Goal: Task Accomplishment & Management: Complete application form

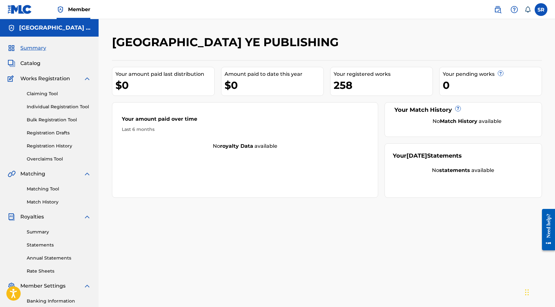
click at [49, 147] on link "Registration History" at bounding box center [59, 145] width 64 height 7
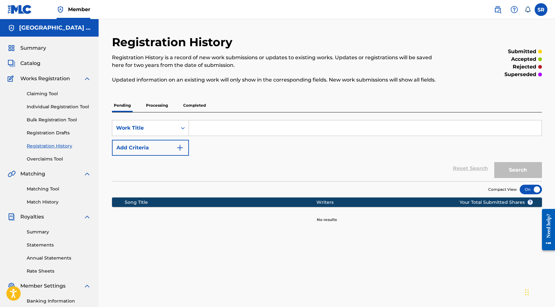
click at [162, 108] on p "Processing" at bounding box center [157, 105] width 26 height 13
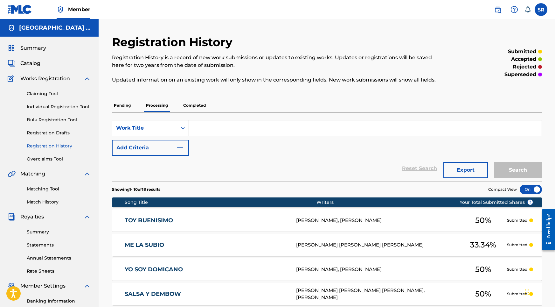
click at [226, 143] on div "SearchWithCriteriafb531ad1-1d78-40cd-946f-ebd999464087 Work Title Add Criteria" at bounding box center [327, 138] width 430 height 36
click at [225, 132] on input "Search Form" at bounding box center [365, 127] width 353 height 15
paste input "Rainstorm Approaching"
type input "Rainstorm Approaching"
click at [517, 174] on button "Search" at bounding box center [518, 170] width 48 height 16
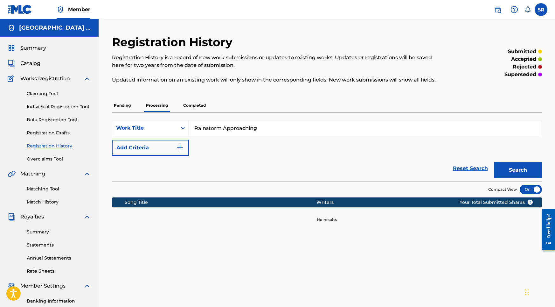
click at [193, 103] on p "Completed" at bounding box center [194, 105] width 26 height 13
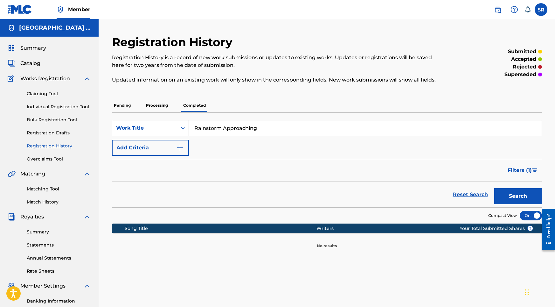
click at [521, 191] on button "Search" at bounding box center [518, 196] width 48 height 16
click at [48, 104] on link "Individual Registration Tool" at bounding box center [59, 106] width 64 height 7
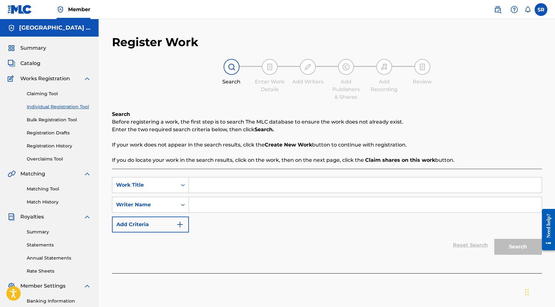
click at [44, 94] on link "Claiming Tool" at bounding box center [59, 93] width 64 height 7
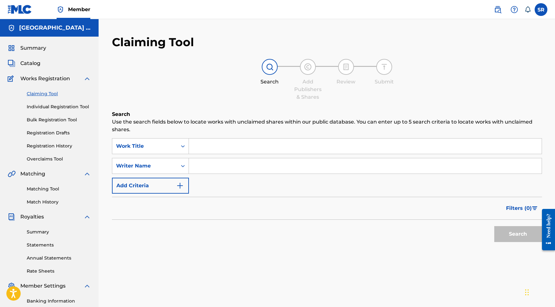
click at [203, 149] on input "Search Form" at bounding box center [365, 145] width 353 height 15
paste input "Rainstorm Approaching"
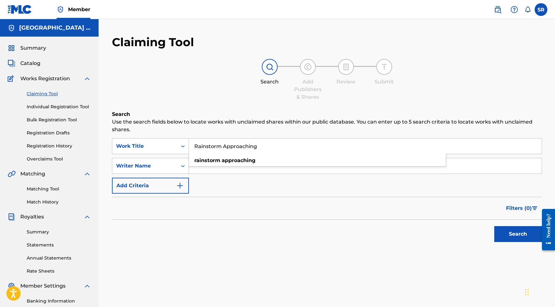
type input "Rainstorm Approaching"
click at [505, 231] on button "Search" at bounding box center [518, 234] width 48 height 16
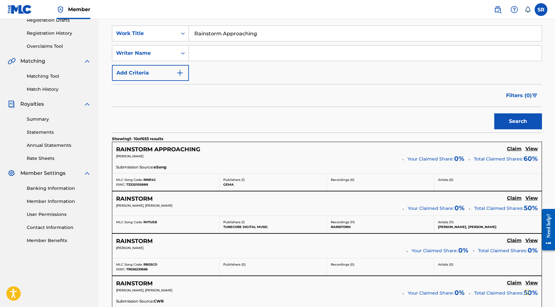
scroll to position [113, 0]
click at [184, 151] on h5 "RAINSTORM APPROACHING" at bounding box center [158, 149] width 84 height 7
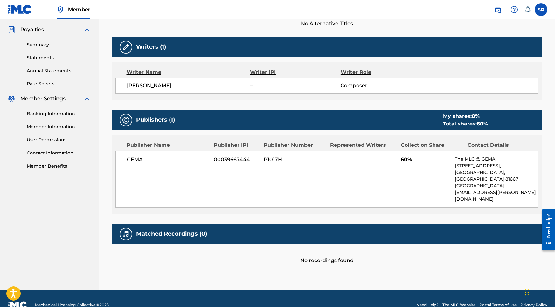
scroll to position [187, 0]
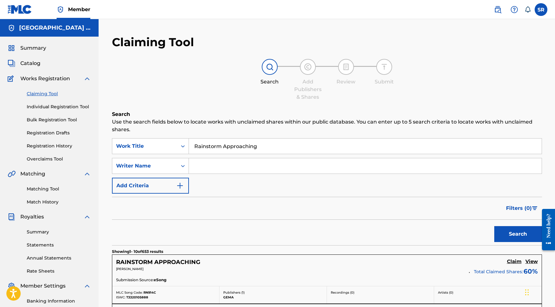
click at [65, 107] on link "Individual Registration Tool" at bounding box center [59, 106] width 64 height 7
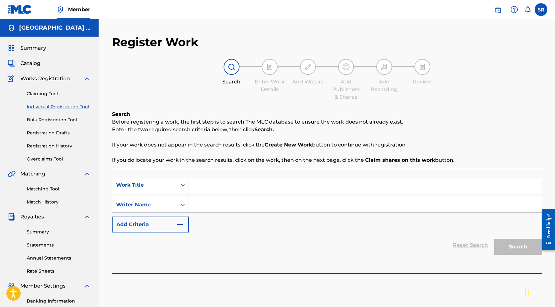
click at [222, 184] on input "Search Form" at bounding box center [365, 184] width 353 height 15
click at [221, 211] on input "Search Form" at bounding box center [365, 204] width 353 height 15
paste input "Mark Alexander Leonard"
type input "Mark Alexander Leonard"
click at [221, 184] on input "Search Form" at bounding box center [365, 184] width 353 height 15
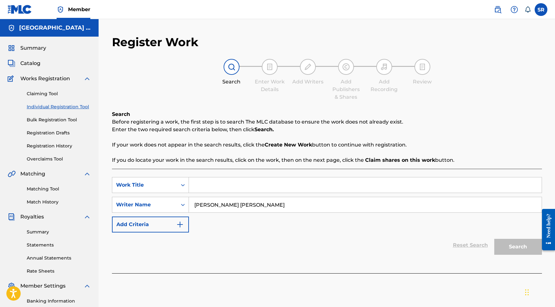
paste input "Rainstorm Approaching"
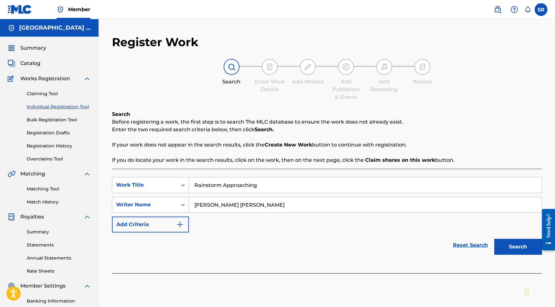
type input "Rainstorm Approaching"
click at [499, 247] on button "Search" at bounding box center [518, 247] width 48 height 16
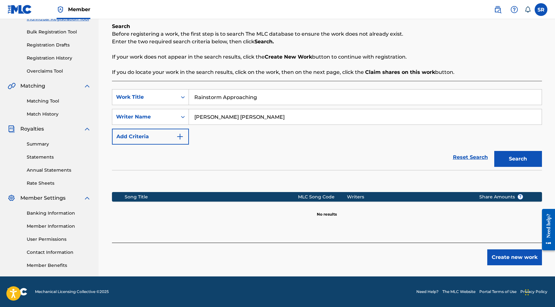
scroll to position [88, 0]
click at [523, 269] on div "Register Work Search Enter Work Details Add Writers Add Publishers & Shares Add…" at bounding box center [326, 111] width 445 height 329
click at [520, 258] on button "Create new work" at bounding box center [514, 257] width 55 height 16
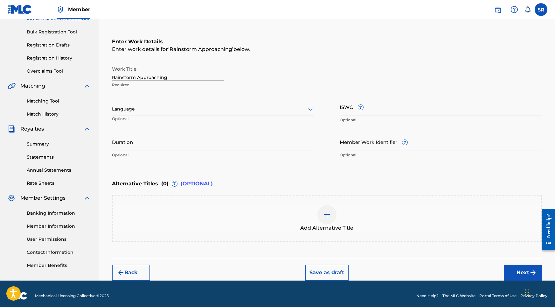
click at [166, 112] on div at bounding box center [213, 109] width 202 height 8
click at [154, 126] on div "English" at bounding box center [213, 123] width 202 height 14
click at [236, 140] on input "Duration" at bounding box center [213, 142] width 202 height 18
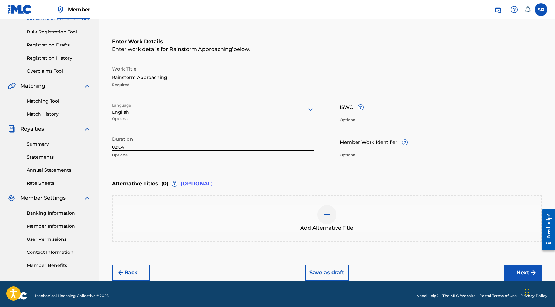
type input "02:04"
click at [328, 225] on span "Add Alternative Title" at bounding box center [326, 228] width 53 height 8
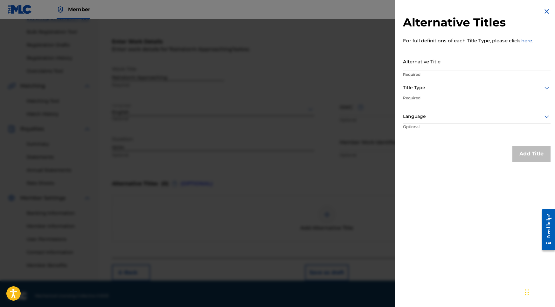
click at [454, 63] on input "Alternative Title" at bounding box center [477, 61] width 148 height 18
paste input "Rainstorm Approaching"
type input "Rainstorm Approaching"
click at [472, 84] on div at bounding box center [477, 88] width 148 height 8
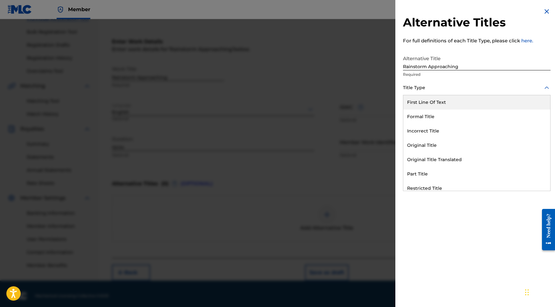
click at [439, 105] on div "First Line Of Text" at bounding box center [476, 102] width 147 height 14
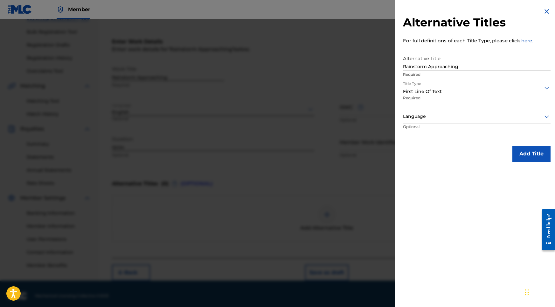
click at [439, 116] on div at bounding box center [477, 116] width 148 height 8
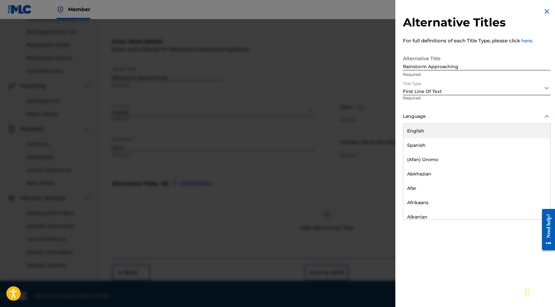
click at [428, 133] on div "English" at bounding box center [476, 131] width 147 height 14
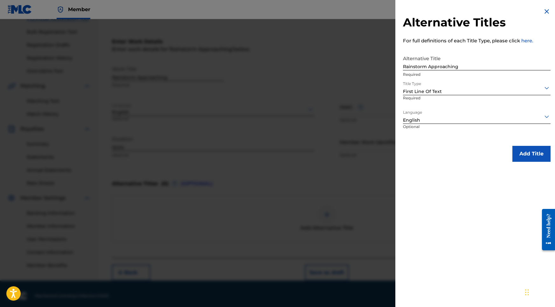
click at [503, 143] on div "Alternative Titles For full definitions of each Title Type, please click here. …" at bounding box center [476, 84] width 163 height 169
click at [513, 151] on button "Add Title" at bounding box center [531, 154] width 38 height 16
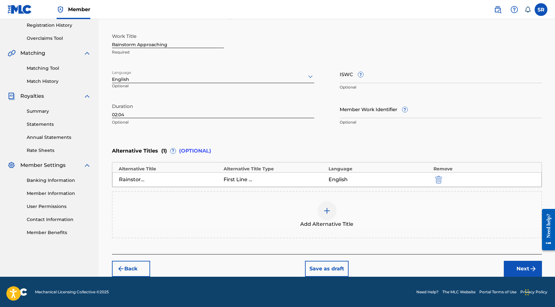
click at [502, 266] on div "Back Save as draft Next" at bounding box center [327, 265] width 430 height 23
click at [505, 266] on button "Next" at bounding box center [523, 268] width 38 height 16
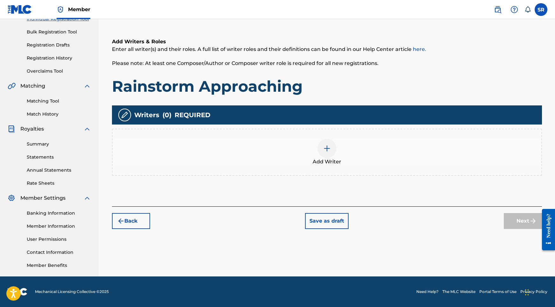
click at [330, 170] on div "Add Writer" at bounding box center [327, 151] width 430 height 47
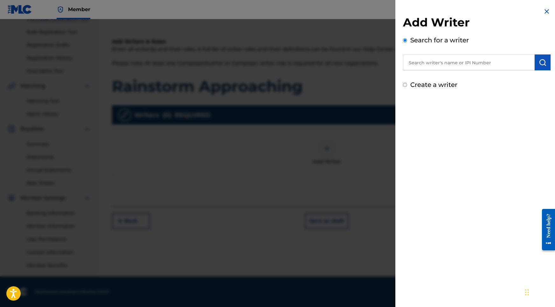
click at [489, 63] on input "text" at bounding box center [469, 62] width 132 height 16
paste input "[PERSON_NAME]"
type input "[PERSON_NAME]"
click at [540, 65] on img "submit" at bounding box center [543, 63] width 8 height 8
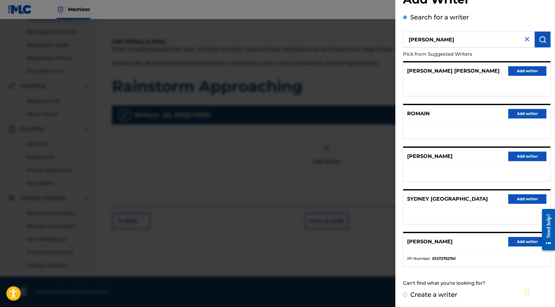
scroll to position [28, 0]
click at [515, 244] on button "Add writer" at bounding box center [527, 242] width 38 height 10
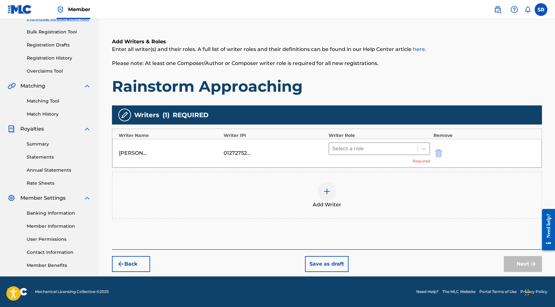
click at [385, 152] on div at bounding box center [373, 148] width 82 height 9
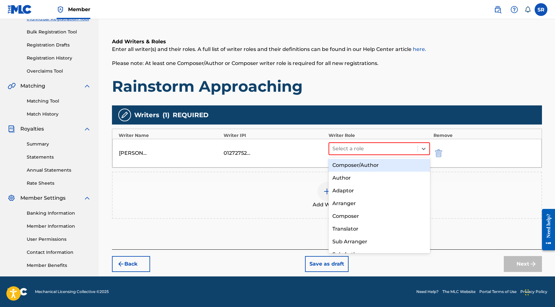
click at [372, 159] on div "Composer/Author" at bounding box center [380, 165] width 102 height 13
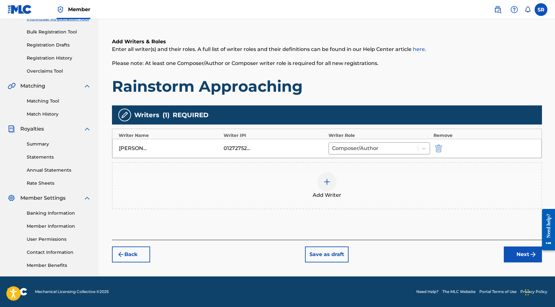
click at [512, 254] on button "Next" at bounding box center [523, 254] width 38 height 16
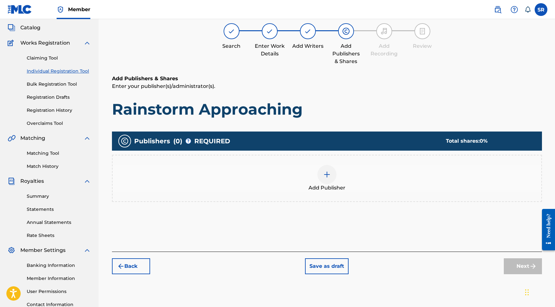
scroll to position [29, 0]
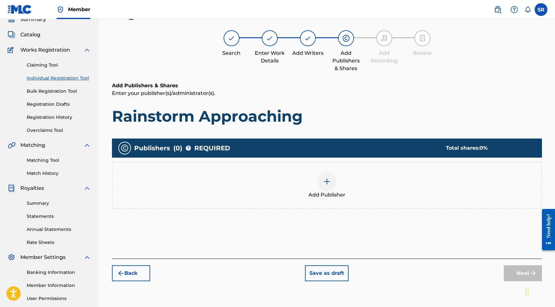
click at [337, 173] on div "Add Publisher" at bounding box center [327, 185] width 429 height 27
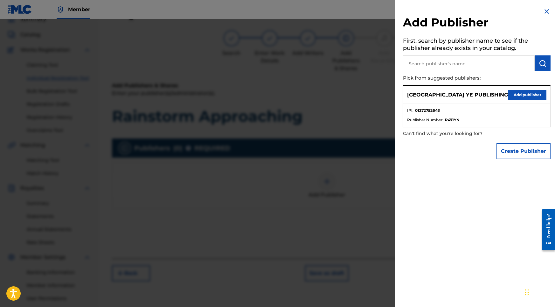
click at [526, 91] on button "Add publisher" at bounding box center [527, 95] width 38 height 10
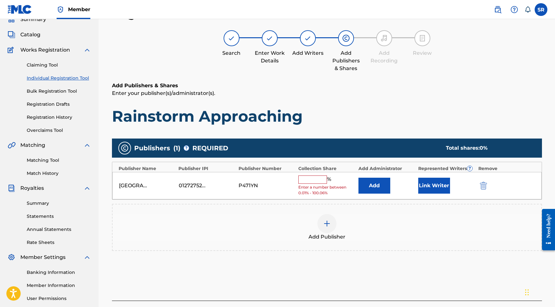
click at [314, 180] on input "text" at bounding box center [312, 179] width 29 height 8
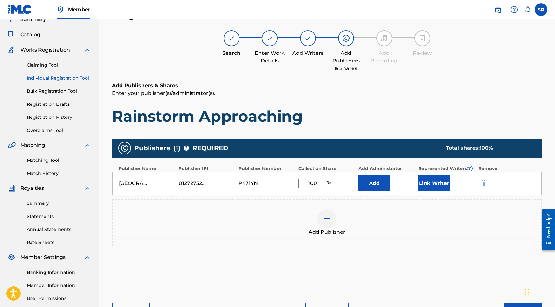
type input "100"
click at [421, 184] on button "Link Writer" at bounding box center [434, 183] width 32 height 16
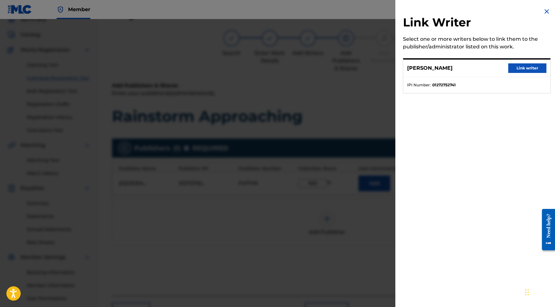
click at [510, 66] on button "Link writer" at bounding box center [527, 68] width 38 height 10
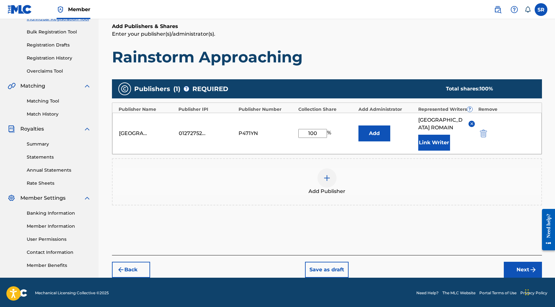
click at [507, 261] on button "Next" at bounding box center [523, 269] width 38 height 16
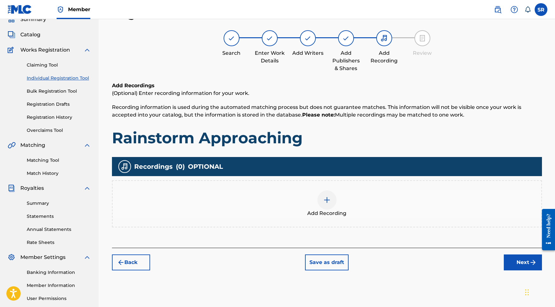
click at [326, 205] on div at bounding box center [326, 199] width 19 height 19
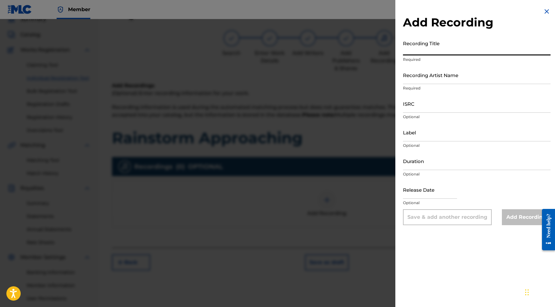
click at [427, 45] on input "Recording Title" at bounding box center [477, 46] width 148 height 18
paste input "Rainstorm Approaching"
type input "Rainstorm Approaching"
click at [413, 102] on input "ISRC" at bounding box center [477, 103] width 148 height 18
paste input "USY282316450"
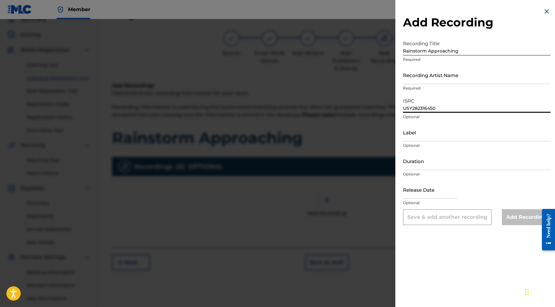
type input "USY282316450"
click at [410, 164] on input "Duration" at bounding box center [477, 161] width 148 height 18
paste input "Into the Earth"
type input "02:04"
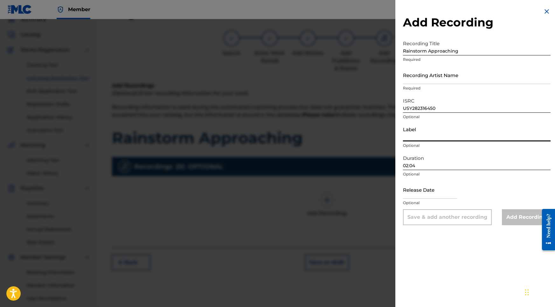
click at [414, 135] on input "Label" at bounding box center [477, 132] width 148 height 18
paste input "Into the Earth"
type input "Into the Earth"
click at [421, 197] on input "text" at bounding box center [430, 189] width 54 height 18
select select "8"
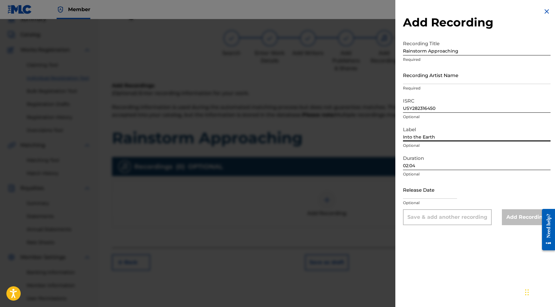
select select "2025"
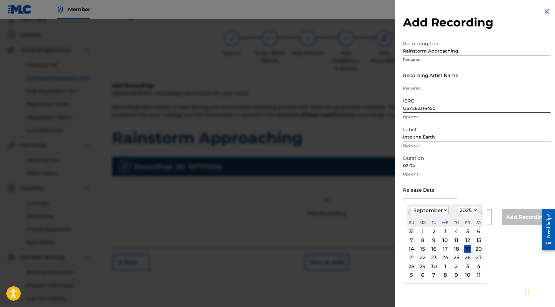
paste input "Peaceful Moment Records"
type input "Peaceful Moment Records"
click at [429, 138] on input "Into the Earth" at bounding box center [477, 132] width 148 height 18
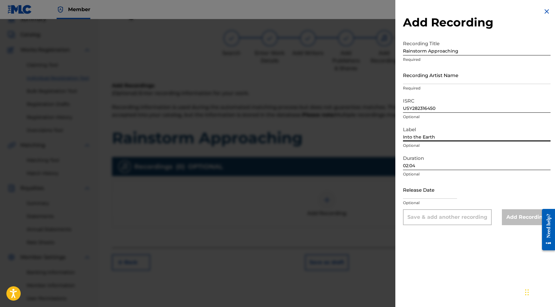
drag, startPoint x: 439, startPoint y: 137, endPoint x: 383, endPoint y: 137, distance: 56.3
click at [383, 137] on div "Add Recording Recording Title Rainstorm Approaching Required Recording Artist N…" at bounding box center [277, 163] width 555 height 288
paste input "Peaceful Moment Records"
click at [449, 133] on input "Into the Earth" at bounding box center [477, 132] width 148 height 18
click at [448, 133] on input "Into the Earth" at bounding box center [477, 132] width 148 height 18
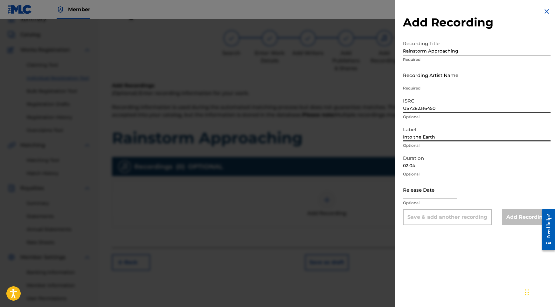
click at [447, 135] on input "Into the Earth" at bounding box center [477, 132] width 148 height 18
paste input "Peaceful Moment Records"
drag, startPoint x: 436, startPoint y: 137, endPoint x: 395, endPoint y: 137, distance: 40.7
click at [395, 137] on div "Add Recording Recording Title Rainstorm Approaching Required Recording Artist N…" at bounding box center [476, 116] width 163 height 232
type input "Peaceful Moment Records"
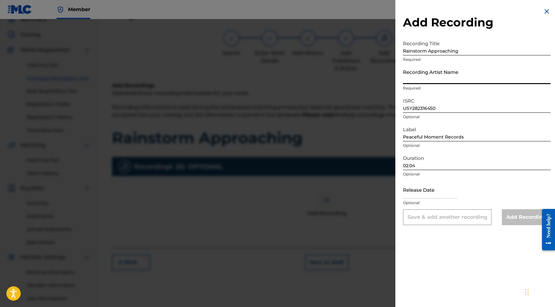
click at [440, 82] on input "Recording Artist Name" at bounding box center [477, 75] width 148 height 18
paste input "Into the Earth"
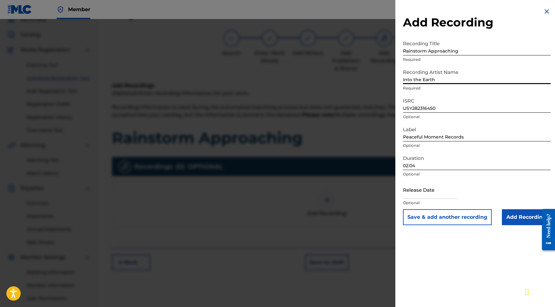
type input "Into the Earth"
click at [449, 192] on input "text" at bounding box center [430, 189] width 54 height 18
select select "8"
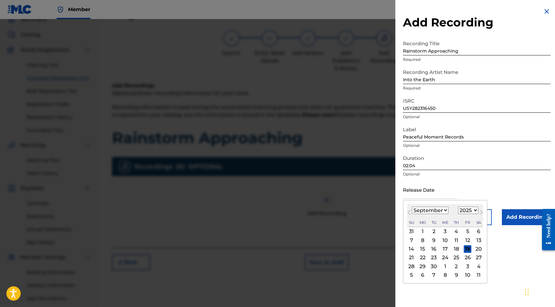
select select "2020"
select select "9"
click at [432, 266] on div "27" at bounding box center [434, 266] width 8 height 8
type input "October 27 2020"
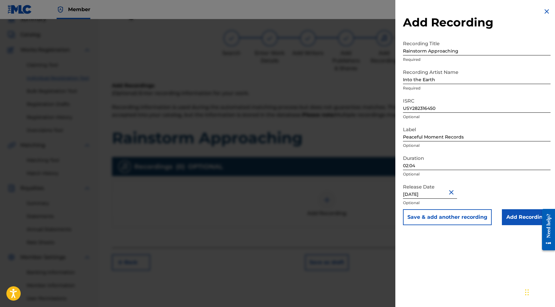
click at [510, 217] on input "Add Recording" at bounding box center [526, 217] width 49 height 16
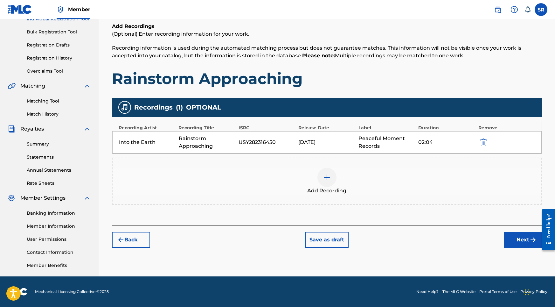
click at [506, 242] on button "Next" at bounding box center [523, 240] width 38 height 16
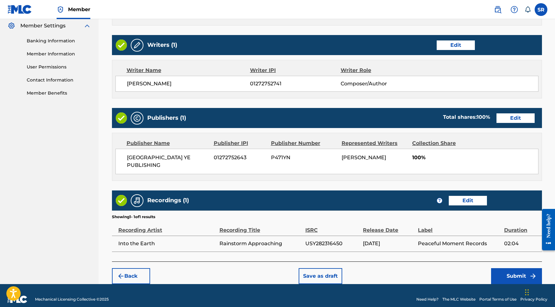
scroll to position [260, 0]
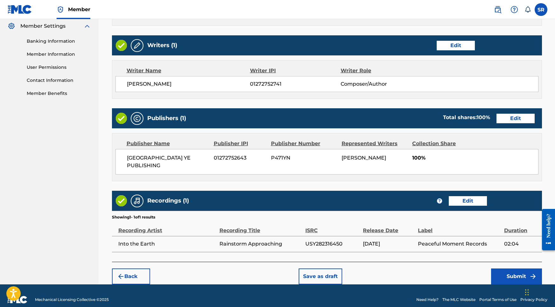
click at [511, 268] on button "Submit" at bounding box center [516, 276] width 51 height 16
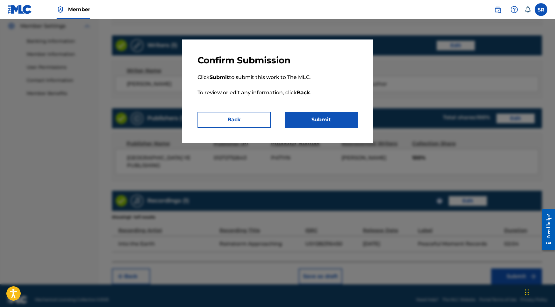
click at [322, 119] on button "Submit" at bounding box center [321, 120] width 73 height 16
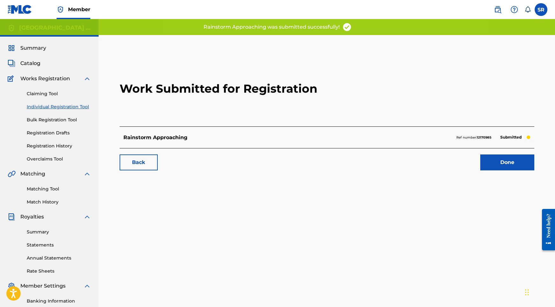
click at [486, 163] on link "Done" at bounding box center [507, 162] width 54 height 16
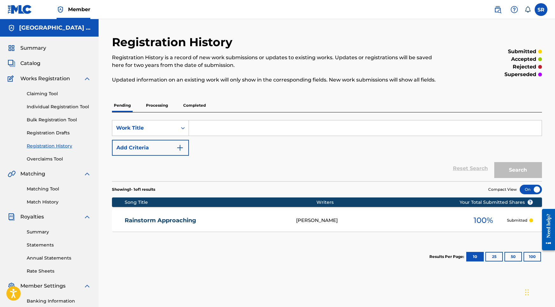
click at [53, 112] on div "Claiming Tool Individual Registration Tool Bulk Registration Tool Registration …" at bounding box center [49, 122] width 83 height 80
click at [56, 105] on link "Individual Registration Tool" at bounding box center [59, 106] width 64 height 7
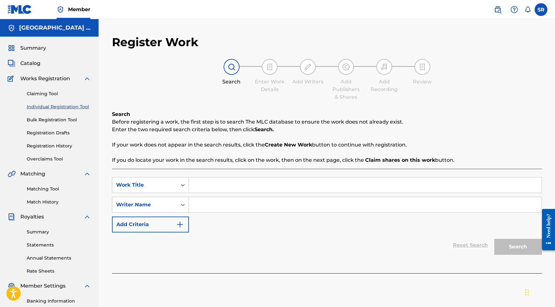
click at [213, 186] on input "Search Form" at bounding box center [365, 184] width 353 height 15
paste input "Heavy Rain in a Forest Shelter"
type input "Heavy Rain in a Forest Shelter"
click at [219, 209] on input "Search Form" at bounding box center [365, 204] width 353 height 15
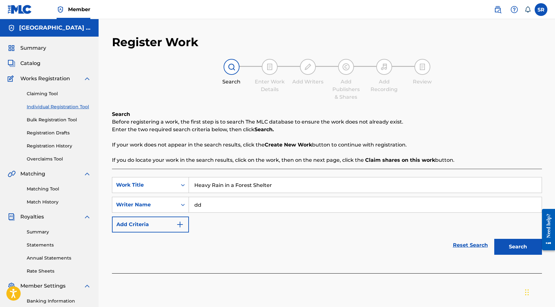
type input "dd"
click at [511, 242] on button "Search" at bounding box center [518, 247] width 48 height 16
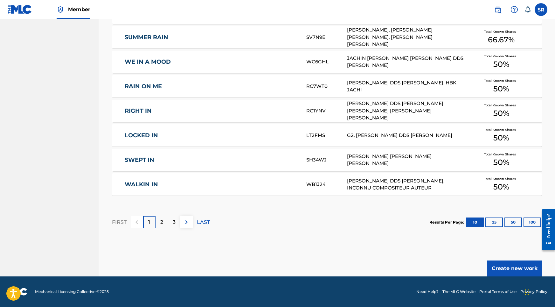
click at [516, 268] on button "Create new work" at bounding box center [514, 268] width 55 height 16
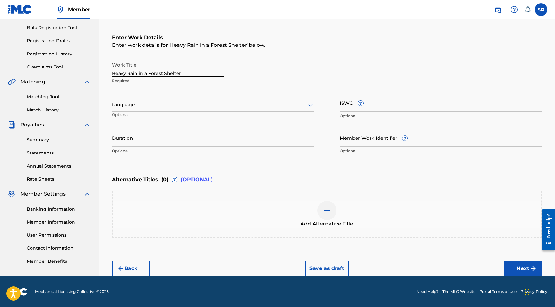
scroll to position [92, 0]
click at [172, 140] on input "Duration" at bounding box center [213, 137] width 202 height 18
click at [219, 103] on div at bounding box center [213, 105] width 202 height 8
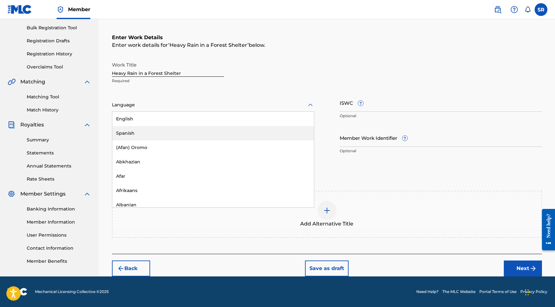
click at [168, 125] on div "English" at bounding box center [213, 119] width 202 height 14
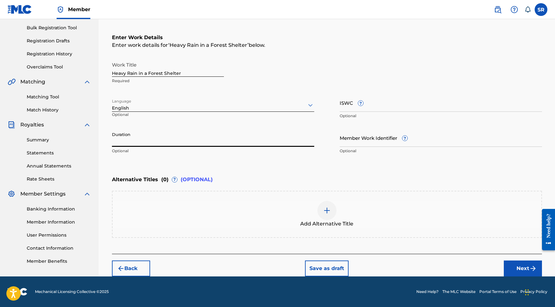
click at [212, 146] on input "Duration" at bounding box center [213, 137] width 202 height 18
type input "02:02"
click at [321, 208] on div at bounding box center [326, 210] width 19 height 19
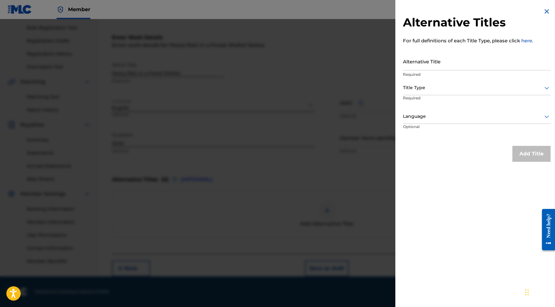
click at [456, 67] on input "Alternative Title" at bounding box center [477, 61] width 148 height 18
paste input "Heavy Rain in a Forest Shelter"
type input "Heavy Rain in a Forest Shelter"
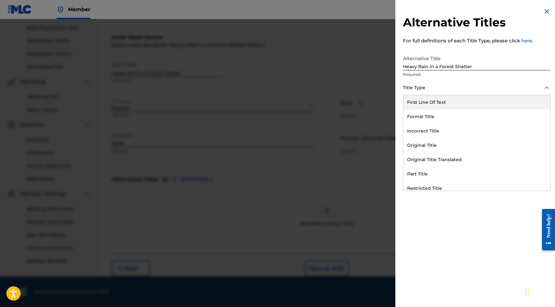
click at [452, 85] on div at bounding box center [477, 88] width 148 height 8
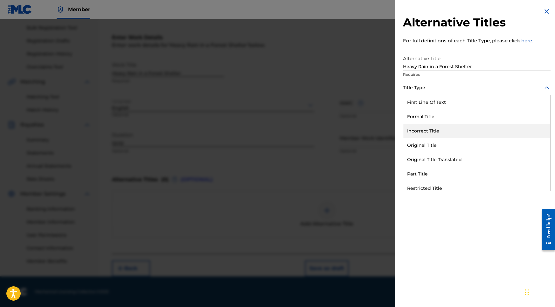
click at [417, 149] on div "Original Title" at bounding box center [476, 145] width 147 height 14
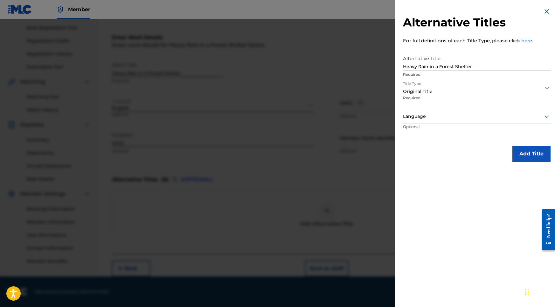
click at [432, 112] on div at bounding box center [477, 116] width 148 height 8
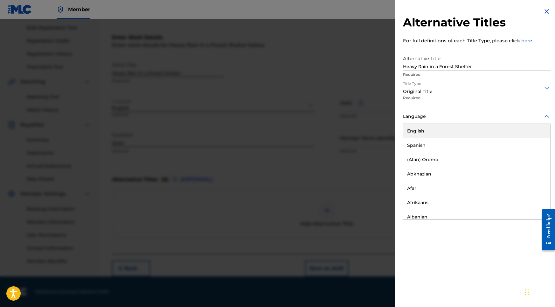
click at [426, 126] on div "English" at bounding box center [476, 131] width 147 height 14
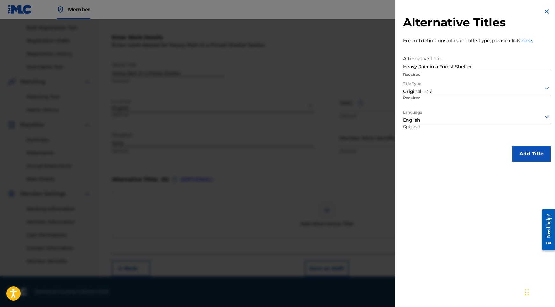
click at [503, 140] on div "Alternative Titles For full definitions of each Title Type, please click here. …" at bounding box center [476, 84] width 163 height 169
click at [518, 149] on button "Add Title" at bounding box center [531, 154] width 38 height 16
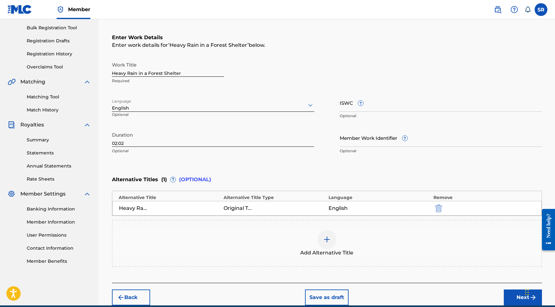
click at [517, 295] on button "Next" at bounding box center [523, 297] width 38 height 16
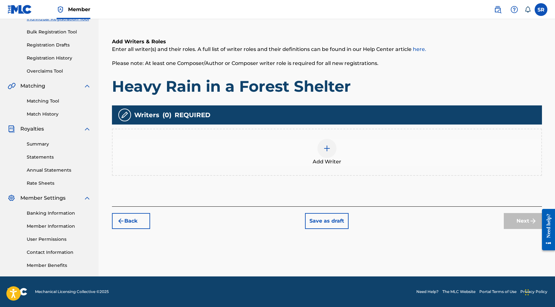
scroll to position [88, 0]
click at [330, 153] on div at bounding box center [326, 148] width 19 height 19
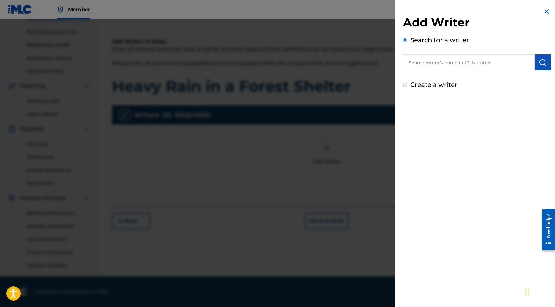
click at [483, 64] on input "text" at bounding box center [469, 62] width 132 height 16
paste input "[PERSON_NAME]"
type input "[PERSON_NAME]"
click at [535, 66] on button "submit" at bounding box center [543, 62] width 16 height 16
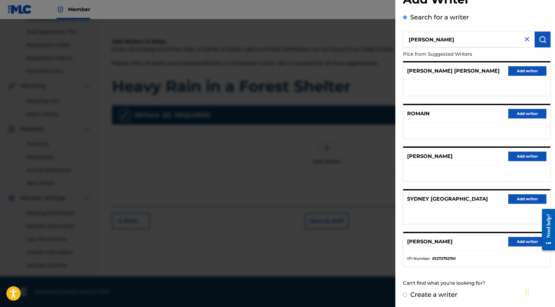
scroll to position [28, 0]
click at [521, 242] on button "Add writer" at bounding box center [527, 242] width 38 height 10
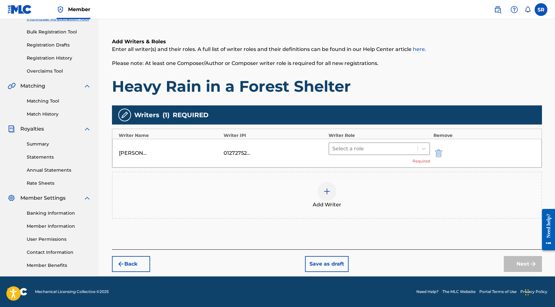
click at [406, 145] on div at bounding box center [373, 148] width 82 height 9
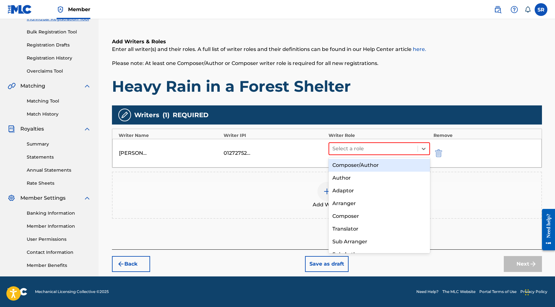
click at [345, 161] on div "Composer/Author" at bounding box center [380, 165] width 102 height 13
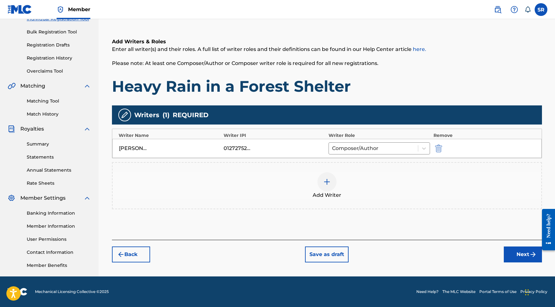
click at [512, 250] on button "Next" at bounding box center [523, 254] width 38 height 16
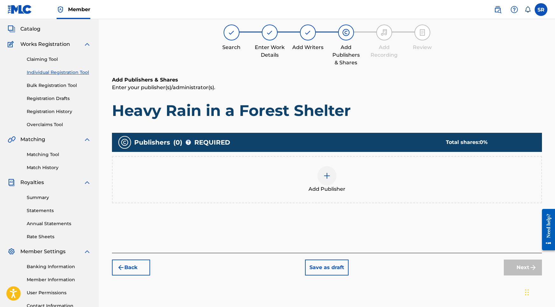
scroll to position [29, 0]
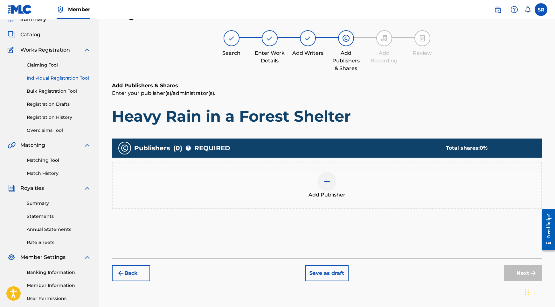
click at [324, 175] on div at bounding box center [326, 181] width 19 height 19
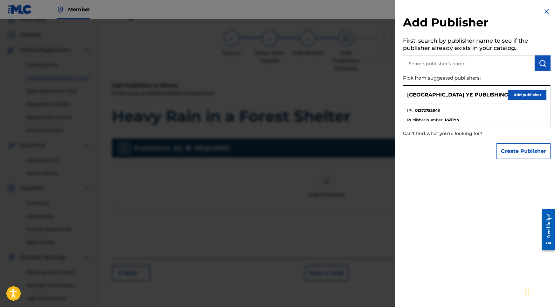
click at [520, 93] on button "Add publisher" at bounding box center [527, 95] width 38 height 10
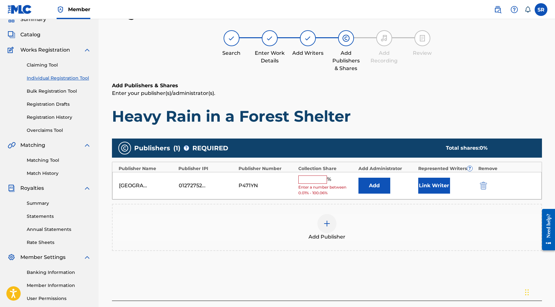
click at [316, 182] on input "text" at bounding box center [312, 179] width 29 height 8
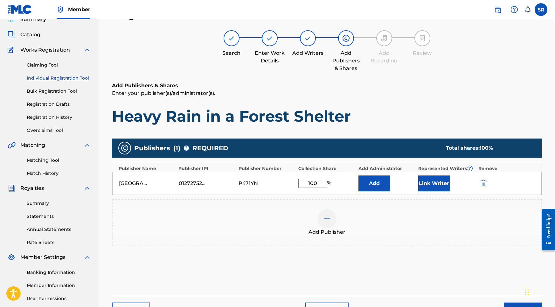
type input "100"
click at [433, 182] on button "Link Writer" at bounding box center [434, 183] width 32 height 16
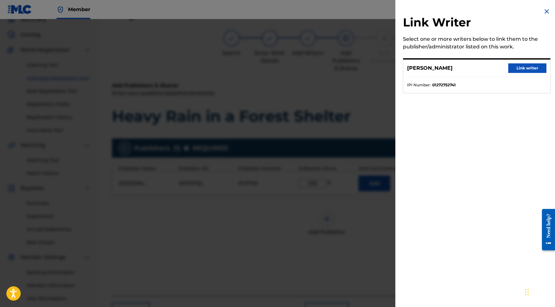
click at [511, 67] on button "Link writer" at bounding box center [527, 68] width 38 height 10
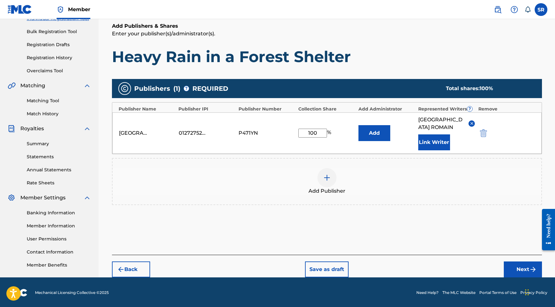
scroll to position [88, 0]
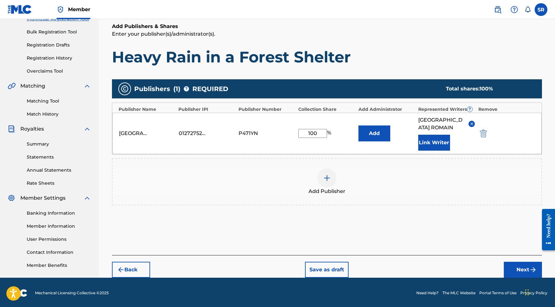
click at [495, 258] on div "Back Save as draft Next" at bounding box center [327, 266] width 430 height 23
click at [505, 261] on button "Next" at bounding box center [523, 269] width 38 height 16
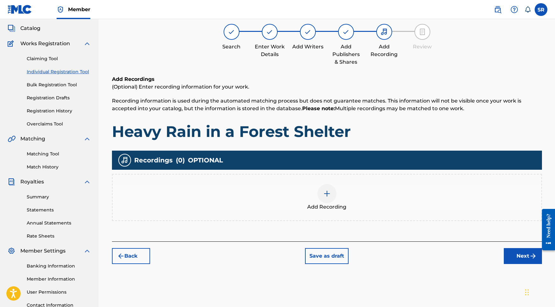
scroll to position [29, 0]
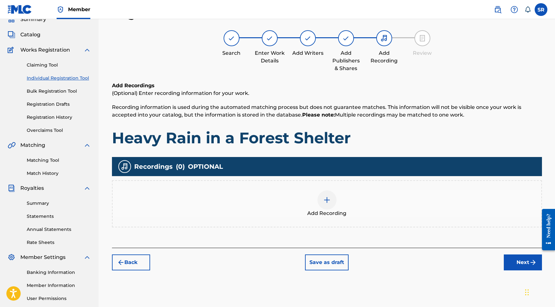
click at [333, 205] on div at bounding box center [326, 199] width 19 height 19
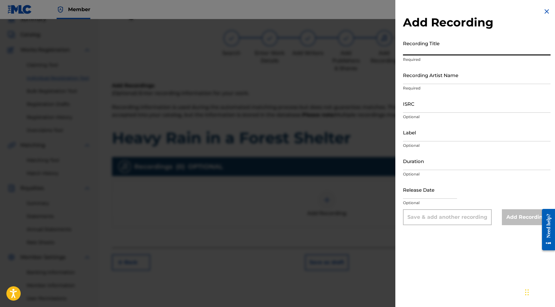
click at [430, 53] on input "Recording Title" at bounding box center [477, 46] width 148 height 18
paste input "Heavy Rain in a Forest Shelter"
type input "Heavy Rain in a Forest Shelter"
click at [418, 108] on input "ISRC" at bounding box center [477, 103] width 148 height 18
paste input "USY282316451"
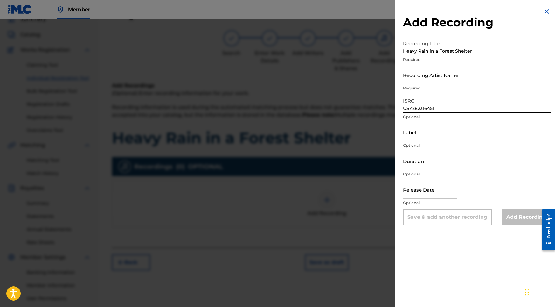
type input "USY282316451"
click at [417, 165] on input "Duration" at bounding box center [477, 161] width 148 height 18
type input "02:02"
click at [412, 185] on input "text" at bounding box center [430, 189] width 54 height 18
select select "8"
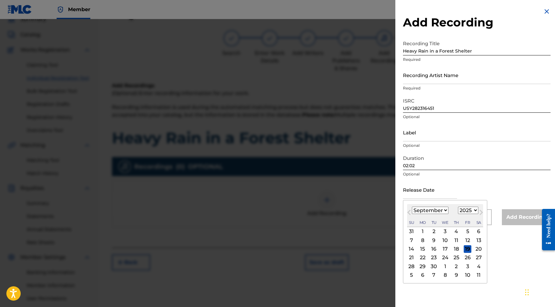
select select "2020"
select select "9"
click at [430, 263] on div "27" at bounding box center [434, 266] width 8 height 8
type input "October 27 2020"
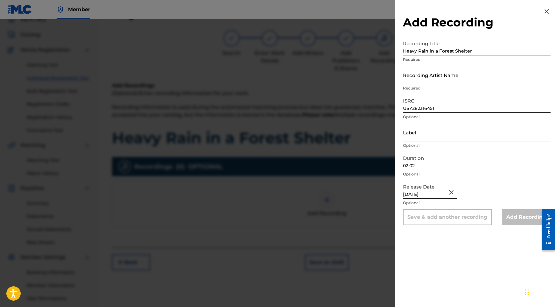
click at [423, 87] on p "Required" at bounding box center [477, 88] width 148 height 6
click at [423, 83] on input "Recording Artist Name" at bounding box center [477, 75] width 148 height 18
paste input "Into the Earth"
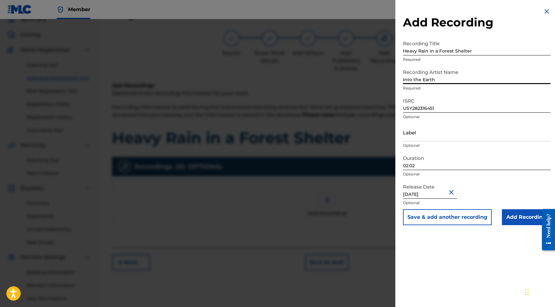
type input "Into the Earth"
click at [514, 218] on input "Add Recording" at bounding box center [526, 217] width 49 height 16
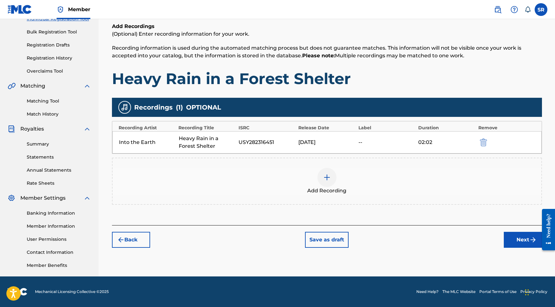
click at [532, 245] on button "Next" at bounding box center [523, 240] width 38 height 16
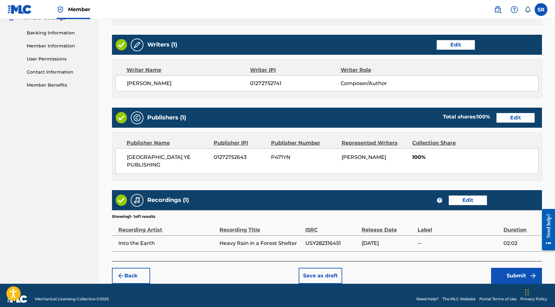
scroll to position [267, 0]
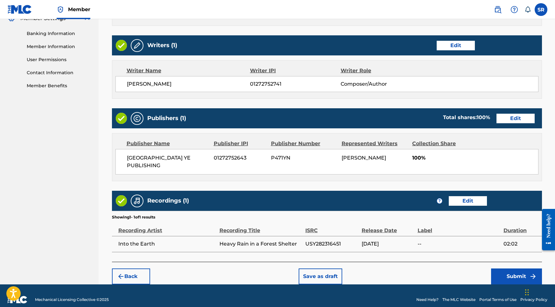
click at [505, 268] on button "Submit" at bounding box center [516, 276] width 51 height 16
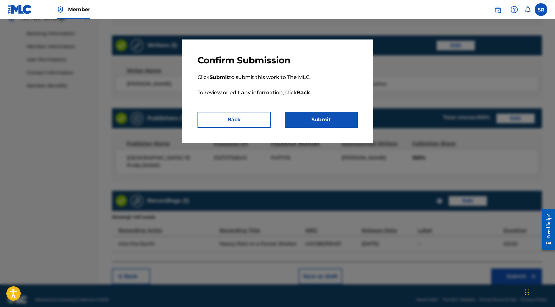
click at [334, 117] on button "Submit" at bounding box center [321, 120] width 73 height 16
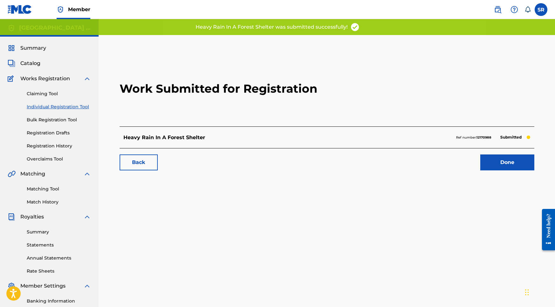
click at [493, 158] on link "Done" at bounding box center [507, 162] width 54 height 16
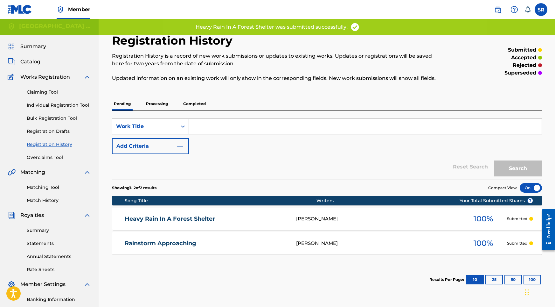
scroll to position [2, 0]
click at [72, 104] on link "Individual Registration Tool" at bounding box center [59, 105] width 64 height 7
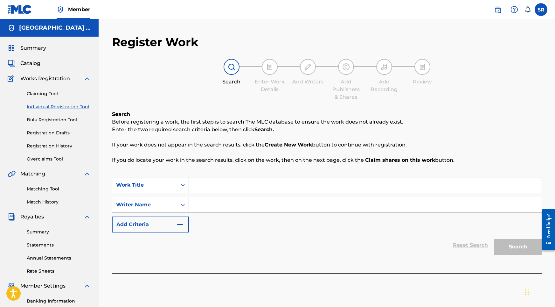
click at [211, 190] on input "Search Form" at bounding box center [365, 184] width 353 height 15
paste input "Rain and Rolling Thunder"
type input "Rain and Rolling Thunder"
click at [252, 209] on input "Search Form" at bounding box center [365, 204] width 353 height 15
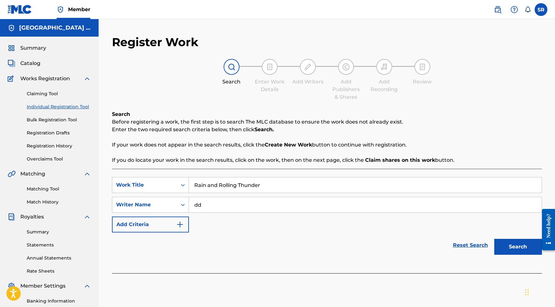
type input "dd"
click at [504, 245] on button "Search" at bounding box center [518, 247] width 48 height 16
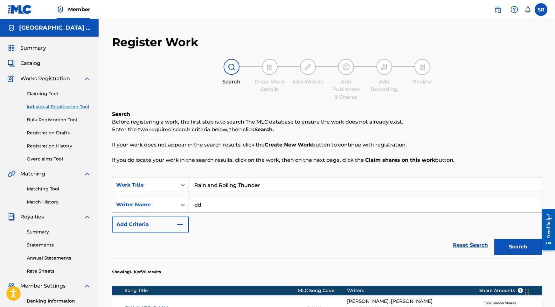
drag, startPoint x: 262, startPoint y: 182, endPoint x: 266, endPoint y: 184, distance: 4.6
click at [266, 184] on input "Rain and Rolling Thunder" at bounding box center [365, 184] width 353 height 15
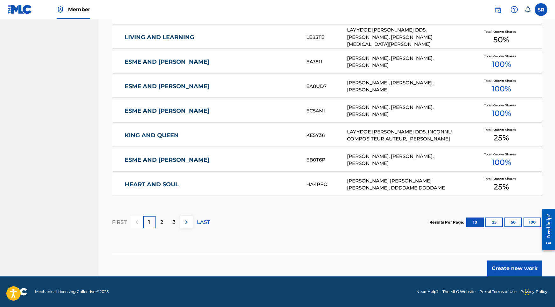
click at [498, 258] on div "Create new work" at bounding box center [327, 264] width 430 height 23
click at [505, 268] on button "Create new work" at bounding box center [514, 268] width 55 height 16
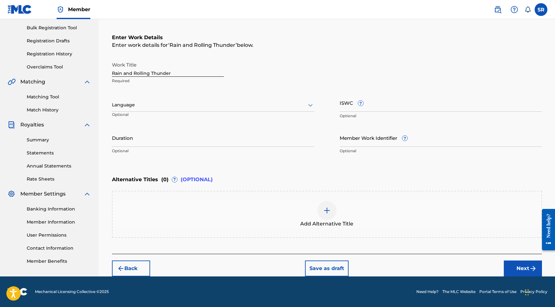
scroll to position [92, 0]
click at [243, 136] on input "Duration" at bounding box center [213, 137] width 202 height 18
type input "02:02"
click at [312, 201] on div "Add Alternative Title" at bounding box center [327, 214] width 429 height 27
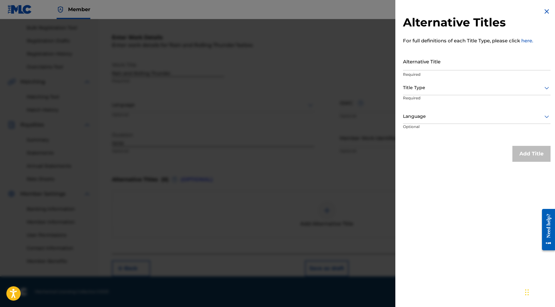
click at [463, 61] on input "Alternative Title" at bounding box center [477, 61] width 148 height 18
paste input "Rain and Rolling Thunder"
type input "Rain and Rolling Thunder"
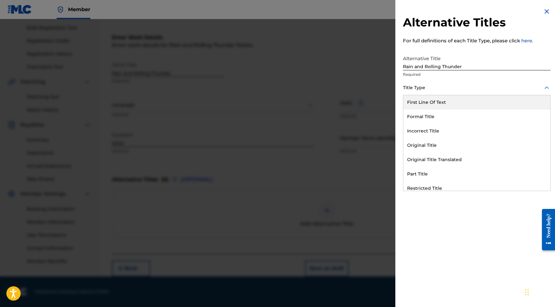
click at [451, 81] on div "Title Type" at bounding box center [477, 88] width 148 height 14
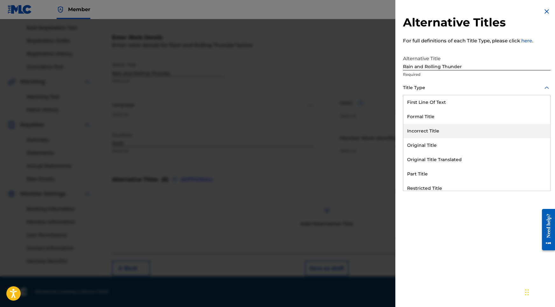
click at [420, 139] on div "Original Title" at bounding box center [476, 145] width 147 height 14
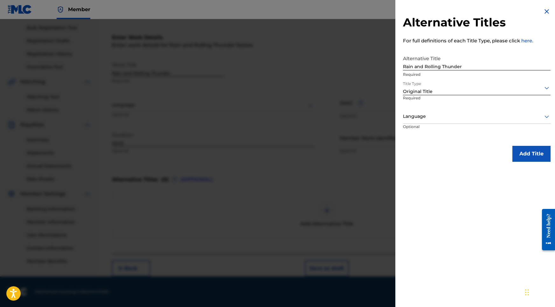
click at [437, 120] on div at bounding box center [477, 116] width 148 height 8
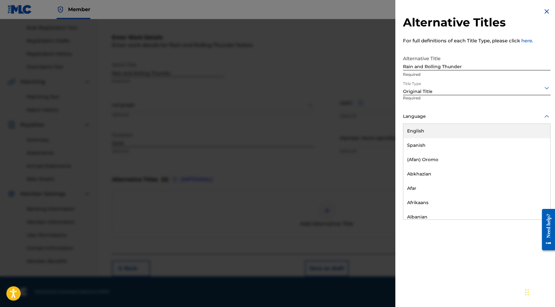
click at [432, 129] on div "English" at bounding box center [476, 131] width 147 height 14
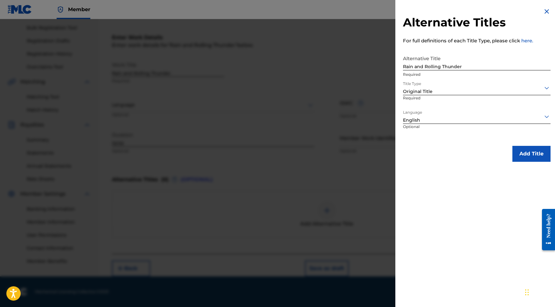
click at [523, 148] on button "Add Title" at bounding box center [531, 154] width 38 height 16
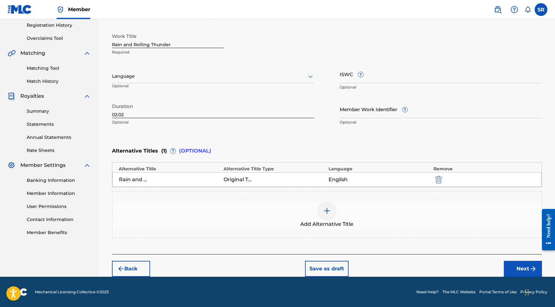
click at [521, 269] on button "Next" at bounding box center [523, 268] width 38 height 16
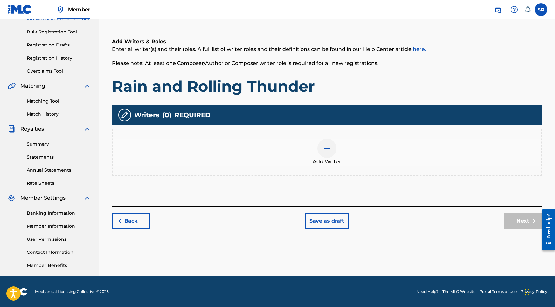
scroll to position [88, 0]
click at [334, 152] on div at bounding box center [326, 148] width 19 height 19
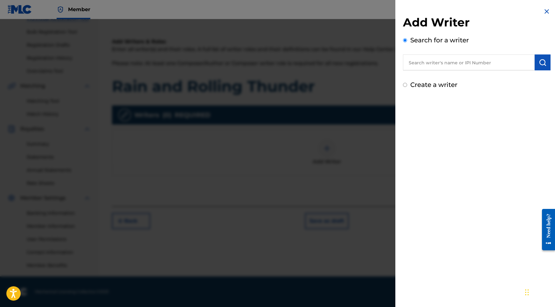
click at [506, 73] on div "Add Writer Search for a writer Create a writer" at bounding box center [477, 52] width 148 height 74
click at [525, 66] on input "text" at bounding box center [469, 62] width 132 height 16
paste input "[PERSON_NAME]"
type input "[PERSON_NAME]"
click at [542, 64] on img "submit" at bounding box center [543, 63] width 8 height 8
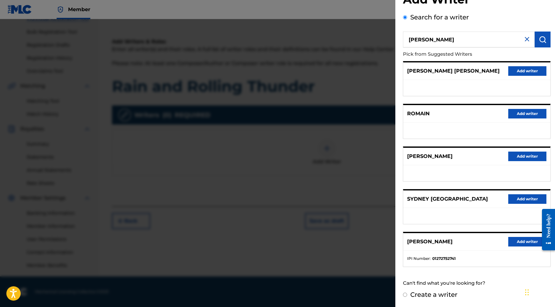
scroll to position [28, 0]
click at [520, 244] on button "Add writer" at bounding box center [527, 242] width 38 height 10
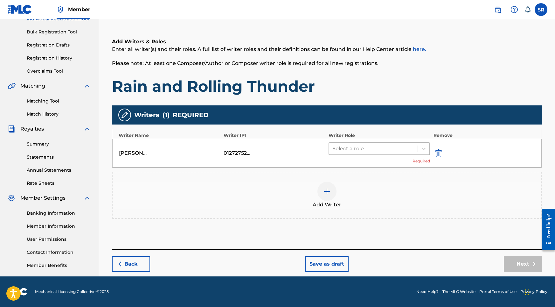
click at [365, 149] on div at bounding box center [373, 148] width 82 height 9
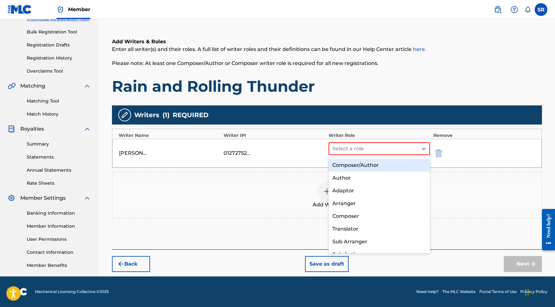
click at [357, 160] on div "Composer/Author" at bounding box center [380, 165] width 102 height 13
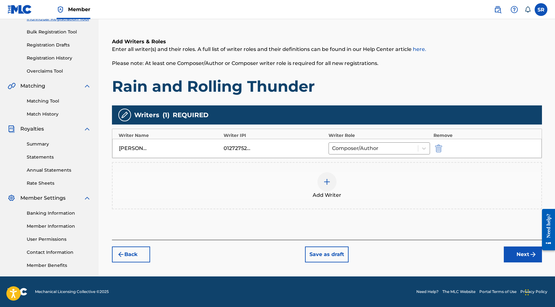
click at [520, 262] on div "Register Work Search Enter Work Details Add Writers Add Publishers & Shares Add…" at bounding box center [326, 111] width 445 height 329
click at [519, 257] on button "Next" at bounding box center [523, 254] width 38 height 16
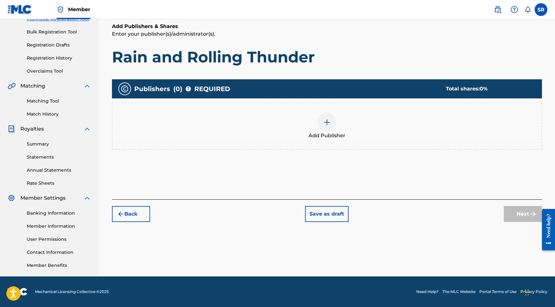
scroll to position [29, 0]
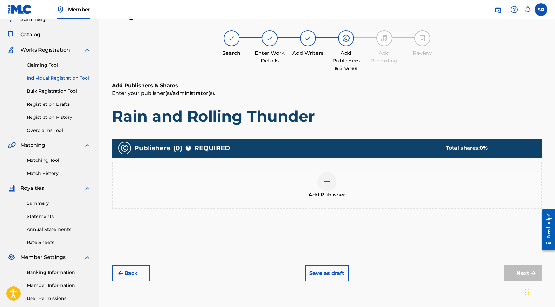
click at [322, 179] on div at bounding box center [326, 181] width 19 height 19
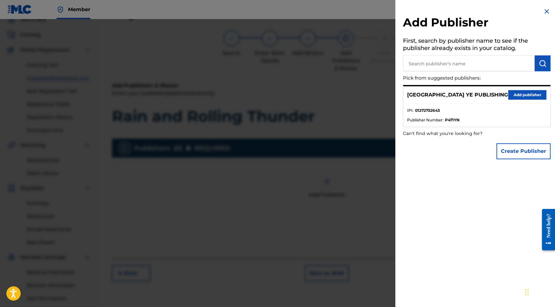
click at [516, 96] on button "Add publisher" at bounding box center [527, 95] width 38 height 10
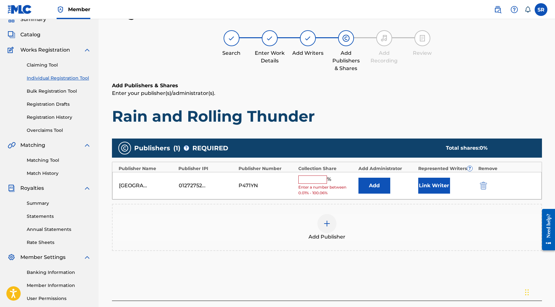
click at [305, 182] on input "text" at bounding box center [312, 179] width 29 height 8
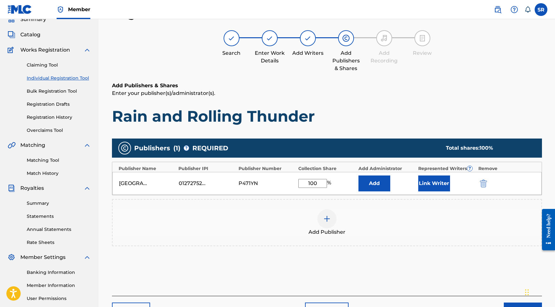
type input "100"
click at [434, 190] on button "Link Writer" at bounding box center [434, 183] width 32 height 16
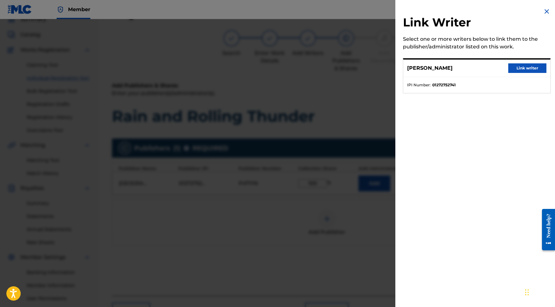
click at [527, 66] on button "Link writer" at bounding box center [527, 68] width 38 height 10
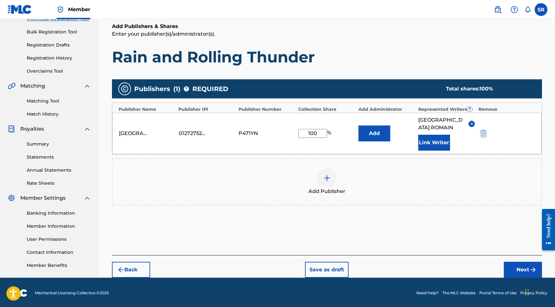
click at [513, 261] on button "Next" at bounding box center [523, 269] width 38 height 16
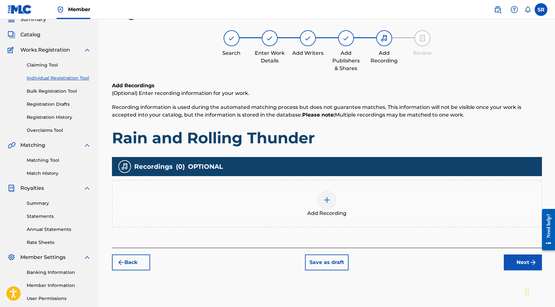
click at [338, 206] on div "Add Recording" at bounding box center [327, 203] width 429 height 27
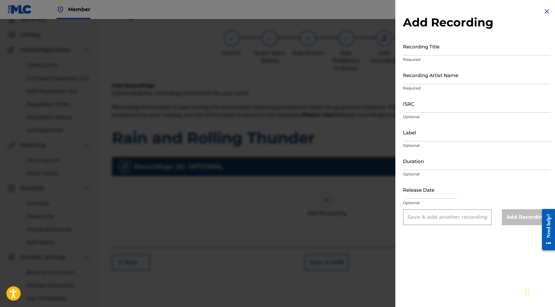
click at [442, 52] on input "Recording Title" at bounding box center [477, 46] width 148 height 18
click at [408, 56] on div "Recording Title Required" at bounding box center [477, 51] width 148 height 29
click at [409, 53] on input "Recording Title" at bounding box center [477, 46] width 148 height 18
click at [425, 46] on input "Recording Title" at bounding box center [477, 46] width 148 height 18
click at [499, 51] on input "Recording Title" at bounding box center [477, 46] width 148 height 18
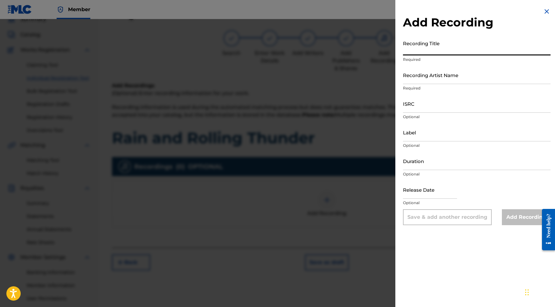
click at [496, 52] on input "Recording Title" at bounding box center [477, 46] width 148 height 18
paste input "Rain and Rolling Thunder"
type input "Rain and Rolling Thunder"
click at [419, 138] on input "Label" at bounding box center [477, 132] width 148 height 18
click at [420, 111] on input "ISRC" at bounding box center [477, 103] width 148 height 18
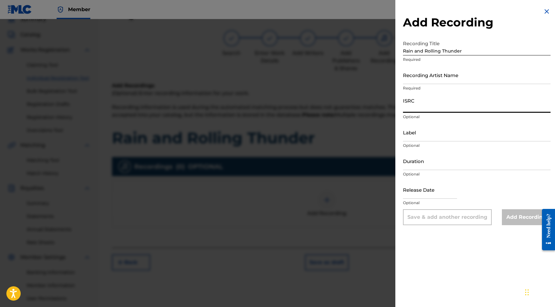
paste input "USY282316452"
type input "USY282316452"
click at [419, 161] on input "Duration" at bounding box center [477, 161] width 148 height 18
type input "02:02"
click at [418, 185] on input "text" at bounding box center [430, 189] width 54 height 18
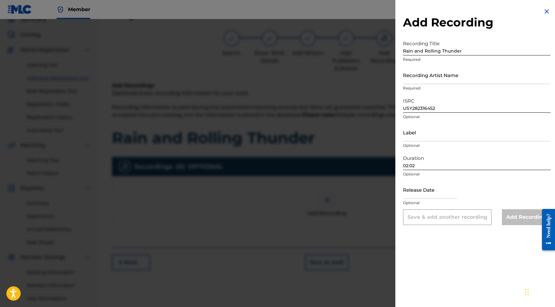
select select "8"
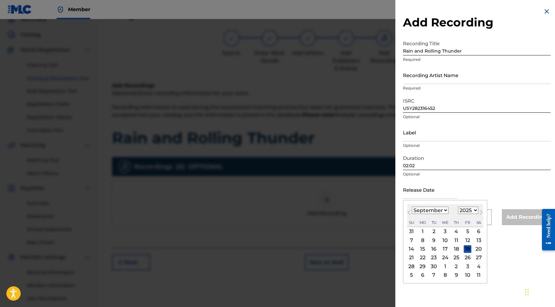
select select "2020"
click at [436, 215] on div "September 2020 January February March April May June July August September Octo…" at bounding box center [445, 215] width 76 height 23
select select "10"
click at [464, 255] on div "27" at bounding box center [468, 257] width 8 height 8
type input "November 27 2020"
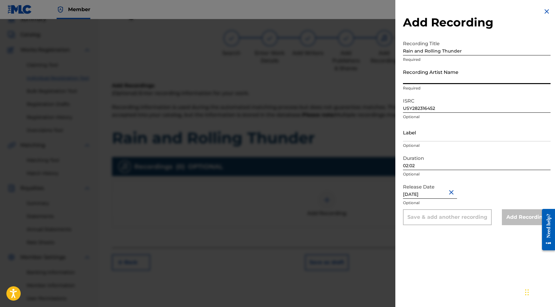
click at [415, 81] on input "Recording Artist Name" at bounding box center [477, 75] width 148 height 18
paste input "Into the Earth"
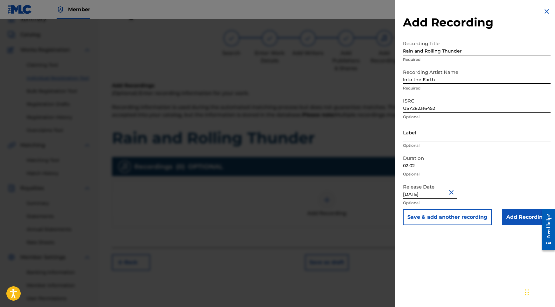
type input "Into the Earth"
click at [521, 222] on input "Add Recording" at bounding box center [526, 217] width 49 height 16
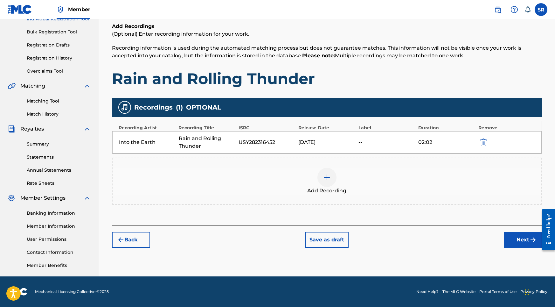
click at [509, 243] on button "Next" at bounding box center [523, 240] width 38 height 16
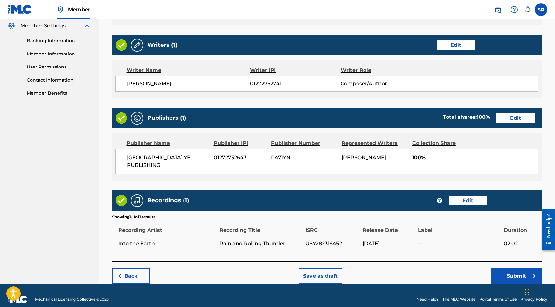
scroll to position [260, 0]
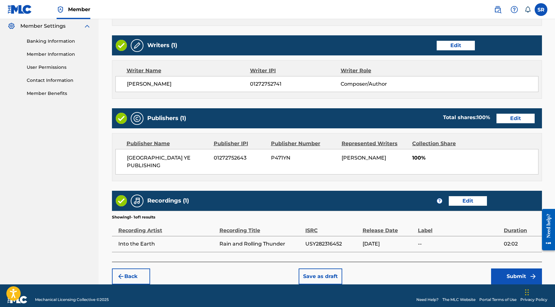
click at [513, 268] on button "Submit" at bounding box center [516, 276] width 51 height 16
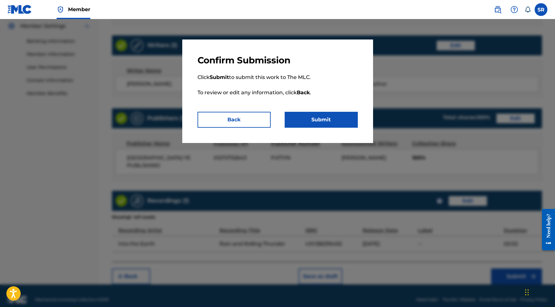
click at [345, 123] on button "Submit" at bounding box center [321, 120] width 73 height 16
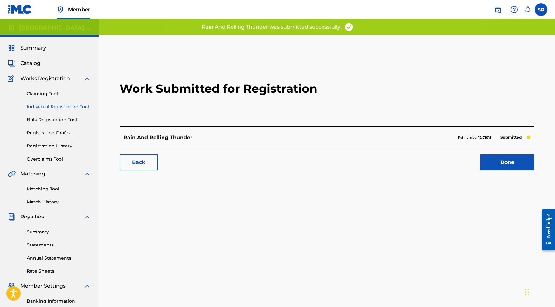
click at [494, 166] on link "Done" at bounding box center [507, 162] width 54 height 16
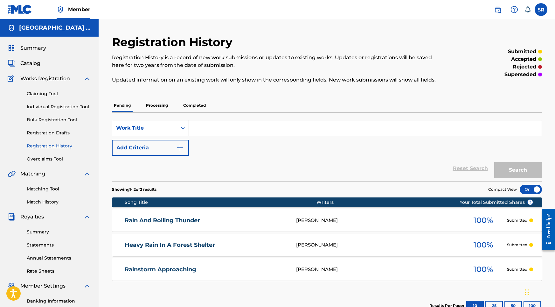
click at [76, 111] on div "Claiming Tool Individual Registration Tool Bulk Registration Tool Registration …" at bounding box center [49, 122] width 83 height 80
click at [74, 108] on link "Individual Registration Tool" at bounding box center [59, 106] width 64 height 7
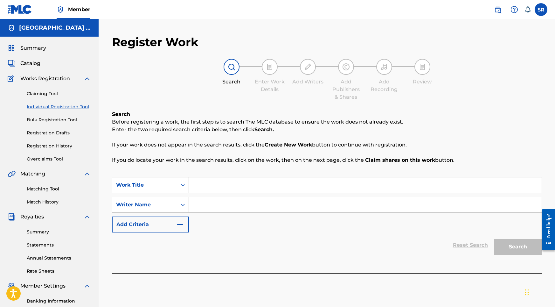
click at [217, 181] on input "Search Form" at bounding box center [365, 184] width 353 height 15
paste input "Light Rain and Birdsong After a Storm"
type input "Light Rain and Birdsong After a Storm"
click at [229, 203] on input "Search Form" at bounding box center [365, 204] width 353 height 15
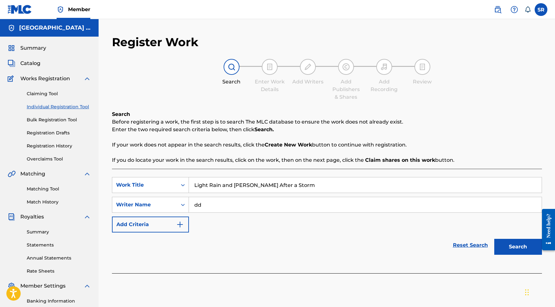
type input "dd"
click at [499, 247] on button "Search" at bounding box center [518, 247] width 48 height 16
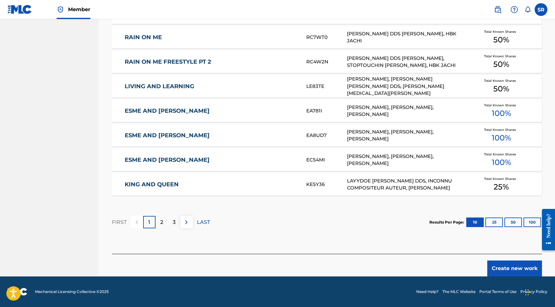
click at [507, 266] on button "Create new work" at bounding box center [514, 268] width 55 height 16
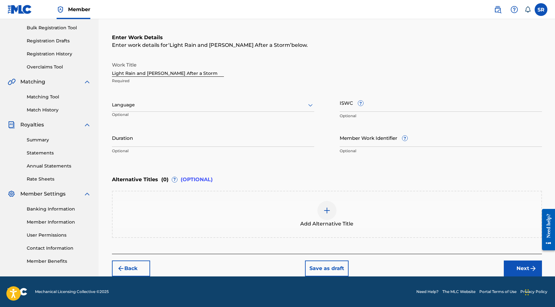
click at [232, 107] on div at bounding box center [213, 105] width 202 height 8
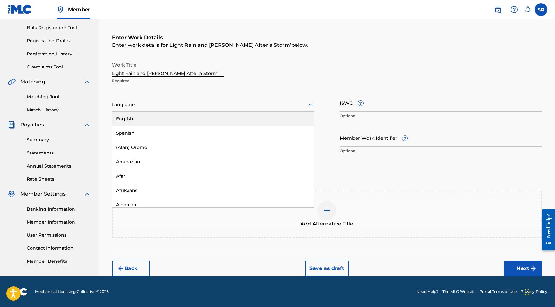
click at [162, 116] on div "English" at bounding box center [213, 119] width 202 height 14
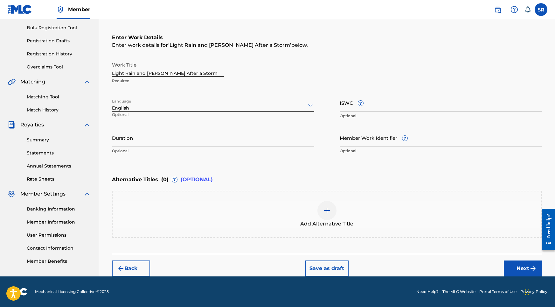
click at [194, 139] on input "Duration" at bounding box center [213, 137] width 202 height 18
type input "02:04"
click at [322, 208] on div at bounding box center [326, 210] width 19 height 19
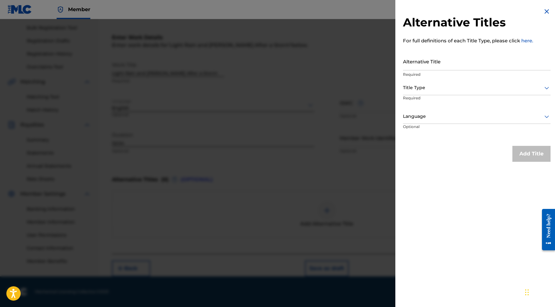
click at [436, 68] on input "Alternative Title" at bounding box center [477, 61] width 148 height 18
paste input "Light Rain and Birdsong After a Storm"
type input "Light Rain and Birdsong After a Storm"
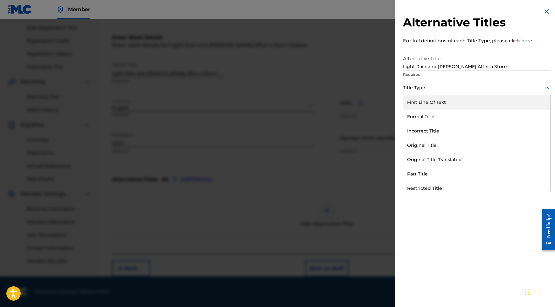
click at [440, 82] on div "Title Type" at bounding box center [477, 88] width 148 height 14
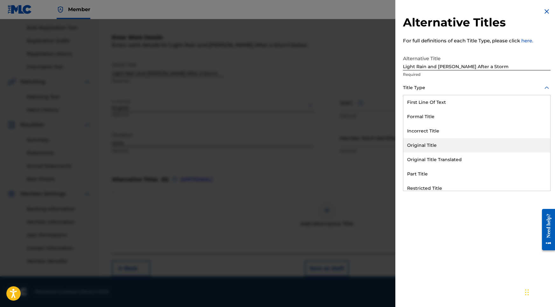
drag, startPoint x: 427, startPoint y: 96, endPoint x: 425, endPoint y: 144, distance: 48.4
click at [425, 144] on div "First Line Of Text Formal Title Incorrect Title Original Title Original Title T…" at bounding box center [476, 142] width 147 height 95
click at [425, 144] on div "Original Title" at bounding box center [476, 145] width 147 height 14
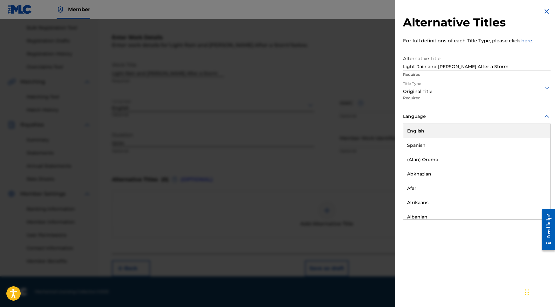
click at [438, 123] on div "Language" at bounding box center [477, 116] width 148 height 14
click at [432, 132] on div "English" at bounding box center [476, 131] width 147 height 14
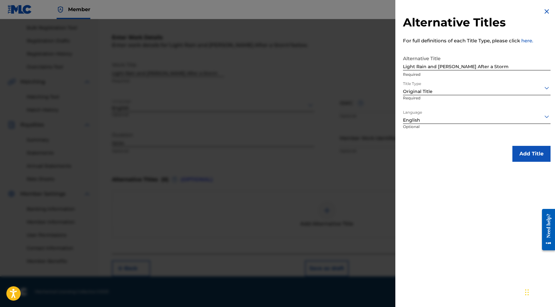
click at [517, 146] on button "Add Title" at bounding box center [531, 154] width 38 height 16
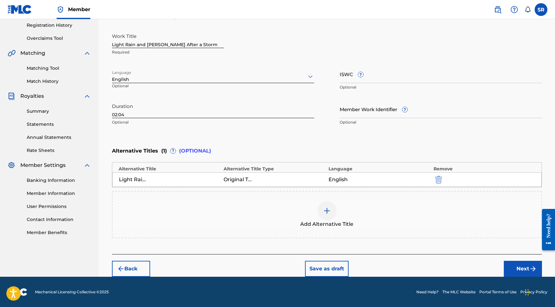
click at [525, 266] on button "Next" at bounding box center [523, 268] width 38 height 16
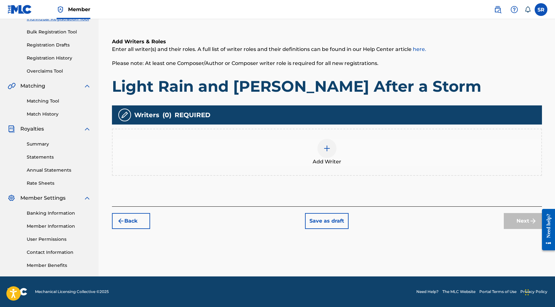
click at [320, 148] on div at bounding box center [326, 148] width 19 height 19
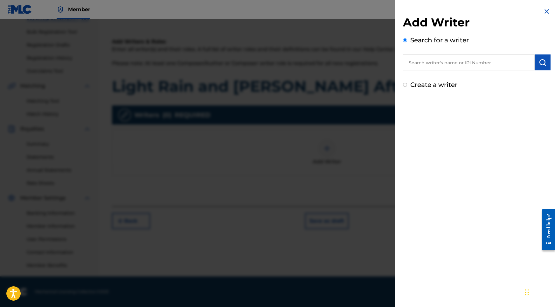
click at [497, 62] on input "text" at bounding box center [469, 62] width 132 height 16
paste input "[PERSON_NAME]"
type input "[PERSON_NAME]"
click at [544, 67] on button "submit" at bounding box center [543, 62] width 16 height 16
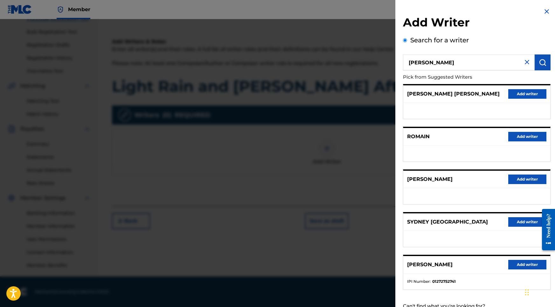
click at [532, 269] on button "Add writer" at bounding box center [527, 265] width 38 height 10
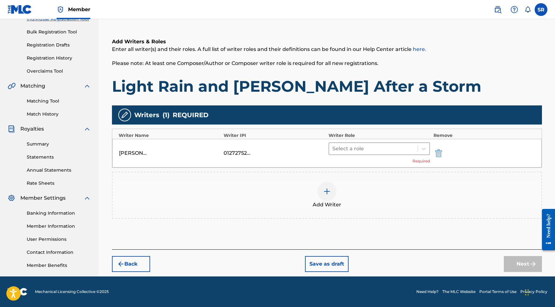
click at [357, 153] on div "Select a role" at bounding box center [373, 148] width 89 height 11
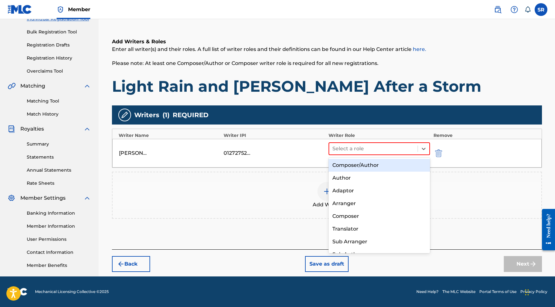
click at [352, 162] on div "Composer/Author" at bounding box center [380, 165] width 102 height 13
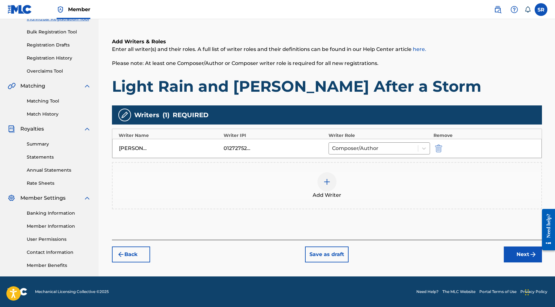
click at [523, 252] on button "Next" at bounding box center [523, 254] width 38 height 16
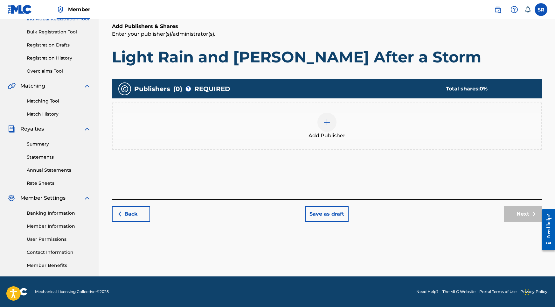
scroll to position [29, 0]
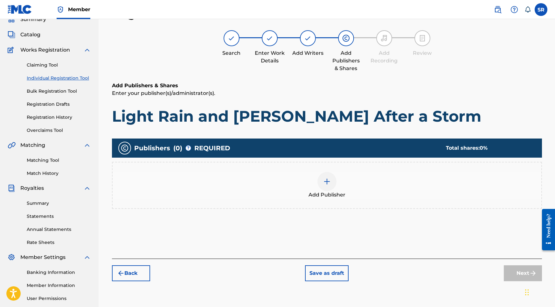
click at [330, 173] on div at bounding box center [326, 181] width 19 height 19
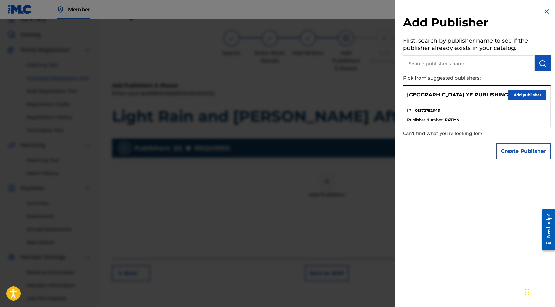
click at [524, 96] on button "Add publisher" at bounding box center [527, 95] width 38 height 10
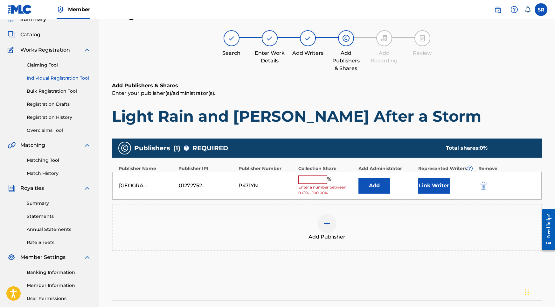
click at [316, 184] on span "Enter a number between 0.01% - 100.06%" at bounding box center [326, 189] width 57 height 11
click at [316, 180] on input "text" at bounding box center [312, 179] width 29 height 8
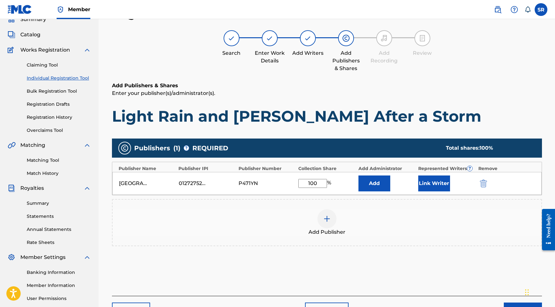
type input "100"
click at [437, 181] on button "Link Writer" at bounding box center [434, 183] width 32 height 16
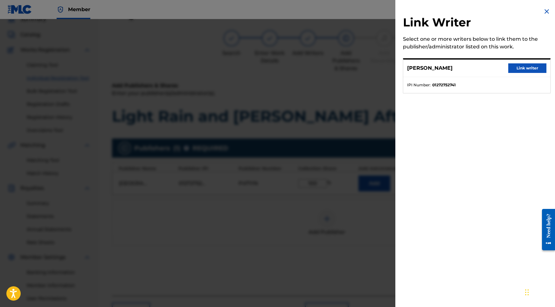
click at [526, 67] on button "Link writer" at bounding box center [527, 68] width 38 height 10
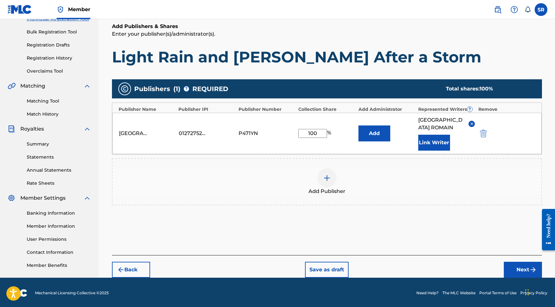
click at [517, 264] on button "Next" at bounding box center [523, 269] width 38 height 16
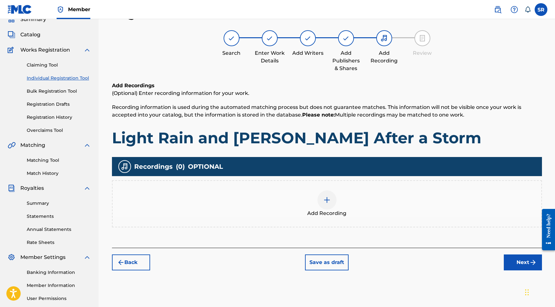
click at [337, 216] on span "Add Recording" at bounding box center [326, 213] width 39 height 8
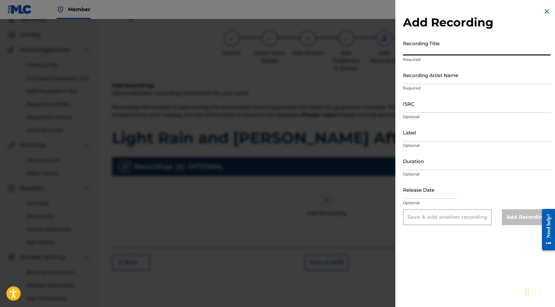
click at [431, 44] on input "Recording Title" at bounding box center [477, 46] width 148 height 18
paste input "[PERSON_NAME]"
click at [470, 3] on div "Add Recording Recording Title SYDNEY ROMAIN Required Recording Artist Name Requ…" at bounding box center [476, 116] width 163 height 232
paste input "Light Rain and Birdsong After a Storm"
drag, startPoint x: 444, startPoint y: 49, endPoint x: 381, endPoint y: 49, distance: 63.0
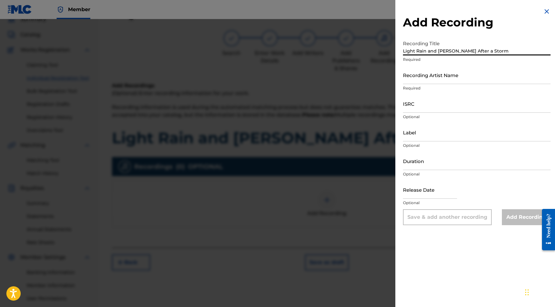
click at [381, 49] on div "Add Recording Recording Title Light Rain and Birdsong After a Storm Required Re…" at bounding box center [277, 163] width 555 height 288
type input "Light Rain and Birdsong After a Storm"
click at [430, 77] on input "Recording Artist Name" at bounding box center [477, 75] width 148 height 18
paste input "Into the Earth"
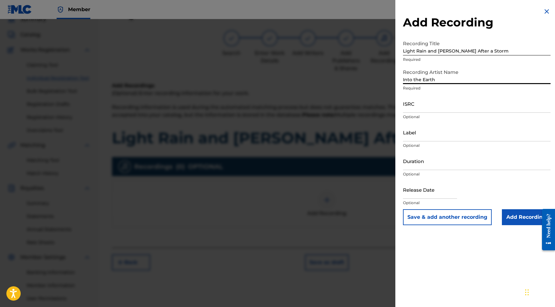
type input "Into the Earth"
click at [414, 105] on input "ISRC" at bounding box center [477, 103] width 148 height 18
paste input "USY282316453"
type input "USY282316453"
click at [430, 138] on input "Label" at bounding box center [477, 132] width 148 height 18
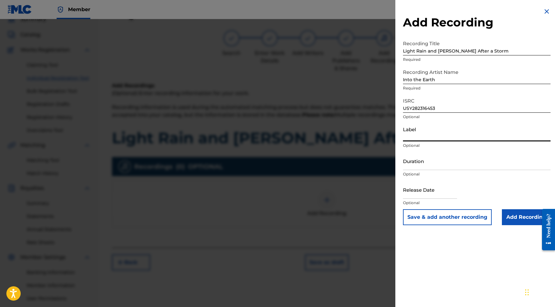
click at [426, 160] on input "Duration" at bounding box center [477, 161] width 148 height 18
type input "02:04"
click at [429, 201] on p "Optional" at bounding box center [477, 203] width 148 height 6
click at [429, 190] on input "text" at bounding box center [430, 189] width 54 height 18
select select "8"
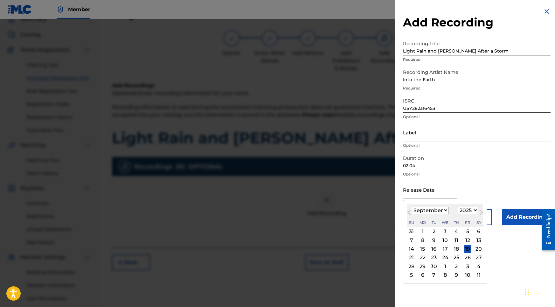
select select "2020"
select select "9"
click at [434, 266] on div "27" at bounding box center [434, 266] width 8 height 8
type input "October 27 2020"
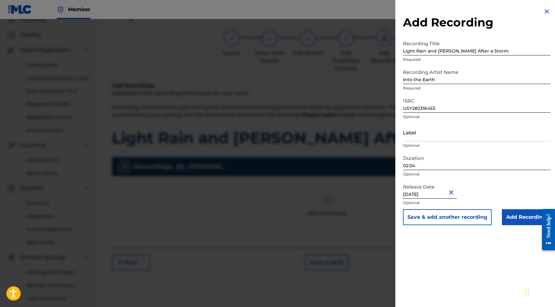
click at [517, 219] on input "Add Recording" at bounding box center [526, 217] width 49 height 16
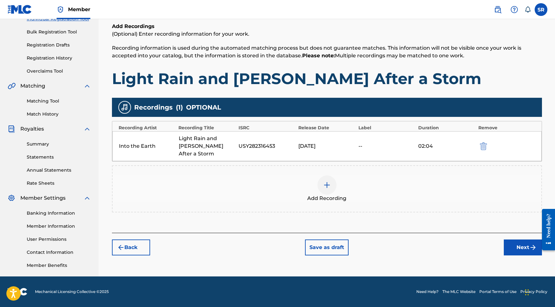
click at [518, 246] on button "Next" at bounding box center [523, 247] width 38 height 16
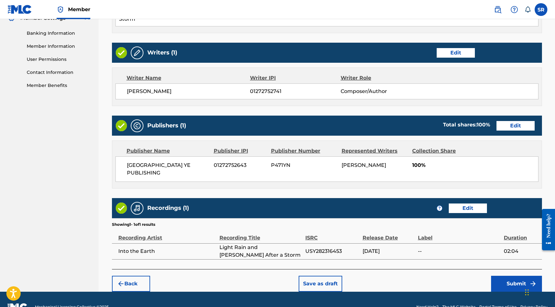
scroll to position [267, 0]
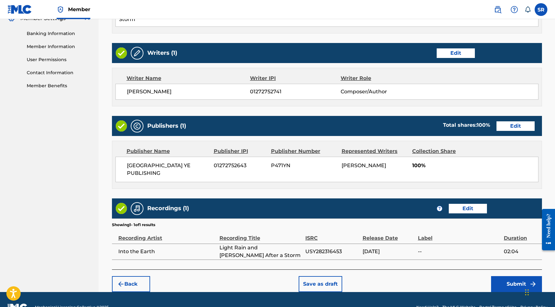
click at [510, 276] on button "Submit" at bounding box center [516, 284] width 51 height 16
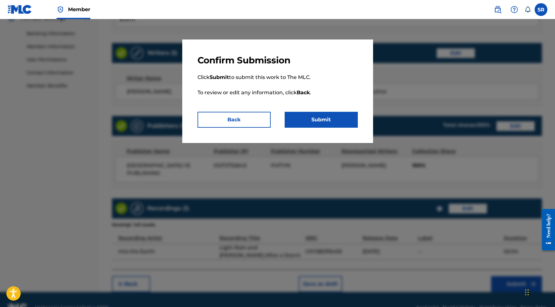
click at [335, 124] on button "Submit" at bounding box center [321, 120] width 73 height 16
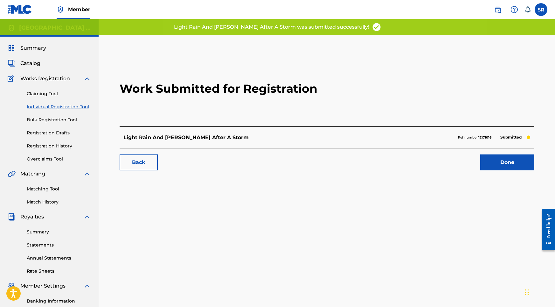
click at [493, 159] on link "Done" at bounding box center [507, 162] width 54 height 16
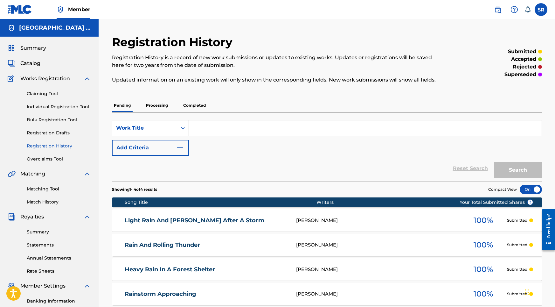
click at [63, 106] on link "Individual Registration Tool" at bounding box center [59, 106] width 64 height 7
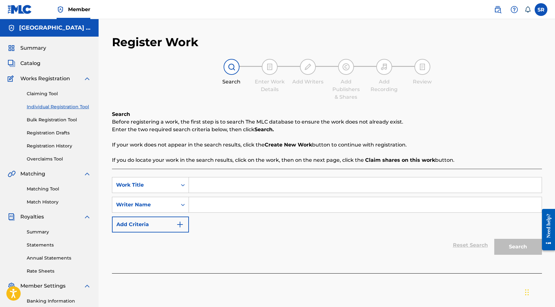
click at [219, 184] on input "Search Form" at bounding box center [365, 184] width 353 height 15
paste input "Heavy Rain by the Lake"
type input "Heavy Rain by the Lake"
click at [227, 208] on input "Search Form" at bounding box center [365, 204] width 353 height 15
type input "d"
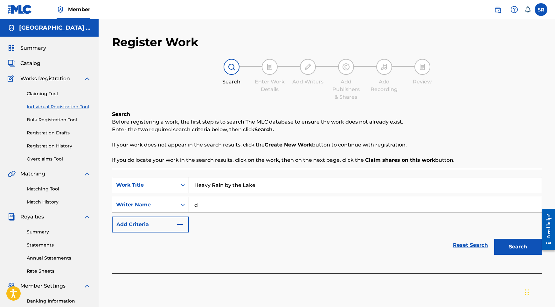
click at [508, 249] on button "Search" at bounding box center [518, 247] width 48 height 16
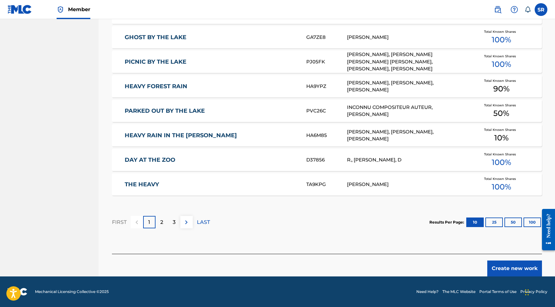
click at [502, 265] on button "Create new work" at bounding box center [514, 268] width 55 height 16
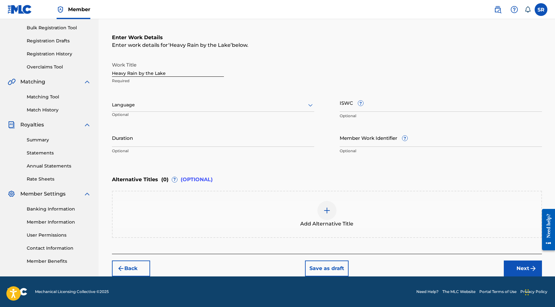
click at [214, 98] on div "Language" at bounding box center [213, 104] width 202 height 13
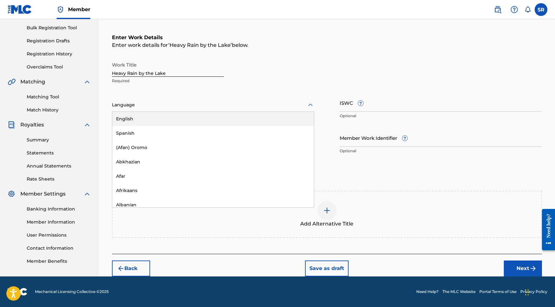
click at [161, 115] on div "English" at bounding box center [213, 119] width 202 height 14
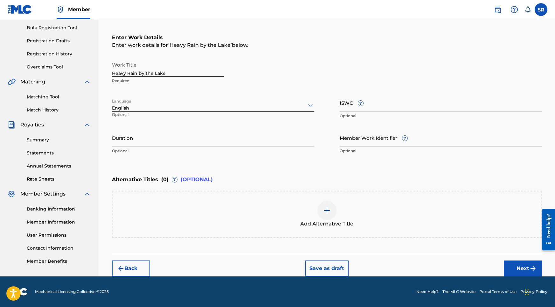
click at [165, 126] on div "Work Title Heavy Rain by the Lake Required Language option English, selected. E…" at bounding box center [327, 108] width 430 height 99
click at [164, 131] on input "Duration" at bounding box center [213, 137] width 202 height 18
type input "02:02"
click at [330, 214] on div at bounding box center [326, 210] width 19 height 19
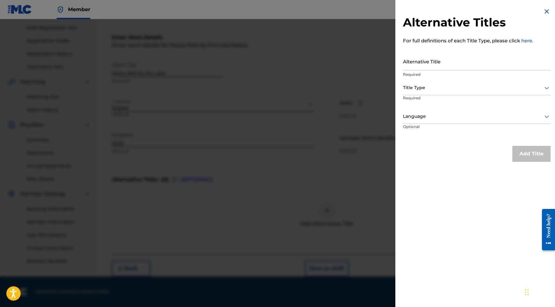
click at [456, 38] on p "For full definitions of each Title Type, please click here." at bounding box center [477, 40] width 148 height 7
click at [439, 55] on input "Alternative Title" at bounding box center [477, 61] width 148 height 18
paste input "Heavy Rain by the Lake"
type input "Heavy Rain by the Lake"
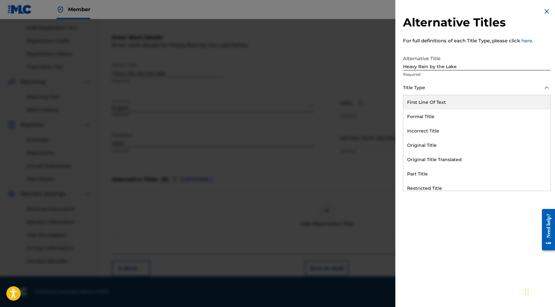
click at [454, 88] on div at bounding box center [477, 88] width 148 height 8
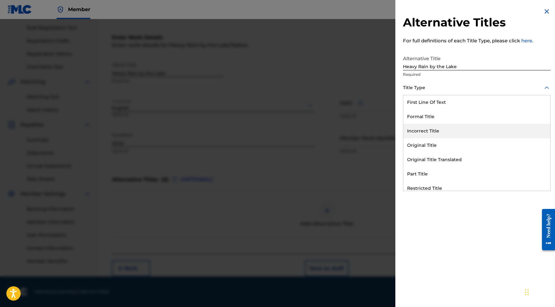
click at [445, 142] on div "Original Title" at bounding box center [476, 145] width 147 height 14
click at [461, 120] on div at bounding box center [477, 116] width 148 height 8
click at [451, 132] on div "English" at bounding box center [476, 131] width 147 height 14
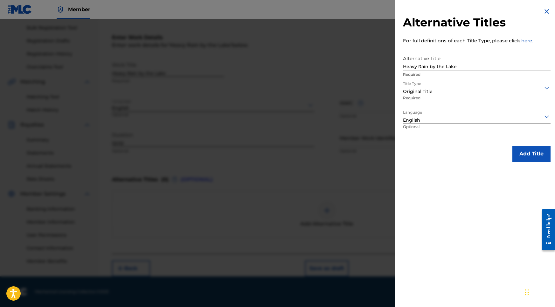
click at [516, 146] on button "Add Title" at bounding box center [531, 154] width 38 height 16
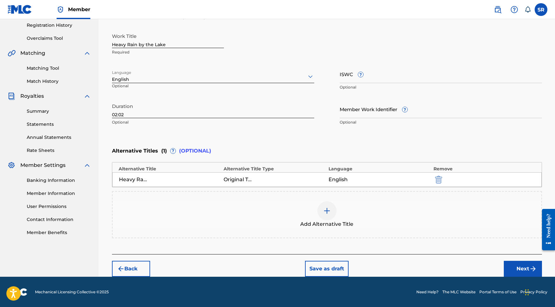
click at [526, 267] on button "Next" at bounding box center [523, 268] width 38 height 16
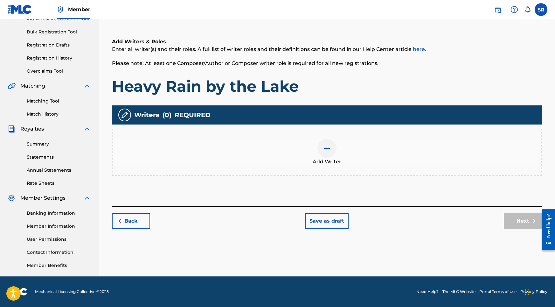
scroll to position [88, 0]
click at [326, 156] on div at bounding box center [326, 148] width 19 height 19
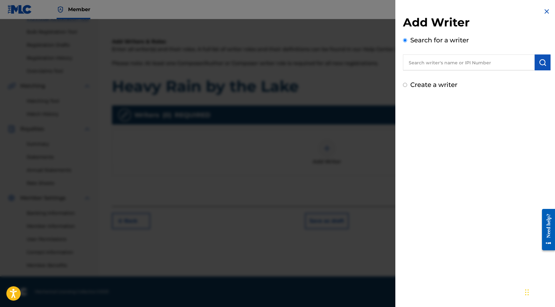
click at [503, 67] on input "text" at bounding box center [469, 62] width 132 height 16
paste input "[PERSON_NAME]"
type input "[PERSON_NAME]"
click at [544, 62] on img "submit" at bounding box center [543, 63] width 8 height 8
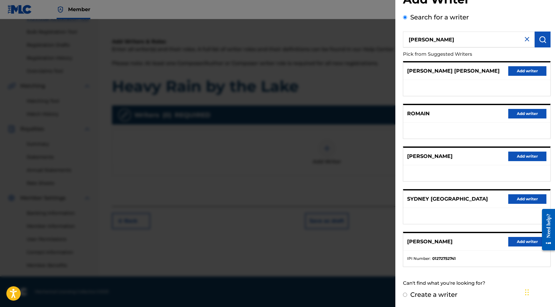
scroll to position [28, 0]
click at [523, 246] on div "SYDNEY ROMAIN Add writer" at bounding box center [476, 241] width 147 height 17
click at [519, 241] on button "Add writer" at bounding box center [527, 242] width 38 height 10
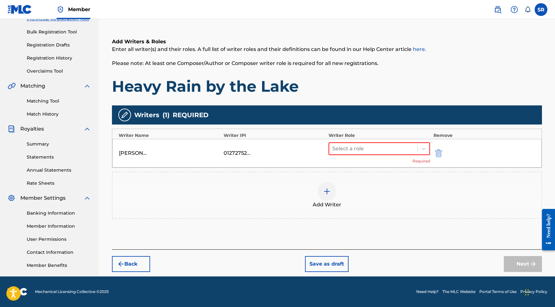
click at [360, 156] on div "Select a role Required" at bounding box center [380, 153] width 102 height 22
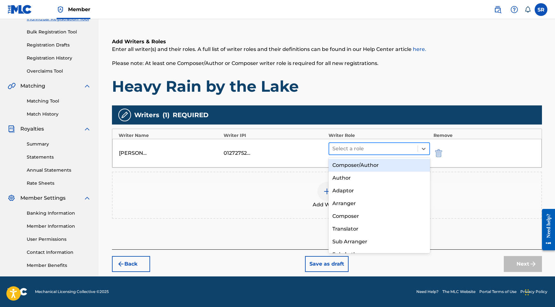
click at [359, 152] on div at bounding box center [373, 148] width 82 height 9
click at [349, 161] on div "Composer/Author" at bounding box center [380, 165] width 102 height 13
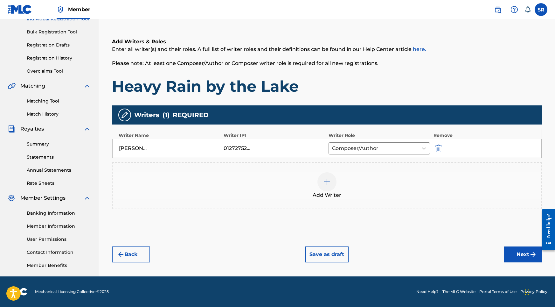
click at [511, 253] on button "Next" at bounding box center [523, 254] width 38 height 16
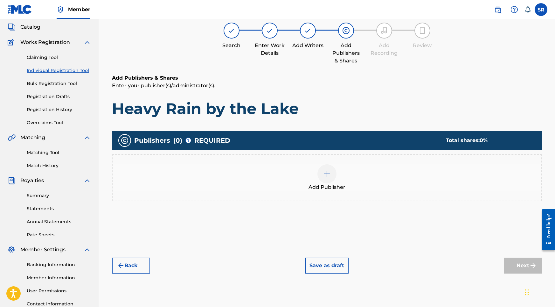
scroll to position [29, 0]
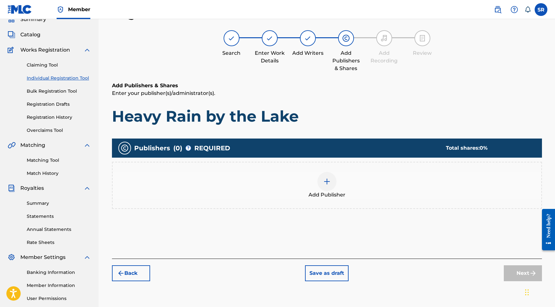
click at [329, 182] on img at bounding box center [327, 181] width 8 height 8
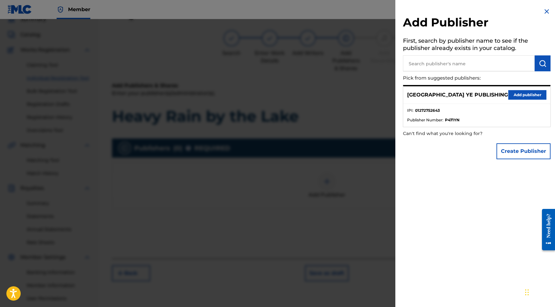
click at [524, 91] on button "Add publisher" at bounding box center [527, 95] width 38 height 10
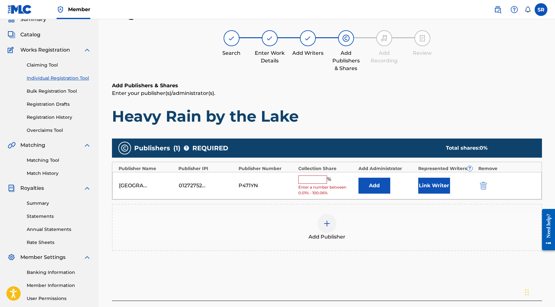
click at [324, 176] on input "text" at bounding box center [312, 179] width 29 height 8
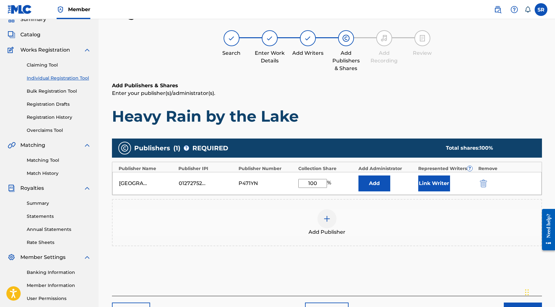
type input "100"
click at [424, 211] on div "Add Publisher" at bounding box center [327, 222] width 429 height 27
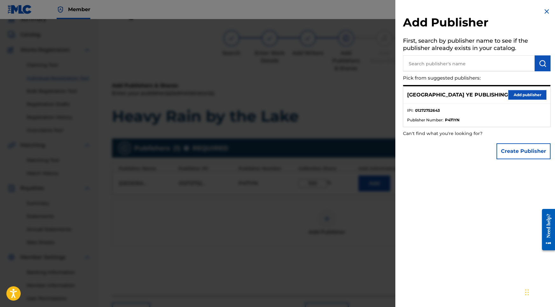
click at [428, 195] on div "Add Publisher First, search by publisher name to see if the publisher already e…" at bounding box center [476, 153] width 163 height 307
click at [523, 94] on button "Add publisher" at bounding box center [527, 95] width 38 height 10
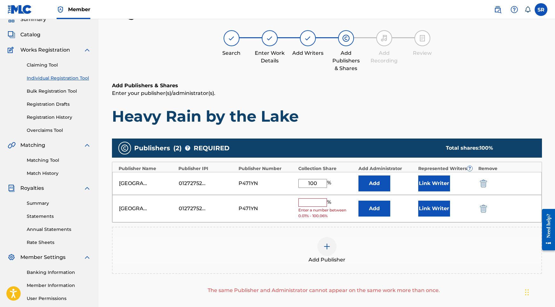
click at [482, 205] on img "submit" at bounding box center [483, 209] width 7 height 8
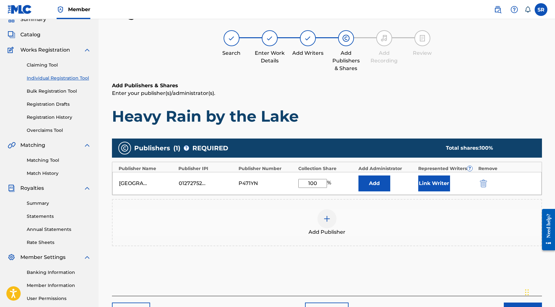
click at [436, 192] on div "SYDNEY YE PUBLISHING 01272752643 P471YN 100 % Add Link Writer" at bounding box center [326, 183] width 429 height 23
click at [436, 185] on button "Link Writer" at bounding box center [434, 183] width 32 height 16
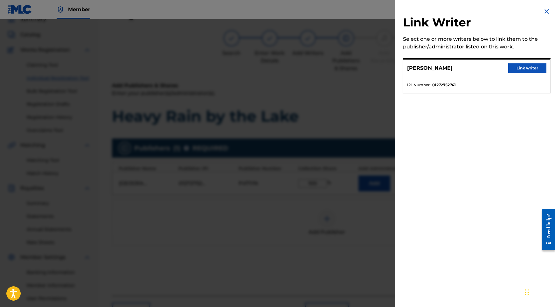
click at [526, 67] on button "Link writer" at bounding box center [527, 68] width 38 height 10
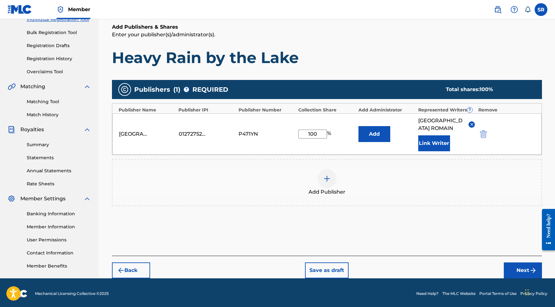
click at [510, 262] on button "Next" at bounding box center [523, 270] width 38 height 16
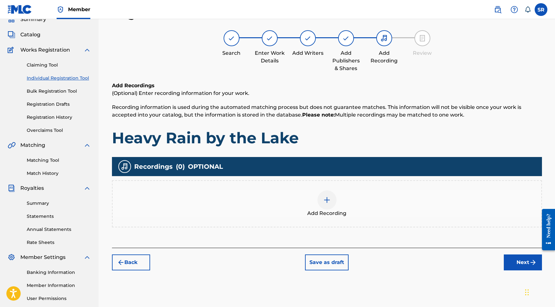
click at [332, 201] on div at bounding box center [326, 199] width 19 height 19
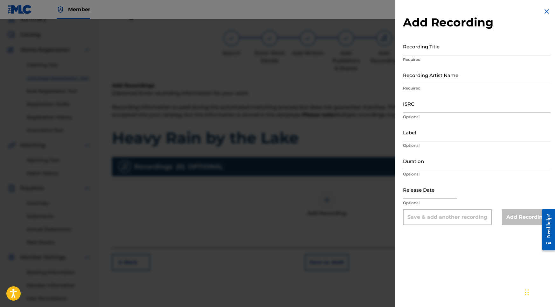
click at [456, 47] on input "Recording Title" at bounding box center [477, 46] width 148 height 18
paste input "Heavy Rain by the Lake"
type input "Heavy Rain by the Lake"
click at [445, 77] on input "Recording Artist Name" at bounding box center [477, 75] width 148 height 18
click at [424, 104] on input "ISRC" at bounding box center [477, 103] width 148 height 18
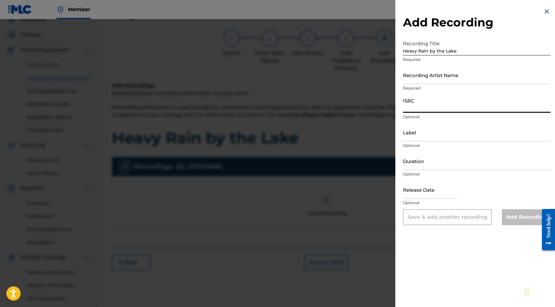
paste input "USY282316454"
type input "USY282316454"
click at [436, 136] on input "Label" at bounding box center [477, 132] width 148 height 18
click at [427, 165] on input "Duration" at bounding box center [477, 161] width 148 height 18
type input "02:02"
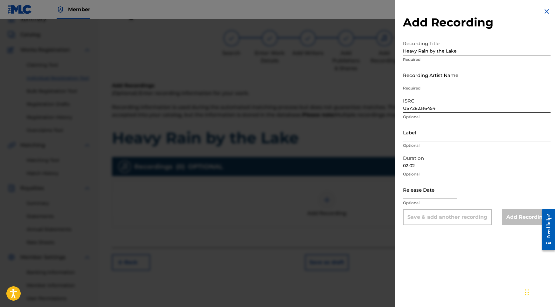
click at [427, 187] on input "text" at bounding box center [430, 189] width 54 height 18
select select "8"
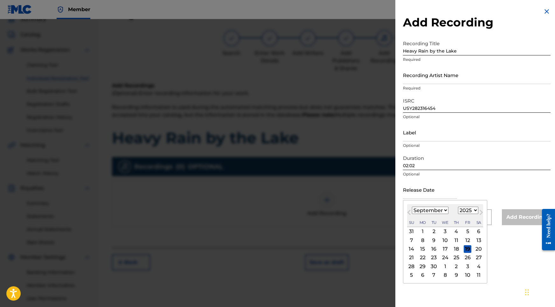
select select "2020"
select select "9"
click at [433, 269] on div "27" at bounding box center [434, 266] width 8 height 8
type input "October 27 2020"
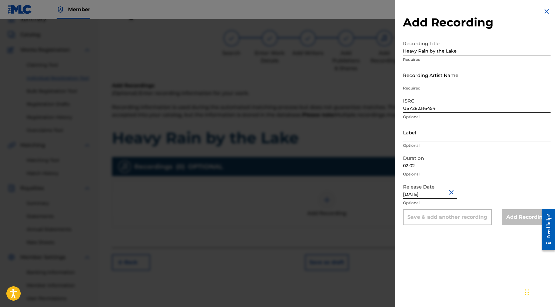
click at [437, 74] on input "Recording Artist Name" at bounding box center [477, 75] width 148 height 18
paste input "Into the Earth"
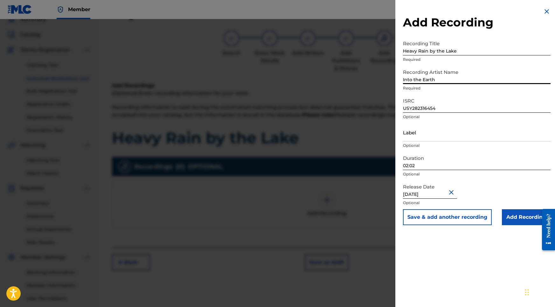
type input "Into the Earth"
click at [521, 216] on input "Add Recording" at bounding box center [526, 217] width 49 height 16
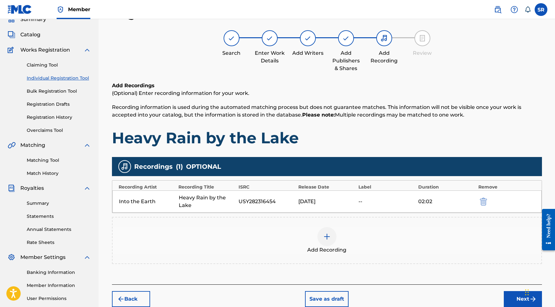
click at [519, 297] on button "Next" at bounding box center [523, 299] width 38 height 16
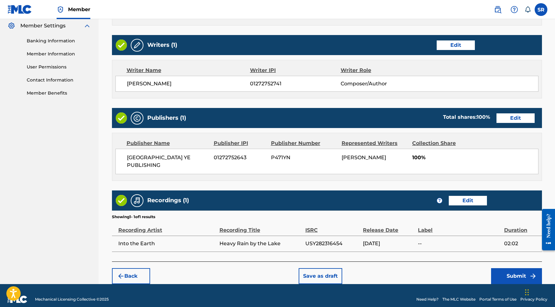
scroll to position [260, 0]
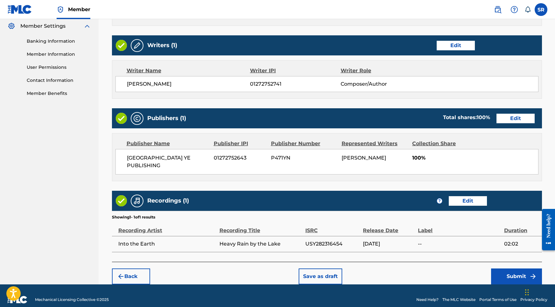
click at [504, 274] on button "Submit" at bounding box center [516, 276] width 51 height 16
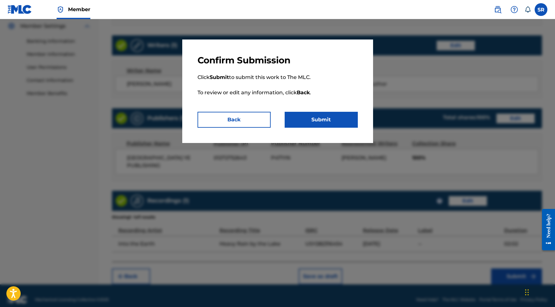
click at [320, 122] on button "Submit" at bounding box center [321, 120] width 73 height 16
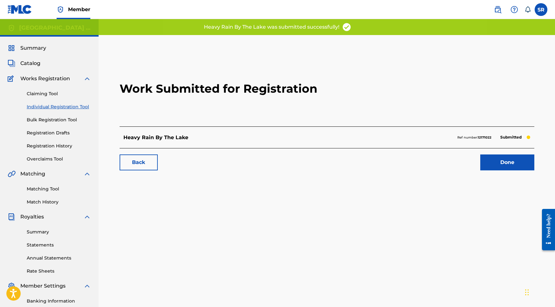
click at [511, 170] on link "Done" at bounding box center [507, 162] width 54 height 16
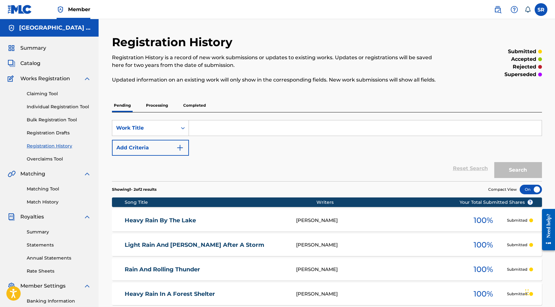
click at [62, 111] on div "Claiming Tool Individual Registration Tool Bulk Registration Tool Registration …" at bounding box center [49, 122] width 83 height 80
click at [63, 107] on link "Individual Registration Tool" at bounding box center [59, 106] width 64 height 7
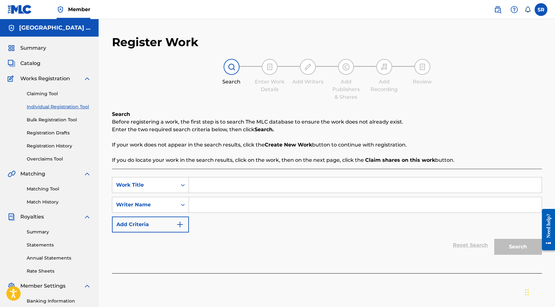
click at [206, 181] on input "Search Form" at bounding box center [365, 184] width 353 height 15
paste input "Gentle Rain, Thunder and Nature Sounds"
type input "Gentle Rain, Thunder and Nature Sounds"
click at [266, 204] on input "Search Form" at bounding box center [365, 204] width 353 height 15
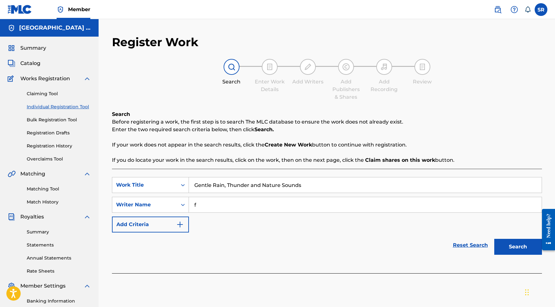
type input "f"
click at [517, 244] on button "Search" at bounding box center [518, 247] width 48 height 16
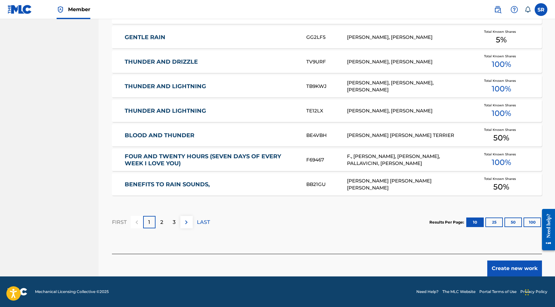
click at [530, 271] on button "Create new work" at bounding box center [514, 268] width 55 height 16
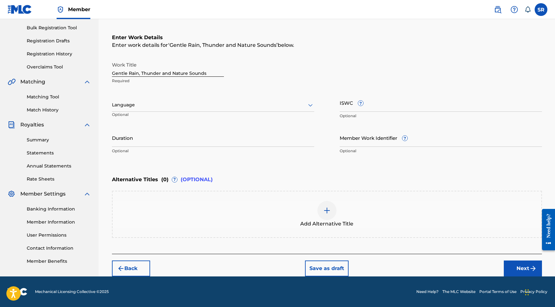
scroll to position [92, 0]
click at [224, 114] on div "Language Optional" at bounding box center [213, 108] width 202 height 29
click at [222, 108] on div "Language" at bounding box center [213, 104] width 202 height 13
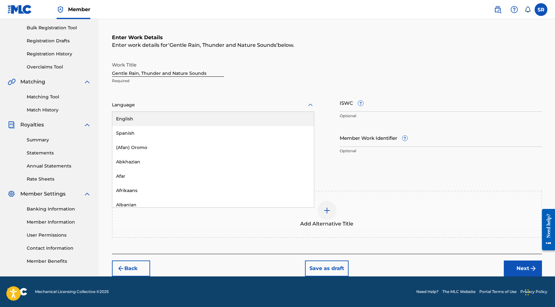
click at [205, 121] on div "English" at bounding box center [213, 119] width 202 height 14
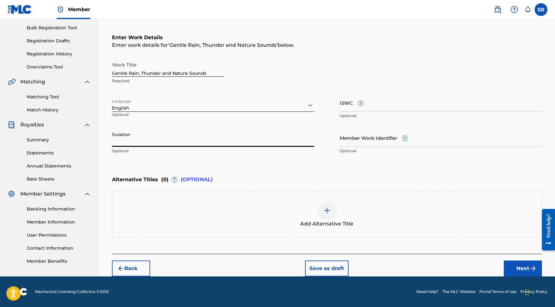
click at [204, 134] on input "Duration" at bounding box center [213, 137] width 202 height 18
type input "02:02"
click at [342, 211] on div "Add Alternative Title" at bounding box center [327, 214] width 429 height 27
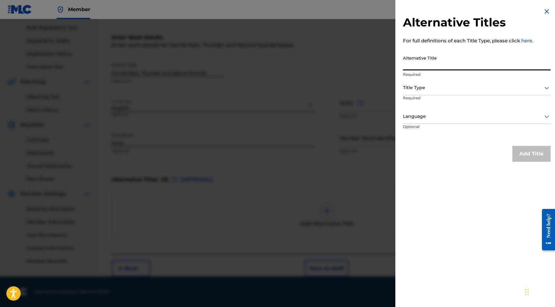
click at [430, 60] on input "Alternative Title" at bounding box center [477, 61] width 148 height 18
paste input "Gentle Rain, Thunder and Nature Sounds"
type input "Gentle Rain, Thunder and Nature Sounds"
click at [458, 79] on div "Alternative Title Gentle Rain, Thunder and Nature Sounds Required" at bounding box center [477, 66] width 148 height 29
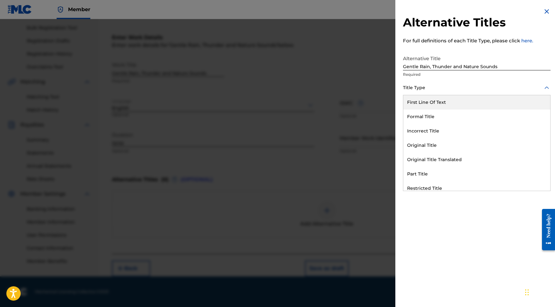
click at [454, 83] on div "Title Type" at bounding box center [477, 88] width 148 height 14
click at [437, 100] on div "First Line Of Text" at bounding box center [476, 102] width 147 height 14
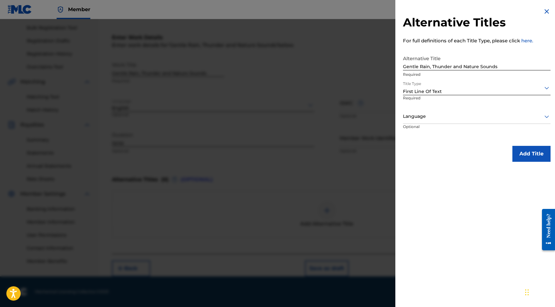
click at [438, 90] on div at bounding box center [477, 88] width 148 height 8
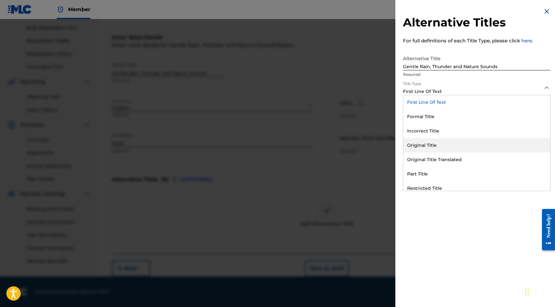
click at [423, 143] on div "Original Title" at bounding box center [476, 145] width 147 height 14
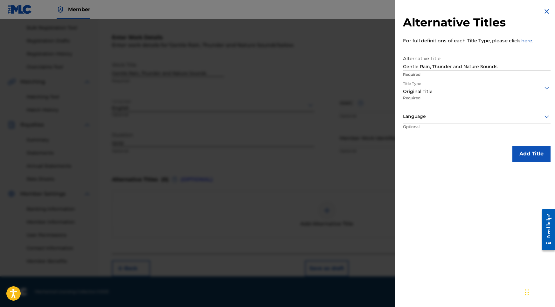
click at [432, 125] on p "Optional" at bounding box center [427, 131] width 48 height 14
click at [432, 122] on div "Language" at bounding box center [477, 116] width 148 height 14
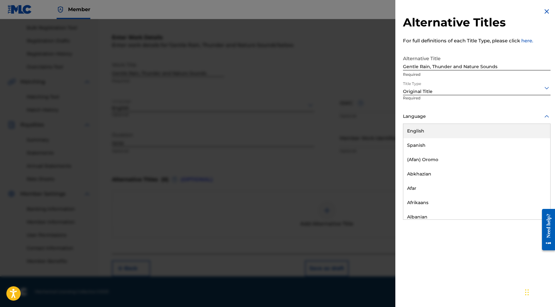
click at [425, 131] on div "English" at bounding box center [476, 131] width 147 height 14
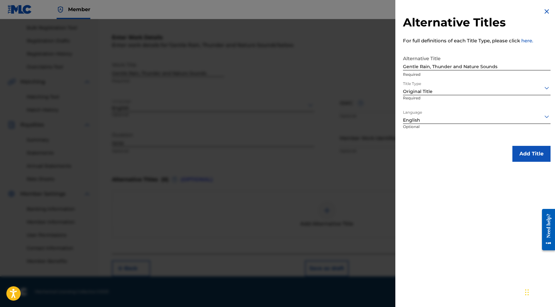
click at [527, 153] on button "Add Title" at bounding box center [531, 154] width 38 height 16
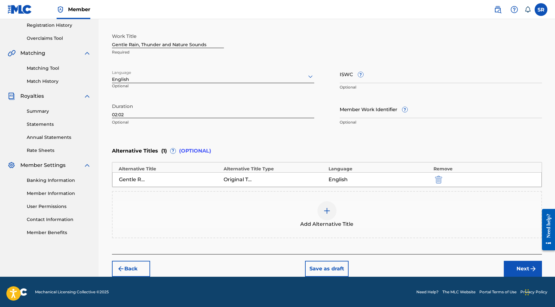
click at [526, 267] on button "Next" at bounding box center [523, 268] width 38 height 16
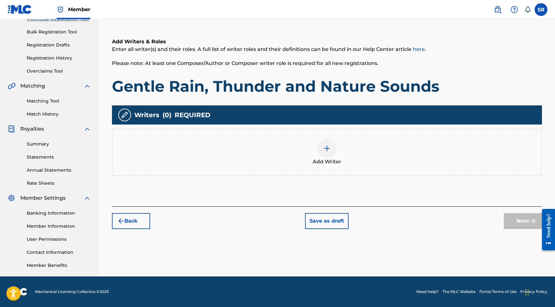
scroll to position [88, 0]
click at [338, 160] on span "Add Writer" at bounding box center [327, 162] width 29 height 8
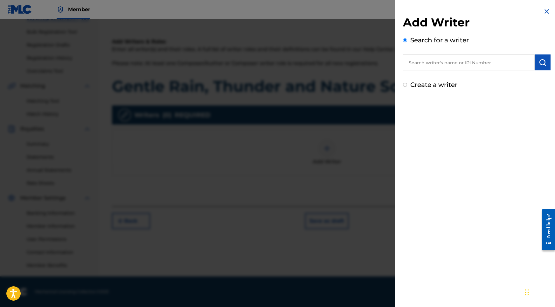
click at [497, 65] on input "text" at bounding box center [469, 62] width 132 height 16
paste input "[PERSON_NAME]"
type input "[PERSON_NAME]"
click at [544, 61] on img "submit" at bounding box center [543, 63] width 8 height 8
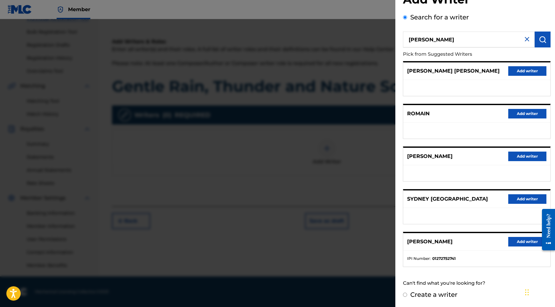
scroll to position [28, 0]
click at [523, 243] on button "Add writer" at bounding box center [527, 242] width 38 height 10
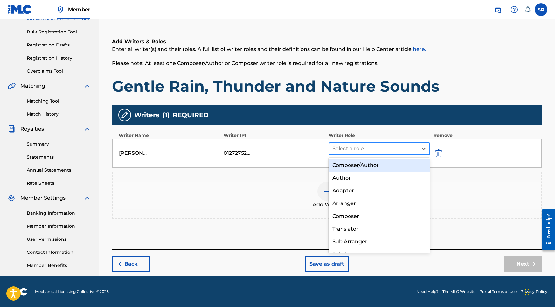
click at [385, 143] on div "Select a role" at bounding box center [373, 148] width 89 height 11
click at [351, 163] on div "Composer/Author" at bounding box center [380, 165] width 102 height 13
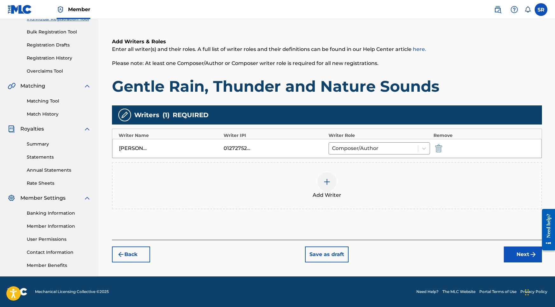
click at [510, 240] on div "Back Save as draft Next" at bounding box center [327, 250] width 430 height 23
click at [516, 251] on button "Next" at bounding box center [523, 254] width 38 height 16
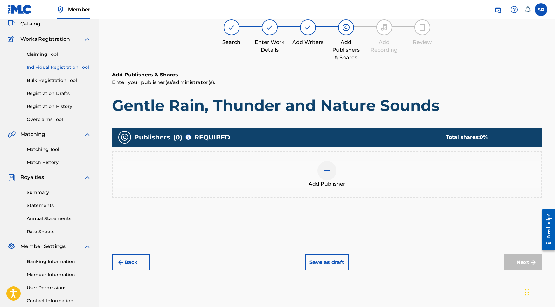
scroll to position [29, 0]
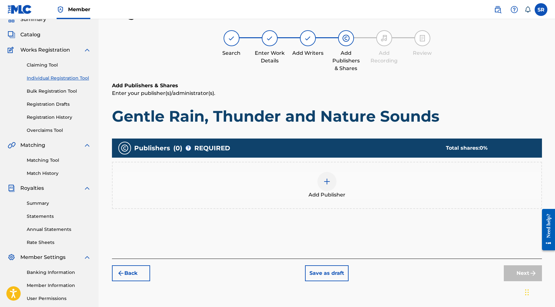
click at [351, 177] on div "Add Publisher" at bounding box center [327, 185] width 429 height 27
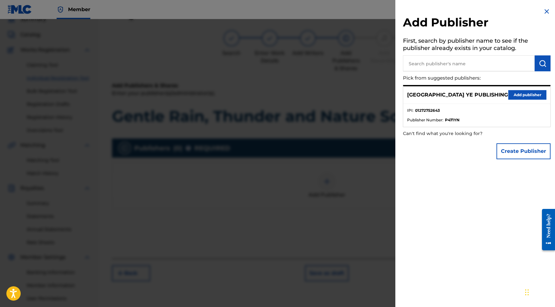
click at [513, 92] on button "Add publisher" at bounding box center [527, 95] width 38 height 10
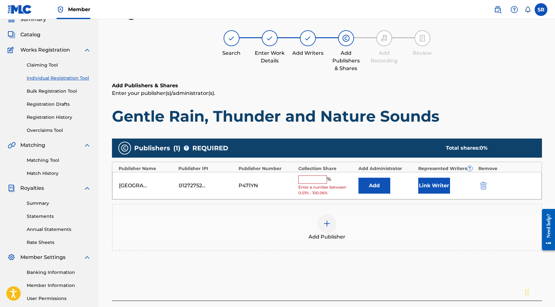
click at [314, 182] on div "%" at bounding box center [315, 179] width 34 height 8
click at [312, 177] on input "text" at bounding box center [312, 179] width 29 height 8
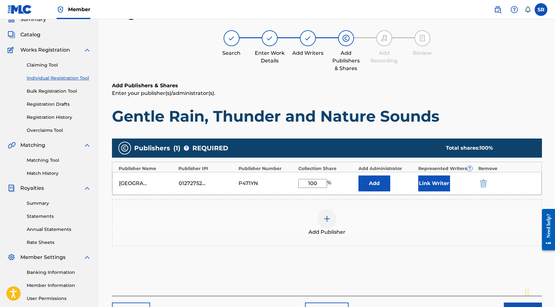
type input "100"
click at [430, 188] on button "Link Writer" at bounding box center [434, 183] width 32 height 16
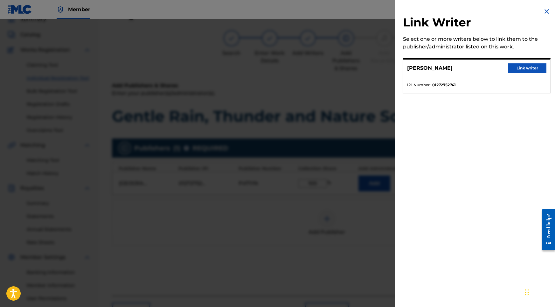
click at [515, 72] on button "Link writer" at bounding box center [527, 68] width 38 height 10
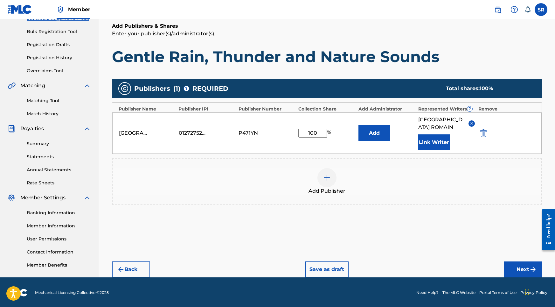
click at [512, 261] on button "Next" at bounding box center [523, 269] width 38 height 16
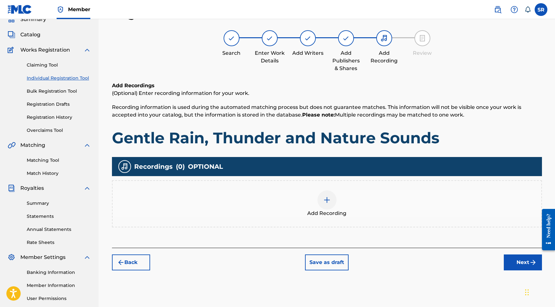
click at [322, 198] on div at bounding box center [326, 199] width 19 height 19
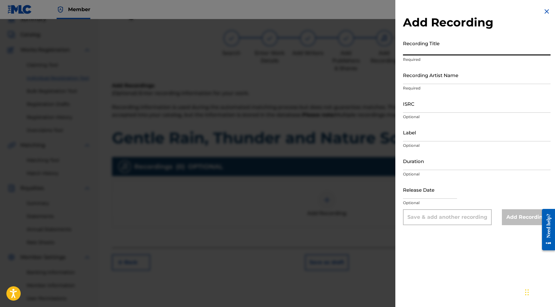
click at [492, 49] on input "Recording Title" at bounding box center [477, 46] width 148 height 18
click at [433, 54] on input "Recording Title" at bounding box center [477, 46] width 148 height 18
paste input "Gentle Rain, Thunder and Nature Sounds"
type input "Gentle Rain, Thunder and Nature Sounds"
click at [412, 171] on div "Duration Optional" at bounding box center [477, 166] width 148 height 29
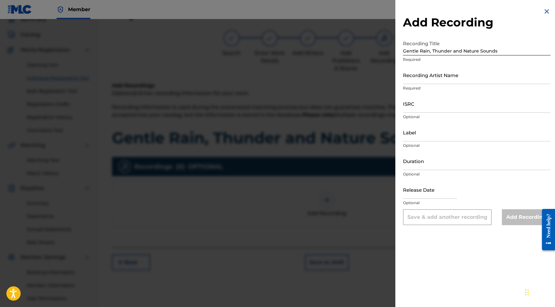
click at [417, 101] on input "ISRC" at bounding box center [477, 103] width 148 height 18
paste input "USY282316455"
type input "USY282316455"
click at [422, 168] on input "Duration" at bounding box center [477, 161] width 148 height 18
type input "02:02"
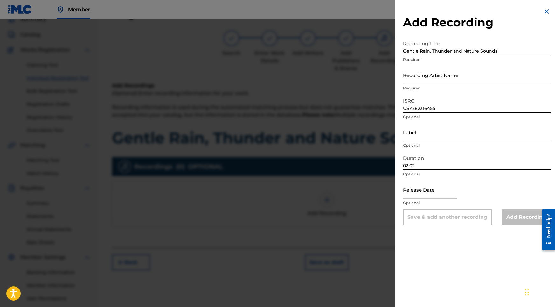
click at [429, 188] on input "text" at bounding box center [430, 189] width 54 height 18
select select "8"
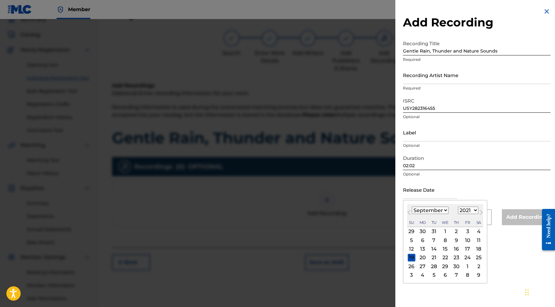
select select "2020"
select select "9"
click at [431, 268] on div "27" at bounding box center [434, 266] width 8 height 8
type input "October 27 2020"
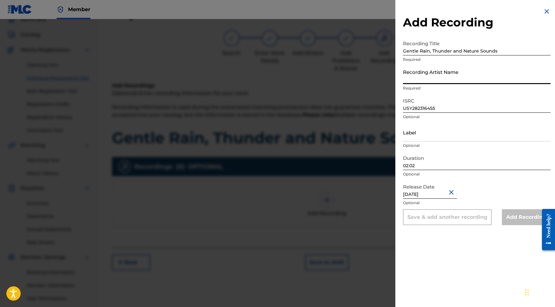
click at [435, 70] on input "Recording Artist Name" at bounding box center [477, 75] width 148 height 18
paste input "Into the Earth"
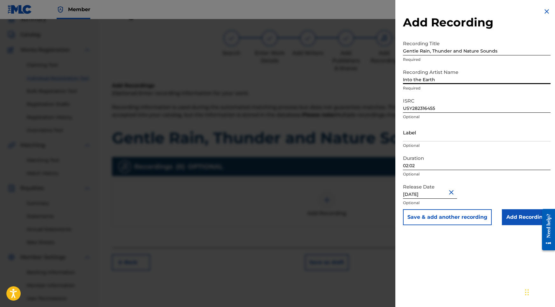
type input "Into the Earth"
click at [513, 214] on input "Add Recording" at bounding box center [526, 217] width 49 height 16
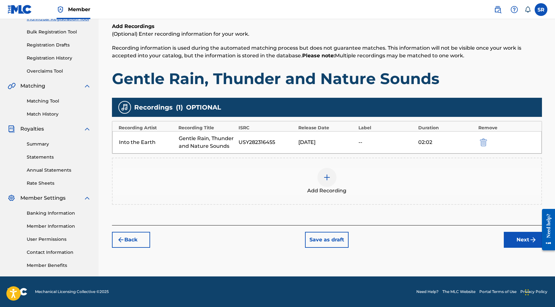
click at [515, 238] on button "Next" at bounding box center [523, 240] width 38 height 16
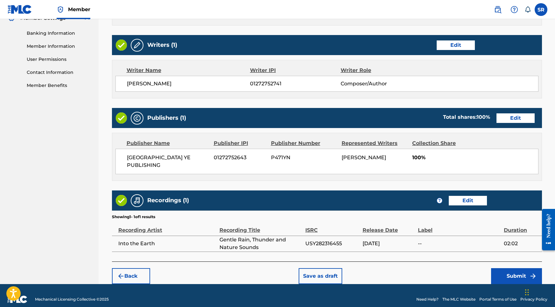
scroll to position [267, 0]
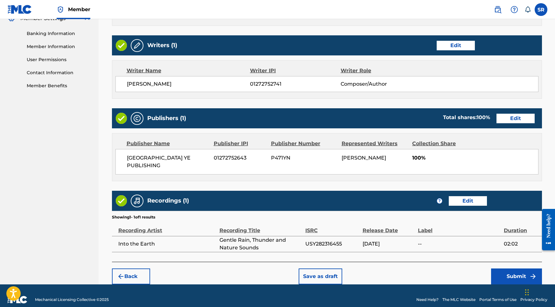
click at [513, 268] on button "Submit" at bounding box center [516, 276] width 51 height 16
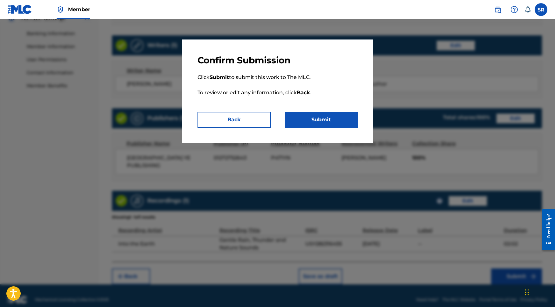
click at [342, 117] on button "Submit" at bounding box center [321, 120] width 73 height 16
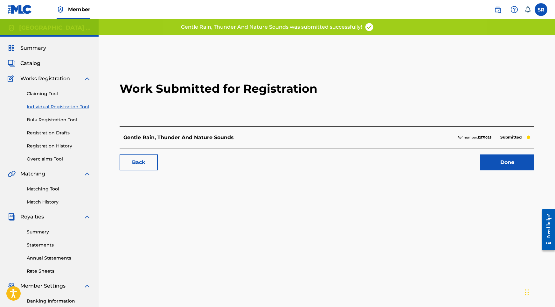
click at [504, 157] on link "Done" at bounding box center [507, 162] width 54 height 16
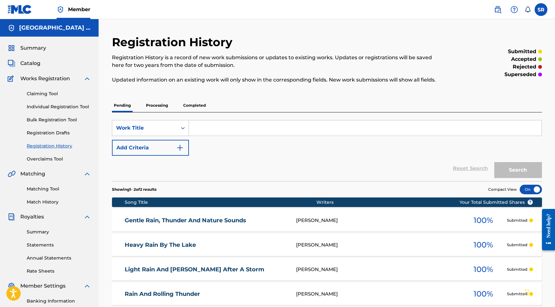
click at [89, 116] on div "Claiming Tool Individual Registration Tool Bulk Registration Tool Registration …" at bounding box center [49, 122] width 83 height 80
click at [86, 110] on div "Claiming Tool Individual Registration Tool Bulk Registration Tool Registration …" at bounding box center [49, 122] width 83 height 80
click at [86, 109] on link "Individual Registration Tool" at bounding box center [59, 106] width 64 height 7
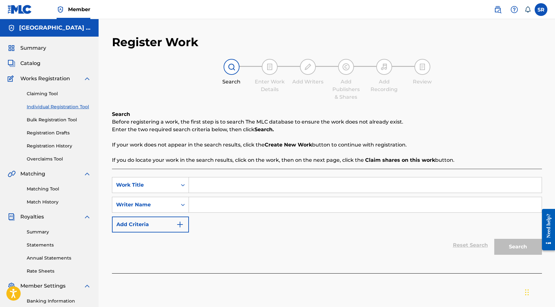
click at [227, 190] on input "Search Form" at bounding box center [365, 184] width 353 height 15
paste input "Taking Cover from the Rain"
type input "Taking Cover from the Rain"
click at [235, 209] on input "Search Form" at bounding box center [365, 204] width 353 height 15
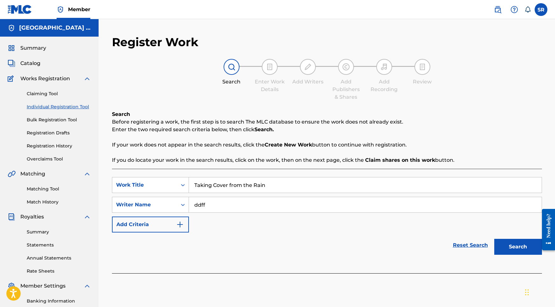
type input "ddff"
click at [494, 247] on button "Search" at bounding box center [518, 247] width 48 height 16
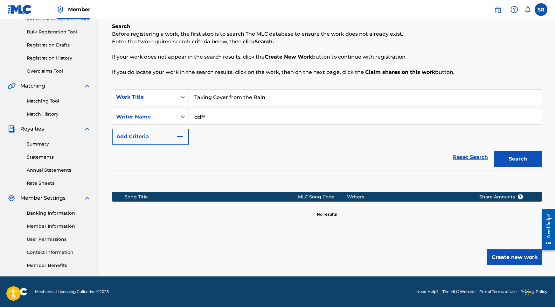
scroll to position [88, 0]
click at [519, 257] on button "Create new work" at bounding box center [514, 257] width 55 height 16
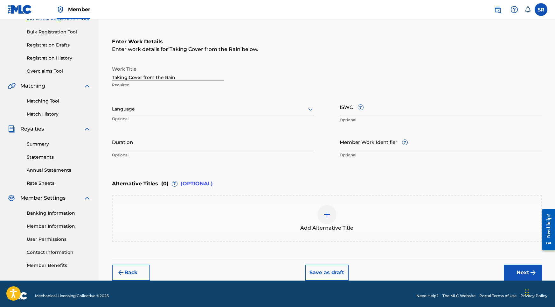
click at [188, 105] on div "Language" at bounding box center [213, 108] width 202 height 13
click at [143, 123] on div "English" at bounding box center [213, 123] width 202 height 14
click at [156, 136] on input "Duration" at bounding box center [213, 142] width 202 height 18
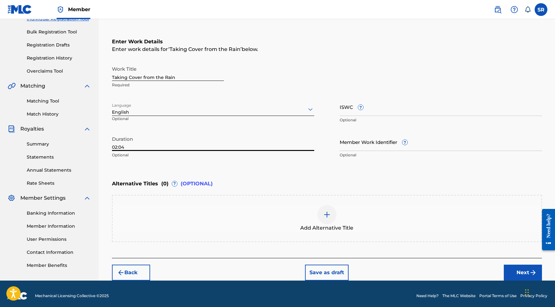
type input "02:04"
click at [329, 205] on div at bounding box center [326, 214] width 19 height 19
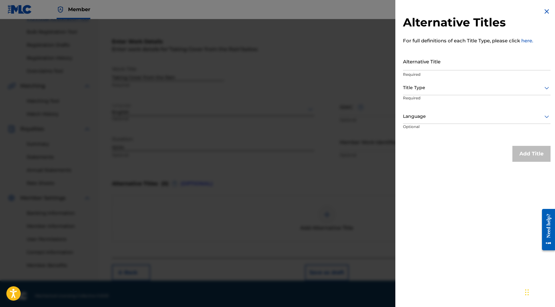
click at [468, 65] on input "Alternative Title" at bounding box center [477, 61] width 148 height 18
paste input "Taking Cover from the Rain"
type input "Taking Cover from the Rain"
click at [471, 92] on div "Title Type" at bounding box center [477, 88] width 148 height 14
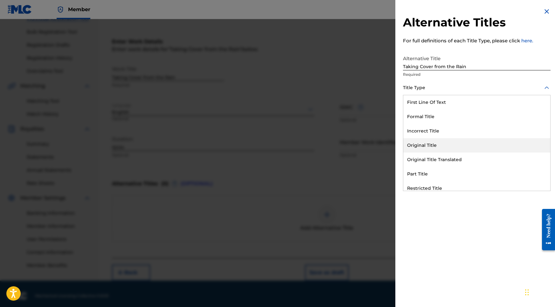
click at [419, 146] on div "Original Title" at bounding box center [476, 145] width 147 height 14
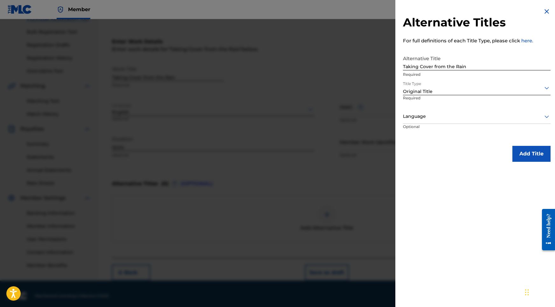
click at [430, 107] on p "Required" at bounding box center [426, 102] width 47 height 14
click at [429, 113] on div at bounding box center [477, 116] width 148 height 8
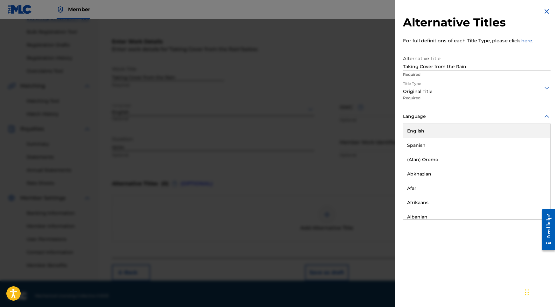
click at [428, 126] on div "English" at bounding box center [476, 131] width 147 height 14
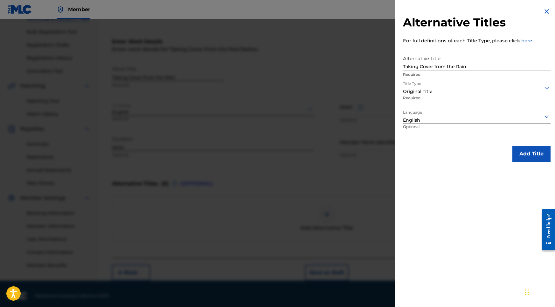
click at [521, 144] on div "Alternative Titles For full definitions of each Title Type, please click here. …" at bounding box center [476, 84] width 163 height 169
click at [521, 149] on button "Add Title" at bounding box center [531, 154] width 38 height 16
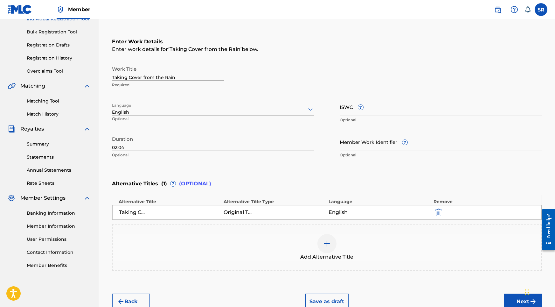
click at [513, 298] on button "Next" at bounding box center [523, 301] width 38 height 16
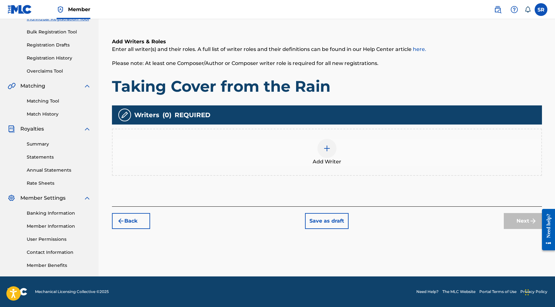
scroll to position [29, 0]
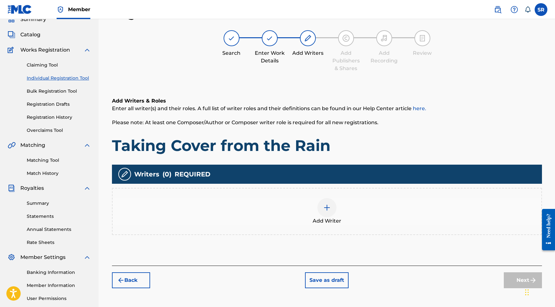
click at [339, 193] on div "Add Writer" at bounding box center [327, 211] width 430 height 47
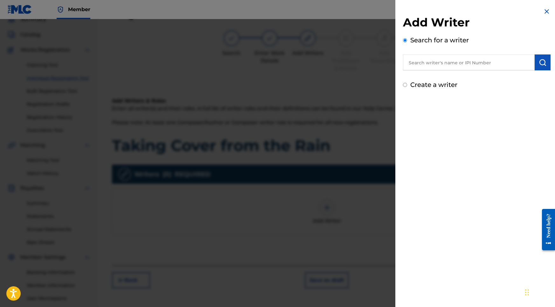
click at [446, 64] on input "text" at bounding box center [469, 62] width 132 height 16
click at [501, 68] on input "text" at bounding box center [469, 62] width 132 height 16
paste input "[PERSON_NAME]"
type input "[PERSON_NAME]"
click at [546, 66] on button "submit" at bounding box center [543, 62] width 16 height 16
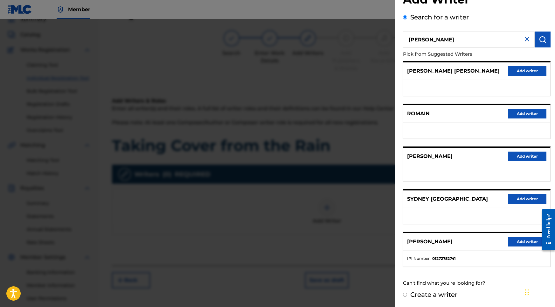
scroll to position [28, 0]
click at [514, 243] on button "Add writer" at bounding box center [527, 242] width 38 height 10
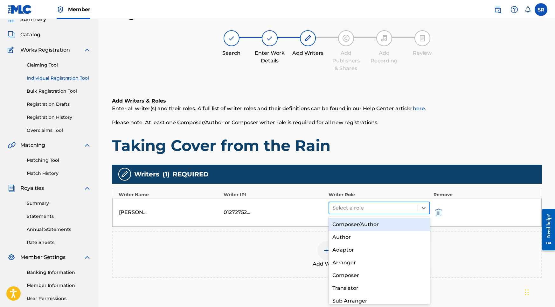
click at [367, 207] on div at bounding box center [373, 207] width 82 height 9
click at [352, 220] on div "Composer/Author" at bounding box center [380, 224] width 102 height 13
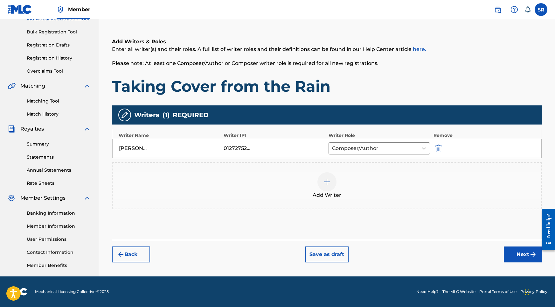
click at [511, 267] on div "Register Work Search Enter Work Details Add Writers Add Publishers & Shares Add…" at bounding box center [326, 111] width 445 height 329
click at [514, 256] on button "Next" at bounding box center [523, 254] width 38 height 16
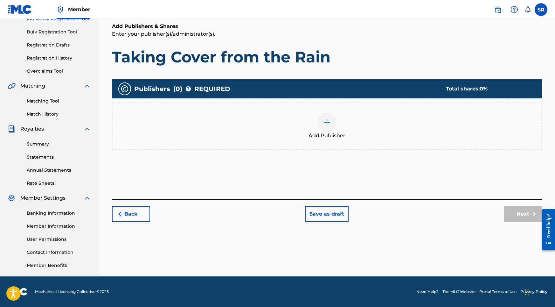
scroll to position [29, 0]
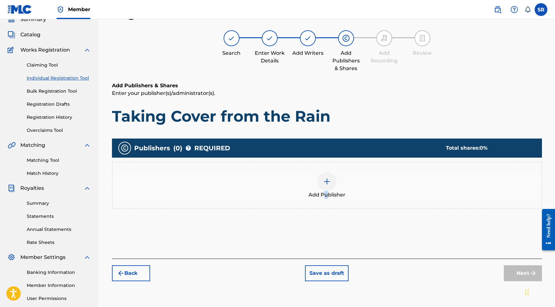
click at [326, 191] on span "Add Publisher" at bounding box center [327, 195] width 37 height 8
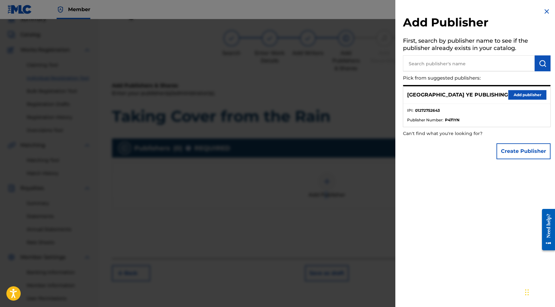
click at [512, 94] on button "Add publisher" at bounding box center [527, 95] width 38 height 10
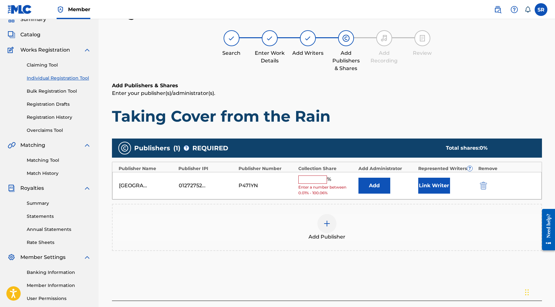
click at [319, 182] on div "%" at bounding box center [315, 179] width 34 height 8
click at [319, 180] on input "text" at bounding box center [312, 179] width 29 height 8
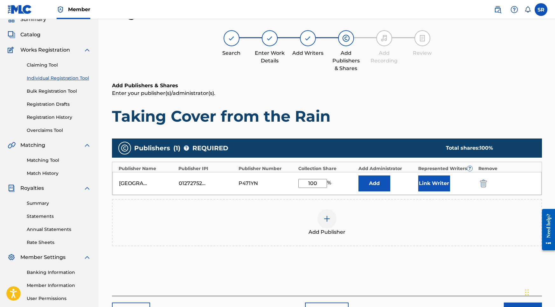
type input "100"
click at [434, 183] on button "Link Writer" at bounding box center [434, 183] width 32 height 16
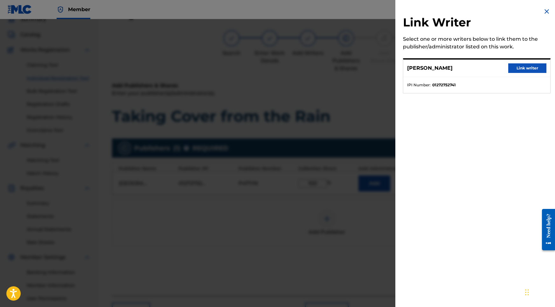
click at [515, 68] on button "Link writer" at bounding box center [527, 68] width 38 height 10
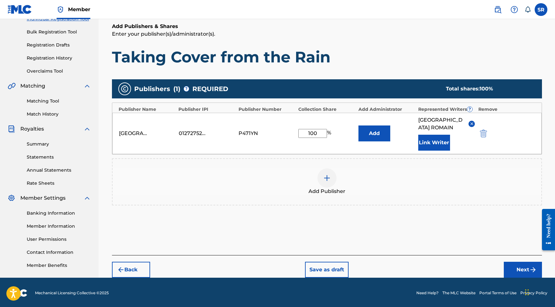
click at [511, 261] on button "Next" at bounding box center [523, 269] width 38 height 16
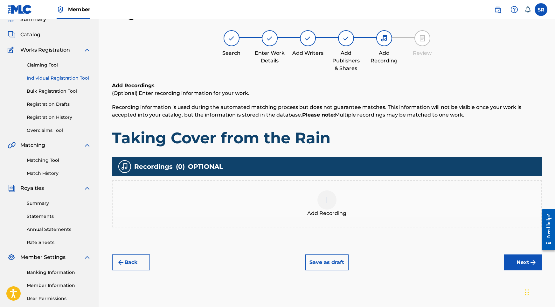
scroll to position [33, 0]
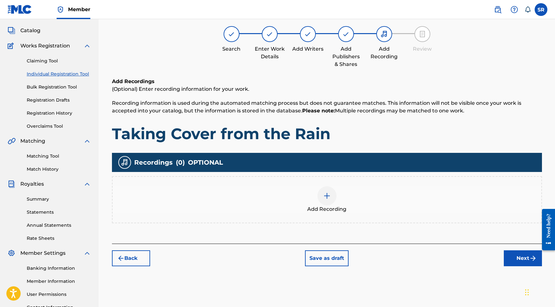
click at [312, 180] on div "Add Recording" at bounding box center [327, 199] width 430 height 47
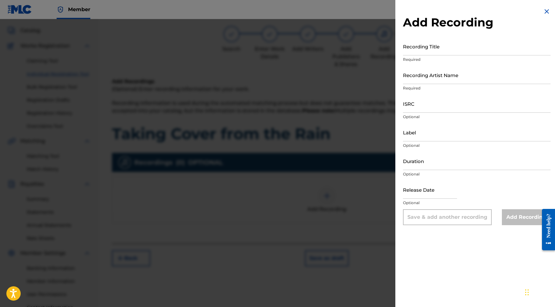
click at [460, 58] on p "Required" at bounding box center [477, 60] width 148 height 6
click at [458, 50] on input "Recording Title" at bounding box center [477, 46] width 148 height 18
click at [461, 2] on div "Add Recording Recording Title Required Recording Artist Name Required ISRC Opti…" at bounding box center [476, 116] width 163 height 232
click at [411, 47] on input "Recording Title" at bounding box center [477, 46] width 148 height 18
paste input "Taking Cover from the Rain"
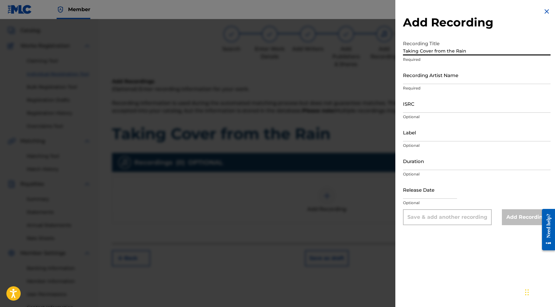
type input "Taking Cover from the Rain"
click at [415, 101] on input "ISRC" at bounding box center [477, 103] width 148 height 18
paste input "USY282316456"
type input "USY282316456"
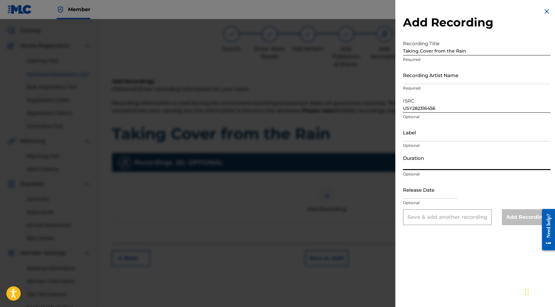
click at [425, 154] on input "Duration" at bounding box center [477, 161] width 148 height 18
click at [422, 140] on input "Label" at bounding box center [477, 132] width 148 height 18
click at [417, 155] on input "Duration" at bounding box center [477, 161] width 148 height 18
type input "02:04"
click at [426, 197] on input "text" at bounding box center [430, 189] width 54 height 18
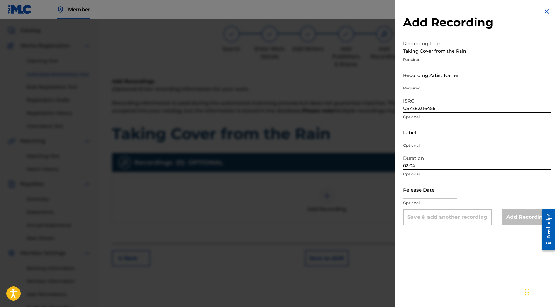
select select "8"
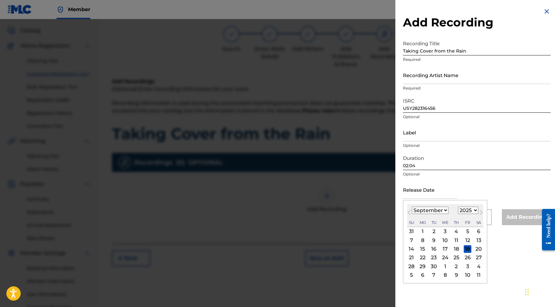
click at [464, 206] on div "September 2025 January February March April May June July August September Octo…" at bounding box center [445, 215] width 76 height 23
select select "2020"
click at [417, 216] on div "September 2020 January February March April May June July August September Octo…" at bounding box center [445, 215] width 76 height 23
select select "9"
click at [434, 265] on div "27" at bounding box center [434, 266] width 8 height 8
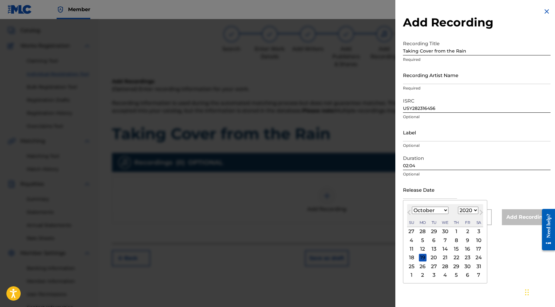
type input "October 27 2020"
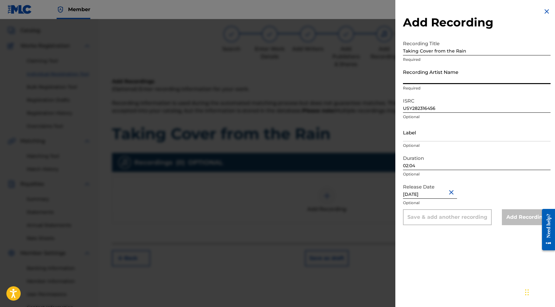
click at [427, 74] on input "Recording Artist Name" at bounding box center [477, 75] width 148 height 18
paste input "Into the Earth"
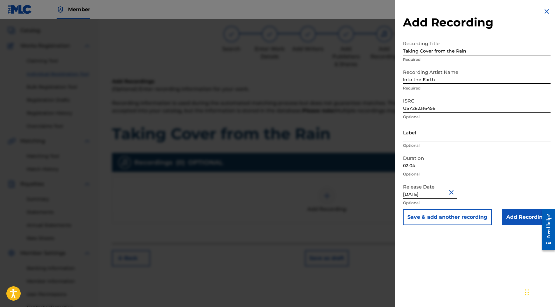
type input "Into the Earth"
click at [516, 218] on input "Add Recording" at bounding box center [526, 217] width 49 height 16
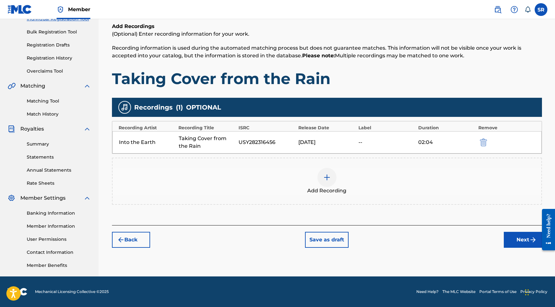
click at [518, 246] on button "Next" at bounding box center [523, 240] width 38 height 16
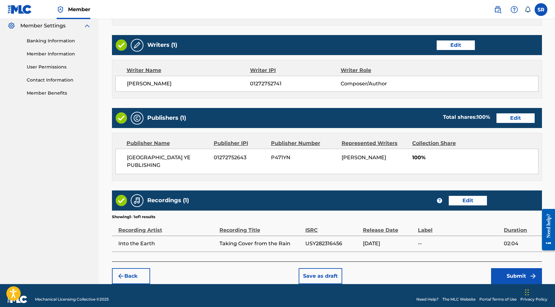
scroll to position [260, 0]
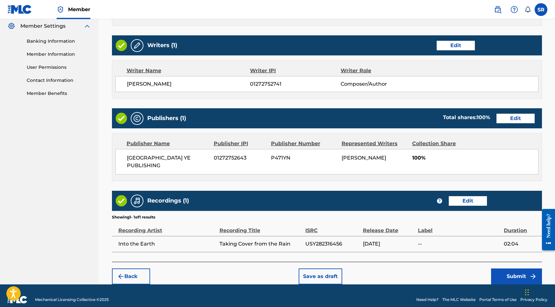
click at [493, 268] on button "Submit" at bounding box center [516, 276] width 51 height 16
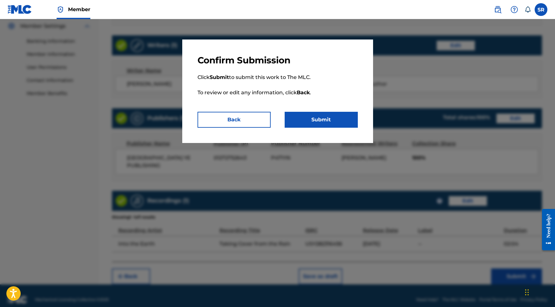
click at [321, 109] on p "Click Submit to submit this work to The MLC. To review or edit any information,…" at bounding box center [278, 89] width 160 height 46
click at [324, 121] on button "Submit" at bounding box center [321, 120] width 73 height 16
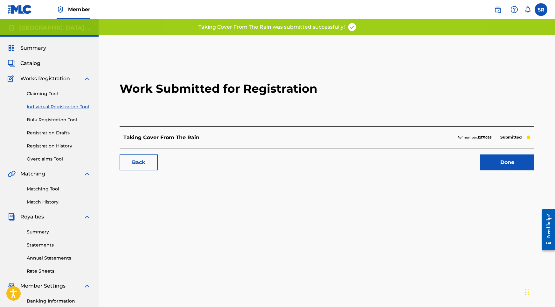
click at [504, 148] on div "Back Done" at bounding box center [327, 159] width 415 height 22
click at [504, 161] on link "Done" at bounding box center [507, 162] width 54 height 16
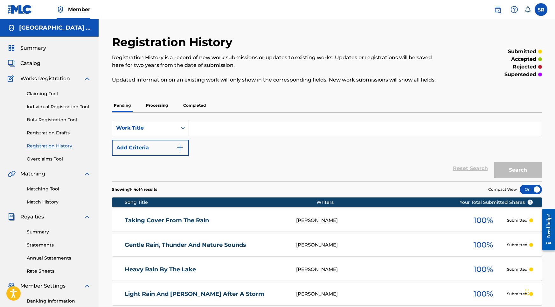
click at [73, 109] on link "Individual Registration Tool" at bounding box center [59, 106] width 64 height 7
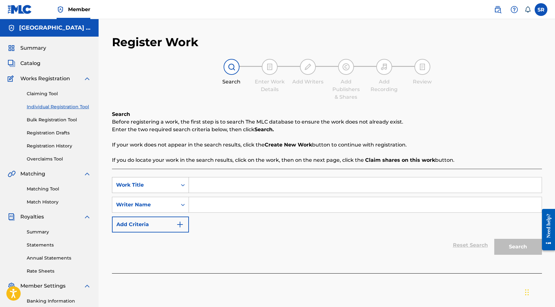
click at [186, 183] on div "Search Form" at bounding box center [182, 184] width 11 height 11
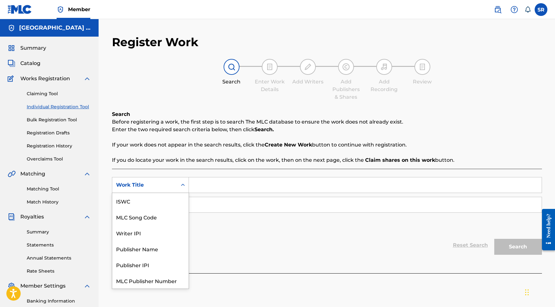
scroll to position [16, 0]
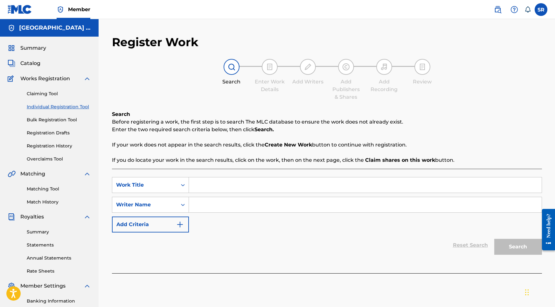
click at [192, 184] on input "Search Form" at bounding box center [365, 184] width 353 height 15
paste input "Strong Rain and Distant Thunder"
type input "Strong Rain and Distant Thunder"
click at [232, 211] on input "Search Form" at bounding box center [365, 204] width 353 height 15
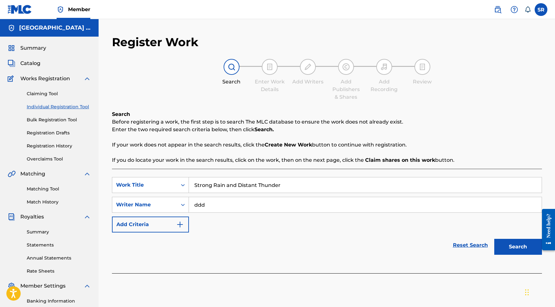
type input "ddd"
click at [502, 246] on button "Search" at bounding box center [518, 247] width 48 height 16
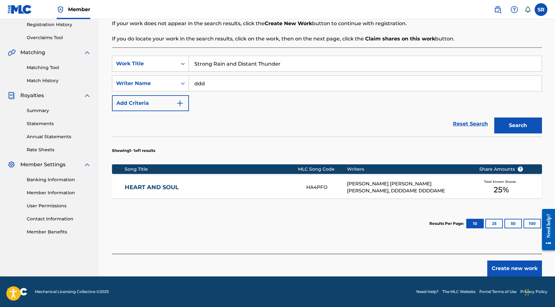
scroll to position [121, 0]
click at [509, 271] on button "Create new work" at bounding box center [514, 268] width 55 height 16
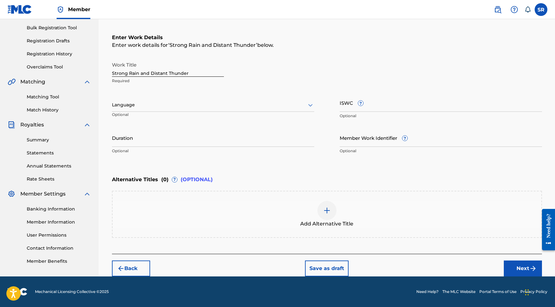
scroll to position [92, 0]
click at [187, 104] on div at bounding box center [213, 105] width 202 height 8
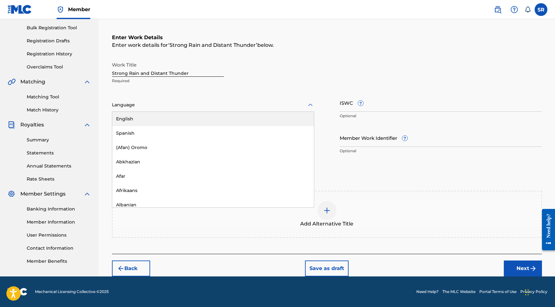
drag, startPoint x: 160, startPoint y: 130, endPoint x: 165, endPoint y: 118, distance: 12.6
click at [165, 118] on div "English Spanish (Afan) Oromo Abkhazian Afar Afrikaans Albanian Amharic Arabic A…" at bounding box center [213, 159] width 202 height 95
click at [165, 118] on div "English" at bounding box center [213, 119] width 202 height 14
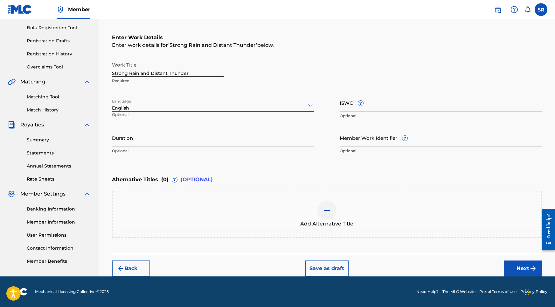
click at [170, 133] on input "Duration" at bounding box center [213, 137] width 202 height 18
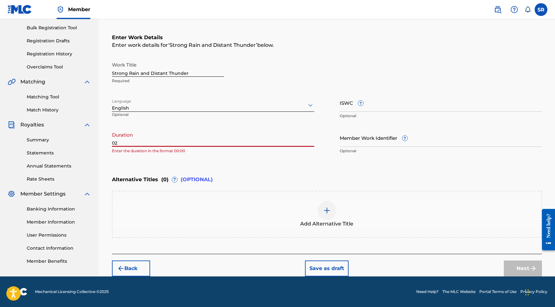
click at [475, 1] on nav "Member SR SR Sydney Romain roachlifemusic03@gmail.com Notification Preferences …" at bounding box center [277, 9] width 555 height 19
click at [285, 138] on input "02" at bounding box center [213, 137] width 202 height 18
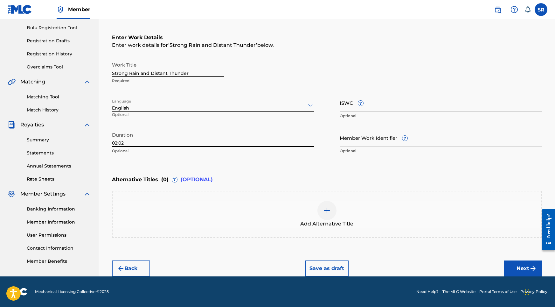
type input "02:02"
click at [322, 202] on div "Add Alternative Title" at bounding box center [327, 214] width 429 height 27
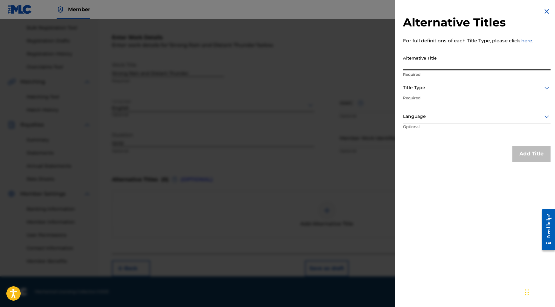
click at [457, 64] on input "Alternative Title" at bounding box center [477, 61] width 148 height 18
paste input "Strong Rain and Distant Thunder"
type input "Strong Rain and Distant Thunder"
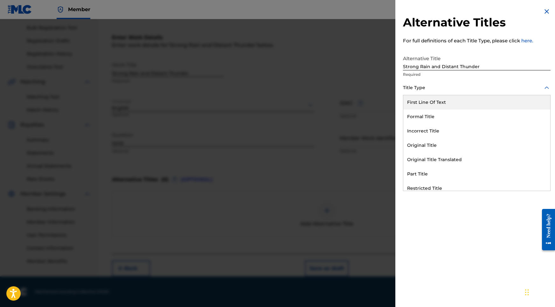
click at [457, 85] on div at bounding box center [477, 88] width 148 height 8
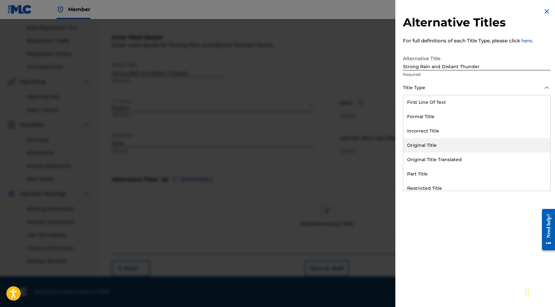
click at [427, 147] on div "Original Title" at bounding box center [476, 145] width 147 height 14
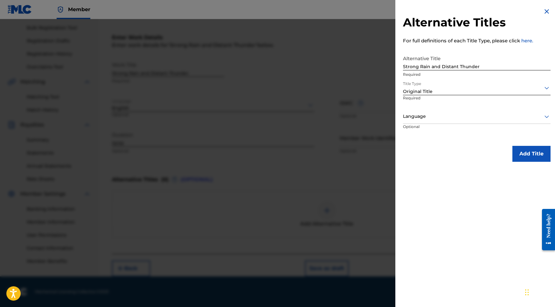
click at [450, 129] on p "Optional" at bounding box center [427, 131] width 48 height 14
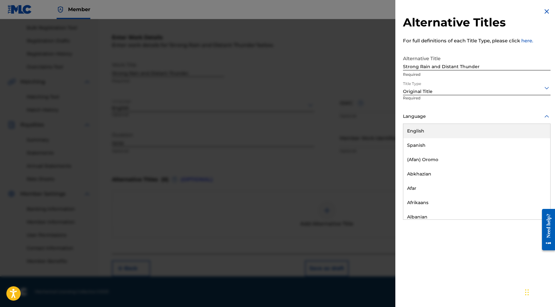
click at [450, 122] on div "Language" at bounding box center [477, 116] width 148 height 14
click at [442, 130] on div "English" at bounding box center [476, 131] width 147 height 14
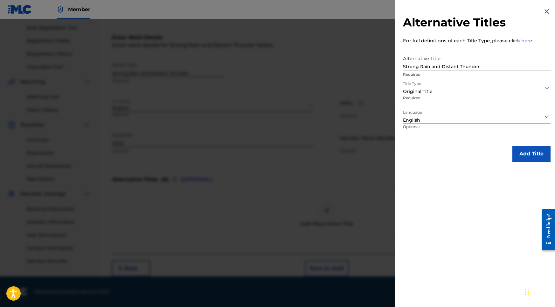
click at [520, 149] on button "Add Title" at bounding box center [531, 154] width 38 height 16
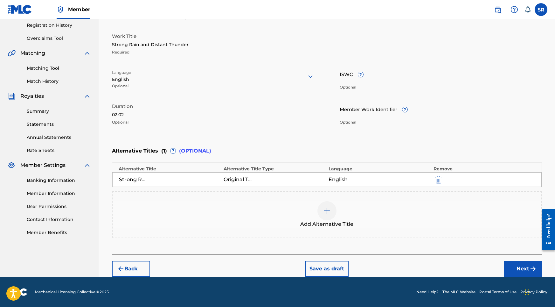
click at [510, 263] on button "Next" at bounding box center [523, 268] width 38 height 16
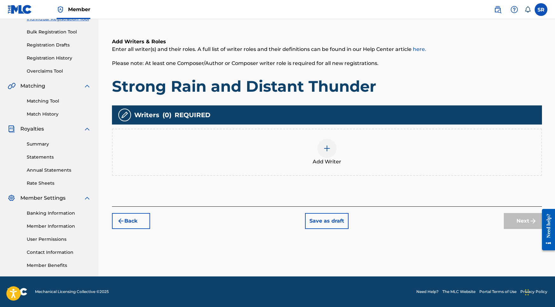
click at [325, 158] on span "Add Writer" at bounding box center [327, 162] width 29 height 8
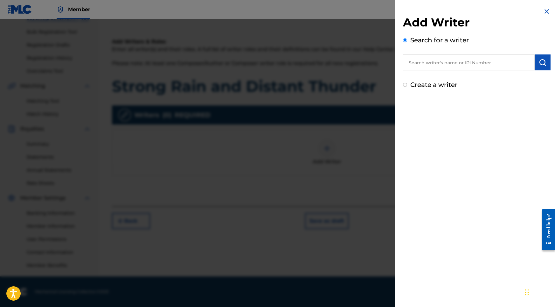
click at [498, 65] on input "text" at bounding box center [469, 62] width 132 height 16
paste input "[PERSON_NAME]"
type input "[PERSON_NAME]"
click at [547, 63] on button "submit" at bounding box center [543, 62] width 16 height 16
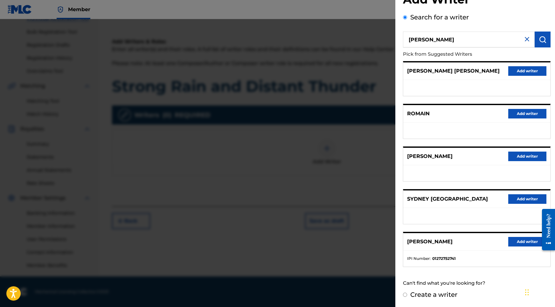
scroll to position [28, 0]
click at [515, 236] on div "SYDNEY ROMAIN Add writer" at bounding box center [476, 241] width 147 height 17
click at [515, 238] on button "Add writer" at bounding box center [527, 242] width 38 height 10
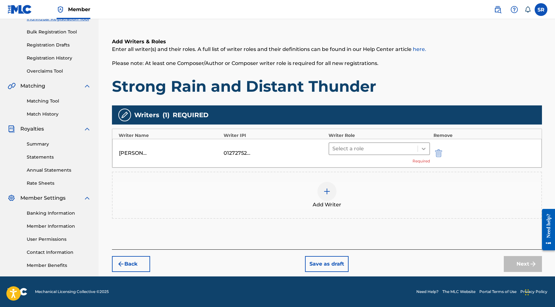
click at [425, 146] on icon at bounding box center [423, 148] width 6 height 6
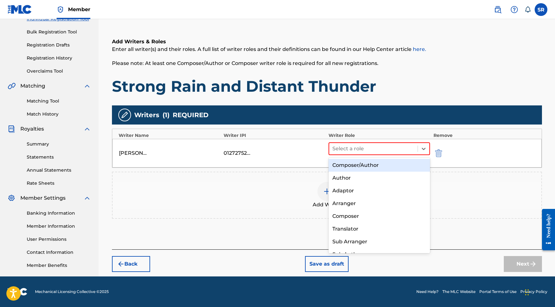
click at [391, 159] on div "Composer/Author" at bounding box center [380, 165] width 102 height 13
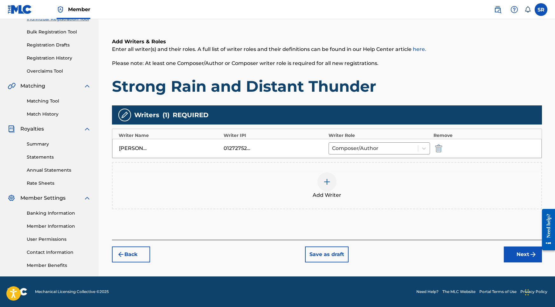
click at [521, 254] on button "Next" at bounding box center [523, 254] width 38 height 16
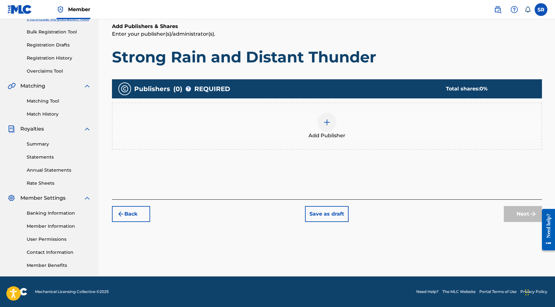
scroll to position [29, 0]
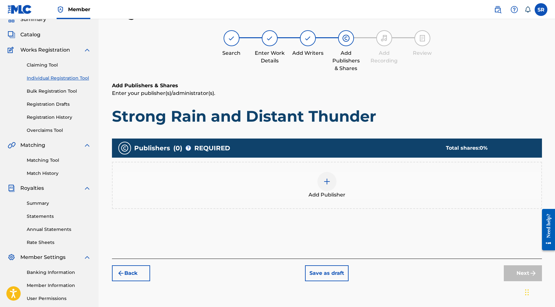
click at [357, 181] on div "Add Publisher" at bounding box center [327, 185] width 429 height 27
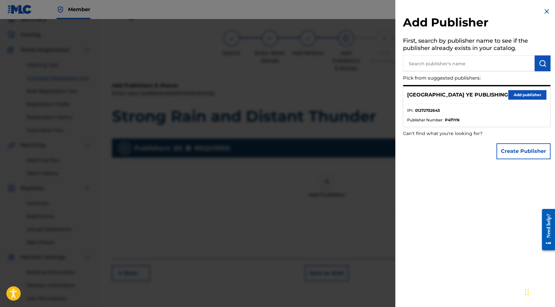
click at [518, 100] on div "SYDNEY YE PUBLISHING Add publisher" at bounding box center [476, 94] width 147 height 17
click at [518, 96] on button "Add publisher" at bounding box center [527, 95] width 38 height 10
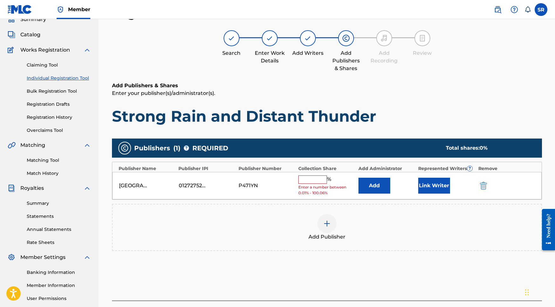
click at [315, 173] on div "SYDNEY YE PUBLISHING 01272752643 P471YN % Enter a number between 0.01% - 100.06…" at bounding box center [326, 186] width 429 height 28
click at [314, 176] on input "text" at bounding box center [312, 179] width 29 height 8
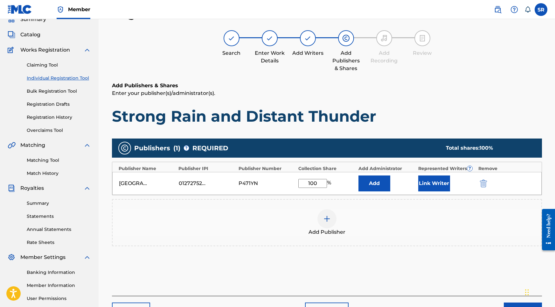
type input "100"
click at [408, 185] on div "Add" at bounding box center [386, 183] width 57 height 16
click at [426, 185] on button "Link Writer" at bounding box center [434, 183] width 32 height 16
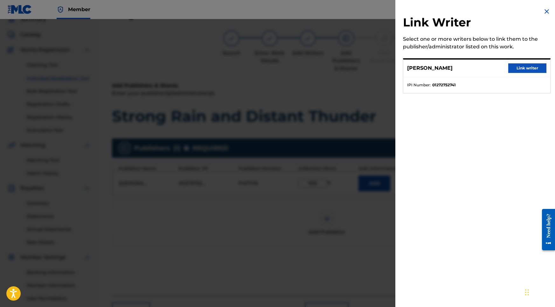
click at [530, 68] on button "Link writer" at bounding box center [527, 68] width 38 height 10
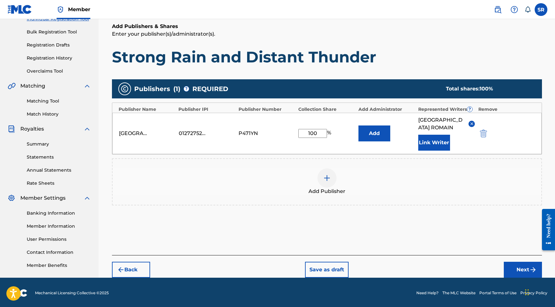
click at [515, 255] on div "Back Save as draft Next" at bounding box center [327, 266] width 430 height 23
click at [515, 261] on button "Next" at bounding box center [523, 269] width 38 height 16
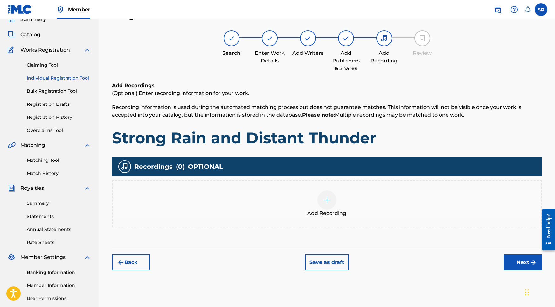
click at [336, 211] on span "Add Recording" at bounding box center [326, 213] width 39 height 8
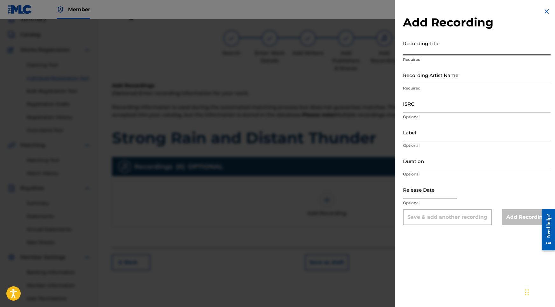
click at [448, 51] on input "Recording Title" at bounding box center [477, 46] width 148 height 18
paste input "Strong Rain and Distant Thunder"
type input "Strong Rain and Distant Thunder"
click at [429, 100] on input "ISRC" at bounding box center [477, 103] width 148 height 18
paste input "USY282316457"
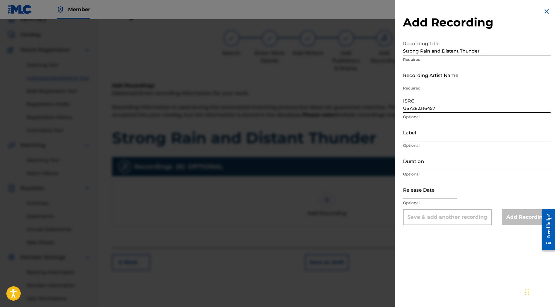
type input "USY282316457"
click at [434, 156] on input "Duration" at bounding box center [477, 161] width 148 height 18
type input "02:02"
click at [434, 191] on input "text" at bounding box center [430, 189] width 54 height 18
select select "8"
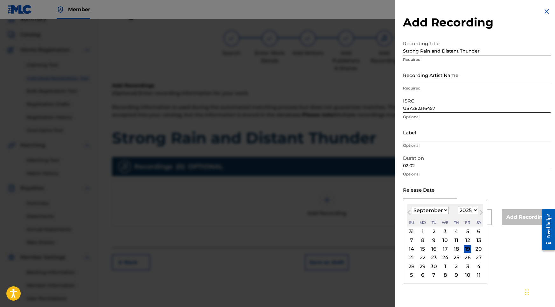
select select "2020"
select select "9"
click at [431, 264] on div "27" at bounding box center [434, 266] width 8 height 8
type input "October 27 2020"
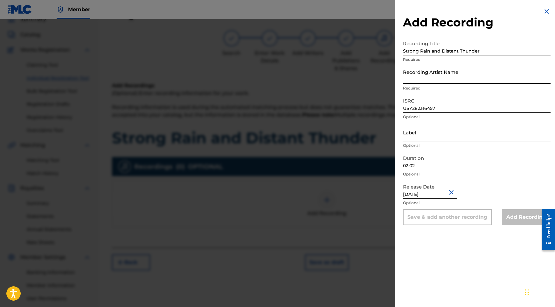
click at [428, 75] on input "Recording Artist Name" at bounding box center [477, 75] width 148 height 18
paste input "Into the Earth"
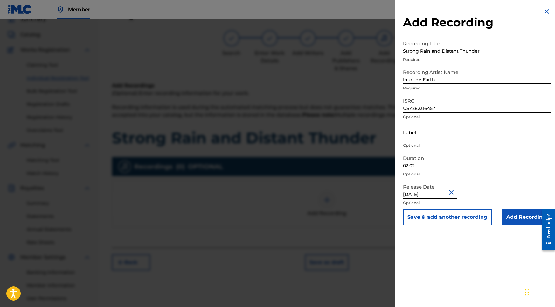
type input "Into the Earth"
click at [512, 217] on input "Add Recording" at bounding box center [526, 217] width 49 height 16
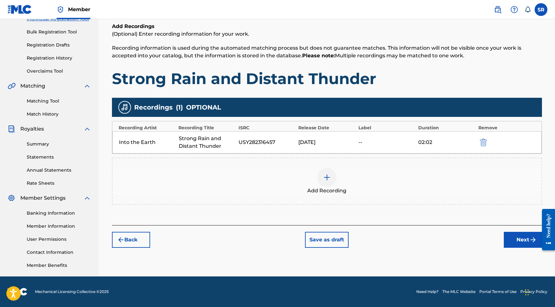
click at [520, 239] on button "Next" at bounding box center [523, 240] width 38 height 16
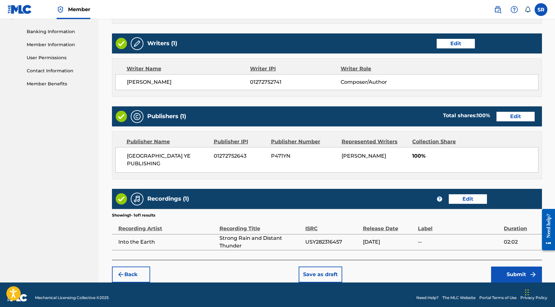
scroll to position [267, 0]
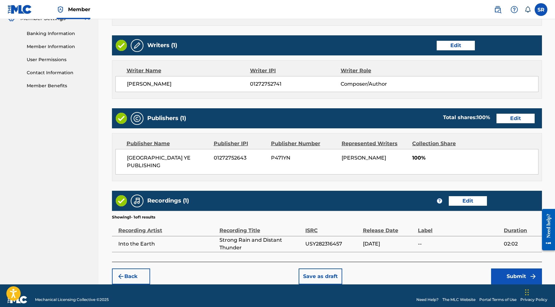
click at [498, 268] on button "Submit" at bounding box center [516, 276] width 51 height 16
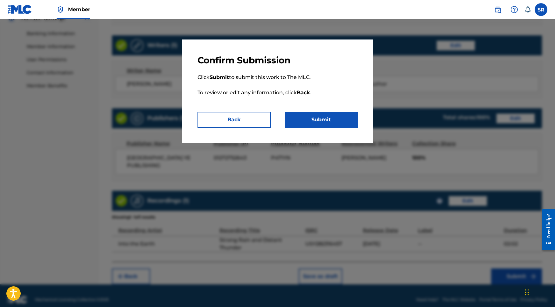
click at [316, 119] on button "Submit" at bounding box center [321, 120] width 73 height 16
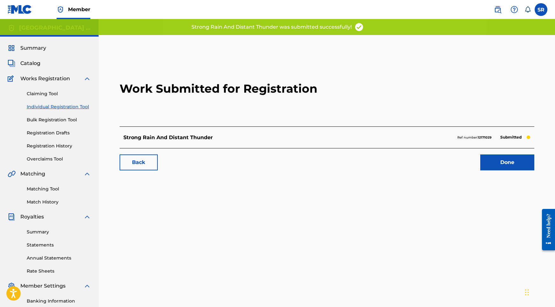
click at [506, 163] on link "Done" at bounding box center [507, 162] width 54 height 16
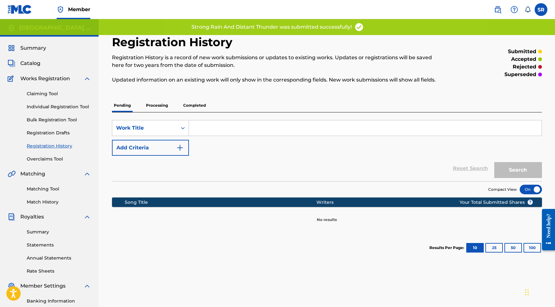
click at [57, 112] on div "Claiming Tool Individual Registration Tool Bulk Registration Tool Registration …" at bounding box center [49, 122] width 83 height 80
click at [61, 102] on div "Claiming Tool Individual Registration Tool Bulk Registration Tool Registration …" at bounding box center [49, 122] width 83 height 80
click at [65, 108] on link "Individual Registration Tool" at bounding box center [59, 106] width 64 height 7
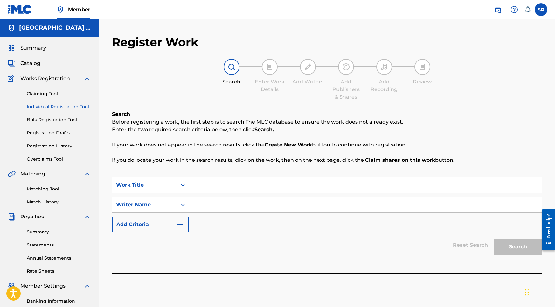
click at [230, 184] on input "Search Form" at bounding box center [365, 184] width 353 height 15
paste input "Downpour with Thunder Approaching"
type input "Downpour with Thunder Approaching"
click at [229, 201] on input "Search Form" at bounding box center [365, 204] width 353 height 15
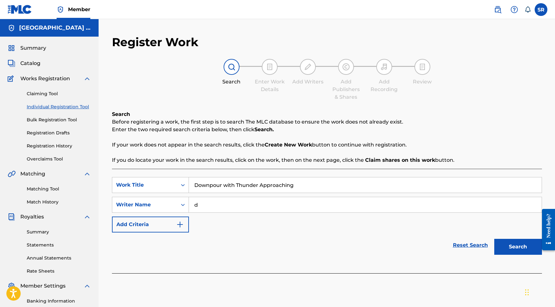
type input "d"
click at [301, 190] on input "Downpour with Thunder Approaching" at bounding box center [365, 184] width 353 height 15
click at [509, 246] on button "Search" at bounding box center [518, 247] width 48 height 16
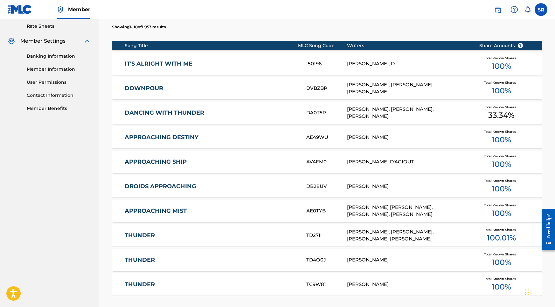
scroll to position [325, 0]
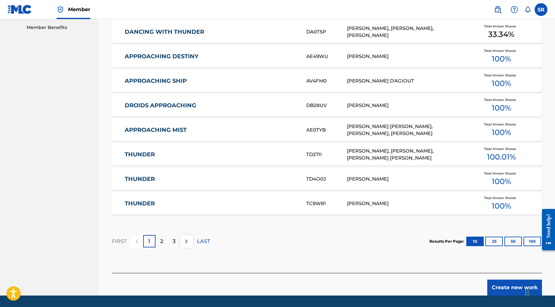
click at [509, 283] on button "Create new work" at bounding box center [514, 287] width 55 height 16
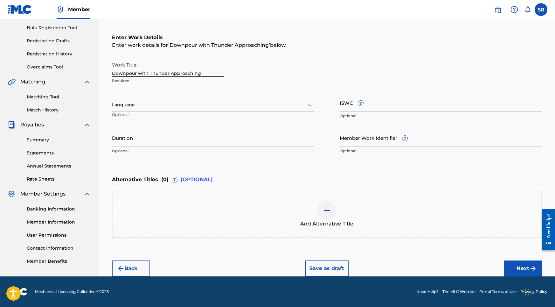
click at [231, 108] on div at bounding box center [213, 105] width 202 height 8
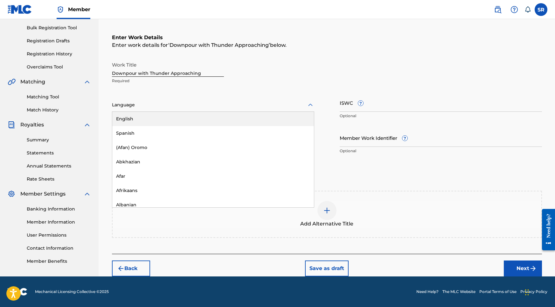
click at [199, 115] on div "English" at bounding box center [213, 119] width 202 height 14
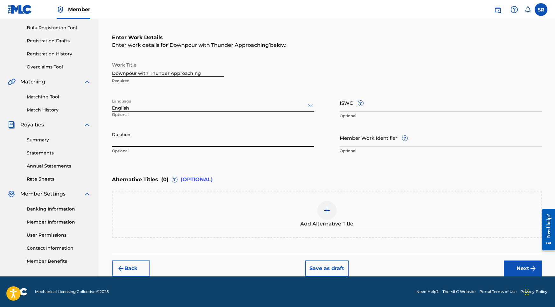
click at [198, 131] on input "Duration" at bounding box center [213, 137] width 202 height 18
type input "02:02"
click at [331, 213] on div at bounding box center [326, 210] width 19 height 19
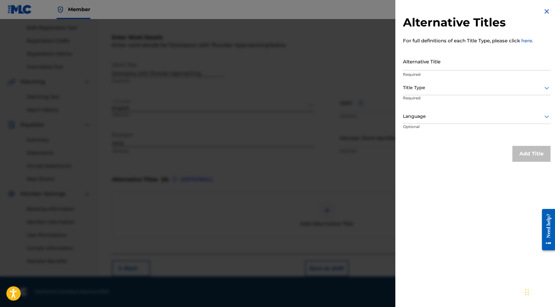
click at [455, 58] on input "Alternative Title" at bounding box center [477, 61] width 148 height 18
paste input "Downpour with Thunder Approaching"
type input "Downpour with Thunder Approaching"
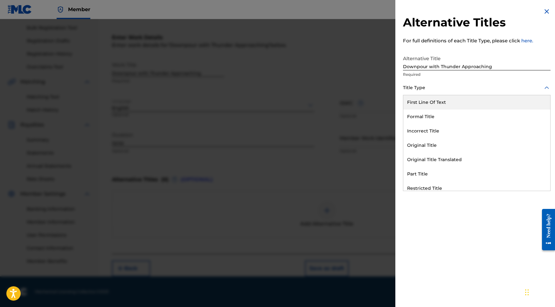
click at [446, 87] on div at bounding box center [477, 88] width 148 height 8
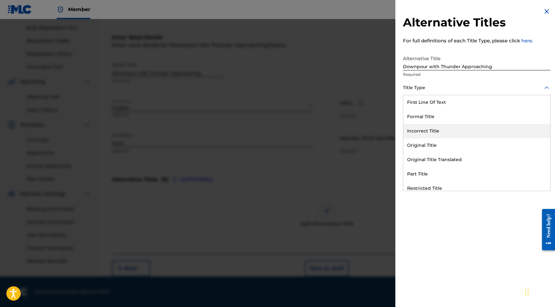
click at [422, 141] on div "Original Title" at bounding box center [476, 145] width 147 height 14
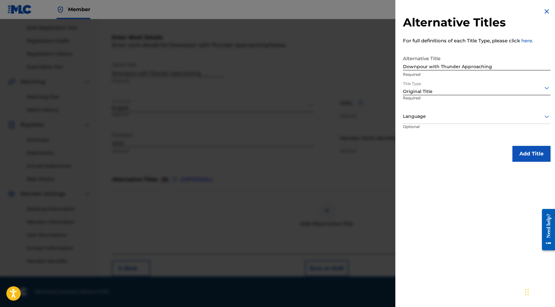
click at [435, 111] on div "Language" at bounding box center [477, 116] width 148 height 14
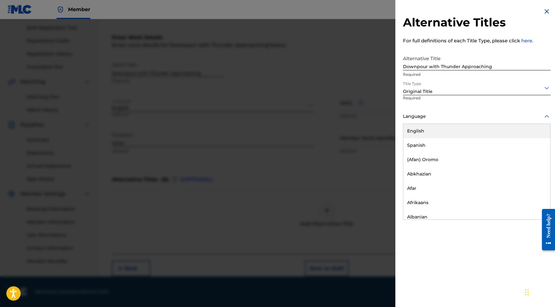
click at [427, 131] on div "English" at bounding box center [476, 131] width 147 height 14
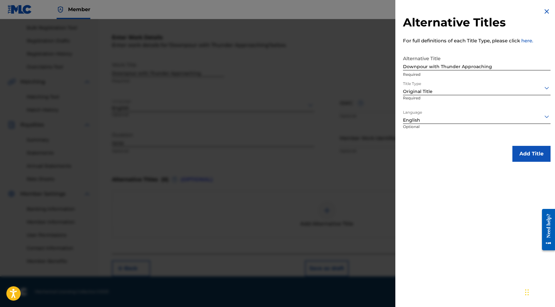
click at [536, 150] on button "Add Title" at bounding box center [531, 154] width 38 height 16
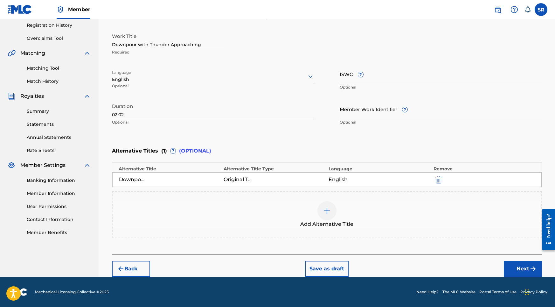
click at [525, 274] on button "Next" at bounding box center [523, 268] width 38 height 16
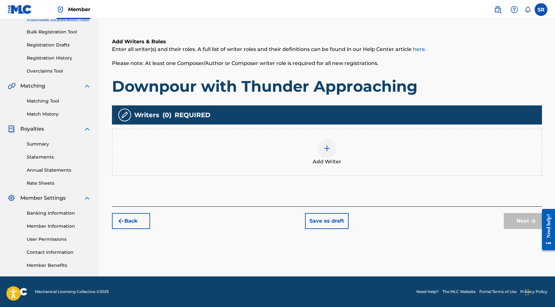
click at [343, 172] on div "Add Writer" at bounding box center [327, 151] width 430 height 47
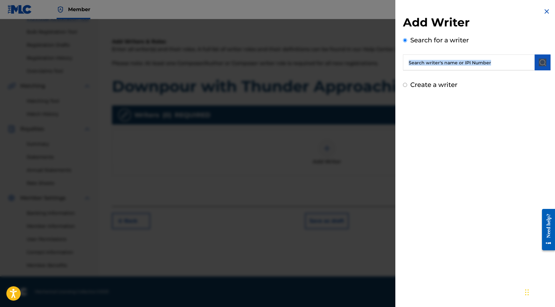
click at [498, 70] on div "Add Writer Search for a writer Create a writer" at bounding box center [477, 52] width 148 height 74
click at [508, 57] on input "text" at bounding box center [469, 62] width 132 height 16
paste input "[PERSON_NAME]"
type input "[PERSON_NAME]"
click at [535, 62] on button "submit" at bounding box center [543, 62] width 16 height 16
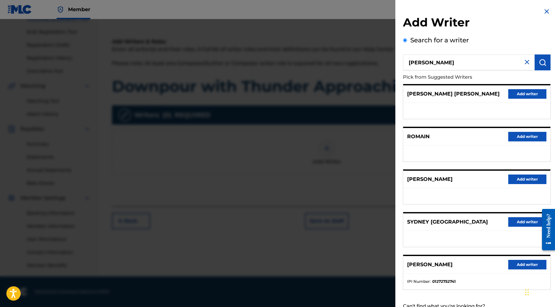
scroll to position [28, 0]
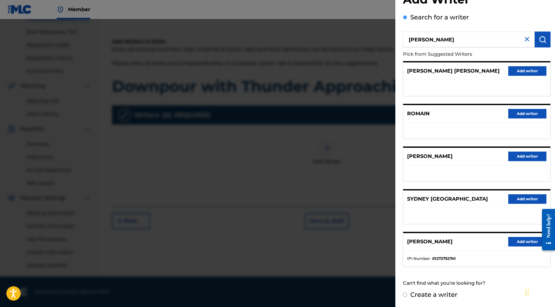
click at [508, 225] on div "ROMAIN BAUDOIN ROMAIN COLAUTTI Add writer ROMAIN Add writer ROMAIN ROMAIN WALDO…" at bounding box center [477, 163] width 148 height 205
click at [509, 236] on div "SYDNEY ROMAIN Add writer" at bounding box center [476, 241] width 147 height 17
click at [509, 239] on button "Add writer" at bounding box center [527, 242] width 38 height 10
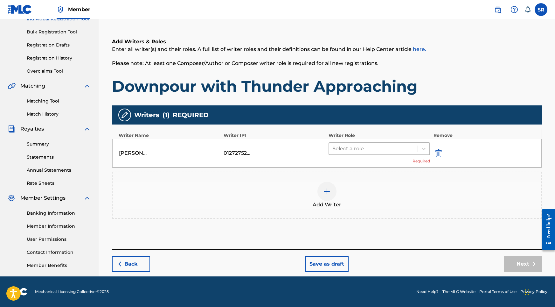
click at [361, 145] on div at bounding box center [373, 148] width 82 height 9
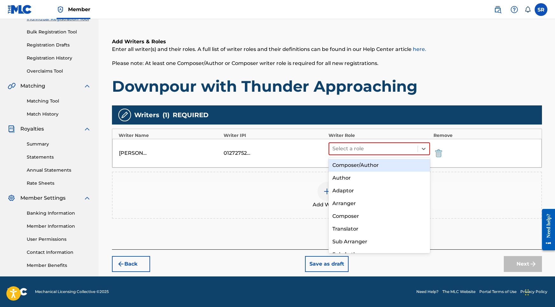
click at [351, 163] on div "Composer/Author" at bounding box center [380, 165] width 102 height 13
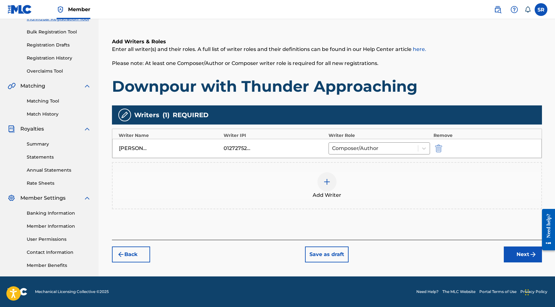
click at [518, 251] on button "Next" at bounding box center [523, 254] width 38 height 16
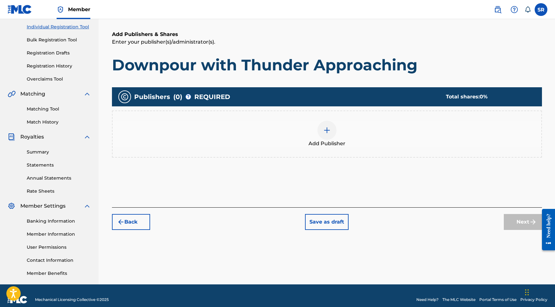
scroll to position [29, 0]
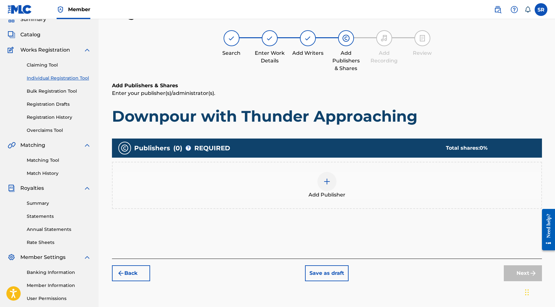
click at [333, 178] on div at bounding box center [326, 181] width 19 height 19
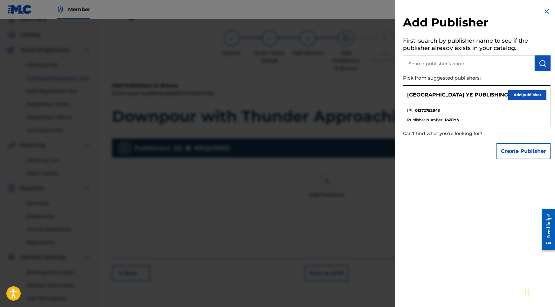
click at [523, 95] on button "Add publisher" at bounding box center [527, 95] width 38 height 10
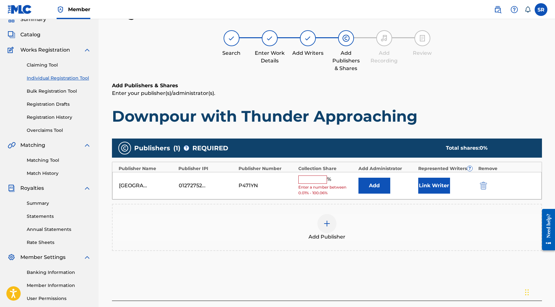
click at [322, 176] on input "text" at bounding box center [312, 179] width 29 height 8
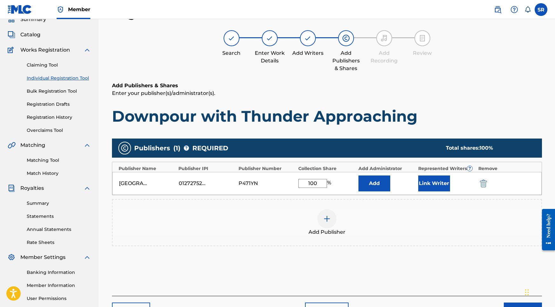
type input "100"
click at [430, 183] on button "Link Writer" at bounding box center [434, 183] width 32 height 16
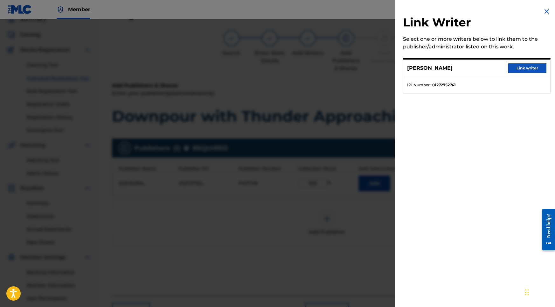
click at [517, 66] on button "Link writer" at bounding box center [527, 68] width 38 height 10
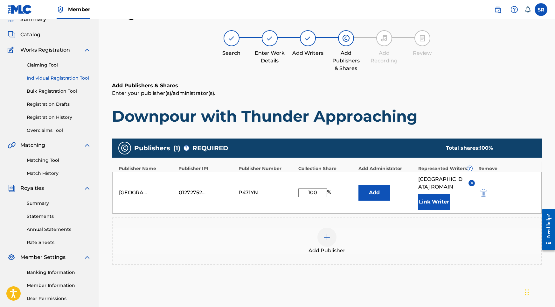
drag, startPoint x: 419, startPoint y: 191, endPoint x: 378, endPoint y: 226, distance: 53.9
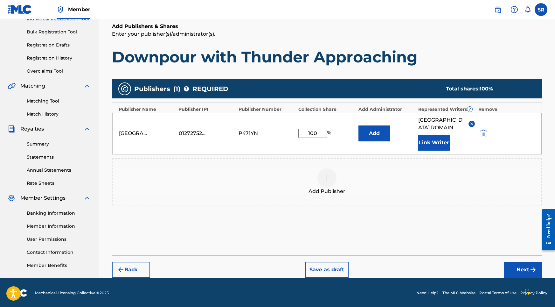
click at [524, 261] on button "Next" at bounding box center [523, 269] width 38 height 16
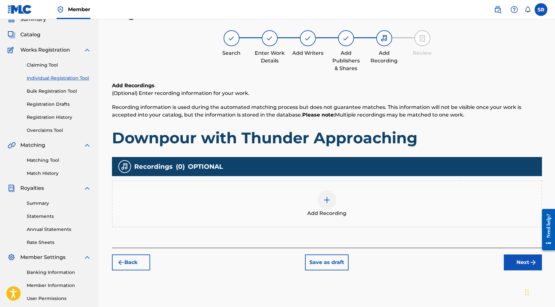
click at [341, 201] on div "Add Recording" at bounding box center [327, 203] width 429 height 27
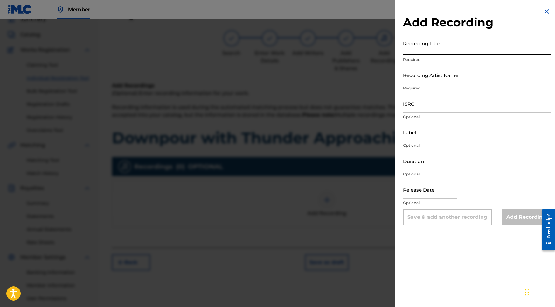
click at [456, 48] on input "Recording Title" at bounding box center [477, 46] width 148 height 18
click at [491, 45] on input "Recording Title" at bounding box center [477, 46] width 148 height 18
paste input "[PERSON_NAME]"
drag, startPoint x: 456, startPoint y: 51, endPoint x: 378, endPoint y: 48, distance: 78.0
click at [378, 48] on div "Add Recording Recording Title SYDNEY ROMAIN Required Recording Artist Name Requ…" at bounding box center [277, 163] width 555 height 288
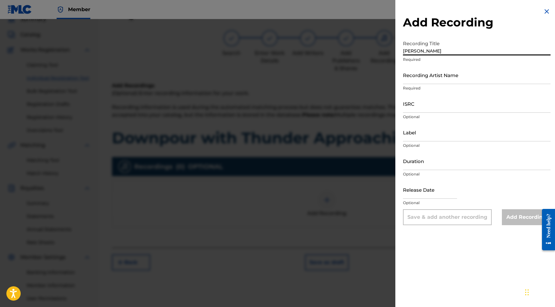
paste input "Downpour with Thunder Approaching"
type input "Downpour with Thunder Approaching"
click at [447, 78] on input "Recording Artist Name" at bounding box center [477, 75] width 148 height 18
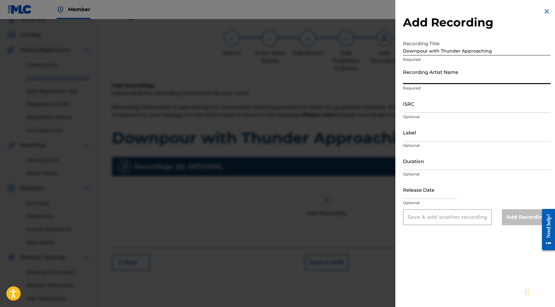
paste input "Into the Earth"
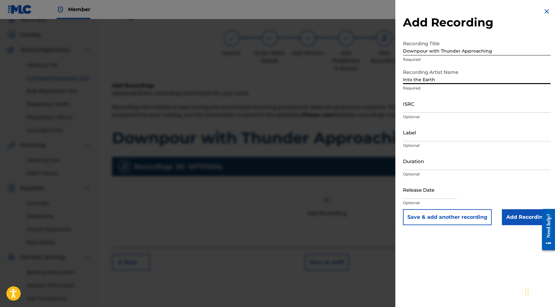
type input "Into the Earth"
click at [413, 108] on input "ISRC" at bounding box center [477, 103] width 148 height 18
paste input "USY282316458"
type input "USY282316458"
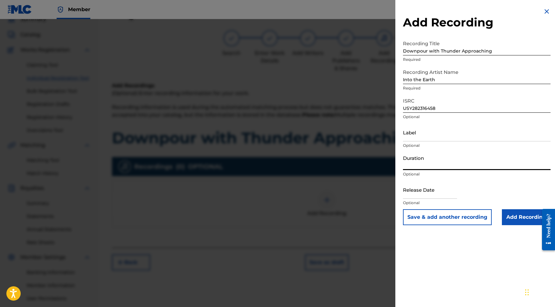
click at [421, 160] on input "Duration" at bounding box center [477, 161] width 148 height 18
type input "02:02"
click at [426, 192] on input "text" at bounding box center [430, 189] width 54 height 18
select select "8"
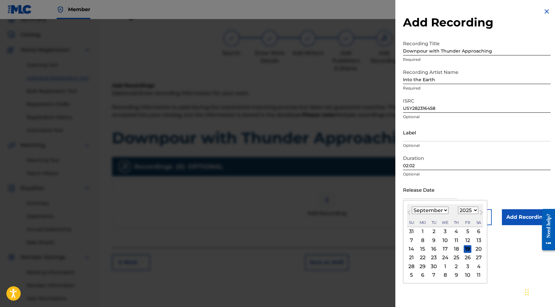
click at [454, 206] on div "September 2025 January February March April May June July August September Octo…" at bounding box center [445, 215] width 76 height 23
select select "2020"
select select "9"
click at [436, 266] on div "27" at bounding box center [434, 266] width 8 height 8
type input "October 27 2020"
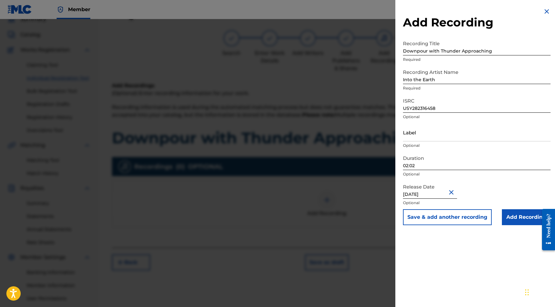
click at [512, 216] on input "Add Recording" at bounding box center [526, 217] width 49 height 16
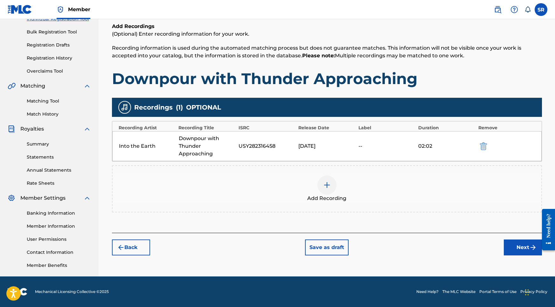
click at [511, 249] on button "Next" at bounding box center [523, 247] width 38 height 16
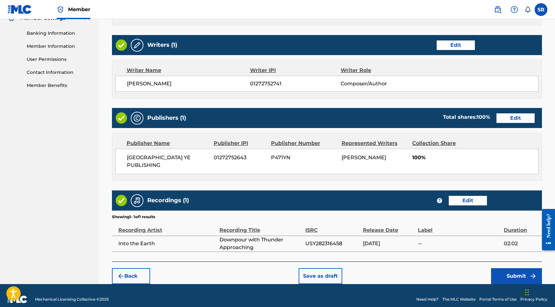
scroll to position [267, 0]
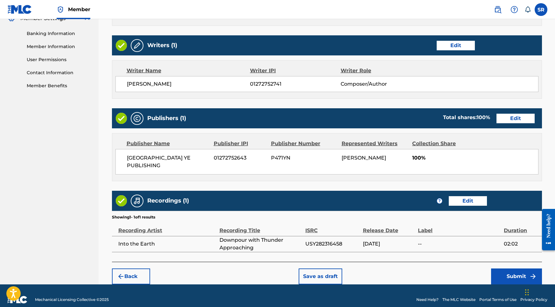
click at [523, 268] on button "Submit" at bounding box center [516, 276] width 51 height 16
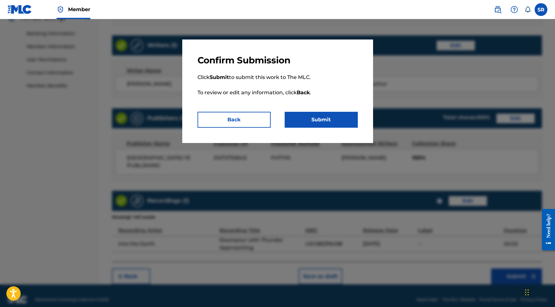
click at [343, 123] on button "Submit" at bounding box center [321, 120] width 73 height 16
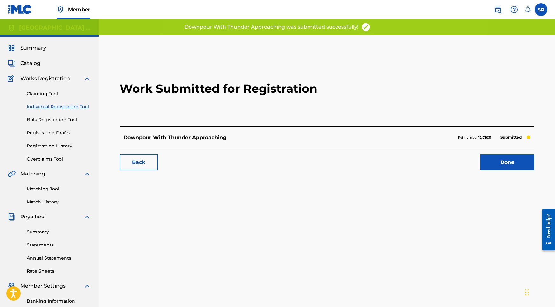
click at [506, 166] on link "Done" at bounding box center [507, 162] width 54 height 16
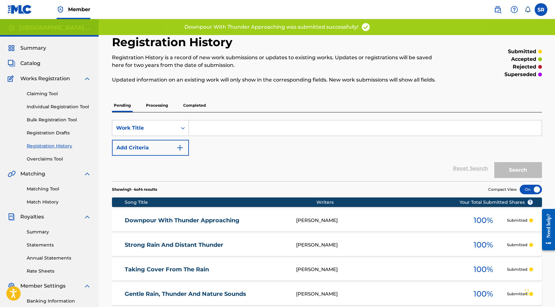
click at [80, 105] on link "Individual Registration Tool" at bounding box center [59, 106] width 64 height 7
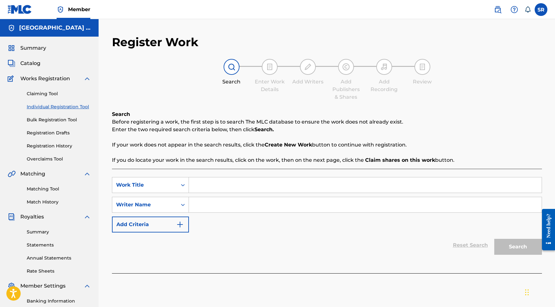
click at [207, 179] on input "Search Form" at bounding box center [365, 184] width 353 height 15
paste input "Long Rolling Thunder with Light Rain"
type input "Long Rolling Thunder with Light Rain"
click at [260, 197] on div "Search Form" at bounding box center [365, 205] width 353 height 16
click at [258, 203] on input "Search Form" at bounding box center [365, 204] width 353 height 15
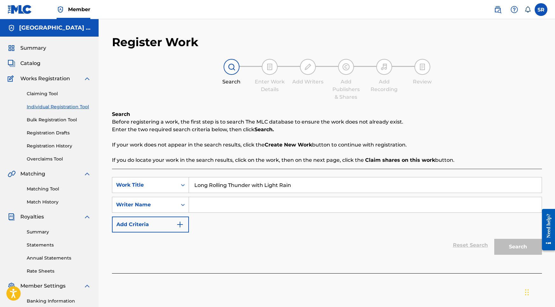
paste input "Into the Earth"
type input "Into the Earth"
drag, startPoint x: 297, startPoint y: 184, endPoint x: 188, endPoint y: 177, distance: 110.0
click at [188, 177] on div "SearchWithCriteria7fabe987-2efc-470f-bc26-7ba43571164d Work Title Long Rolling …" at bounding box center [327, 185] width 430 height 16
click at [506, 246] on button "Search" at bounding box center [518, 247] width 48 height 16
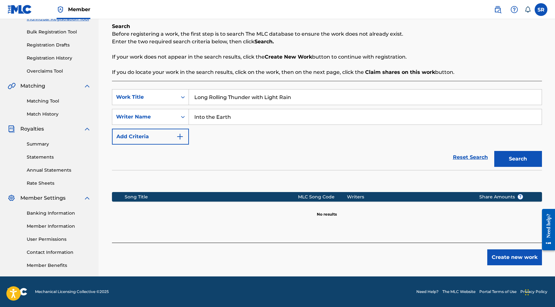
scroll to position [88, 0]
click at [493, 259] on button "Create new work" at bounding box center [514, 257] width 55 height 16
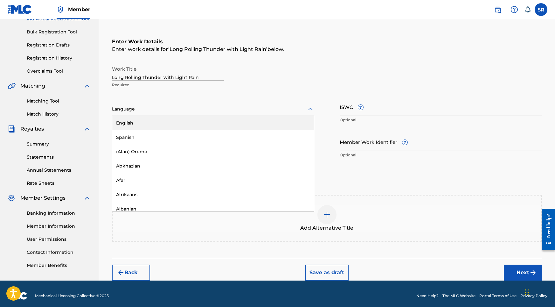
click at [191, 110] on div at bounding box center [213, 109] width 202 height 8
click at [170, 121] on div "English" at bounding box center [213, 123] width 202 height 14
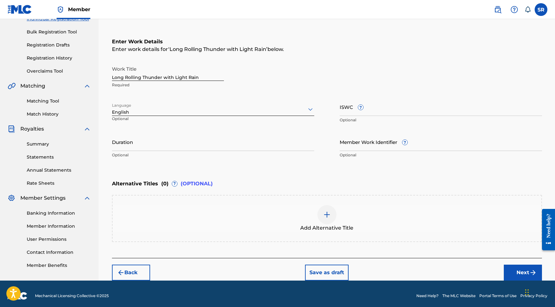
click at [173, 132] on div "Work Title Long Rolling Thunder with Light Rain Required Language option Englis…" at bounding box center [327, 112] width 430 height 99
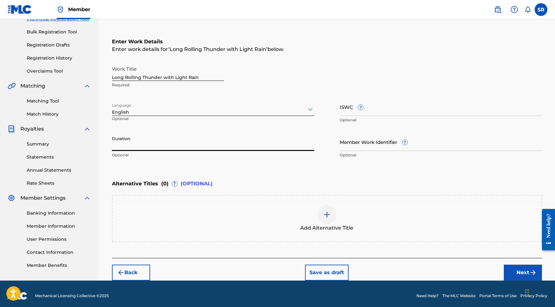
click at [175, 140] on input "Duration" at bounding box center [213, 142] width 202 height 18
click at [287, 1] on nav "Member SR SR Sydney Romain roachlifemusic03@gmail.com Notification Preferences …" at bounding box center [277, 9] width 555 height 19
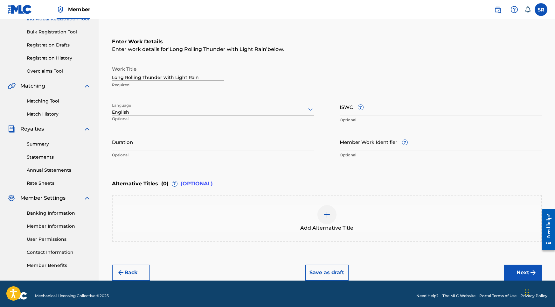
click at [184, 145] on input "Duration" at bounding box center [213, 142] width 202 height 18
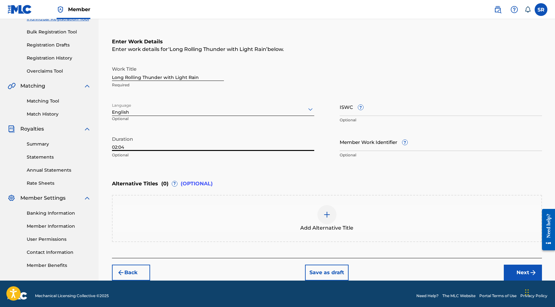
type input "02:04"
click at [334, 229] on span "Add Alternative Title" at bounding box center [326, 228] width 53 height 8
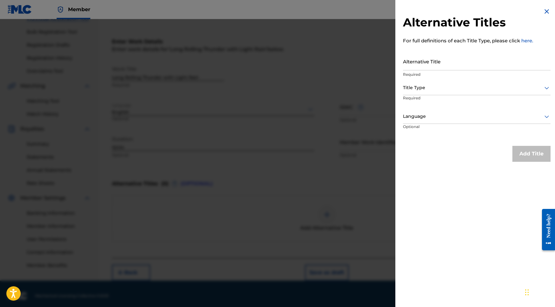
click at [428, 72] on p "Required" at bounding box center [477, 75] width 148 height 6
click at [428, 67] on input "Alternative Title" at bounding box center [477, 61] width 148 height 18
paste input "Long Rolling Thunder with Light Rain"
type input "Long Rolling Thunder with Light Rain"
click at [433, 81] on div "Title Type" at bounding box center [477, 88] width 148 height 14
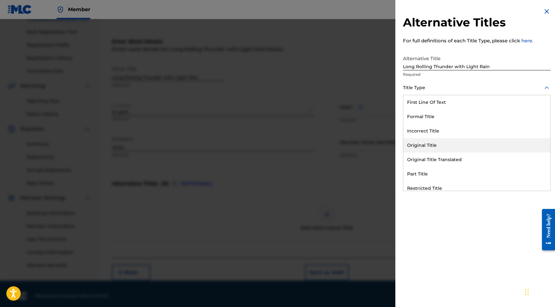
click at [427, 141] on div "Original Title" at bounding box center [476, 145] width 147 height 14
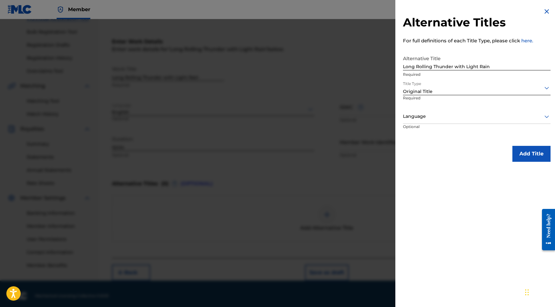
click at [440, 118] on div at bounding box center [477, 116] width 148 height 8
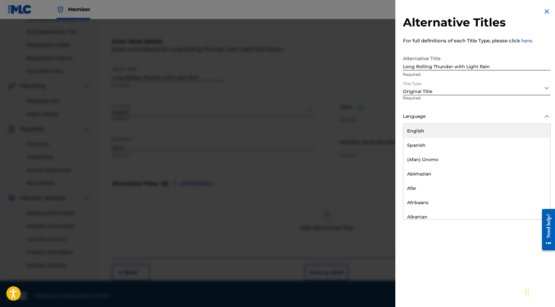
click at [432, 133] on div "English" at bounding box center [476, 131] width 147 height 14
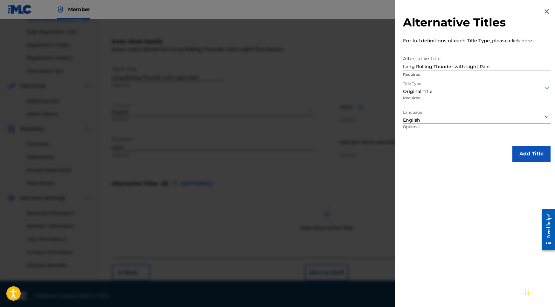
click at [518, 153] on button "Add Title" at bounding box center [531, 154] width 38 height 16
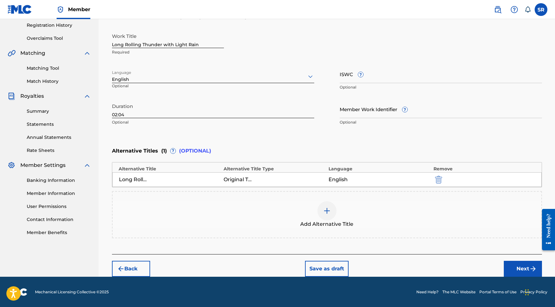
click at [533, 270] on img "submit" at bounding box center [533, 269] width 8 height 8
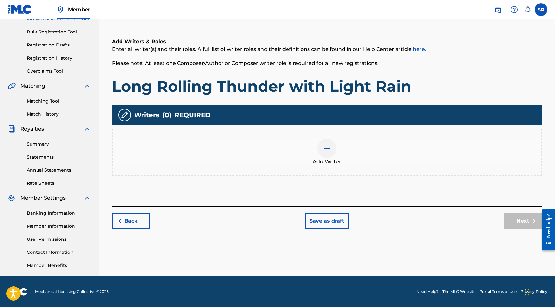
click at [306, 166] on div "Add Writer" at bounding box center [327, 151] width 430 height 47
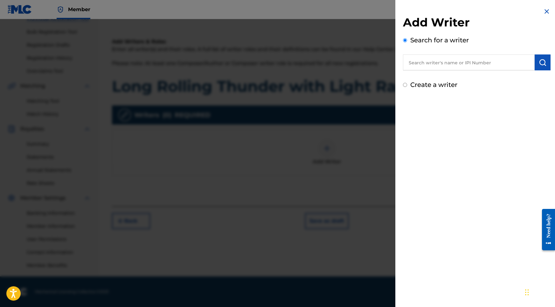
click at [499, 59] on input "text" at bounding box center [469, 62] width 132 height 16
paste input "[PERSON_NAME]"
type input "[PERSON_NAME]"
click at [544, 63] on img "submit" at bounding box center [543, 63] width 8 height 8
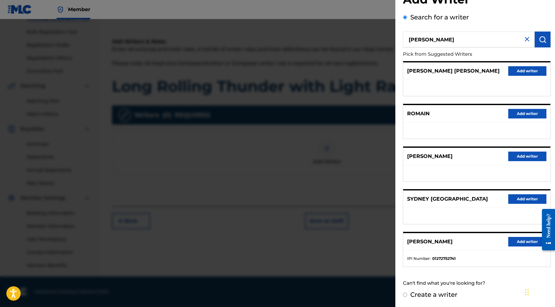
scroll to position [28, 0]
click at [518, 240] on button "Add writer" at bounding box center [527, 242] width 38 height 10
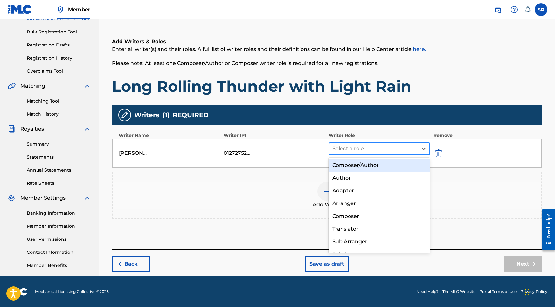
click at [374, 143] on div "Select a role" at bounding box center [373, 148] width 89 height 11
click at [340, 170] on div "Composer/Author" at bounding box center [380, 165] width 102 height 13
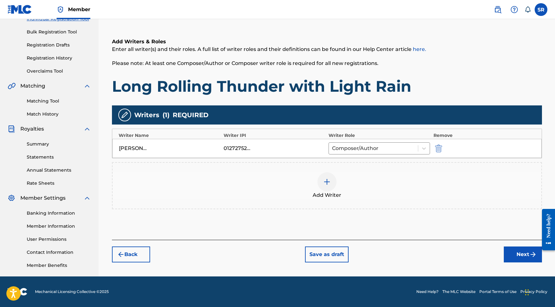
click at [520, 254] on button "Next" at bounding box center [523, 254] width 38 height 16
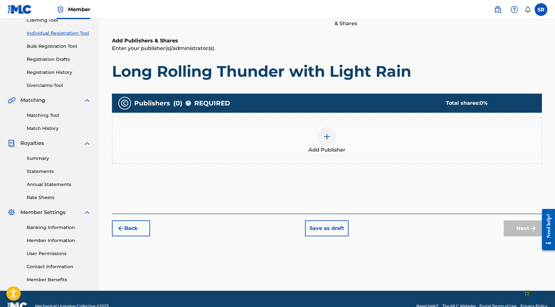
scroll to position [29, 0]
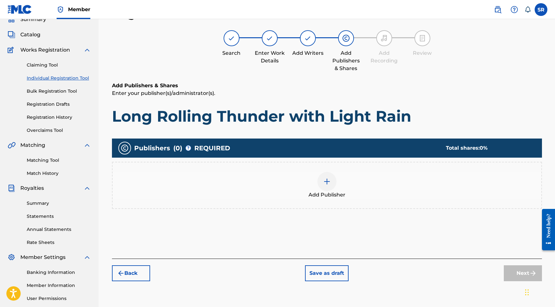
click at [330, 182] on img at bounding box center [327, 181] width 8 height 8
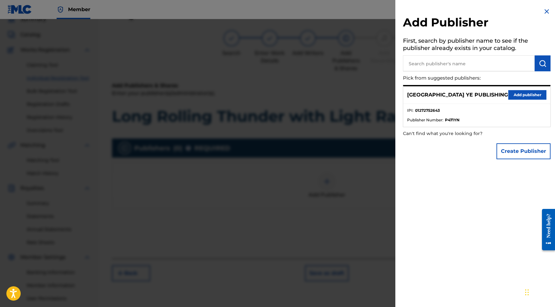
click at [514, 99] on div "SYDNEY YE PUBLISHING Add publisher" at bounding box center [476, 94] width 147 height 17
click at [517, 95] on button "Add publisher" at bounding box center [527, 95] width 38 height 10
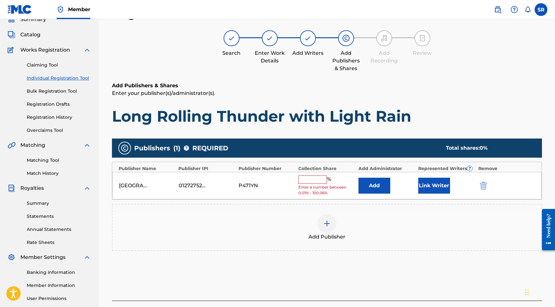
click at [309, 180] on input "text" at bounding box center [312, 179] width 29 height 8
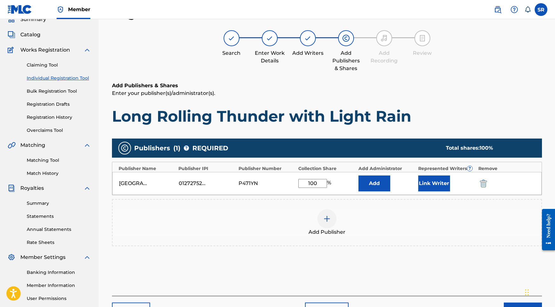
type input "100"
click at [436, 180] on button "Link Writer" at bounding box center [434, 183] width 32 height 16
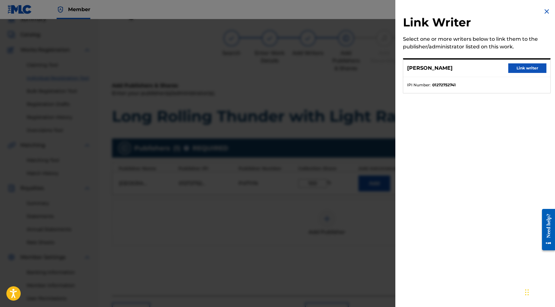
click at [526, 64] on button "Link writer" at bounding box center [527, 68] width 38 height 10
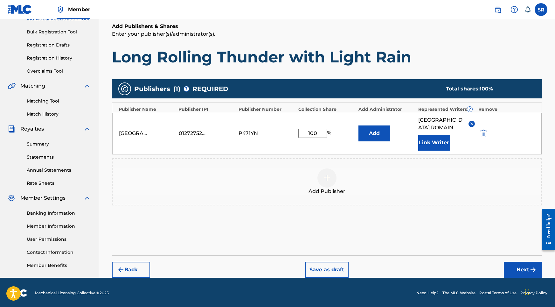
click at [515, 261] on button "Next" at bounding box center [523, 269] width 38 height 16
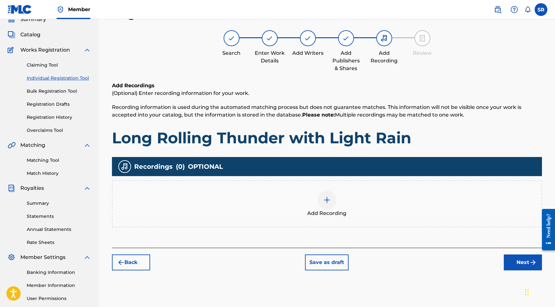
click at [355, 205] on div "Add Recording" at bounding box center [327, 203] width 429 height 27
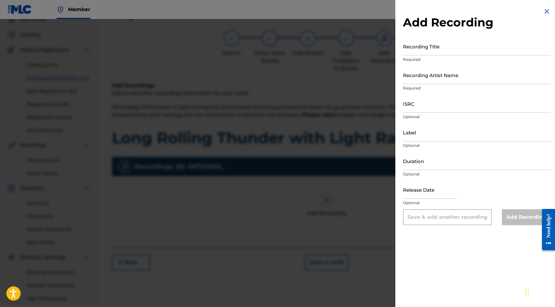
click at [437, 45] on input "Recording Title" at bounding box center [477, 46] width 148 height 18
paste input "Into the Earth"
type input "Into the Earth"
click at [427, 76] on input "Recording Artist Name" at bounding box center [477, 75] width 148 height 18
paste input "Into the Earth"
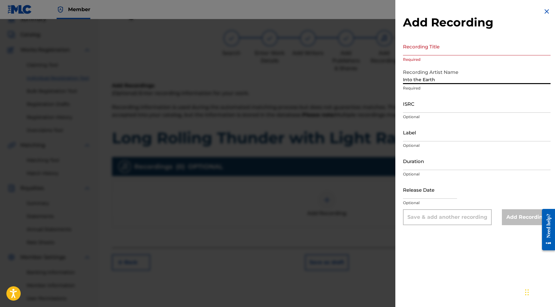
type input "Into the Earth"
click at [429, 107] on input "ISRC" at bounding box center [477, 103] width 148 height 18
paste input "USY282316459"
type input "USY282316459"
click at [421, 53] on input "Recording Title" at bounding box center [477, 46] width 148 height 18
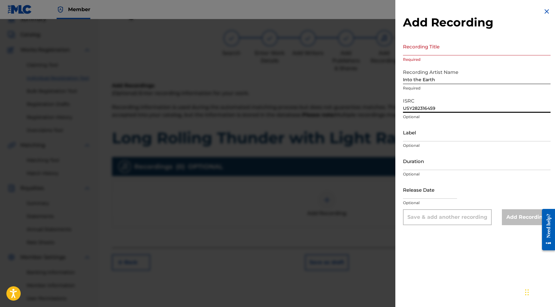
paste input "Long Rolling Thunder with Light Rain"
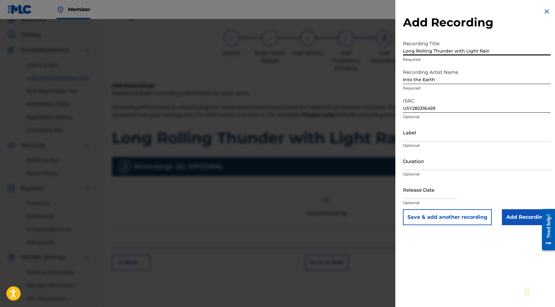
type input "Long Rolling Thunder with Light Rain"
click at [423, 166] on input "Duration" at bounding box center [477, 161] width 148 height 18
type input "02:04"
click at [423, 188] on input "text" at bounding box center [430, 189] width 54 height 18
select select "8"
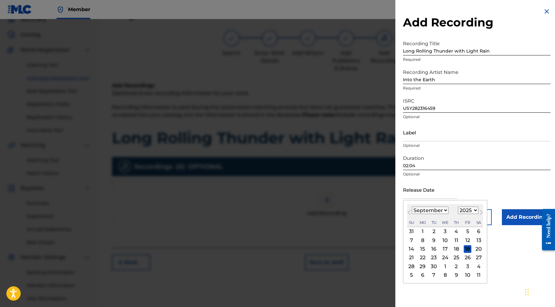
click at [458, 207] on div "1899 1900 1901 1902 1903 1904 1905 1906 1907 1908 1909 1910 1911 1912 1913 1914…" at bounding box center [468, 210] width 20 height 8
select select "2020"
select select "9"
click at [434, 264] on div "27" at bounding box center [434, 266] width 8 height 8
type input "October 27 2020"
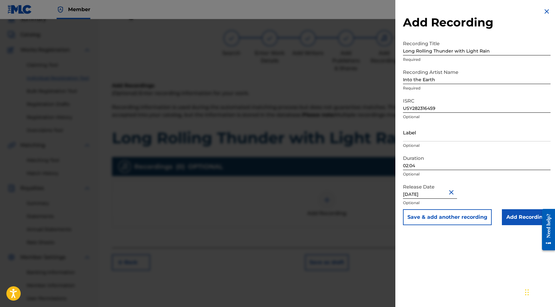
click at [523, 215] on input "Add Recording" at bounding box center [526, 217] width 49 height 16
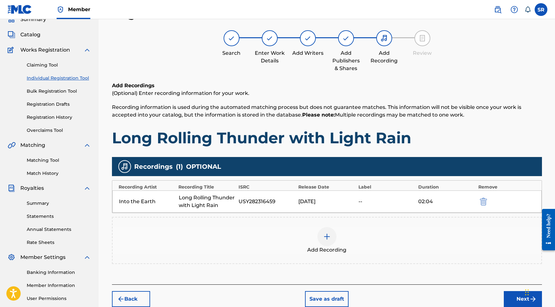
click at [511, 299] on button "Next" at bounding box center [523, 299] width 38 height 16
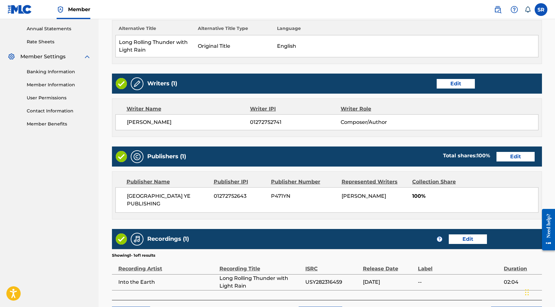
scroll to position [267, 0]
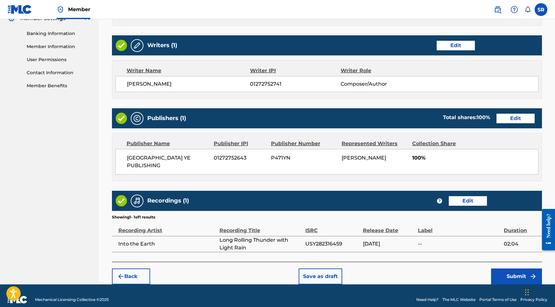
click at [509, 268] on button "Submit" at bounding box center [516, 276] width 51 height 16
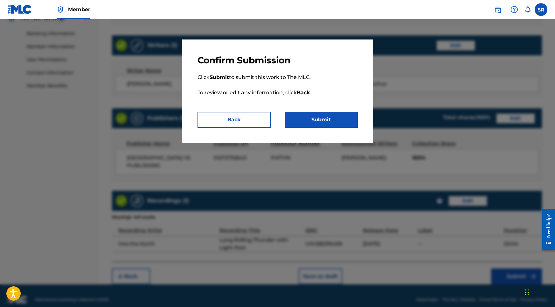
click at [318, 124] on button "Submit" at bounding box center [321, 120] width 73 height 16
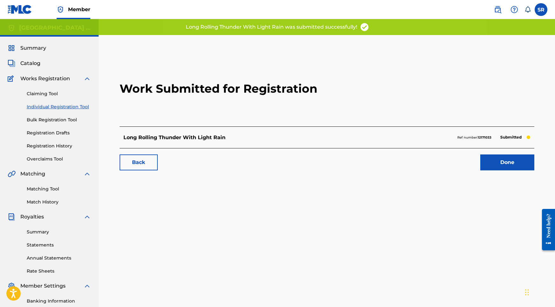
click at [473, 166] on div "Done" at bounding box center [504, 162] width 62 height 16
click at [482, 164] on link "Done" at bounding box center [507, 162] width 54 height 16
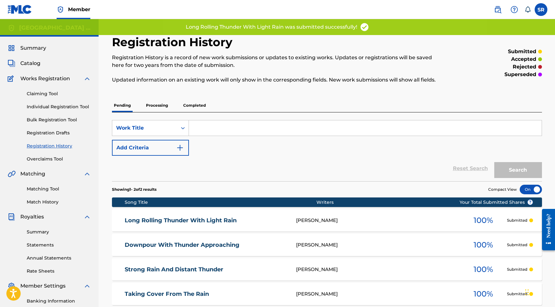
click at [67, 106] on link "Individual Registration Tool" at bounding box center [59, 106] width 64 height 7
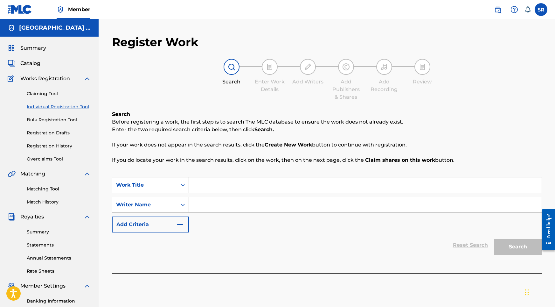
click at [237, 181] on input "Search Form" at bounding box center [365, 184] width 353 height 15
paste input "Forest Rainstorm and Soft Thunder"
type input "Forest Rainstorm and Soft Thunder"
click at [232, 200] on input "Search Form" at bounding box center [365, 204] width 353 height 15
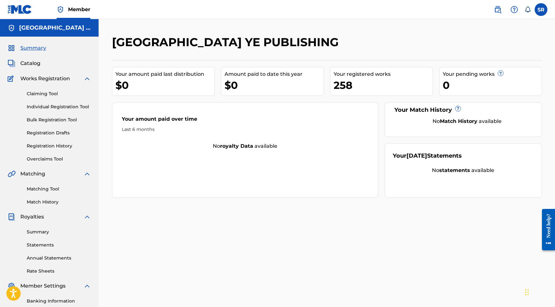
click at [63, 106] on link "Individual Registration Tool" at bounding box center [59, 106] width 64 height 7
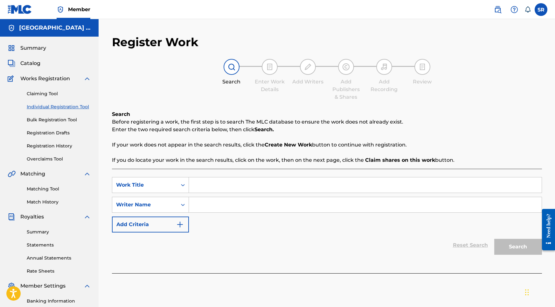
click at [211, 178] on input "Search Form" at bounding box center [365, 184] width 353 height 15
paste input "Forest Rainstorm and Soft Thunder"
type input "Forest Rainstorm and Soft Thunder"
click at [260, 207] on input "Search Form" at bounding box center [365, 204] width 353 height 15
click at [262, 208] on input "Search Form" at bounding box center [365, 204] width 353 height 15
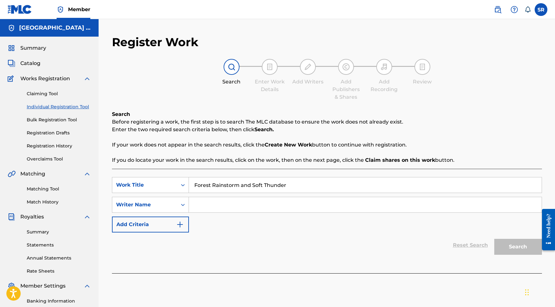
paste input "Into the Earth"
type input "Into the Earth"
drag, startPoint x: 297, startPoint y: 182, endPoint x: 205, endPoint y: 177, distance: 91.4
click at [205, 177] on div "Forest Rainstorm and Soft Thunder" at bounding box center [365, 185] width 353 height 16
click at [519, 250] on button "Search" at bounding box center [518, 247] width 48 height 16
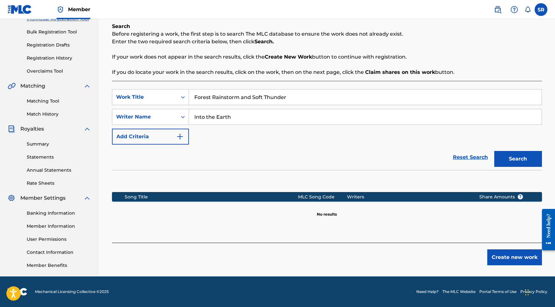
click at [518, 246] on div "Create new work" at bounding box center [327, 253] width 430 height 23
click at [518, 253] on button "Create new work" at bounding box center [514, 257] width 55 height 16
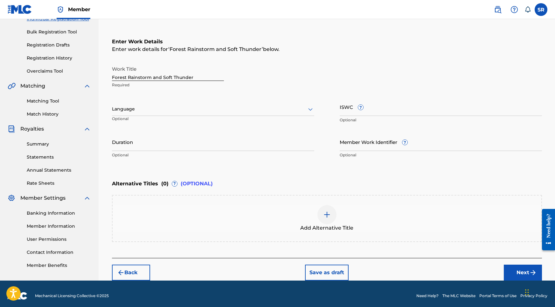
click at [220, 99] on div "Language Optional" at bounding box center [213, 112] width 202 height 29
click at [212, 107] on div at bounding box center [213, 109] width 202 height 8
click at [156, 126] on div "English" at bounding box center [213, 123] width 202 height 14
click at [161, 144] on input "Duration" at bounding box center [213, 142] width 202 height 18
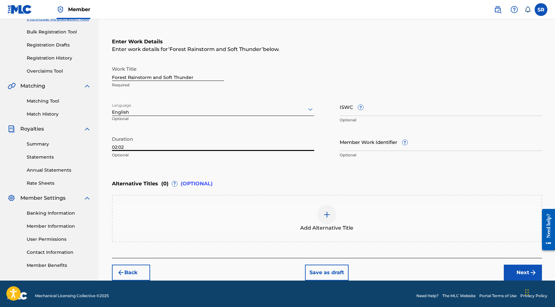
type input "02:02"
click at [334, 221] on div "Add Alternative Title" at bounding box center [327, 218] width 429 height 27
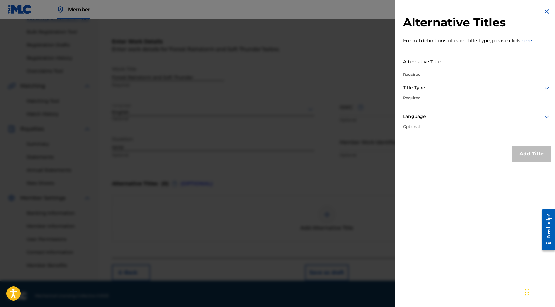
click at [443, 72] on p "Required" at bounding box center [477, 75] width 148 height 6
click at [443, 68] on input "Alternative Title" at bounding box center [477, 61] width 148 height 18
paste input "Forest Rainstorm and Soft Thunder"
type input "Forest Rainstorm and Soft Thunder"
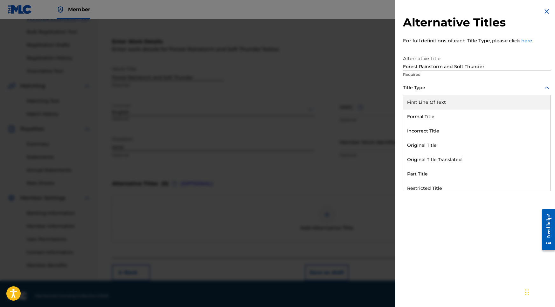
click at [438, 89] on div at bounding box center [477, 88] width 148 height 8
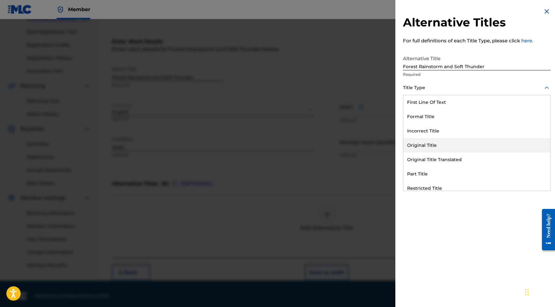
click at [424, 143] on div "Original Title" at bounding box center [476, 145] width 147 height 14
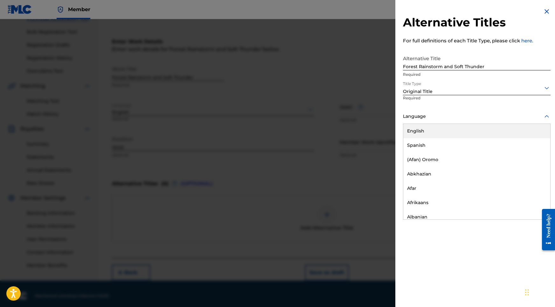
click at [428, 118] on div at bounding box center [477, 116] width 148 height 8
click at [425, 130] on div "English" at bounding box center [476, 131] width 147 height 14
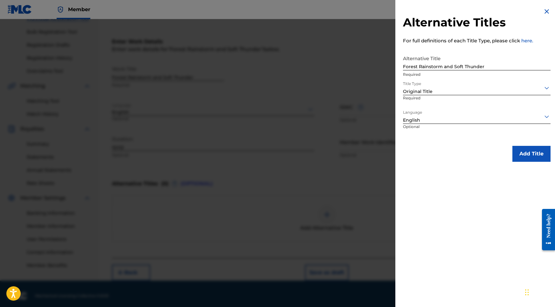
click at [518, 156] on button "Add Title" at bounding box center [531, 154] width 38 height 16
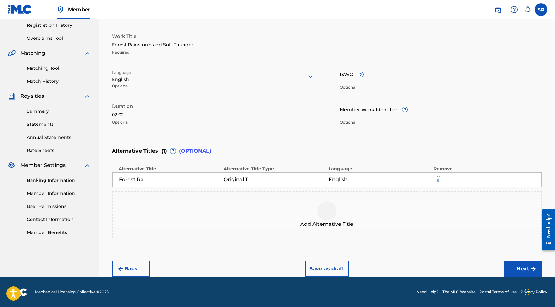
click at [526, 266] on button "Next" at bounding box center [523, 268] width 38 height 16
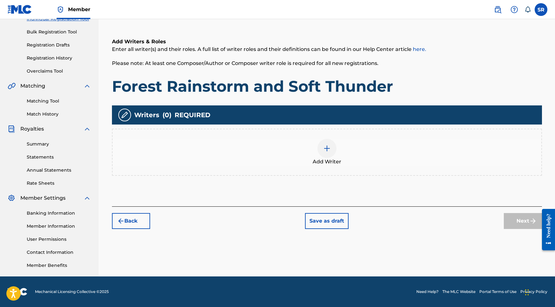
click at [371, 156] on div "Add Writer" at bounding box center [327, 152] width 429 height 27
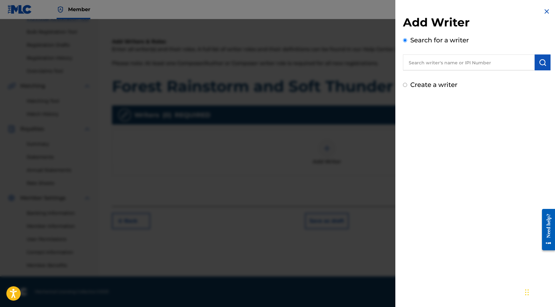
click at [504, 62] on input "text" at bounding box center [469, 62] width 132 height 16
paste input "[PERSON_NAME]"
type input "[PERSON_NAME]"
click at [544, 62] on button "submit" at bounding box center [543, 62] width 16 height 16
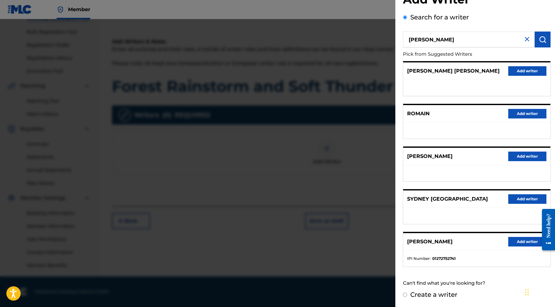
scroll to position [28, 0]
click at [513, 236] on div "SYDNEY ROMAIN Add writer" at bounding box center [476, 241] width 147 height 17
click at [513, 238] on button "Add writer" at bounding box center [527, 242] width 38 height 10
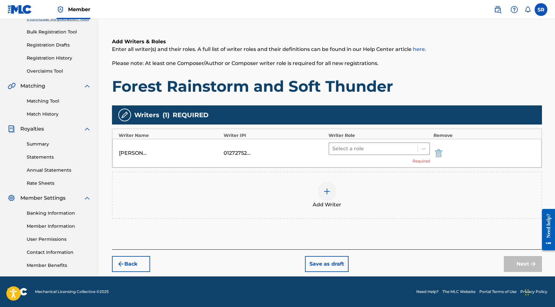
click at [378, 149] on div at bounding box center [373, 148] width 82 height 9
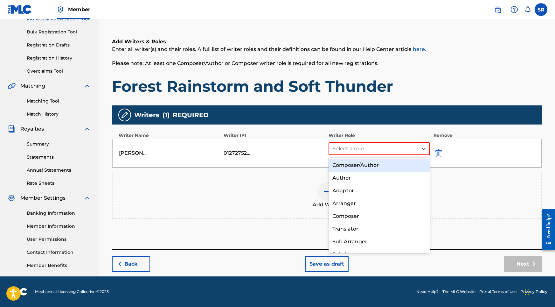
click at [369, 160] on div "Composer/Author" at bounding box center [380, 165] width 102 height 13
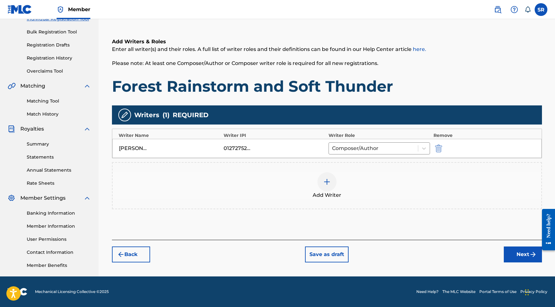
click at [513, 248] on button "Next" at bounding box center [523, 254] width 38 height 16
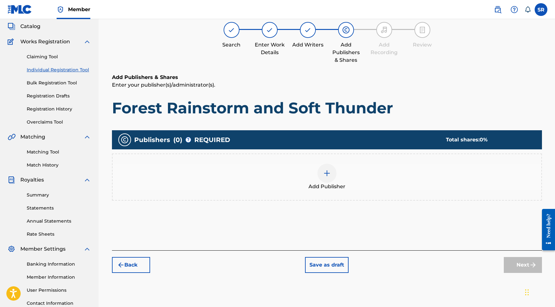
scroll to position [29, 0]
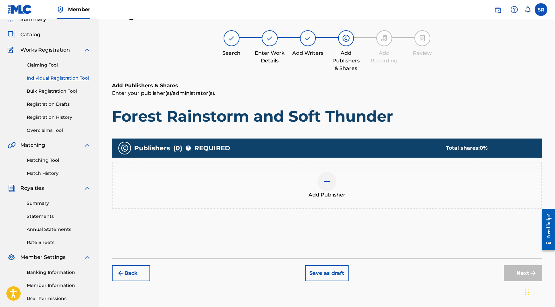
click at [331, 182] on div at bounding box center [326, 181] width 19 height 19
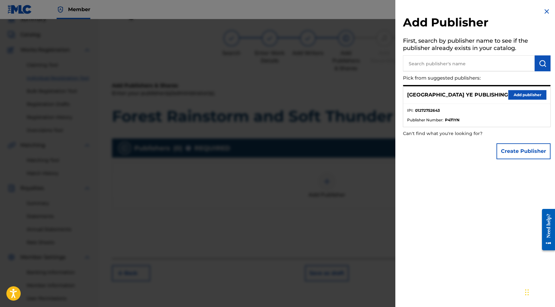
click at [509, 105] on ul "IPI : 01272752643 Publisher Number : P471YN" at bounding box center [476, 115] width 147 height 23
click at [513, 98] on button "Add publisher" at bounding box center [527, 95] width 38 height 10
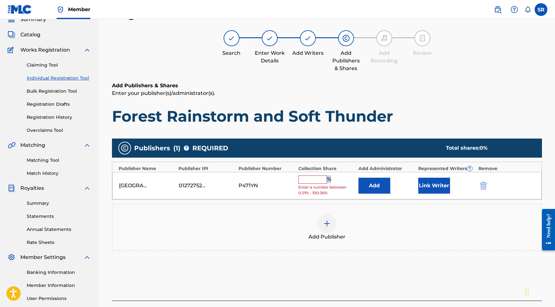
click at [329, 181] on span "%" at bounding box center [330, 179] width 6 height 8
click at [325, 179] on input "text" at bounding box center [312, 179] width 29 height 8
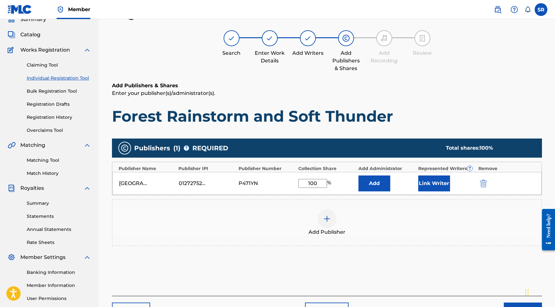
type input "100"
click at [439, 181] on button "Link Writer" at bounding box center [434, 183] width 32 height 16
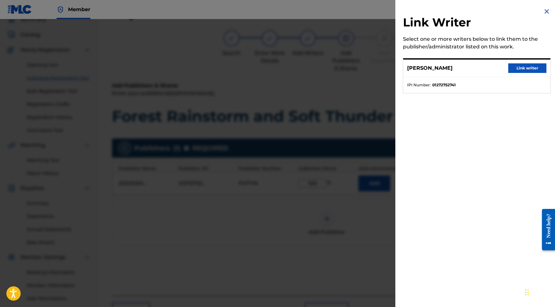
click at [528, 70] on button "Link writer" at bounding box center [527, 68] width 38 height 10
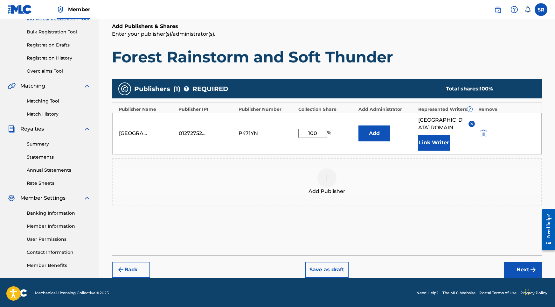
click at [520, 265] on button "Next" at bounding box center [523, 269] width 38 height 16
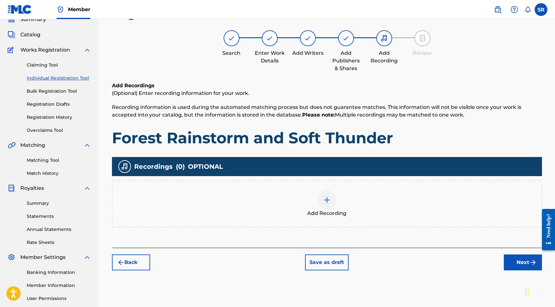
click at [318, 192] on div "Add Recording" at bounding box center [327, 203] width 429 height 27
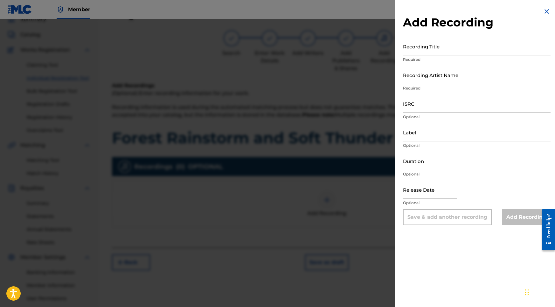
click at [456, 47] on input "Recording Title" at bounding box center [477, 46] width 148 height 18
paste input "Forest Rainstorm and Soft Thunder"
type input "Forest Rainstorm and Soft Thunder"
click at [416, 109] on input "ISRC" at bounding box center [477, 103] width 148 height 18
paste input "USY282316460"
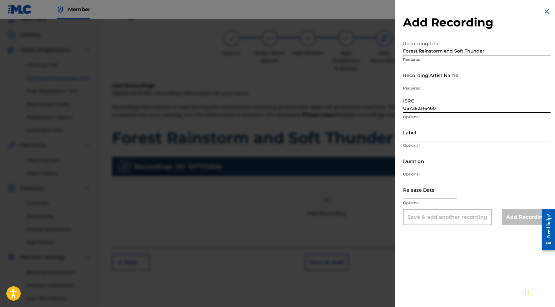
type input "USY282316460"
click at [416, 165] on input "Duration" at bounding box center [477, 161] width 148 height 18
type input "02:02"
click at [427, 205] on p "Optional" at bounding box center [477, 203] width 148 height 6
click at [427, 193] on input "text" at bounding box center [430, 189] width 54 height 18
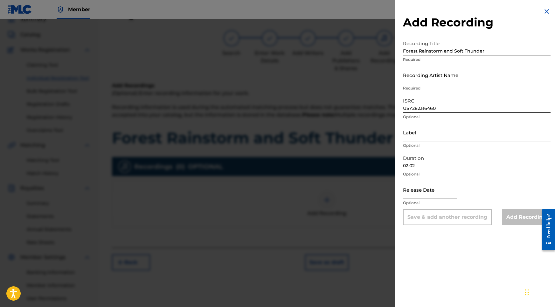
select select "8"
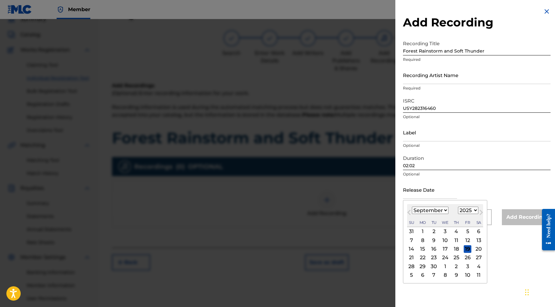
select select "2020"
click at [433, 204] on div "September 2020 January February March April May June July August September Octo…" at bounding box center [445, 215] width 76 height 23
select select "9"
click at [430, 264] on div "27" at bounding box center [434, 266] width 8 height 8
type input "October 27 2020"
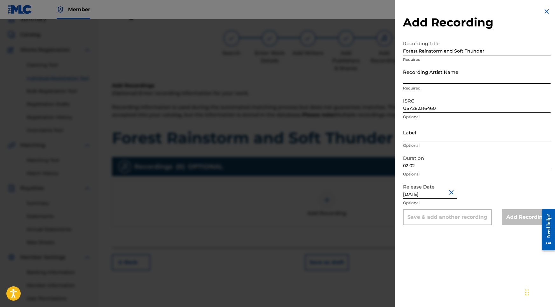
click at [422, 80] on input "Recording Artist Name" at bounding box center [477, 75] width 148 height 18
paste input "Into the Earth"
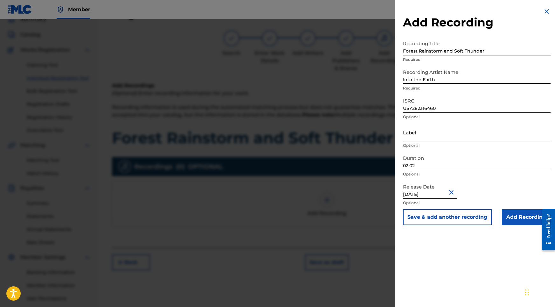
type input "Into the Earth"
click at [515, 220] on input "Add Recording" at bounding box center [526, 217] width 49 height 16
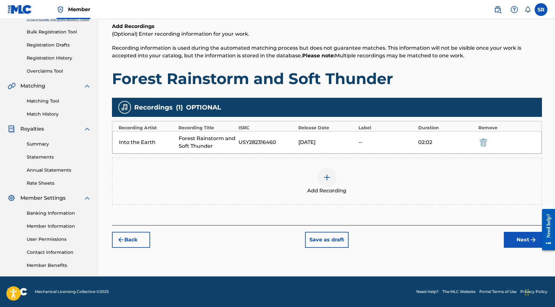
click at [513, 242] on button "Next" at bounding box center [523, 240] width 38 height 16
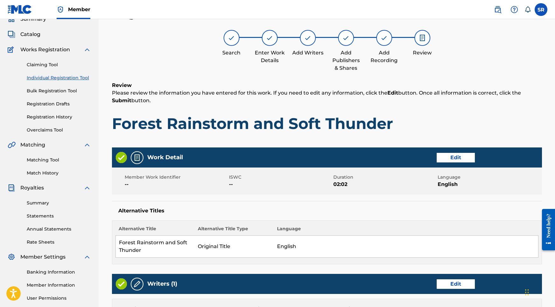
scroll to position [241, 0]
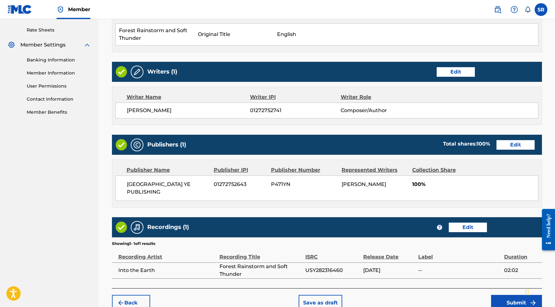
click at [503, 300] on button "Submit" at bounding box center [516, 303] width 51 height 16
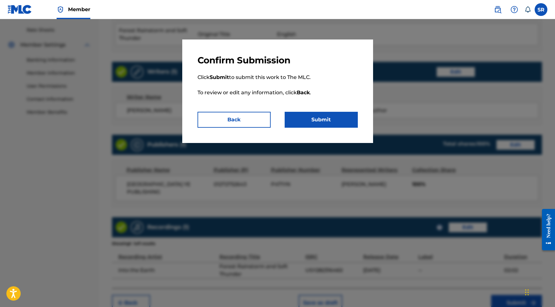
click at [320, 123] on button "Submit" at bounding box center [321, 120] width 73 height 16
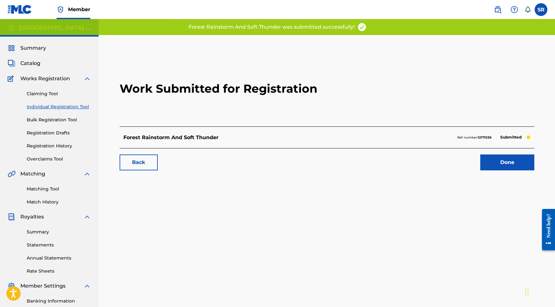
click at [503, 163] on link "Done" at bounding box center [507, 162] width 54 height 16
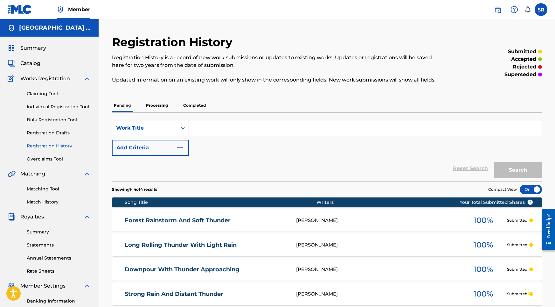
click at [59, 106] on link "Individual Registration Tool" at bounding box center [59, 106] width 64 height 7
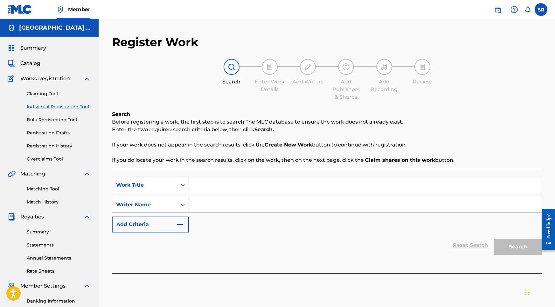
click at [218, 180] on input "Search Form" at bounding box center [365, 184] width 353 height 15
paste input "Steady Rainfall and Quiet Birdsong"
type input "Steady Rainfall and Quiet Birdsong"
click at [280, 205] on input "Search Form" at bounding box center [365, 204] width 353 height 15
paste input "Into the Earth"
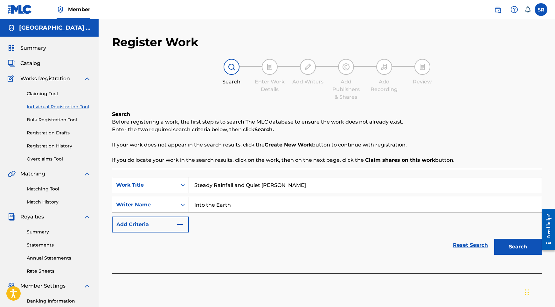
type input "Into the Earth"
drag, startPoint x: 292, startPoint y: 184, endPoint x: 170, endPoint y: 172, distance: 123.1
click at [170, 172] on div "SearchWithCriteria316da8fc-d35b-4d6b-ac1d-2af78124509d Work Title Steady Rainfa…" at bounding box center [327, 221] width 430 height 104
click at [503, 245] on button "Search" at bounding box center [518, 247] width 48 height 16
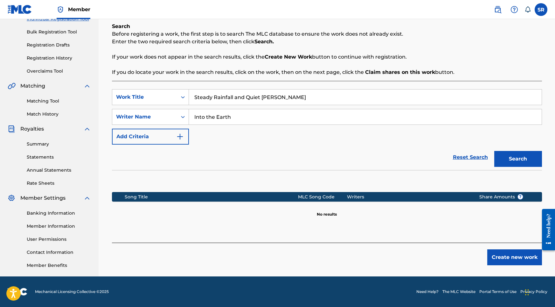
scroll to position [88, 0]
click at [501, 255] on button "Create new work" at bounding box center [514, 257] width 55 height 16
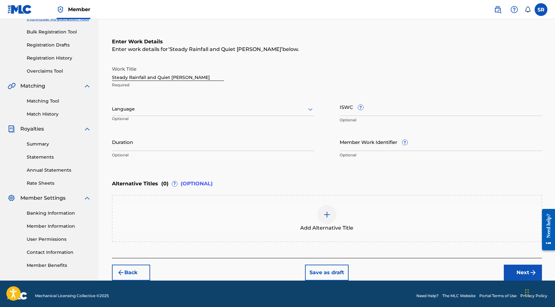
click at [208, 108] on div at bounding box center [213, 109] width 202 height 8
click at [169, 122] on div "English" at bounding box center [213, 123] width 202 height 14
click at [164, 134] on input "Duration" at bounding box center [213, 142] width 202 height 18
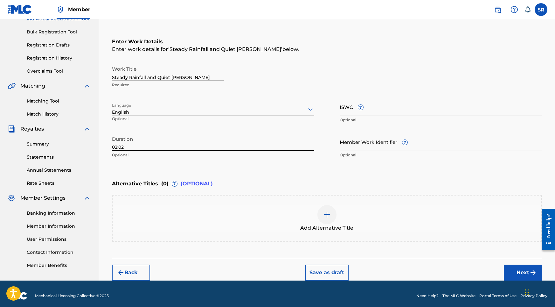
type input "02:02"
click at [326, 206] on div at bounding box center [326, 214] width 19 height 19
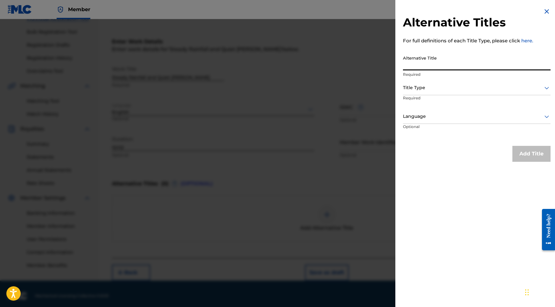
click at [428, 59] on input "Alternative Title" at bounding box center [477, 61] width 148 height 18
paste input "Steady Rainfall and Quiet Birdsong"
type input "Steady Rainfall and Quiet Birdsong"
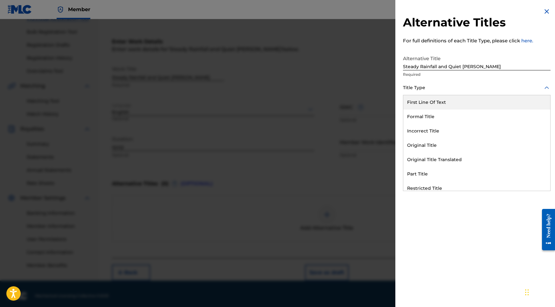
click at [436, 94] on div "Title Type" at bounding box center [477, 88] width 148 height 14
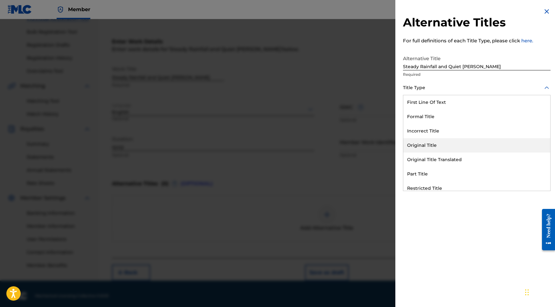
click at [432, 144] on div "Original Title" at bounding box center [476, 145] width 147 height 14
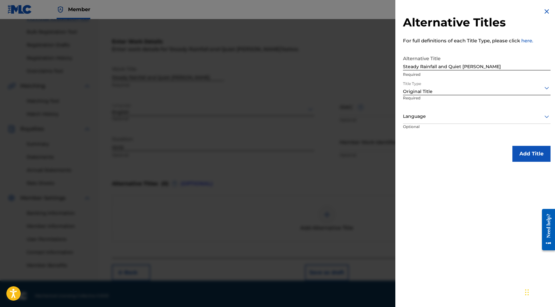
click at [455, 116] on div at bounding box center [477, 116] width 148 height 8
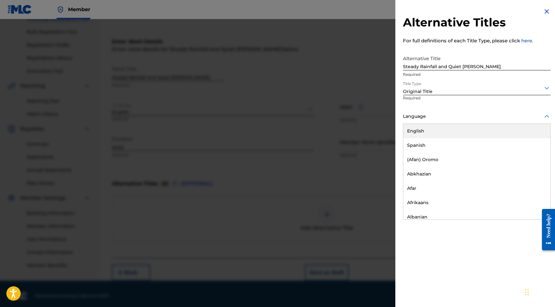
click at [440, 135] on div "English" at bounding box center [476, 131] width 147 height 14
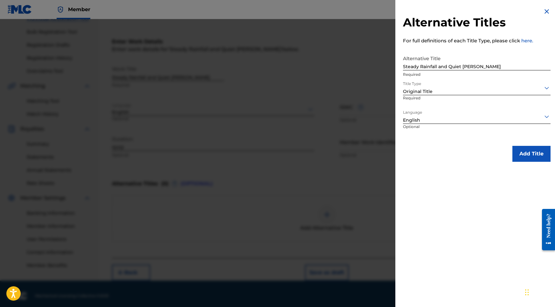
click at [525, 151] on button "Add Title" at bounding box center [531, 154] width 38 height 16
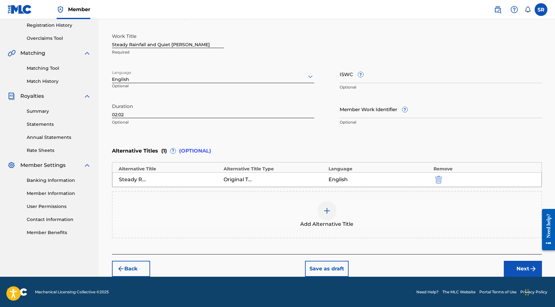
click at [514, 273] on button "Next" at bounding box center [523, 268] width 38 height 16
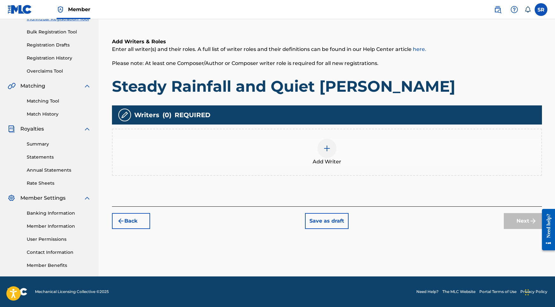
click at [330, 152] on div at bounding box center [326, 148] width 19 height 19
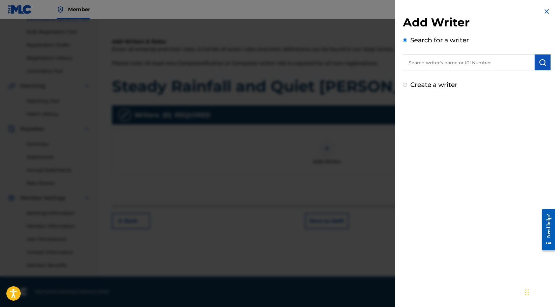
click at [497, 62] on input "text" at bounding box center [469, 62] width 132 height 16
paste input "[PERSON_NAME]"
type input "[PERSON_NAME]"
click at [535, 64] on button "submit" at bounding box center [543, 62] width 16 height 16
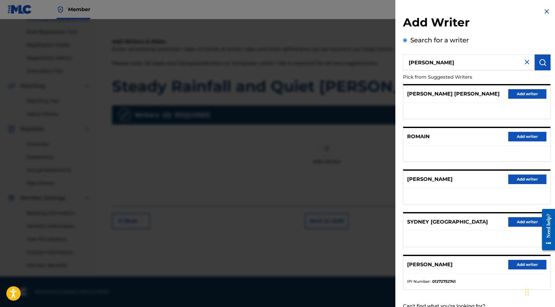
click at [512, 222] on div "SYDNEY SYDNEY Add writer" at bounding box center [476, 221] width 147 height 17
click at [526, 267] on button "Add writer" at bounding box center [527, 265] width 38 height 10
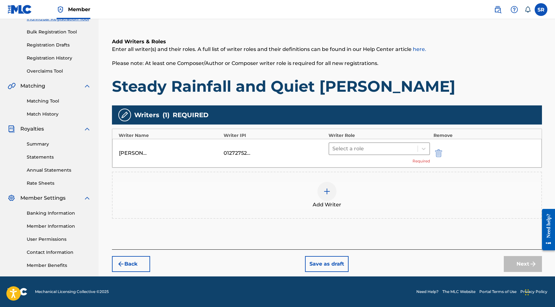
click at [361, 146] on div at bounding box center [373, 148] width 82 height 9
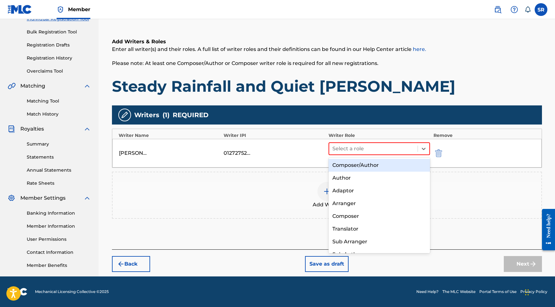
click at [361, 162] on div "Composer/Author" at bounding box center [380, 165] width 102 height 13
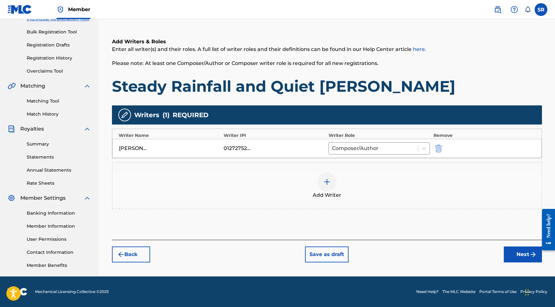
click at [507, 248] on button "Next" at bounding box center [523, 254] width 38 height 16
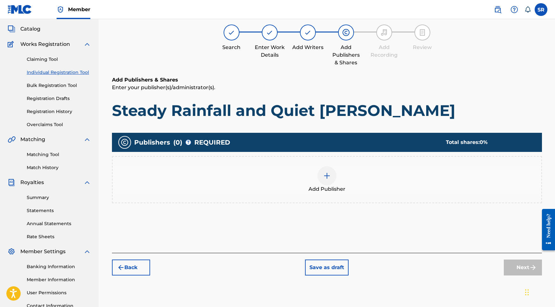
scroll to position [29, 0]
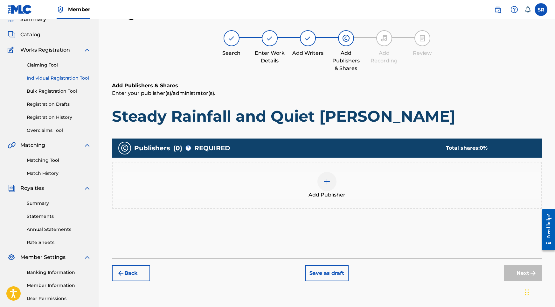
click at [332, 183] on div at bounding box center [326, 181] width 19 height 19
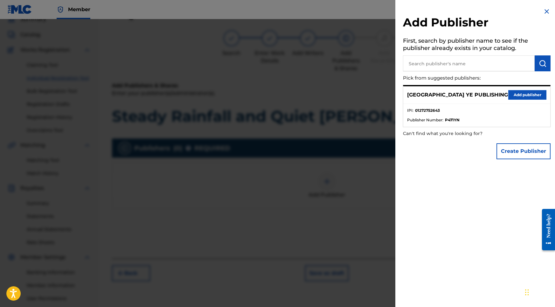
click at [531, 89] on div "SYDNEY YE PUBLISHING Add publisher" at bounding box center [476, 94] width 147 height 17
click at [521, 94] on button "Add publisher" at bounding box center [527, 95] width 38 height 10
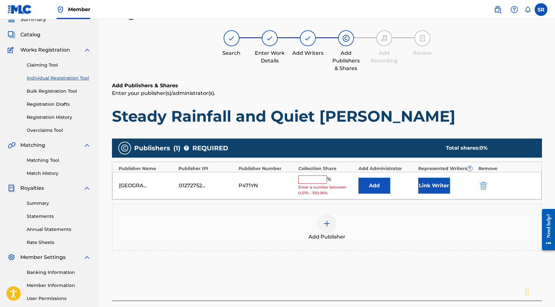
click at [292, 193] on div "SYDNEY YE PUBLISHING 01272752643 P471YN % Enter a number between 0.01% - 100.06…" at bounding box center [326, 186] width 429 height 28
click at [319, 173] on div "SYDNEY YE PUBLISHING 01272752643 P471YN % Enter a number between 0.01% - 100.06…" at bounding box center [326, 186] width 429 height 28
click at [318, 177] on input "text" at bounding box center [312, 179] width 29 height 8
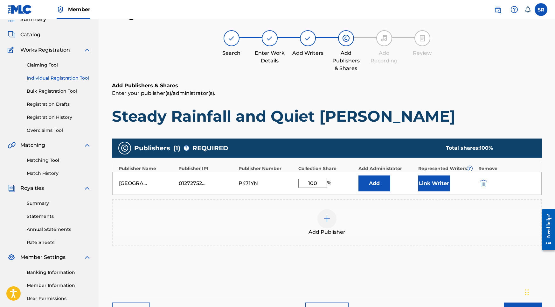
type input "100"
click at [438, 181] on button "Link Writer" at bounding box center [434, 183] width 32 height 16
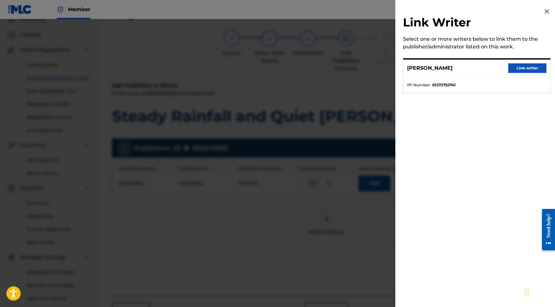
click at [534, 64] on button "Link writer" at bounding box center [527, 68] width 38 height 10
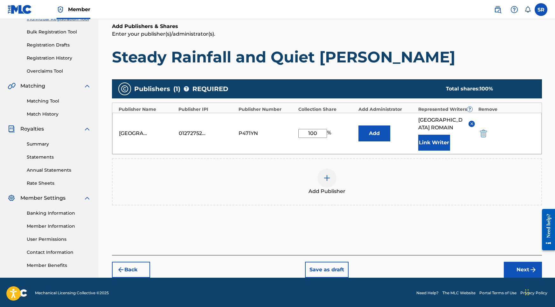
click at [525, 262] on button "Next" at bounding box center [523, 269] width 38 height 16
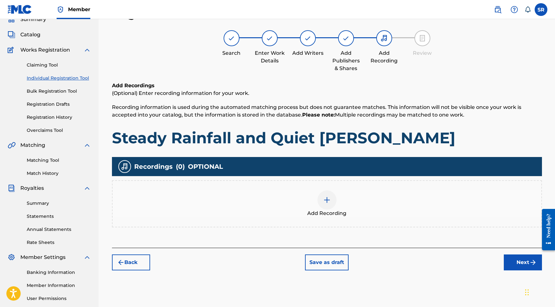
click at [334, 198] on div at bounding box center [326, 199] width 19 height 19
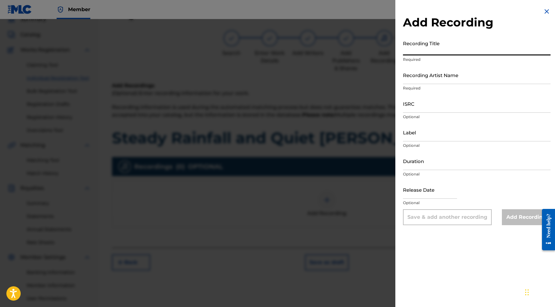
click at [445, 52] on input "Recording Title" at bounding box center [477, 46] width 148 height 18
paste input "Steady Rainfall and Quiet Birdsong"
type input "Steady Rainfall and Quiet Birdsong"
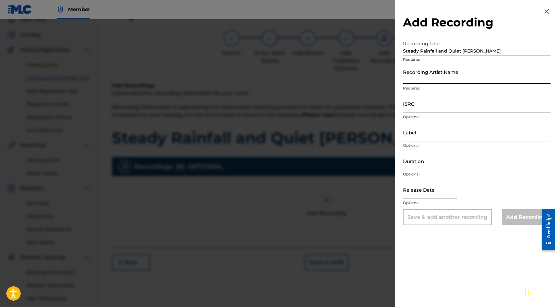
click at [412, 71] on input "Recording Artist Name" at bounding box center [477, 75] width 148 height 18
paste input "Into the Earth"
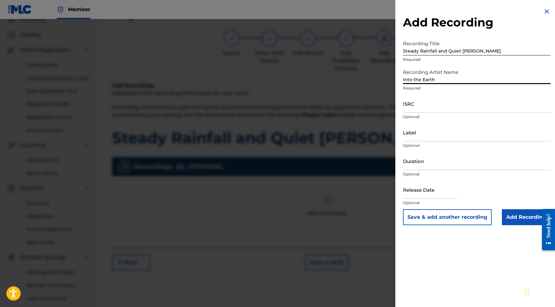
type input "Into the Earth"
click at [415, 105] on input "ISRC" at bounding box center [477, 103] width 148 height 18
paste input "USY282316461"
type input "USY282316461"
click at [426, 165] on input "Duration" at bounding box center [477, 161] width 148 height 18
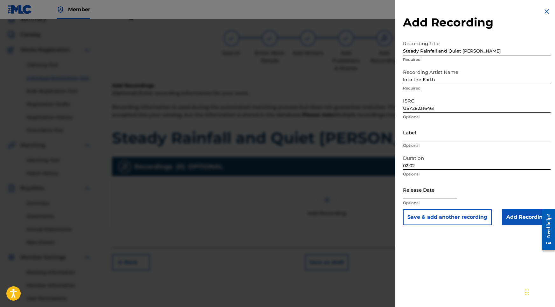
type input "02:02"
click at [448, 188] on input "text" at bounding box center [430, 189] width 54 height 18
select select "8"
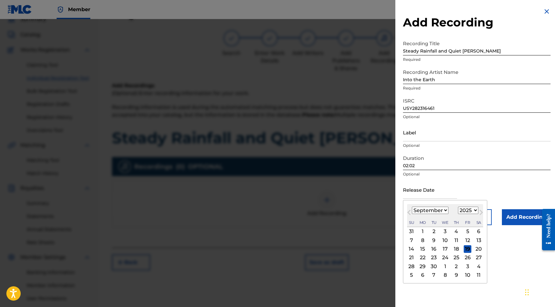
select select "2020"
click at [434, 214] on div "September 2020 January February March April May June July August September Octo…" at bounding box center [445, 215] width 76 height 23
select select "9"
click at [433, 265] on div "27" at bounding box center [434, 266] width 8 height 8
type input "October 27 2020"
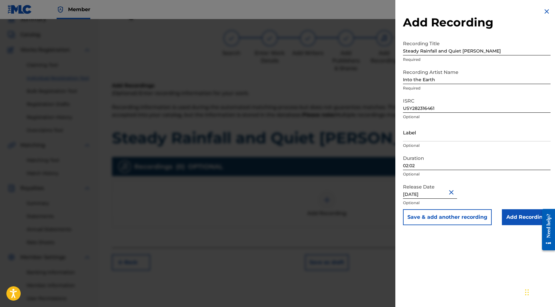
click at [520, 221] on input "Add Recording" at bounding box center [526, 217] width 49 height 16
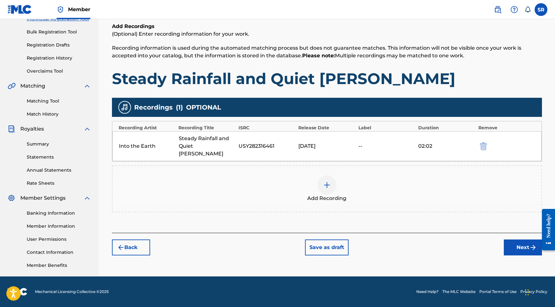
click at [516, 241] on button "Next" at bounding box center [523, 247] width 38 height 16
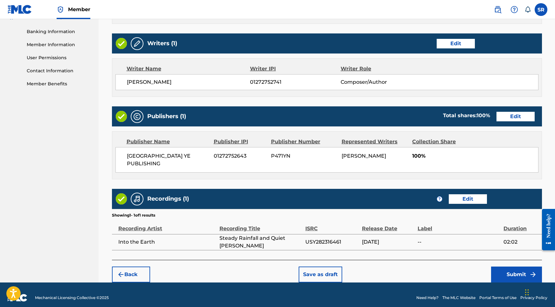
scroll to position [267, 0]
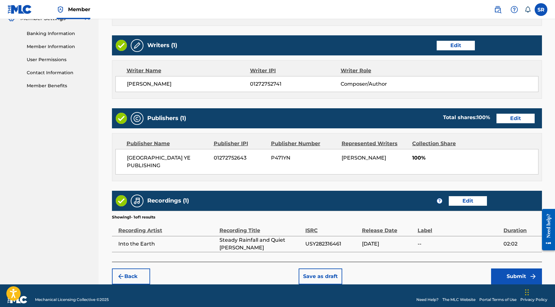
click at [503, 268] on button "Submit" at bounding box center [516, 276] width 51 height 16
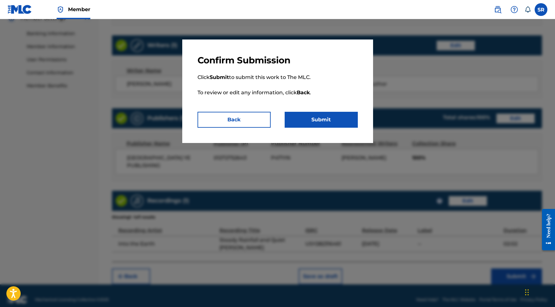
click at [336, 129] on div "Confirm Submission Click Submit to submit this work to The MLC. To review or ed…" at bounding box center [277, 90] width 191 height 103
click at [334, 122] on button "Submit" at bounding box center [321, 120] width 73 height 16
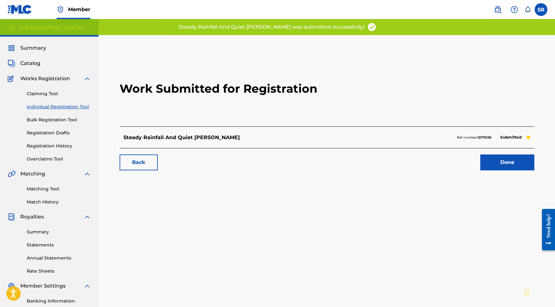
click at [488, 165] on link "Done" at bounding box center [507, 162] width 54 height 16
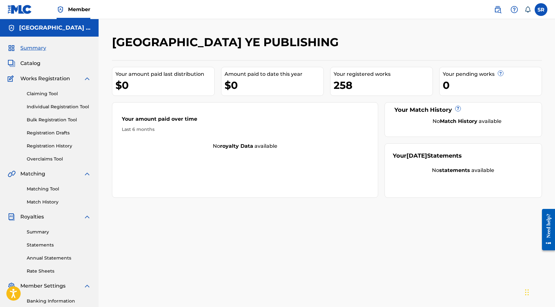
click at [56, 145] on link "Registration History" at bounding box center [59, 145] width 64 height 7
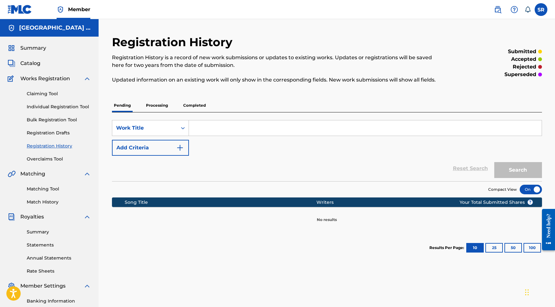
click at [156, 108] on p "Processing" at bounding box center [157, 105] width 26 height 13
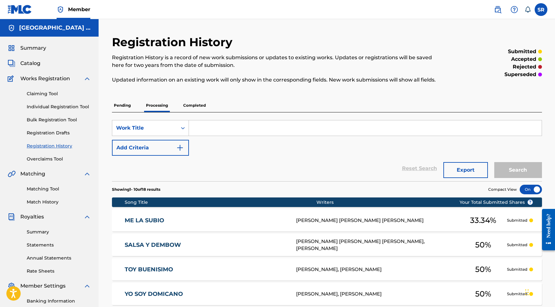
click at [124, 104] on p "Pending" at bounding box center [122, 105] width 21 height 13
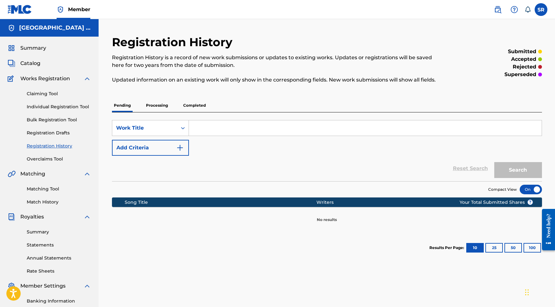
click at [127, 104] on p "Pending" at bounding box center [122, 105] width 21 height 13
click at [184, 108] on p "Completed" at bounding box center [194, 105] width 26 height 13
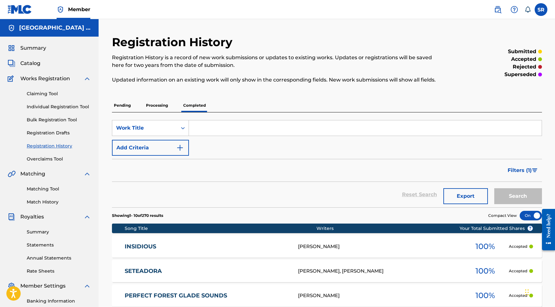
click at [169, 109] on p "Processing" at bounding box center [157, 105] width 26 height 13
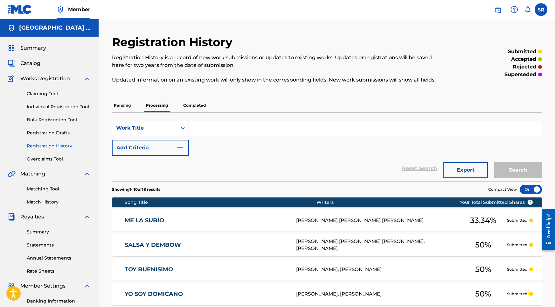
click at [130, 106] on p "Pending" at bounding box center [122, 105] width 21 height 13
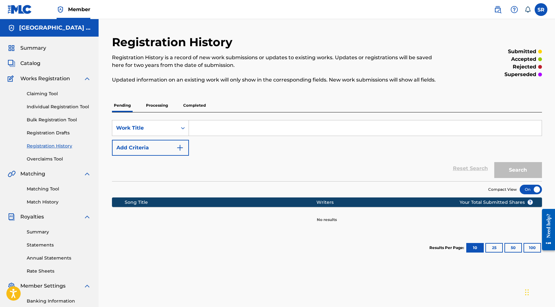
click at [383, 143] on div "SearchWithCriteria10521819-3221-4bbf-845b-5dec0e22183b Work Title Add Criteria" at bounding box center [327, 138] width 430 height 36
click at [66, 133] on link "Registration Drafts" at bounding box center [59, 132] width 64 height 7
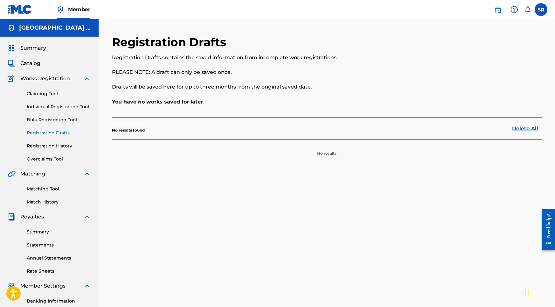
click at [64, 119] on link "Bulk Registration Tool" at bounding box center [59, 119] width 64 height 7
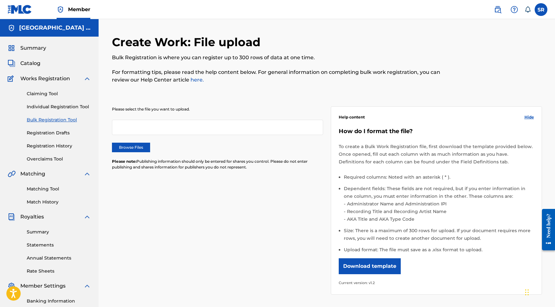
click at [64, 104] on link "Individual Registration Tool" at bounding box center [59, 106] width 64 height 7
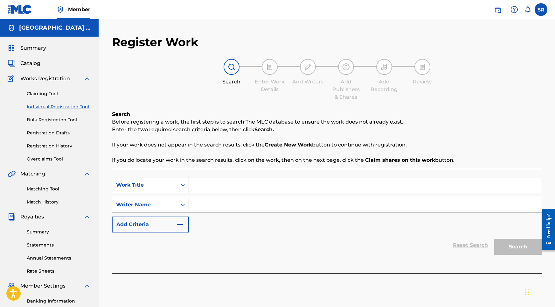
click at [52, 93] on link "Claiming Tool" at bounding box center [59, 93] width 64 height 7
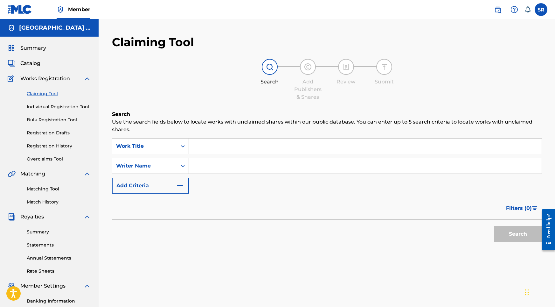
click at [54, 145] on link "Registration History" at bounding box center [59, 145] width 64 height 7
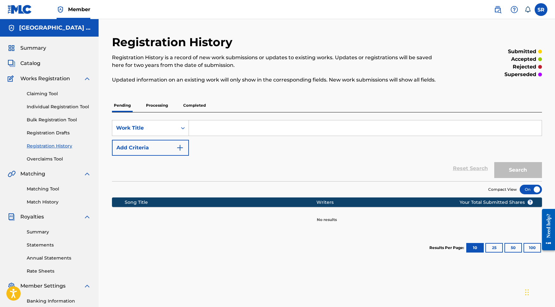
click at [54, 163] on div "Summary Catalog Works Registration Claiming Tool Individual Registration Tool B…" at bounding box center [49, 200] width 99 height 327
click at [52, 169] on div "Summary Catalog Works Registration Claiming Tool Individual Registration Tool B…" at bounding box center [49, 200] width 99 height 327
click at [54, 159] on link "Overclaims Tool" at bounding box center [59, 159] width 64 height 7
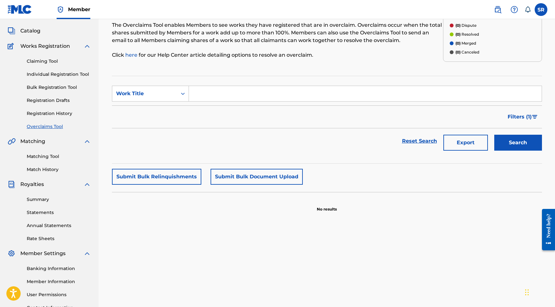
scroll to position [36, 0]
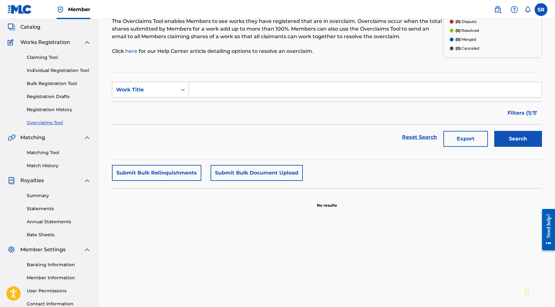
click at [68, 111] on link "Registration History" at bounding box center [59, 109] width 64 height 7
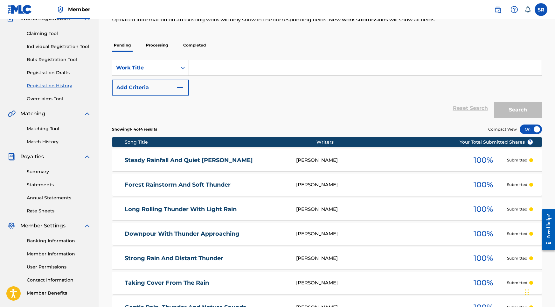
scroll to position [4, 0]
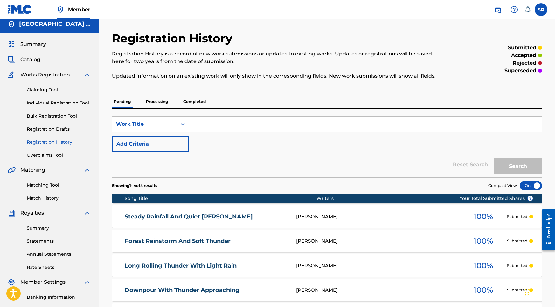
click at [58, 103] on link "Individual Registration Tool" at bounding box center [59, 103] width 64 height 7
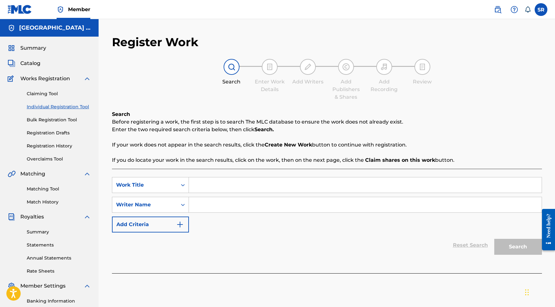
click at [208, 180] on input "Search Form" at bounding box center [365, 184] width 353 height 15
paste input "Rain Shower on the Forest Floor"
type input "Rain Shower on the Forest Floor"
click at [243, 212] on input "Search Form" at bounding box center [365, 204] width 353 height 15
paste input "Into the Earth"
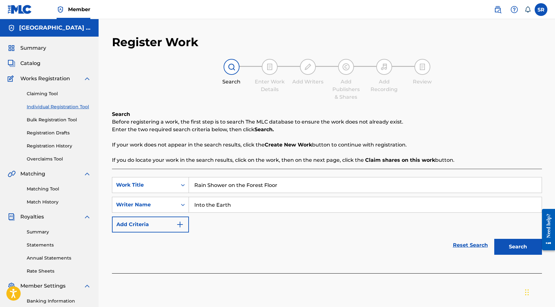
type input "Into the Earth"
drag, startPoint x: 290, startPoint y: 184, endPoint x: 167, endPoint y: 168, distance: 124.1
click at [167, 168] on div "Search Before registering a work, the first step is to search The MLC database …" at bounding box center [327, 191] width 430 height 163
click at [517, 243] on button "Search" at bounding box center [518, 247] width 48 height 16
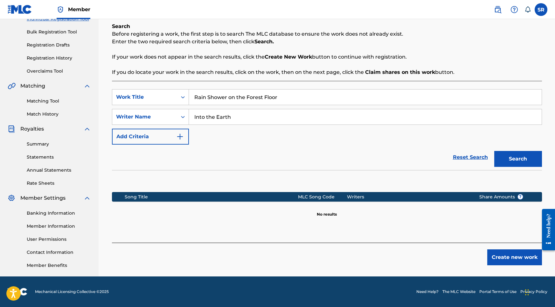
scroll to position [88, 0]
click at [526, 259] on button "Create new work" at bounding box center [514, 257] width 55 height 16
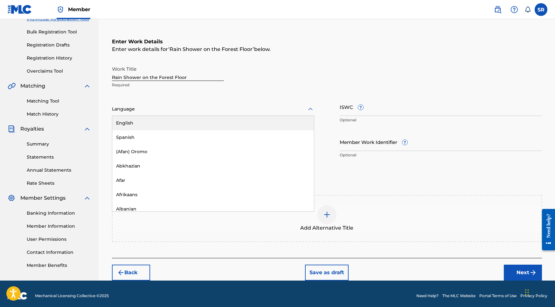
click at [183, 104] on div "Language" at bounding box center [213, 108] width 202 height 13
click at [167, 116] on div "English" at bounding box center [213, 123] width 202 height 14
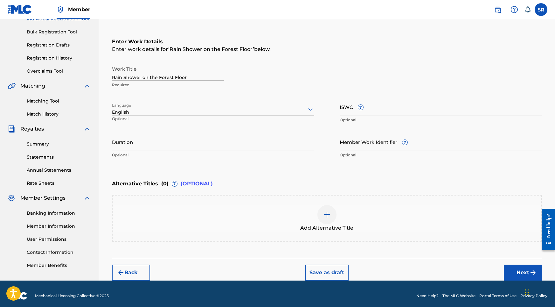
click at [177, 136] on input "Duration" at bounding box center [213, 142] width 202 height 18
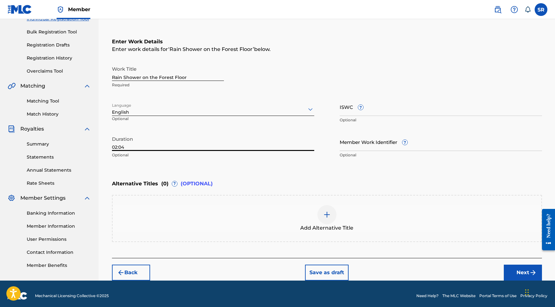
type input "02:04"
click at [326, 218] on div at bounding box center [326, 214] width 19 height 19
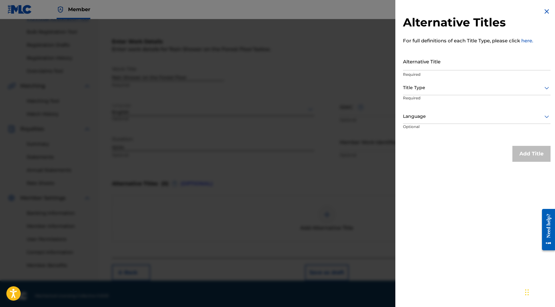
click at [478, 70] on div "Alternative Title Required" at bounding box center [477, 66] width 148 height 29
click at [476, 65] on input "Alternative Title" at bounding box center [477, 61] width 148 height 18
paste input "Rain Shower on the Forest Floor"
type input "Rain Shower on the Forest Floor"
click at [470, 98] on div "Title Type Required" at bounding box center [477, 95] width 148 height 29
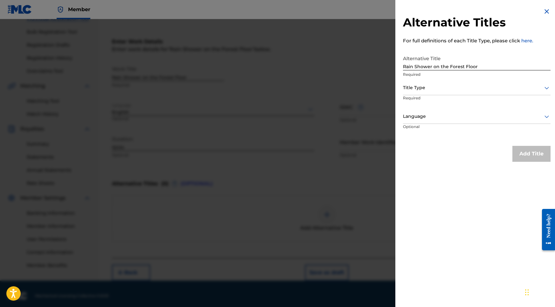
click at [468, 88] on div at bounding box center [477, 88] width 148 height 8
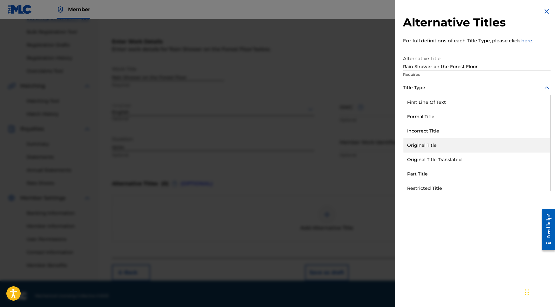
click at [437, 144] on div "Original Title" at bounding box center [476, 145] width 147 height 14
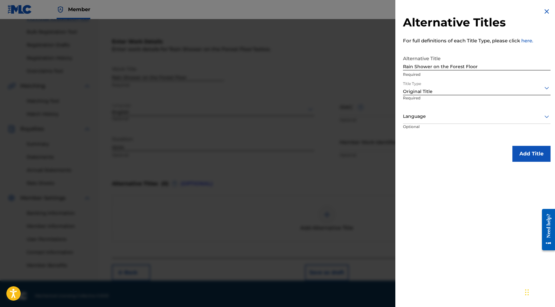
click at [454, 109] on div "Language" at bounding box center [477, 116] width 148 height 14
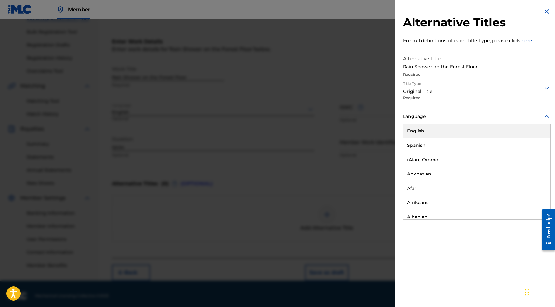
click at [441, 131] on div "English" at bounding box center [476, 131] width 147 height 14
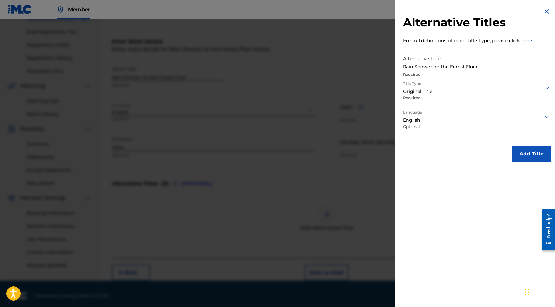
click at [530, 148] on button "Add Title" at bounding box center [531, 154] width 38 height 16
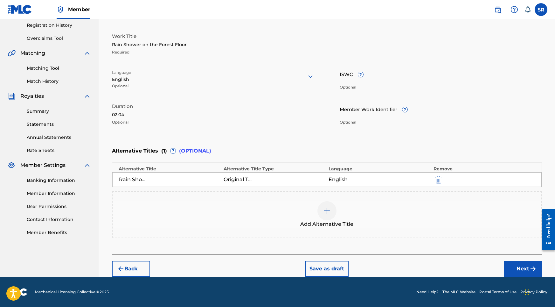
click at [515, 266] on button "Next" at bounding box center [523, 268] width 38 height 16
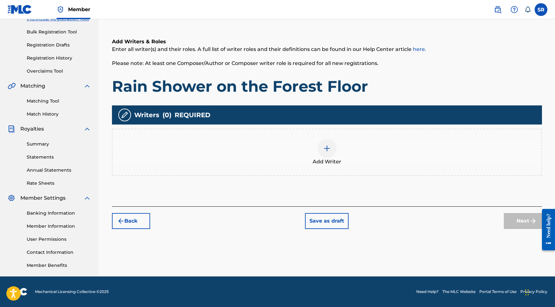
click at [311, 149] on div "Add Writer" at bounding box center [327, 152] width 429 height 27
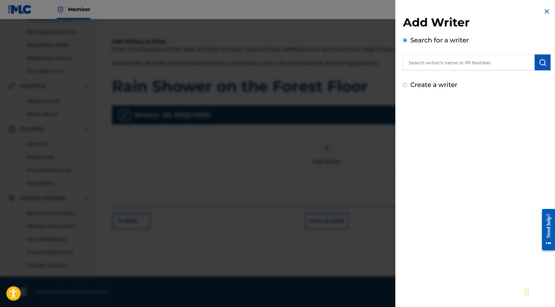
click at [471, 62] on input "text" at bounding box center [469, 62] width 132 height 16
click at [487, 63] on input "text" at bounding box center [469, 62] width 132 height 16
paste input "[PERSON_NAME]"
type input "[PERSON_NAME]"
click at [536, 61] on button "submit" at bounding box center [543, 62] width 16 height 16
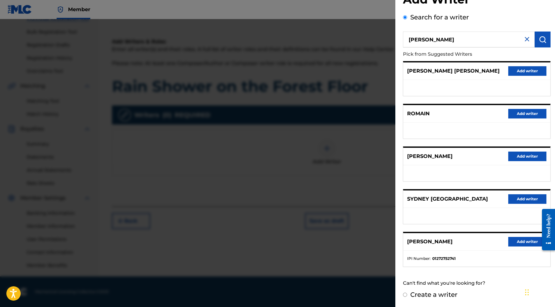
scroll to position [28, 0]
click at [515, 238] on button "Add writer" at bounding box center [527, 242] width 38 height 10
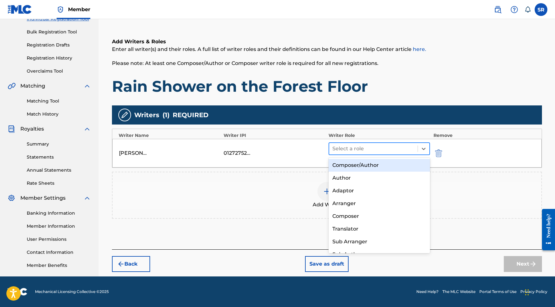
click at [371, 149] on div at bounding box center [373, 148] width 82 height 9
click at [360, 167] on div "Composer/Author" at bounding box center [380, 165] width 102 height 13
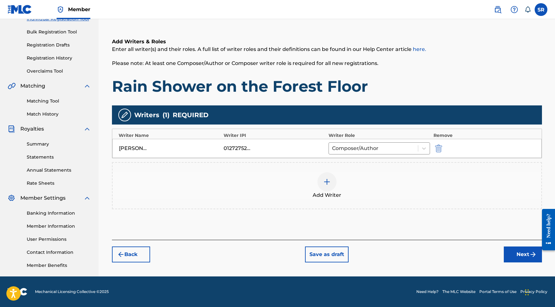
click at [514, 265] on div "Register Work Search Enter Work Details Add Writers Add Publishers & Shares Add…" at bounding box center [326, 111] width 445 height 329
click at [514, 260] on button "Next" at bounding box center [523, 254] width 38 height 16
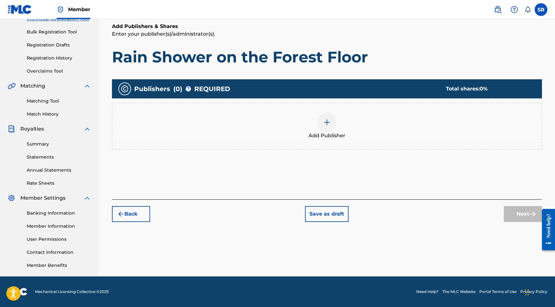
scroll to position [29, 0]
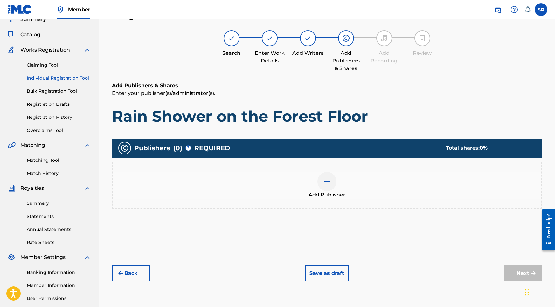
click at [327, 175] on div at bounding box center [326, 181] width 19 height 19
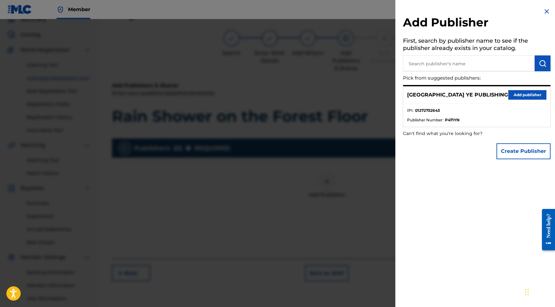
click at [509, 94] on button "Add publisher" at bounding box center [527, 95] width 38 height 10
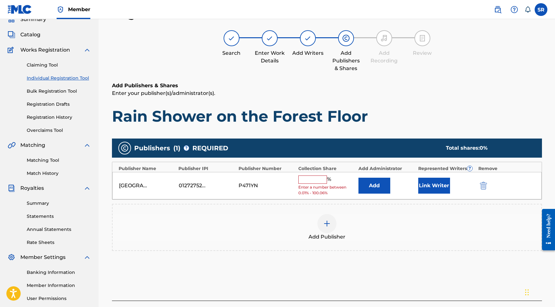
click at [318, 177] on input "text" at bounding box center [312, 179] width 29 height 8
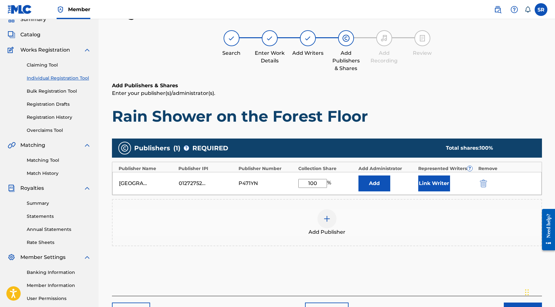
type input "100"
click at [444, 183] on button "Link Writer" at bounding box center [434, 183] width 32 height 16
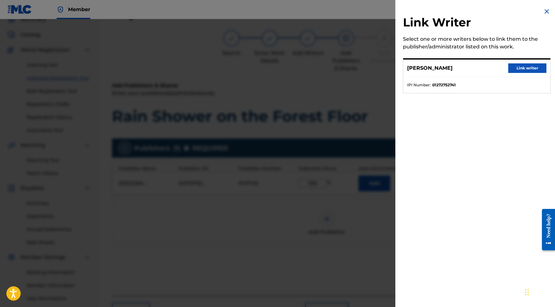
click at [525, 70] on button "Link writer" at bounding box center [527, 68] width 38 height 10
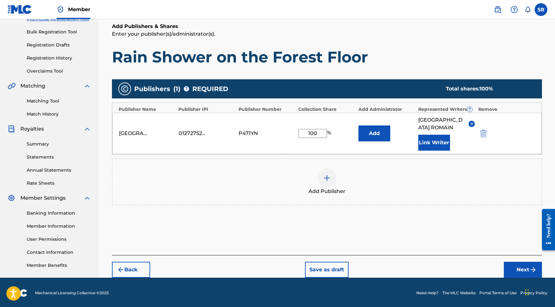
click at [512, 265] on button "Next" at bounding box center [523, 269] width 38 height 16
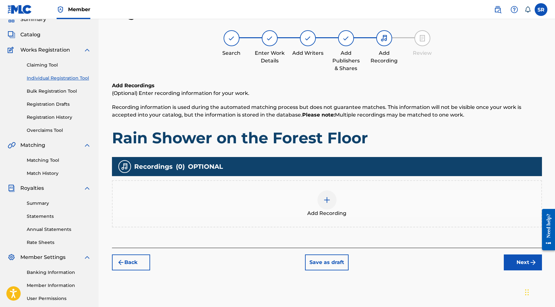
click at [327, 216] on span "Add Recording" at bounding box center [326, 213] width 39 height 8
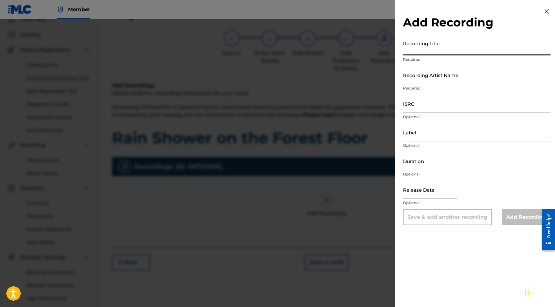
click at [468, 47] on input "Recording Title" at bounding box center [477, 46] width 148 height 18
paste input "Rain Shower on the Forest Floor"
type input "Rain Shower on the Forest Floor"
click at [432, 108] on input "ISRC" at bounding box center [477, 103] width 148 height 18
paste input "USY282316462"
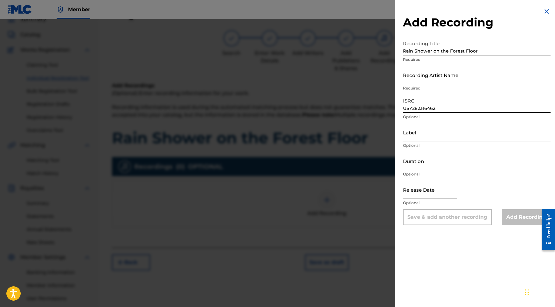
type input "USY282316462"
click at [426, 160] on input "Duration" at bounding box center [477, 161] width 148 height 18
type input "02:04"
click at [428, 194] on input "text" at bounding box center [430, 189] width 54 height 18
select select "8"
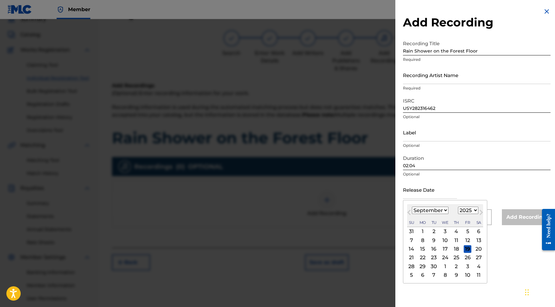
select select "2020"
select select "9"
click at [433, 266] on div "27" at bounding box center [434, 266] width 8 height 8
type input "October 27 2020"
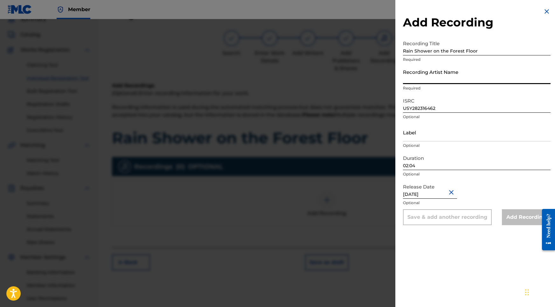
click at [433, 78] on input "Recording Artist Name" at bounding box center [477, 75] width 148 height 18
paste input "Into the Earth"
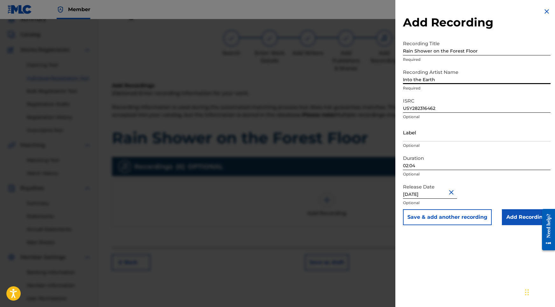
type input "Into the Earth"
click at [511, 218] on input "Add Recording" at bounding box center [526, 217] width 49 height 16
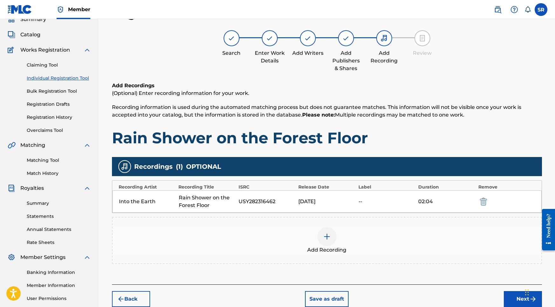
scroll to position [88, 0]
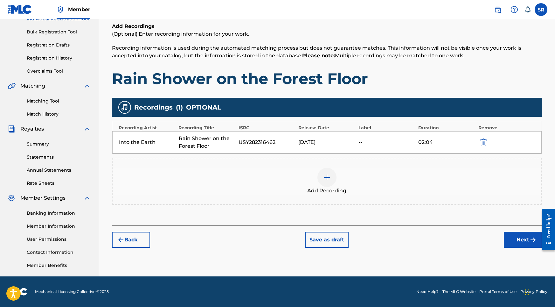
click at [515, 248] on div "Register Work Search Enter Work Details Add Writers Add Publishers & Shares Add…" at bounding box center [326, 111] width 445 height 329
click at [513, 241] on button "Next" at bounding box center [523, 240] width 38 height 16
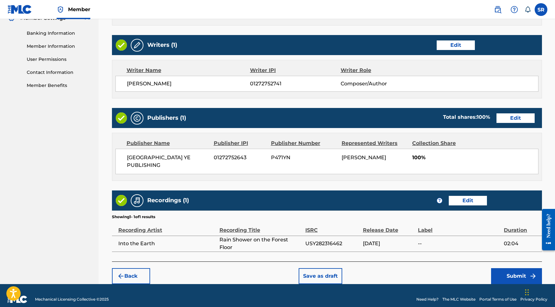
scroll to position [267, 0]
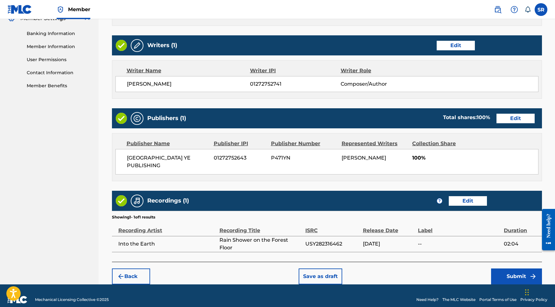
click at [504, 269] on button "Submit" at bounding box center [516, 276] width 51 height 16
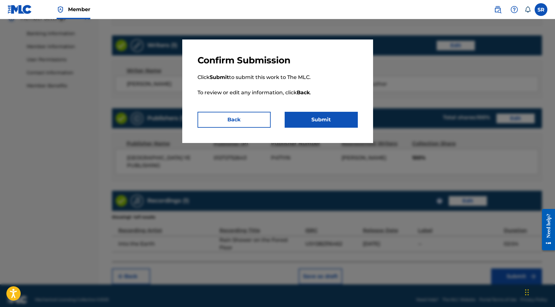
click at [332, 120] on button "Submit" at bounding box center [321, 120] width 73 height 16
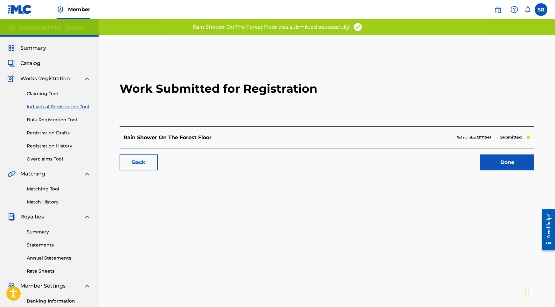
click at [498, 158] on link "Done" at bounding box center [507, 162] width 54 height 16
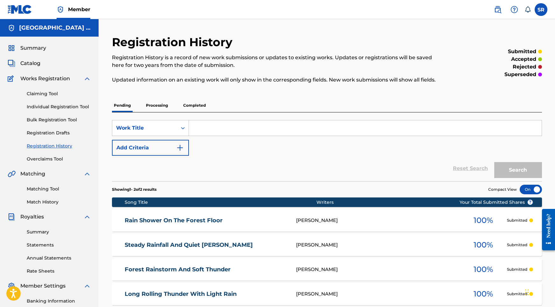
click at [76, 107] on link "Individual Registration Tool" at bounding box center [59, 106] width 64 height 7
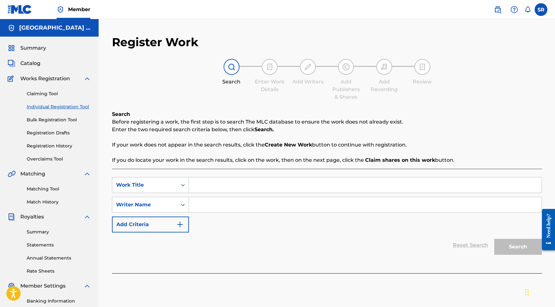
click at [239, 190] on input "Search Form" at bounding box center [365, 184] width 353 height 15
paste input "Bird Calls Amongst the Rain"
click at [246, 185] on input "Bird Calls Amongst the Rain" at bounding box center [365, 184] width 353 height 15
type input "Bird Calls Amongst the Rain"
click at [247, 201] on input "Search Form" at bounding box center [365, 204] width 353 height 15
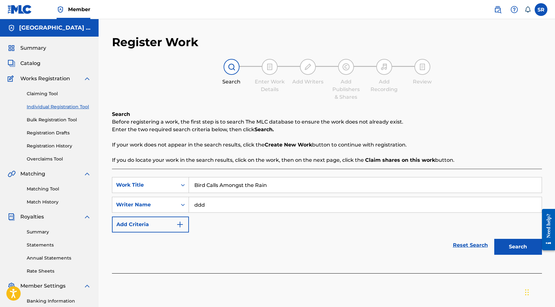
type input "ddd"
click at [505, 248] on button "Search" at bounding box center [518, 247] width 48 height 16
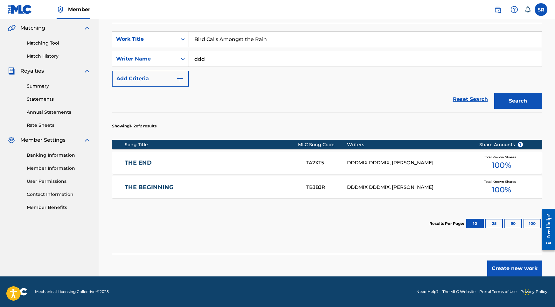
click at [511, 268] on button "Create new work" at bounding box center [514, 268] width 55 height 16
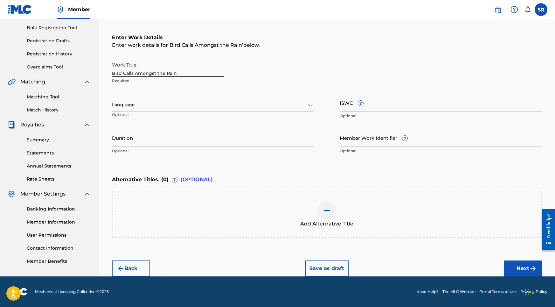
scroll to position [92, 0]
click at [229, 108] on div at bounding box center [213, 105] width 202 height 8
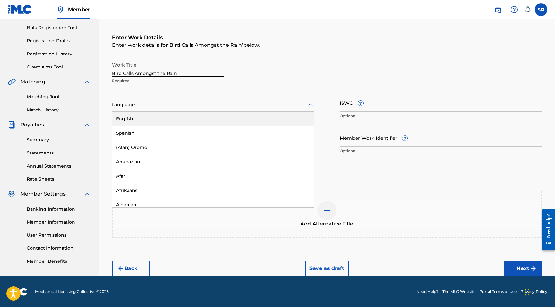
click at [172, 120] on div "English" at bounding box center [213, 119] width 202 height 14
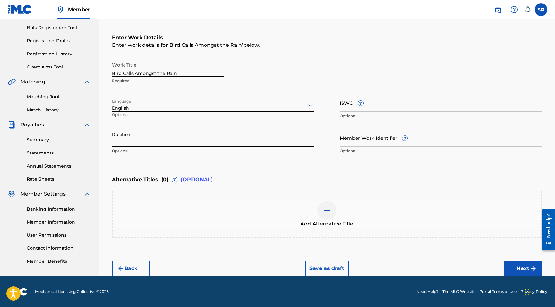
click at [178, 137] on input "Duration" at bounding box center [213, 137] width 202 height 18
type input "02:02"
click at [307, 210] on div "Add Alternative Title" at bounding box center [327, 214] width 429 height 27
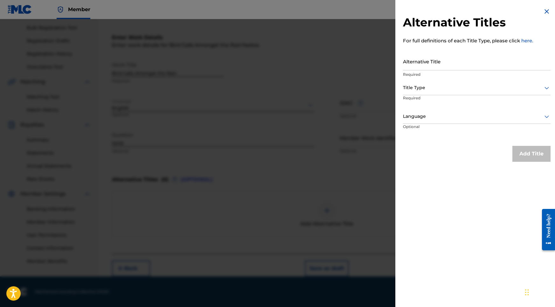
click at [469, 65] on input "Alternative Title" at bounding box center [477, 61] width 148 height 18
paste input "Bird Calls Amongst the Rain"
type input "Bird Calls Amongst the Rain"
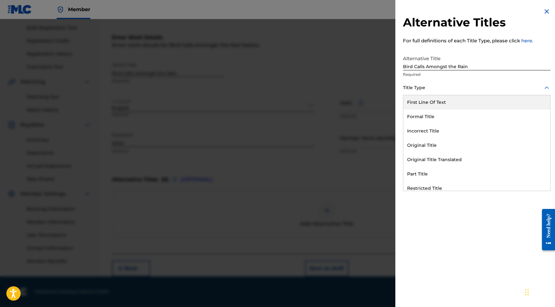
click at [468, 89] on div at bounding box center [477, 88] width 148 height 8
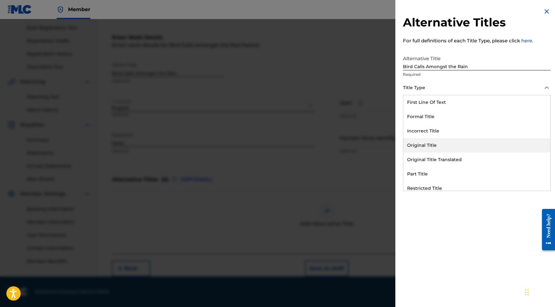
click at [426, 142] on div "Original Title" at bounding box center [476, 145] width 147 height 14
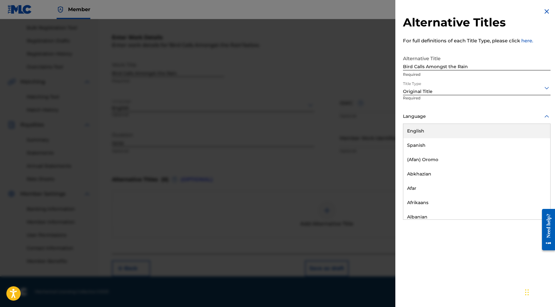
click at [456, 121] on div "Language" at bounding box center [477, 116] width 148 height 14
click at [449, 134] on div "English" at bounding box center [476, 131] width 147 height 14
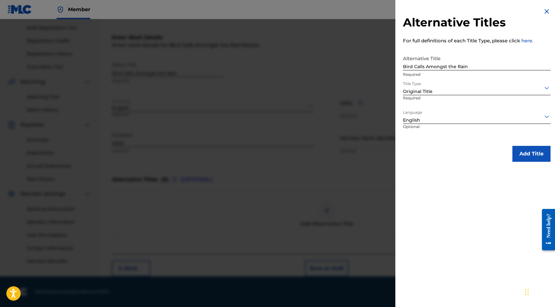
click at [541, 151] on button "Add Title" at bounding box center [531, 154] width 38 height 16
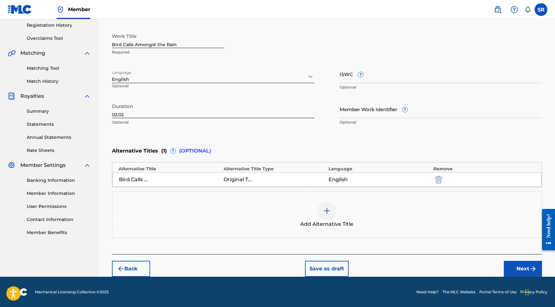
click at [522, 272] on button "Next" at bounding box center [523, 268] width 38 height 16
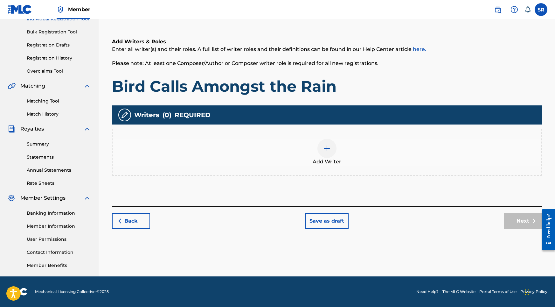
click at [350, 160] on div "Add Writer" at bounding box center [327, 152] width 429 height 27
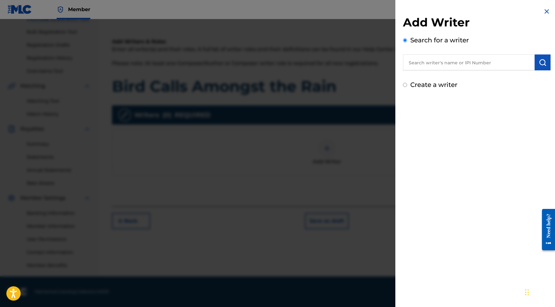
click at [497, 60] on input "text" at bounding box center [469, 62] width 132 height 16
paste input "[PERSON_NAME]"
type input "[PERSON_NAME]"
click at [539, 65] on img "submit" at bounding box center [543, 63] width 8 height 8
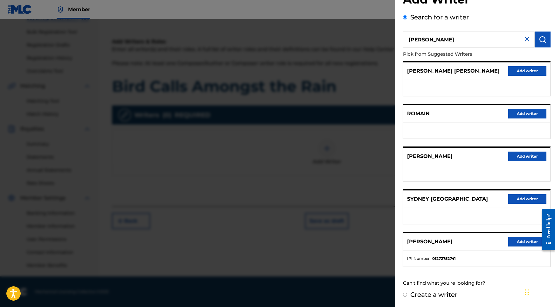
scroll to position [29, 0]
click at [526, 241] on button "Add writer" at bounding box center [527, 242] width 38 height 10
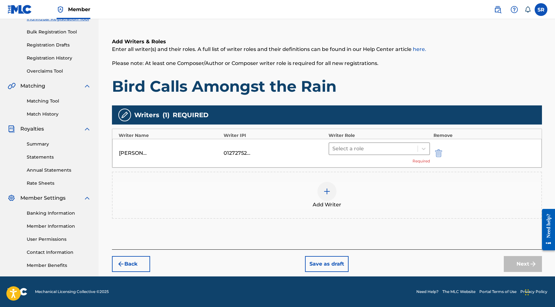
click at [390, 145] on div at bounding box center [373, 148] width 82 height 9
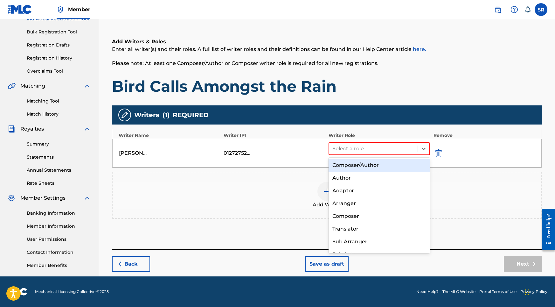
click at [373, 160] on div "Composer/Author" at bounding box center [380, 165] width 102 height 13
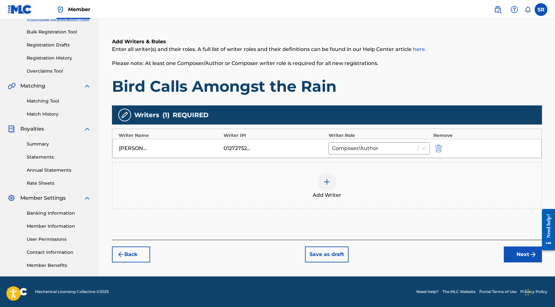
click at [503, 233] on div "Add Writers & Roles Enter all writer(s) and their roles. A full list of writer …" at bounding box center [327, 131] width 430 height 217
click at [515, 254] on button "Next" at bounding box center [523, 254] width 38 height 16
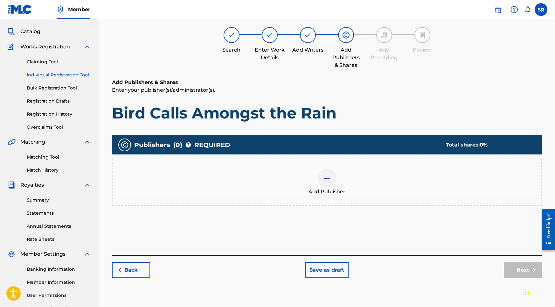
scroll to position [32, 0]
click at [344, 180] on div "Add Publisher" at bounding box center [327, 182] width 429 height 27
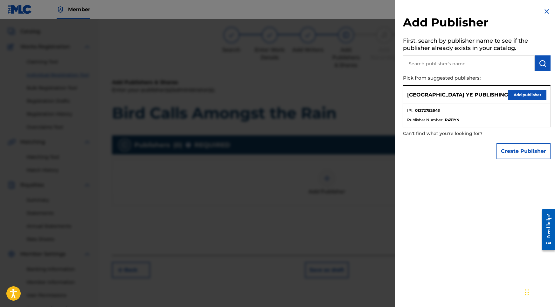
click at [526, 97] on button "Add publisher" at bounding box center [527, 95] width 38 height 10
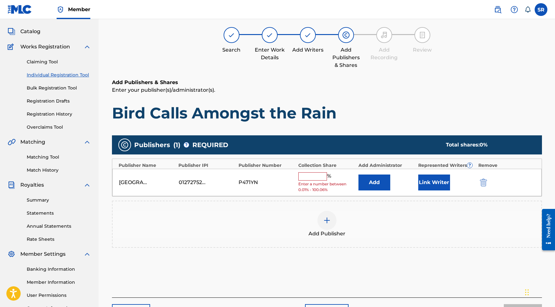
click at [312, 170] on div "SYDNEY YE PUBLISHING 01272752643 P471YN % Enter a number between 0.01% - 100.06…" at bounding box center [326, 183] width 429 height 28
click at [312, 173] on input "text" at bounding box center [312, 176] width 29 height 8
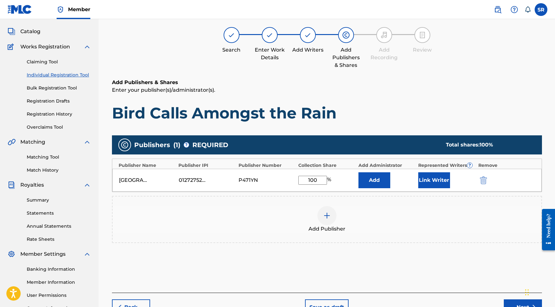
type input "100"
click at [429, 181] on button "Link Writer" at bounding box center [434, 180] width 32 height 16
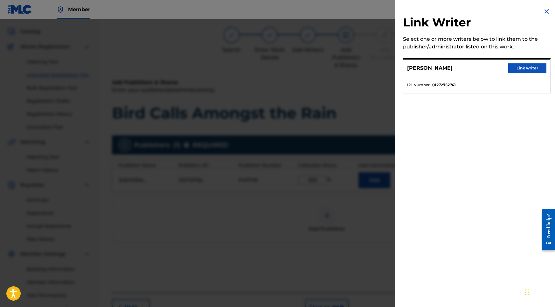
click at [518, 63] on div "SYDNEY ROMAIN Link writer" at bounding box center [476, 67] width 147 height 17
click at [518, 65] on button "Link writer" at bounding box center [527, 68] width 38 height 10
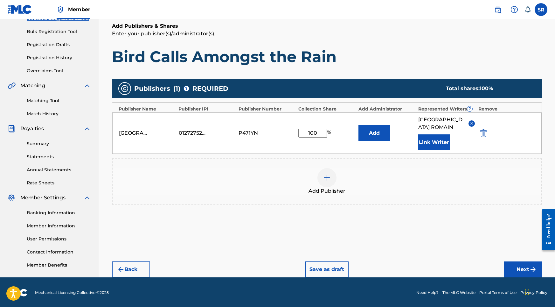
scroll to position [88, 0]
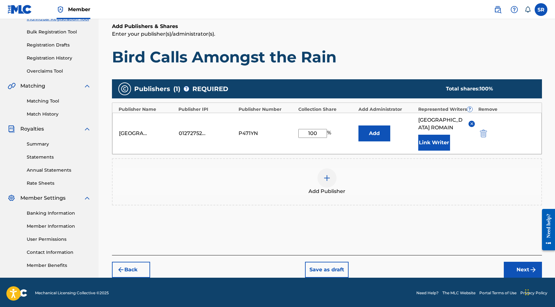
click at [510, 261] on button "Next" at bounding box center [523, 269] width 38 height 16
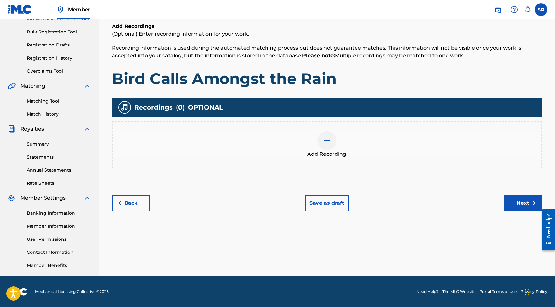
scroll to position [29, 0]
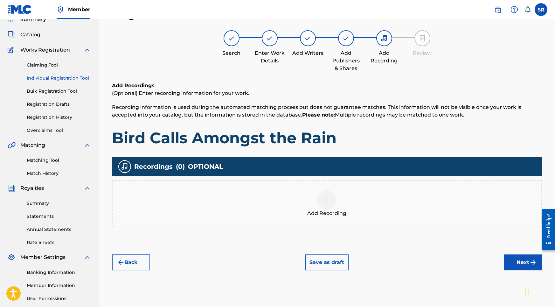
click at [338, 194] on div "Add Recording" at bounding box center [327, 203] width 429 height 27
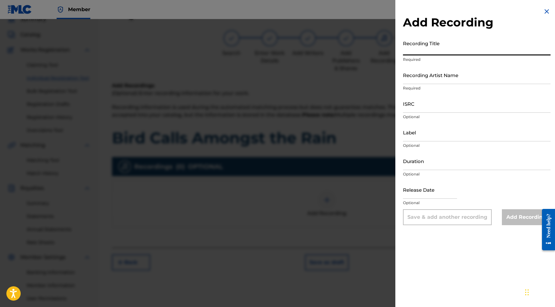
click at [447, 50] on input "Recording Title" at bounding box center [477, 46] width 148 height 18
paste input "Bird Calls Amongst the Rain"
type input "Bird Calls Amongst the Rain"
click at [443, 81] on input "Recording Artist Name" at bounding box center [477, 75] width 148 height 18
click at [240, 2] on nav "Member SR SR Sydney Romain roachlifemusic03@gmail.com Notification Preferences …" at bounding box center [277, 9] width 555 height 19
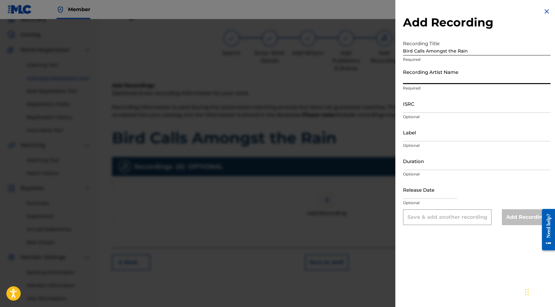
click at [426, 77] on input "Recording Artist Name" at bounding box center [477, 75] width 148 height 18
paste input "Into the Earth"
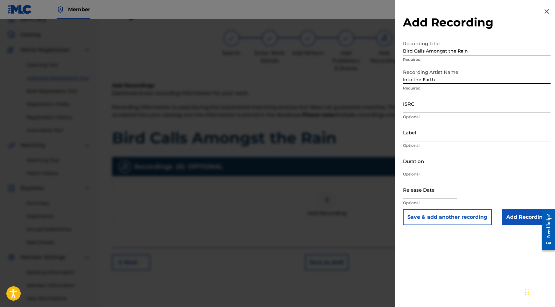
type input "Into the Earth"
click at [413, 98] on input "ISRC" at bounding box center [477, 103] width 148 height 18
paste input "USY282316463"
type input "USY282316463"
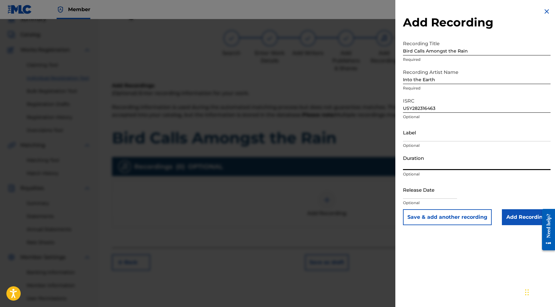
click at [423, 157] on input "Duration" at bounding box center [477, 161] width 148 height 18
type input "02:02"
click at [427, 193] on input "text" at bounding box center [430, 189] width 54 height 18
select select "8"
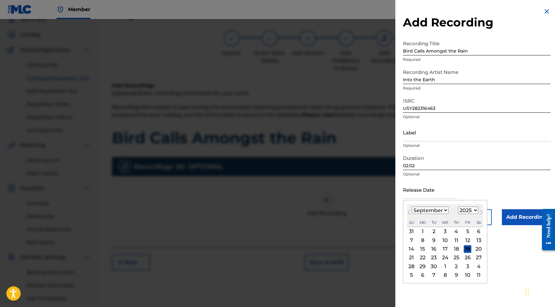
select select "2020"
click at [427, 214] on div "January February March April May June July August September October November De…" at bounding box center [430, 210] width 37 height 8
select select "9"
click at [432, 264] on div "27" at bounding box center [434, 266] width 8 height 8
type input "October 27 2020"
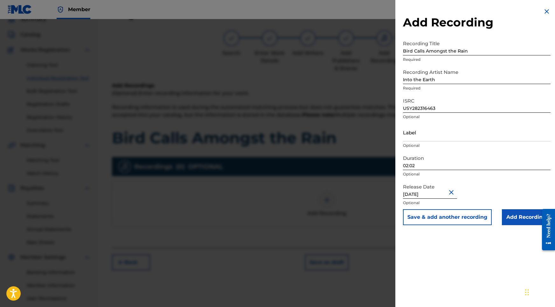
click at [522, 219] on input "Add Recording" at bounding box center [526, 217] width 49 height 16
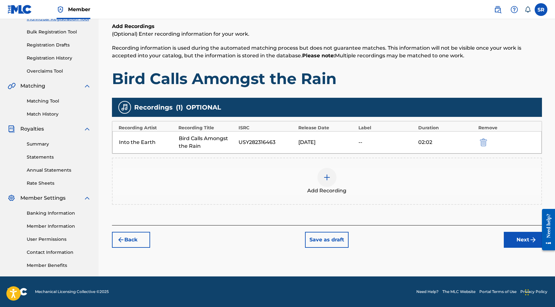
click at [518, 238] on button "Next" at bounding box center [523, 240] width 38 height 16
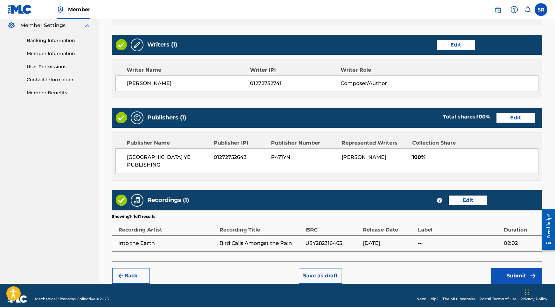
scroll to position [260, 0]
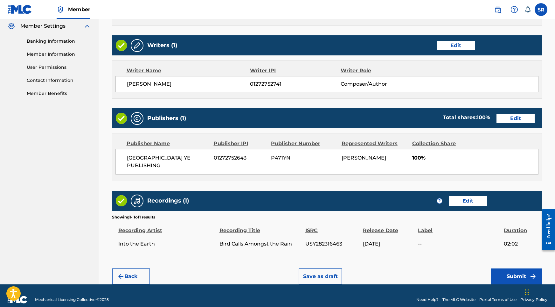
click at [522, 273] on button "Submit" at bounding box center [516, 276] width 51 height 16
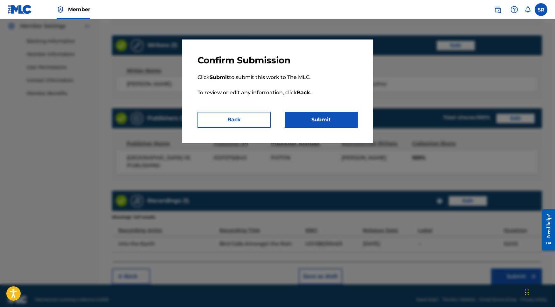
click at [343, 122] on button "Submit" at bounding box center [321, 120] width 73 height 16
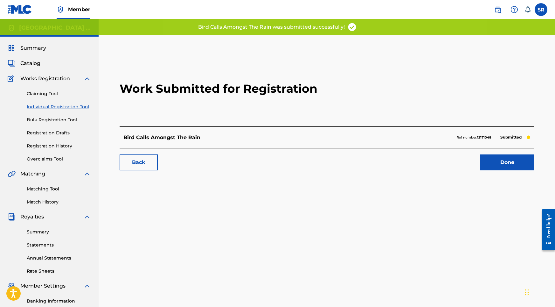
scroll to position [3, 0]
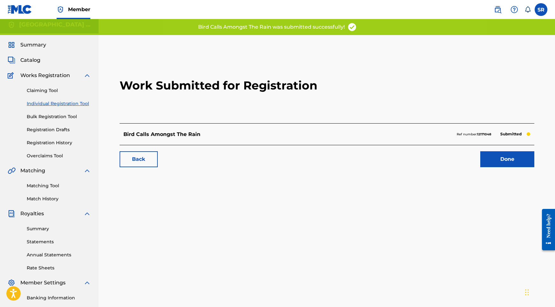
click at [508, 165] on link "Done" at bounding box center [507, 159] width 54 height 16
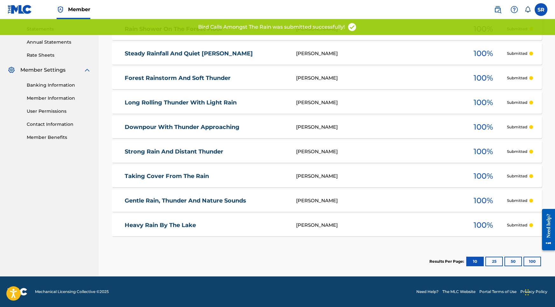
scroll to position [5, 0]
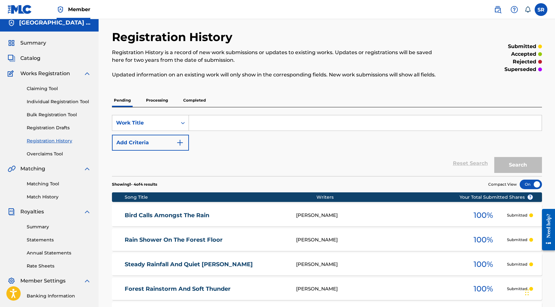
click at [57, 117] on link "Bulk Registration Tool" at bounding box center [59, 114] width 64 height 7
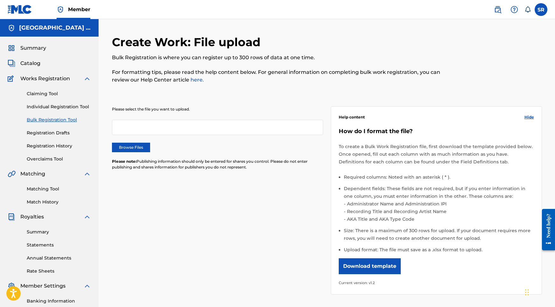
click at [53, 134] on link "Registration Drafts" at bounding box center [59, 132] width 64 height 7
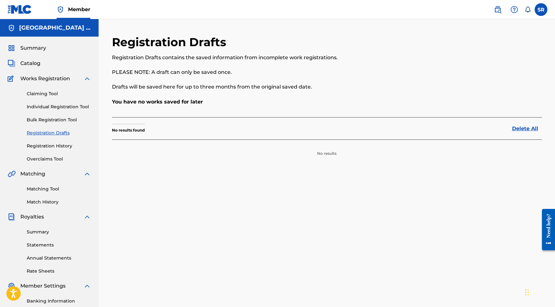
click at [56, 143] on link "Registration History" at bounding box center [59, 145] width 64 height 7
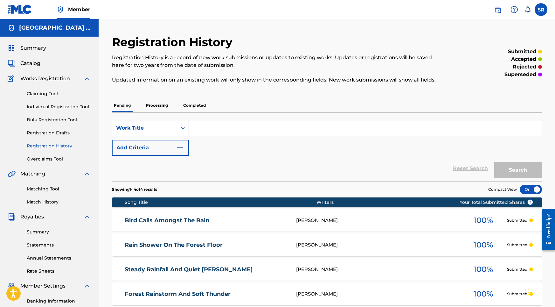
click at [214, 132] on input "Search Form" at bounding box center [365, 127] width 353 height 15
paste input "Lakeside Rain and Thunder"
type input "Lakeside Rain and Thunder"
click at [64, 108] on link "Individual Registration Tool" at bounding box center [59, 106] width 64 height 7
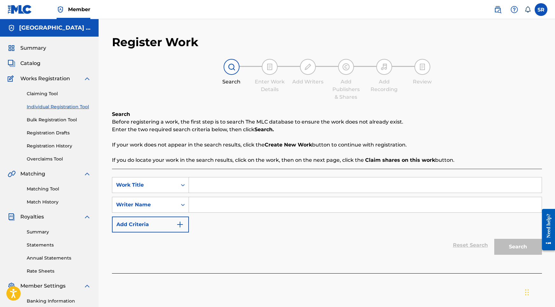
click at [205, 184] on input "Search Form" at bounding box center [365, 184] width 353 height 15
paste input "Lakeside Rain and Thunder"
type input "Lakeside Rain and Thunder"
click at [229, 209] on input "Search Form" at bounding box center [365, 204] width 353 height 15
click at [200, 207] on input "Search Form" at bounding box center [365, 204] width 353 height 15
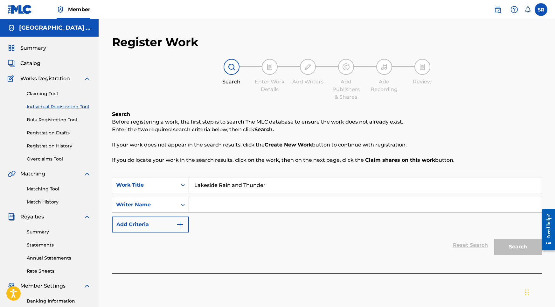
paste input "Into the Earth"
type input "Into the Earth"
drag, startPoint x: 269, startPoint y: 186, endPoint x: 194, endPoint y: 179, distance: 75.4
click at [194, 179] on input "Lakeside Rain and Thunder" at bounding box center [365, 184] width 353 height 15
click at [275, 193] on div "SearchWithCriteria6fb738d9-3633-4126-89bd-002c55f1b7f6 Work Title Lakeside Rain…" at bounding box center [327, 204] width 430 height 55
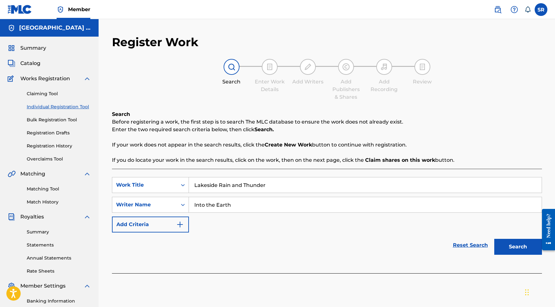
click at [272, 185] on input "Lakeside Rain and Thunder" at bounding box center [365, 184] width 353 height 15
drag, startPoint x: 272, startPoint y: 182, endPoint x: 282, endPoint y: 188, distance: 12.3
click at [282, 188] on input "Lakeside Rain and Thunder" at bounding box center [365, 184] width 353 height 15
click at [505, 244] on button "Search" at bounding box center [518, 247] width 48 height 16
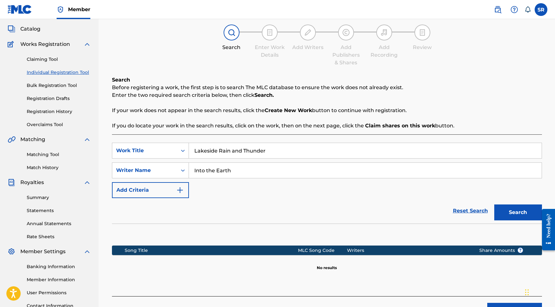
scroll to position [86, 0]
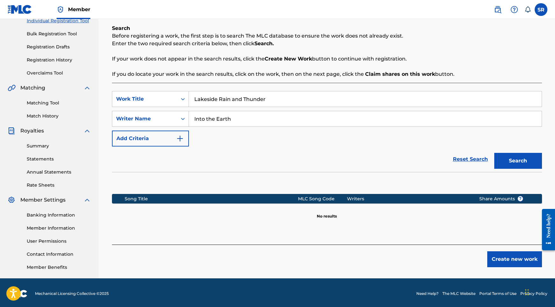
click at [498, 264] on button "Create new work" at bounding box center [514, 259] width 55 height 16
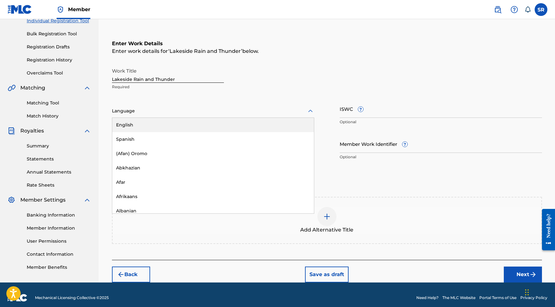
click at [192, 106] on div "Language" at bounding box center [213, 110] width 202 height 13
click at [149, 121] on div "English" at bounding box center [213, 125] width 202 height 14
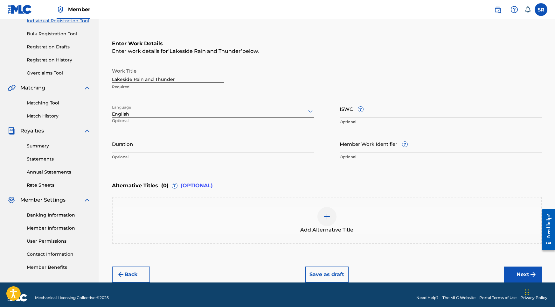
click at [162, 143] on input "Duration" at bounding box center [213, 144] width 202 height 18
type input "02:02"
click at [335, 220] on div at bounding box center [326, 216] width 19 height 19
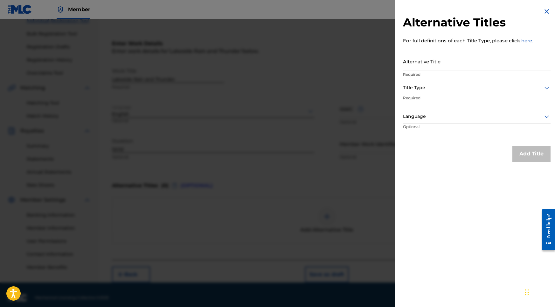
click at [454, 68] on input "Alternative Title" at bounding box center [477, 61] width 148 height 18
paste input "Lakeside Rain and Thunder"
type input "Lakeside Rain and Thunder"
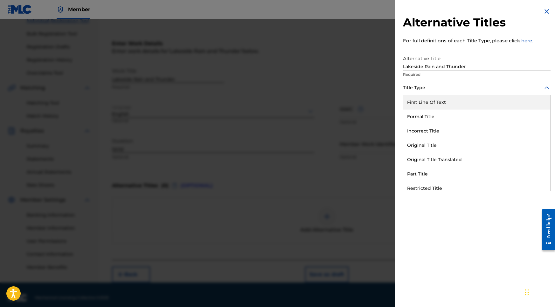
click at [453, 90] on div at bounding box center [477, 88] width 148 height 8
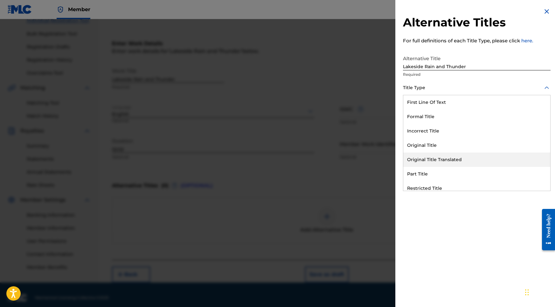
click at [426, 147] on div "Original Title" at bounding box center [476, 145] width 147 height 14
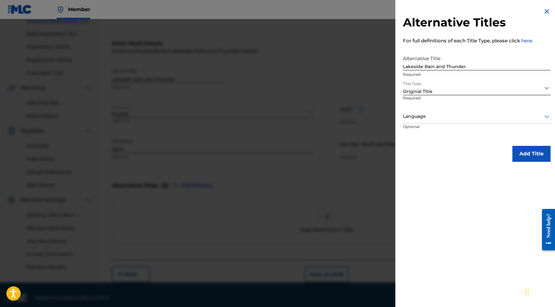
click at [446, 114] on div at bounding box center [477, 116] width 148 height 8
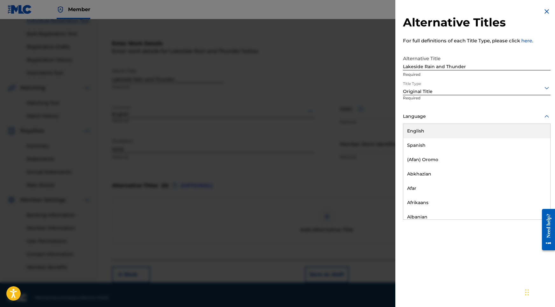
click at [430, 128] on div "English" at bounding box center [476, 131] width 147 height 14
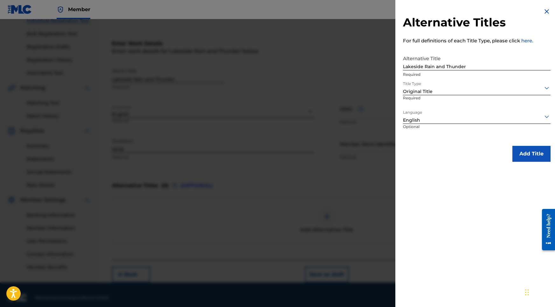
click at [522, 140] on div "Alternative Titles For full definitions of each Title Type, please click here. …" at bounding box center [476, 84] width 163 height 169
click at [522, 147] on button "Add Title" at bounding box center [531, 154] width 38 height 16
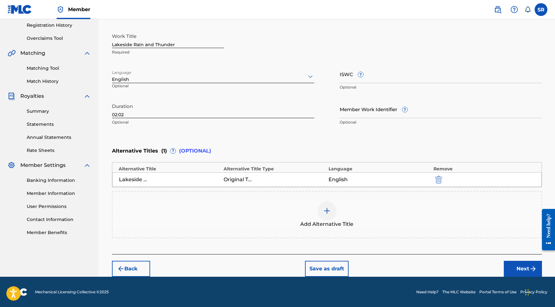
click at [512, 261] on button "Next" at bounding box center [523, 268] width 38 height 16
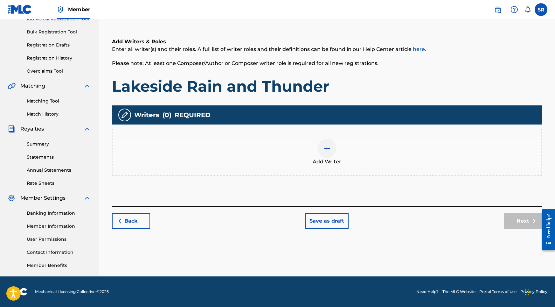
scroll to position [88, 0]
click at [328, 147] on img at bounding box center [327, 148] width 8 height 8
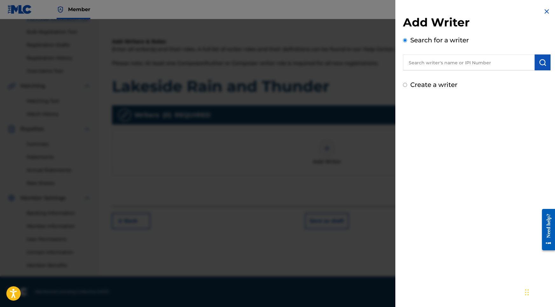
click at [471, 62] on input "text" at bounding box center [469, 62] width 132 height 16
click at [484, 62] on input "text" at bounding box center [469, 62] width 132 height 16
paste input "[PERSON_NAME]"
type input "[PERSON_NAME]"
click at [544, 58] on button "submit" at bounding box center [543, 62] width 16 height 16
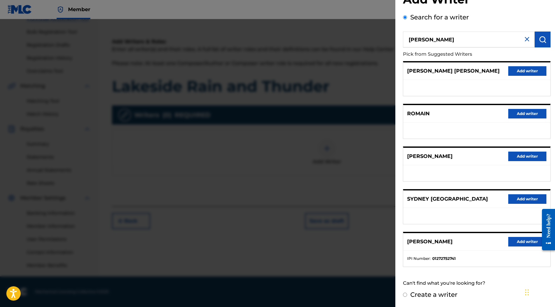
scroll to position [28, 0]
click at [515, 241] on button "Add writer" at bounding box center [527, 242] width 38 height 10
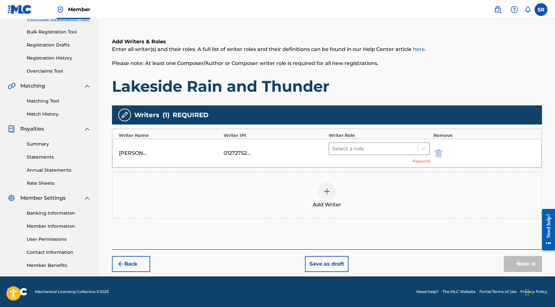
click at [388, 147] on div at bounding box center [373, 148] width 82 height 9
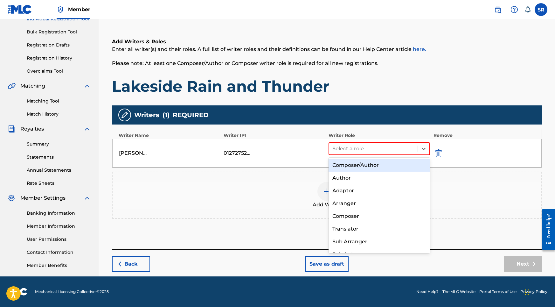
click at [365, 164] on div "Composer/Author" at bounding box center [380, 165] width 102 height 13
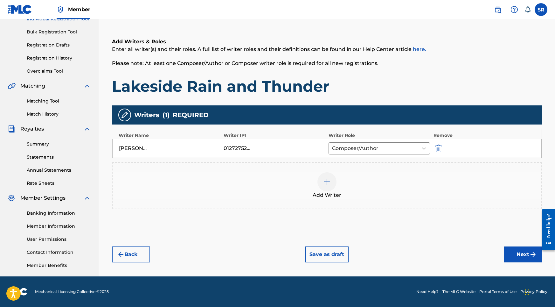
click at [512, 259] on button "Next" at bounding box center [523, 254] width 38 height 16
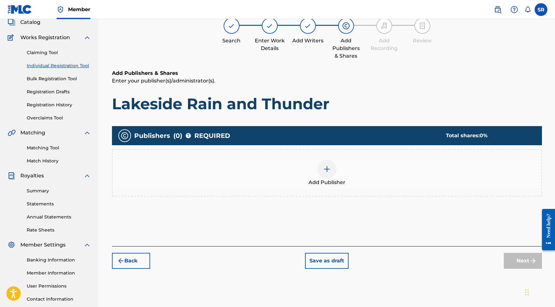
scroll to position [29, 0]
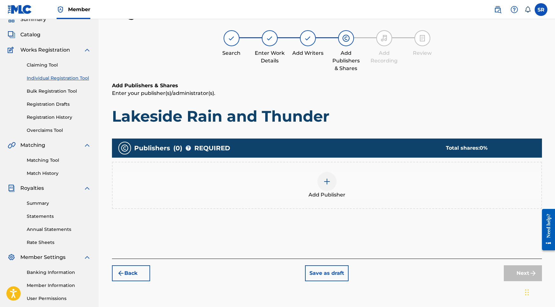
click at [329, 174] on div at bounding box center [326, 181] width 19 height 19
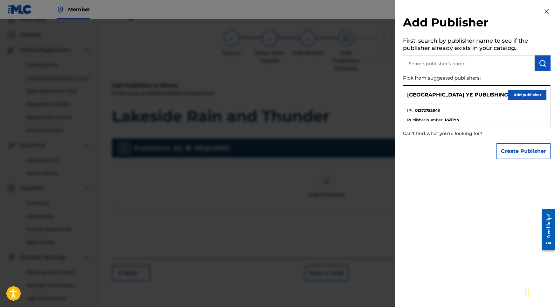
click at [527, 95] on button "Add publisher" at bounding box center [527, 95] width 38 height 10
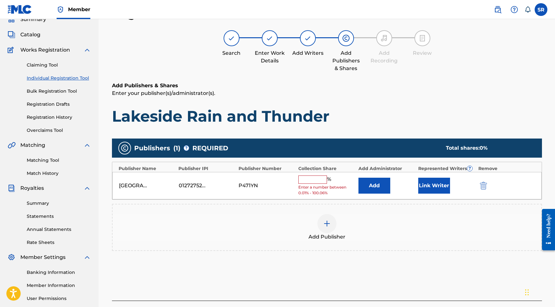
click at [314, 182] on div "%" at bounding box center [315, 179] width 34 height 8
click at [314, 181] on input "text" at bounding box center [312, 179] width 29 height 8
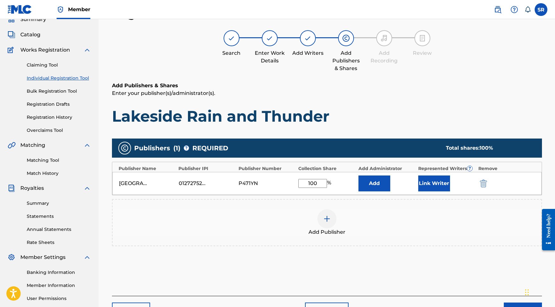
type input "100"
click at [417, 187] on div "SYDNEY YE PUBLISHING 01272752643 P471YN 100 % Add Link Writer" at bounding box center [326, 183] width 429 height 23
click at [427, 185] on button "Link Writer" at bounding box center [434, 183] width 32 height 16
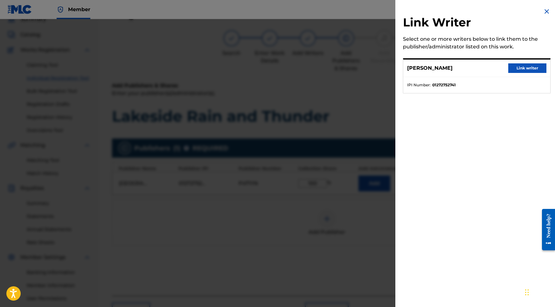
click at [532, 73] on div "SYDNEY ROMAIN Link writer" at bounding box center [476, 67] width 147 height 17
click at [532, 71] on button "Link writer" at bounding box center [527, 68] width 38 height 10
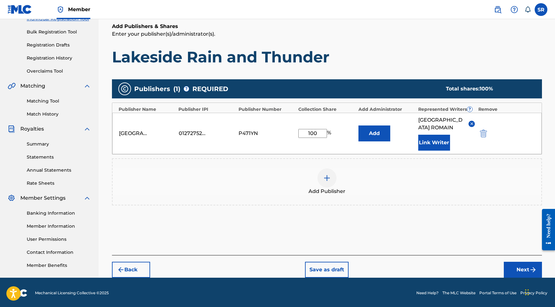
click at [503, 243] on div "Add Publishers & Shares Enter your publisher(s)/administrator(s). Lakeside Rain…" at bounding box center [327, 139] width 430 height 232
click at [510, 265] on button "Next" at bounding box center [523, 269] width 38 height 16
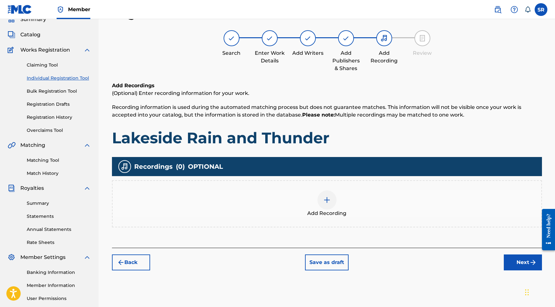
click at [325, 219] on div "Add Recording" at bounding box center [327, 203] width 430 height 47
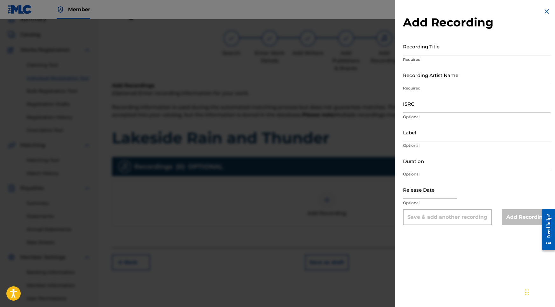
click at [447, 45] on input "Recording Title" at bounding box center [477, 46] width 148 height 18
paste input "Lakeside Rain and Thunder"
type input "Lakeside Rain and Thunder"
click at [424, 108] on input "ISRC" at bounding box center [477, 103] width 148 height 18
paste input "USY282316464"
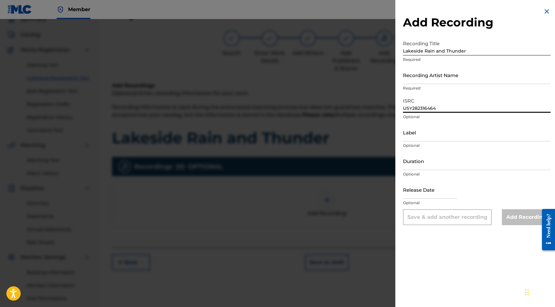
type input "USY282316464"
click at [423, 161] on input "Duration" at bounding box center [477, 161] width 148 height 18
type input "02:02"
click at [424, 192] on input "text" at bounding box center [430, 189] width 54 height 18
select select "8"
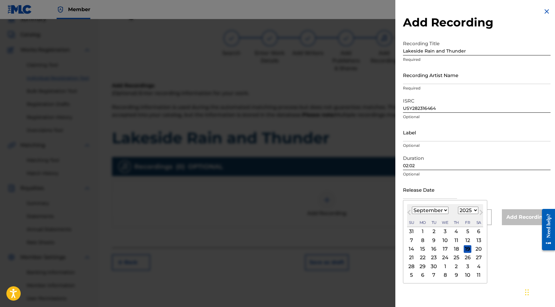
select select "2020"
select select "9"
click at [432, 265] on div "27" at bounding box center [434, 266] width 8 height 8
type input "October 27 2020"
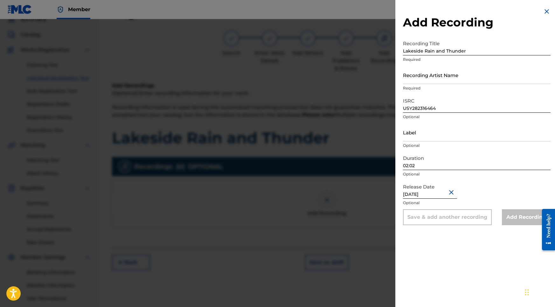
click at [437, 78] on input "Recording Artist Name" at bounding box center [477, 75] width 148 height 18
paste input "Into the Earth"
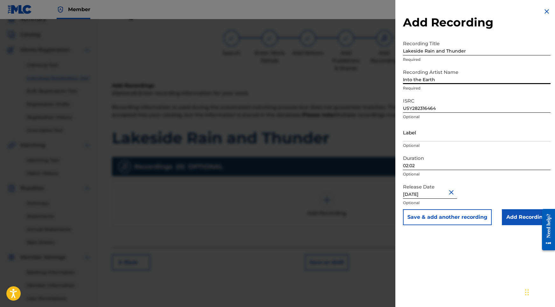
type input "Into the Earth"
click at [519, 217] on input "Add Recording" at bounding box center [526, 217] width 49 height 16
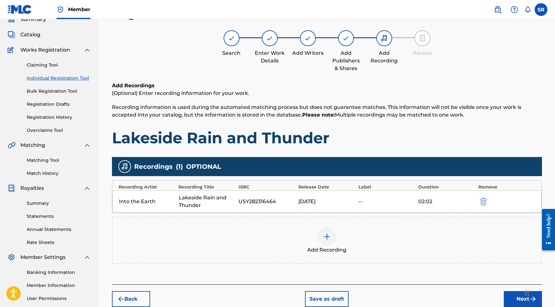
click at [510, 298] on button "Next" at bounding box center [523, 299] width 38 height 16
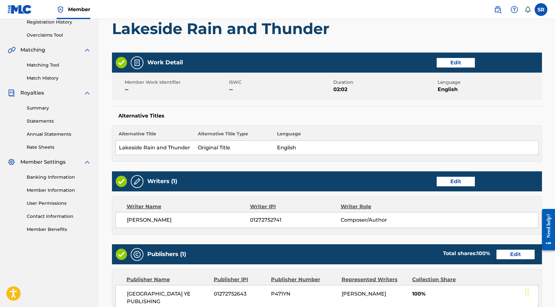
scroll to position [247, 0]
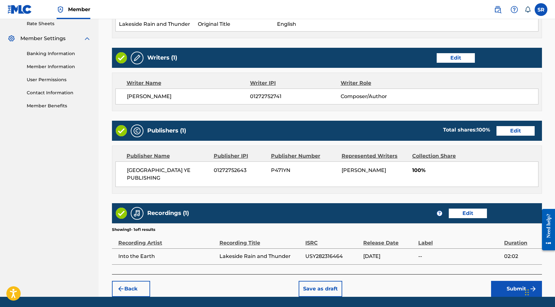
click at [516, 281] on button "Submit" at bounding box center [516, 289] width 51 height 16
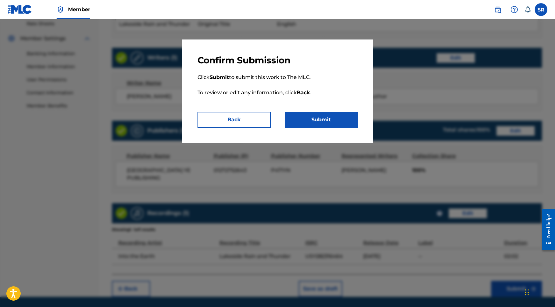
click at [335, 121] on button "Submit" at bounding box center [321, 120] width 73 height 16
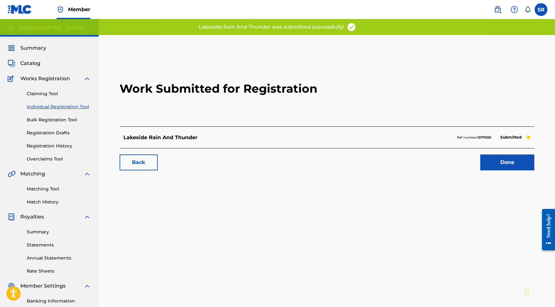
click at [505, 164] on link "Done" at bounding box center [507, 162] width 54 height 16
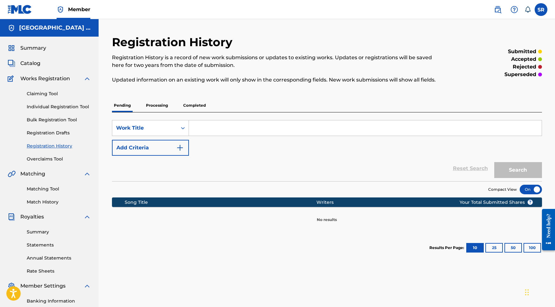
click at [66, 107] on link "Individual Registration Tool" at bounding box center [59, 106] width 64 height 7
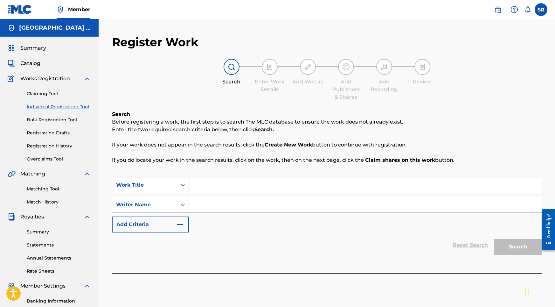
click at [220, 184] on input "Search Form" at bounding box center [365, 184] width 353 height 15
paste input "Watching the Rain from a Wood Cabin"
type input "Watching the Rain from a Wood Cabin"
click at [233, 204] on input "Search Form" at bounding box center [365, 204] width 353 height 15
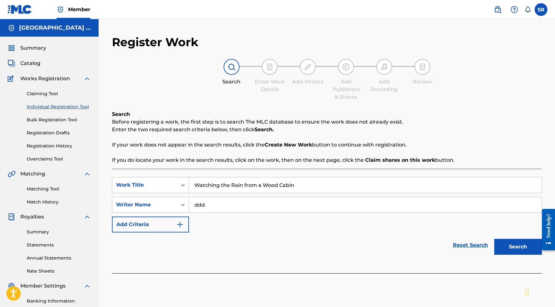
type input "ddd"
click at [498, 245] on button "Search" at bounding box center [518, 247] width 48 height 16
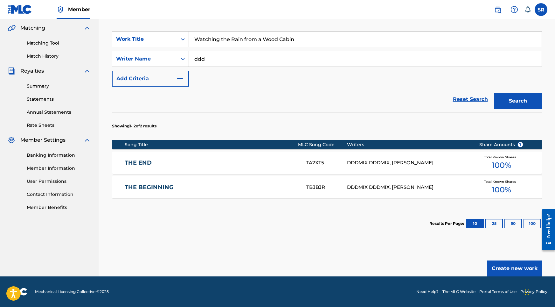
click at [518, 269] on button "Create new work" at bounding box center [514, 268] width 55 height 16
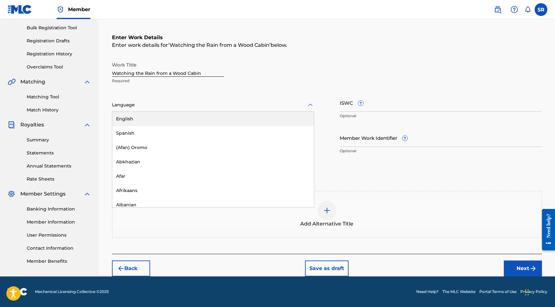
click at [209, 100] on div "Language" at bounding box center [213, 104] width 202 height 13
click at [173, 117] on div "English" at bounding box center [213, 119] width 202 height 14
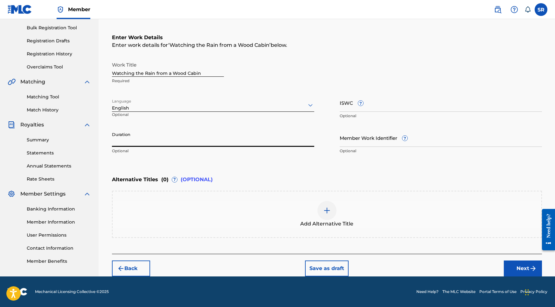
click at [176, 138] on input "Duration" at bounding box center [213, 137] width 202 height 18
type input "02:04"
click at [331, 220] on span "Add Alternative Title" at bounding box center [326, 224] width 53 height 8
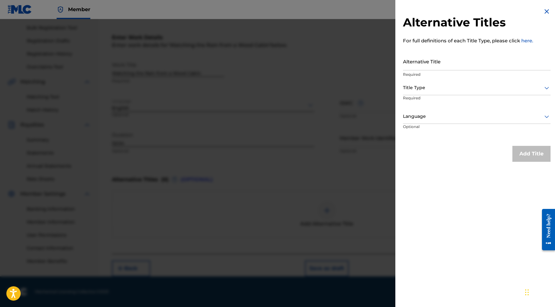
click at [453, 60] on input "Alternative Title" at bounding box center [477, 61] width 148 height 18
paste input "Watching the Rain from a Wood Cabin"
type input "Watching the Rain from a Wood Cabin"
click at [454, 81] on div "Title Type" at bounding box center [477, 88] width 148 height 14
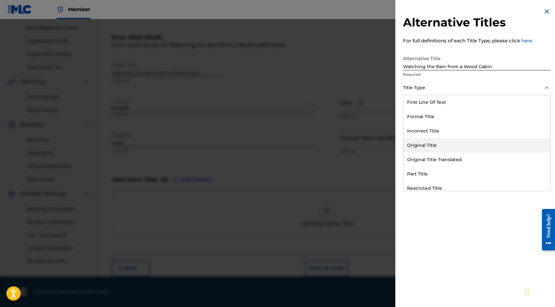
click at [430, 143] on div "Original Title" at bounding box center [476, 145] width 147 height 14
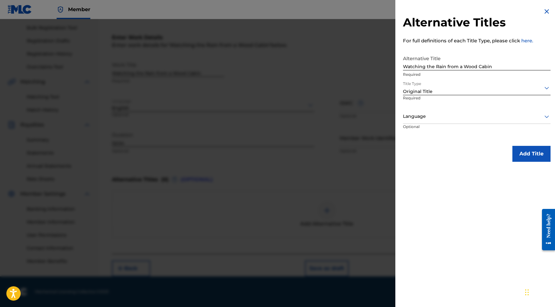
click at [466, 118] on div at bounding box center [477, 116] width 148 height 8
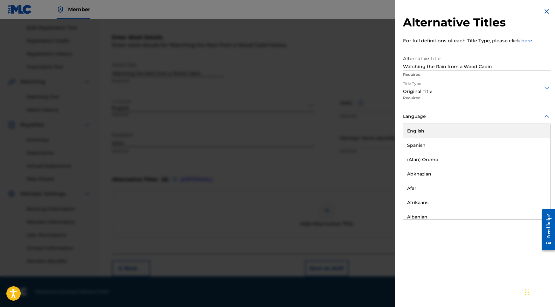
click at [449, 136] on div "English" at bounding box center [476, 131] width 147 height 14
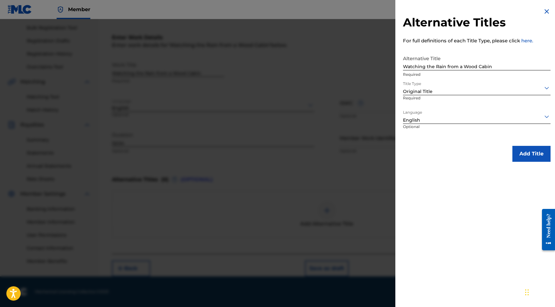
click at [523, 155] on button "Add Title" at bounding box center [531, 154] width 38 height 16
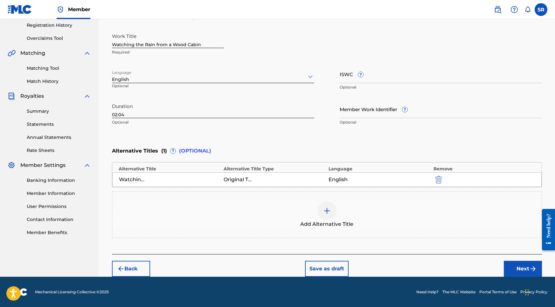
click at [511, 269] on button "Next" at bounding box center [523, 268] width 38 height 16
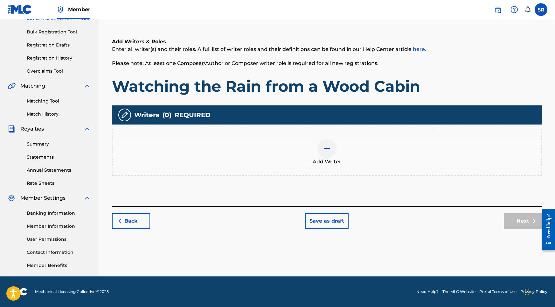
scroll to position [88, 0]
click at [329, 151] on div at bounding box center [326, 148] width 19 height 19
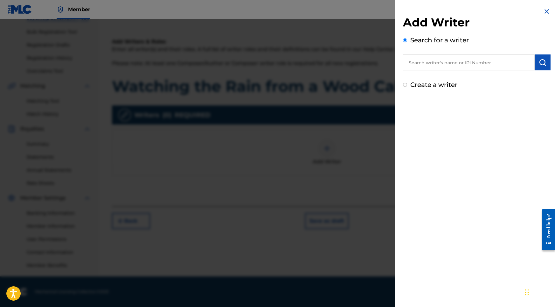
click at [486, 64] on input "text" at bounding box center [469, 62] width 132 height 16
paste input "[PERSON_NAME]"
type input "[PERSON_NAME]"
click at [541, 62] on img "submit" at bounding box center [543, 63] width 8 height 8
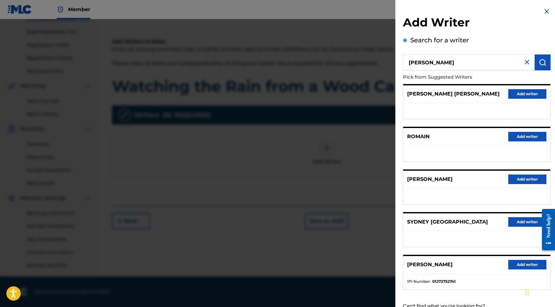
click at [526, 269] on button "Add writer" at bounding box center [527, 265] width 38 height 10
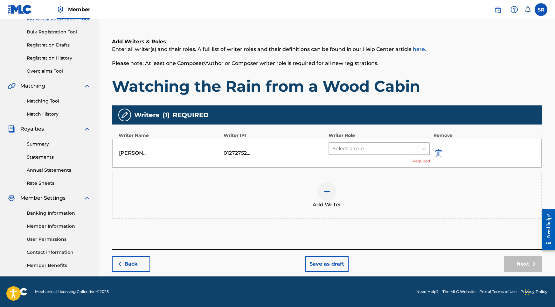
click at [409, 146] on div at bounding box center [373, 148] width 82 height 9
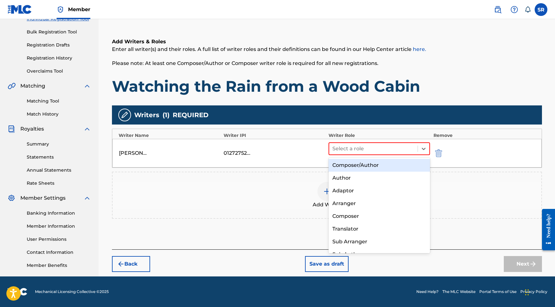
click at [371, 157] on div "Composer/Author Author Adaptor Arranger Composer Translator Sub Arranger Sub Au…" at bounding box center [380, 204] width 102 height 95
click at [371, 161] on div "Composer/Author" at bounding box center [380, 165] width 102 height 13
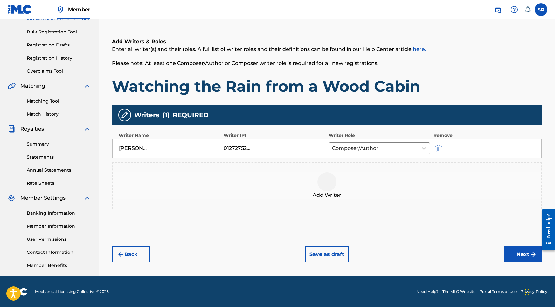
click at [509, 252] on button "Next" at bounding box center [523, 254] width 38 height 16
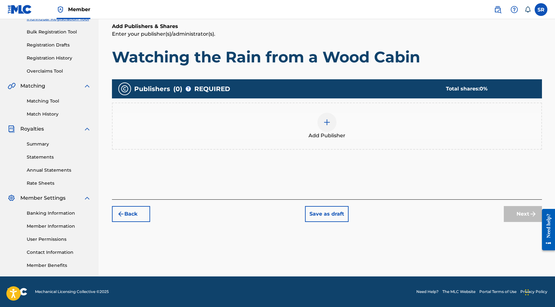
scroll to position [29, 0]
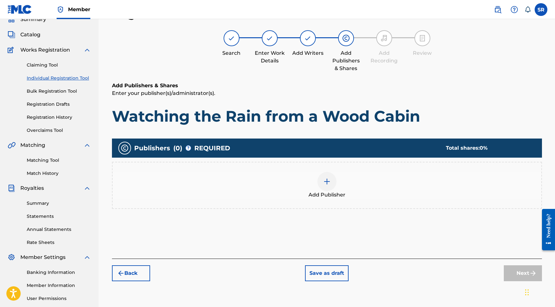
click at [327, 176] on div at bounding box center [326, 181] width 19 height 19
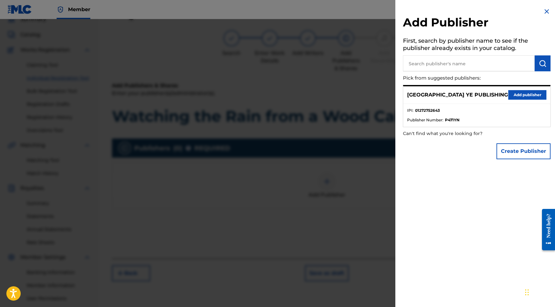
click at [535, 94] on button "Add publisher" at bounding box center [527, 95] width 38 height 10
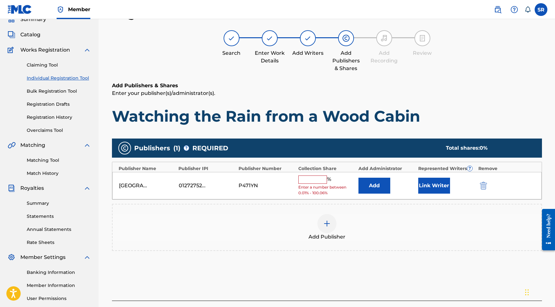
click at [320, 176] on input "text" at bounding box center [312, 179] width 29 height 8
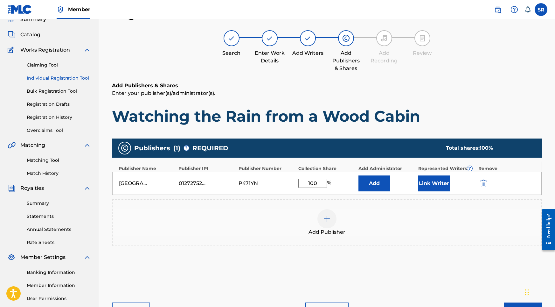
type input "100"
click at [431, 185] on button "Link Writer" at bounding box center [434, 183] width 32 height 16
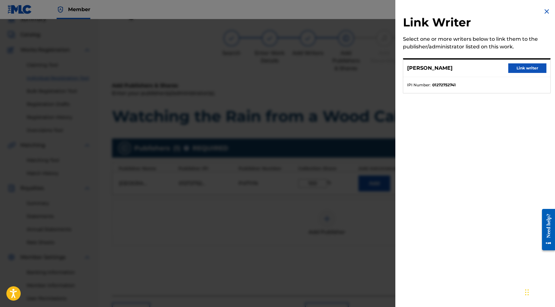
click at [522, 65] on button "Link writer" at bounding box center [527, 68] width 38 height 10
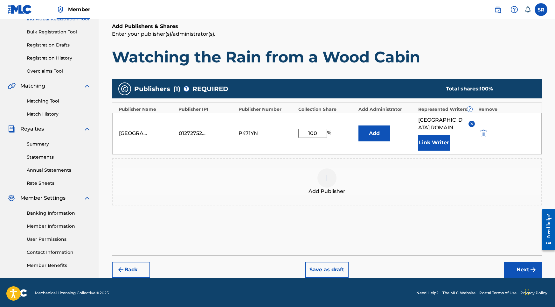
click at [513, 265] on button "Next" at bounding box center [523, 269] width 38 height 16
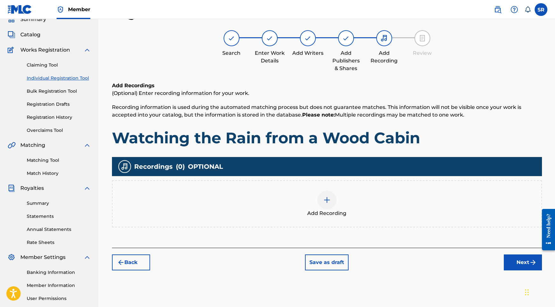
click at [327, 215] on span "Add Recording" at bounding box center [326, 213] width 39 height 8
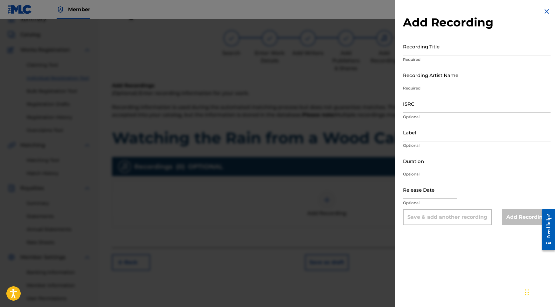
click at [430, 53] on input "Recording Title" at bounding box center [477, 46] width 148 height 18
paste input "Watching the Rain from a Wood Cabin"
type input "Watching the Rain from a Wood Cabin"
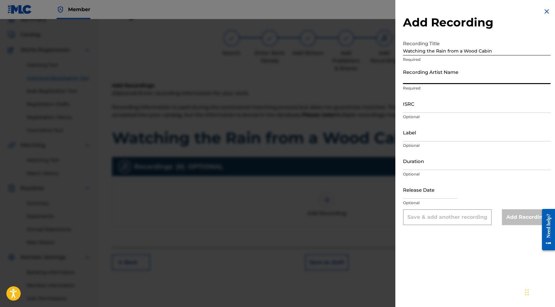
click at [432, 82] on input "Recording Artist Name" at bounding box center [477, 75] width 148 height 18
paste input "Into the Earth"
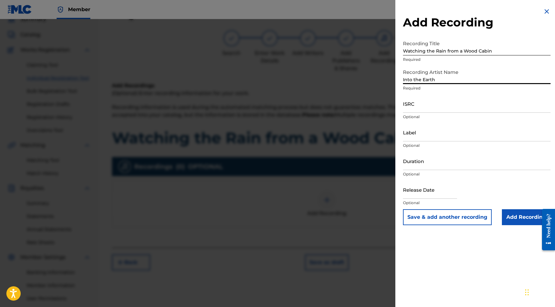
type input "Into the Earth"
click at [409, 100] on input "ISRC" at bounding box center [477, 103] width 148 height 18
paste input "USY282316465"
type input "USY282316465"
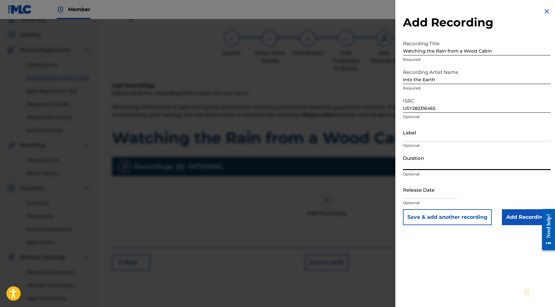
click at [423, 154] on input "Duration" at bounding box center [477, 161] width 148 height 18
type input "02:04"
click at [449, 191] on input "text" at bounding box center [430, 189] width 54 height 18
select select "8"
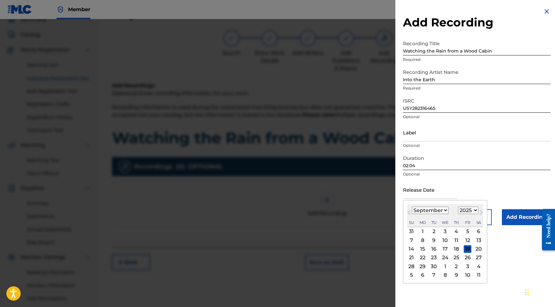
select select "2020"
select select "9"
click at [432, 267] on div "27" at bounding box center [434, 266] width 8 height 8
type input "October 27 2020"
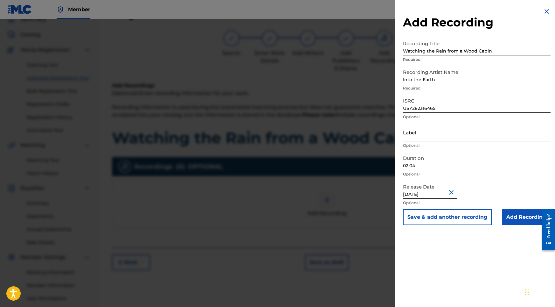
click at [522, 220] on input "Add Recording" at bounding box center [526, 217] width 49 height 16
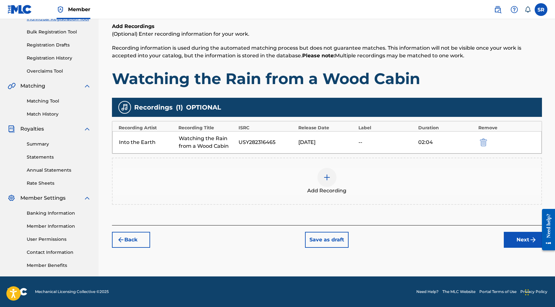
click at [522, 249] on div "Register Work Search Enter Work Details Add Writers Add Publishers & Shares Add…" at bounding box center [326, 111] width 445 height 329
click at [521, 243] on button "Next" at bounding box center [523, 240] width 38 height 16
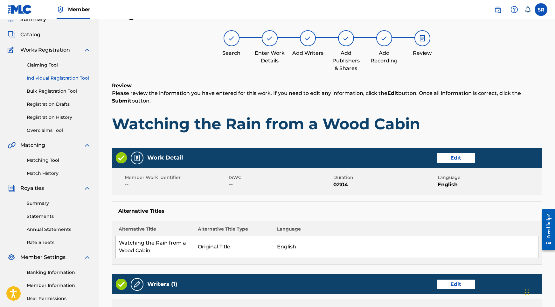
scroll to position [267, 0]
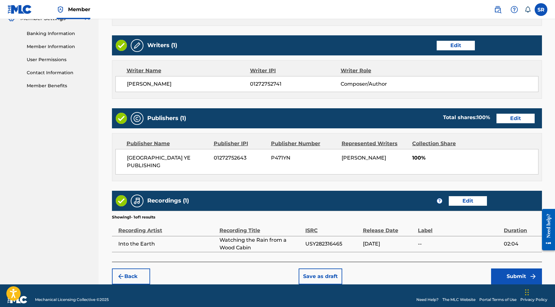
click at [494, 268] on button "Submit" at bounding box center [516, 276] width 51 height 16
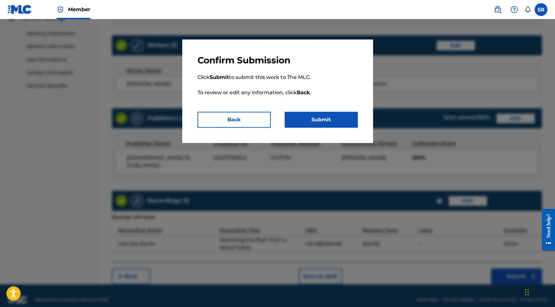
click at [342, 117] on button "Submit" at bounding box center [321, 120] width 73 height 16
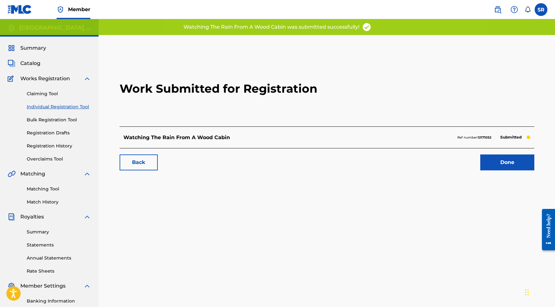
click at [505, 161] on link "Done" at bounding box center [507, 162] width 54 height 16
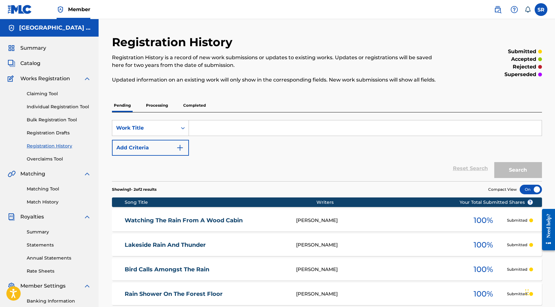
click at [62, 106] on link "Individual Registration Tool" at bounding box center [59, 106] width 64 height 7
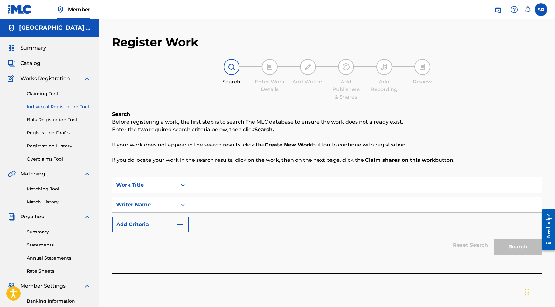
click at [230, 180] on input "Search Form" at bounding box center [365, 184] width 353 height 15
paste input "Softening Rain from a Shelter"
type input "Softening Rain from a Shelter"
click at [260, 208] on input "Search Form" at bounding box center [365, 204] width 353 height 15
paste input "Into the Earth"
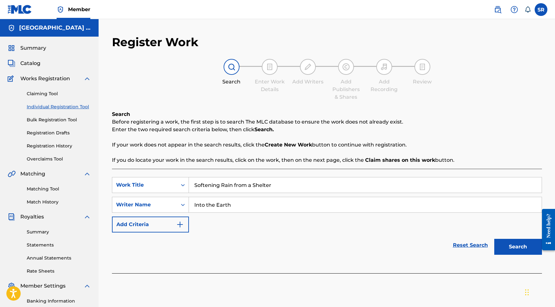
type input "Into the Earth"
drag, startPoint x: 278, startPoint y: 182, endPoint x: 169, endPoint y: 172, distance: 109.2
click at [169, 172] on div "SearchWithCriteria6fb738d9-3633-4126-89bd-002c55f1b7f6 Work Title Softening Rai…" at bounding box center [327, 221] width 430 height 104
click at [525, 255] on div "Search" at bounding box center [516, 244] width 51 height 25
click at [518, 248] on button "Search" at bounding box center [518, 247] width 48 height 16
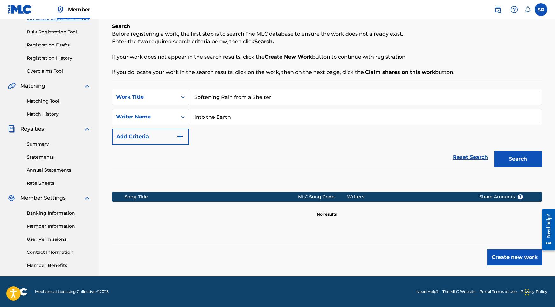
click at [522, 261] on button "Create new work" at bounding box center [514, 257] width 55 height 16
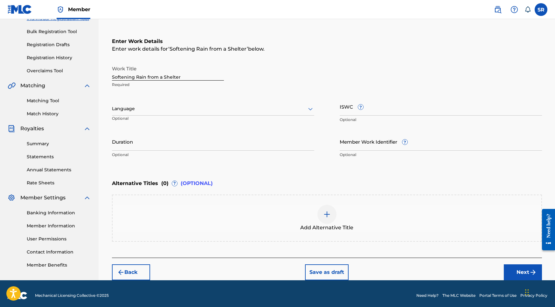
scroll to position [88, 0]
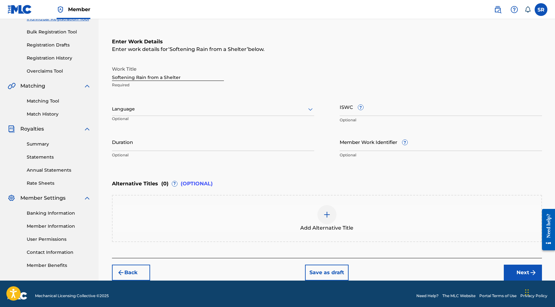
click at [287, 99] on div "Language Optional" at bounding box center [213, 112] width 202 height 29
click at [276, 108] on div at bounding box center [213, 109] width 202 height 8
click at [198, 127] on div "English" at bounding box center [213, 123] width 202 height 14
click at [202, 140] on input "Duration" at bounding box center [213, 142] width 202 height 18
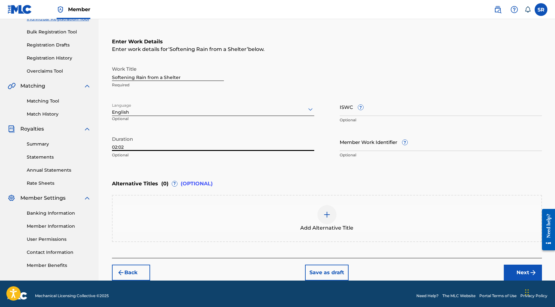
type input "02:02"
click at [343, 211] on div "Add Alternative Title" at bounding box center [327, 218] width 429 height 27
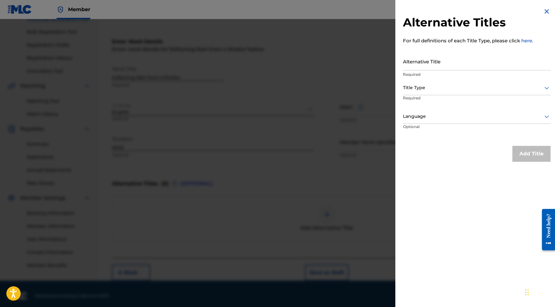
click at [434, 68] on input "Alternative Title" at bounding box center [477, 61] width 148 height 18
paste input "Softening Rain from a Shelter"
type input "Softening Rain from a Shelter"
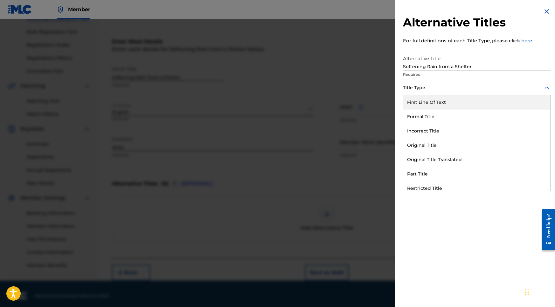
click at [426, 92] on div "Title Type" at bounding box center [477, 88] width 148 height 14
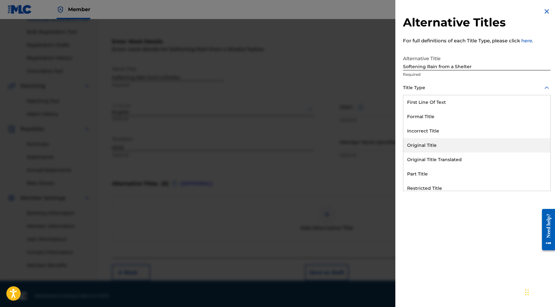
click at [433, 145] on div "Original Title" at bounding box center [476, 145] width 147 height 14
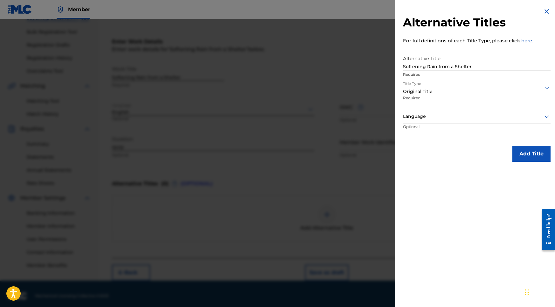
click at [432, 121] on div "Language" at bounding box center [477, 116] width 148 height 14
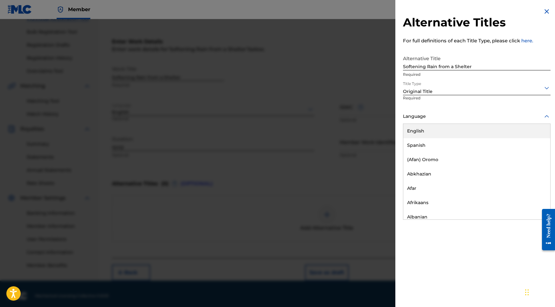
click at [430, 127] on div "English" at bounding box center [476, 131] width 147 height 14
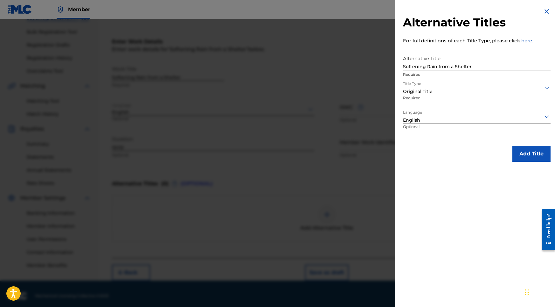
click at [528, 152] on button "Add Title" at bounding box center [531, 154] width 38 height 16
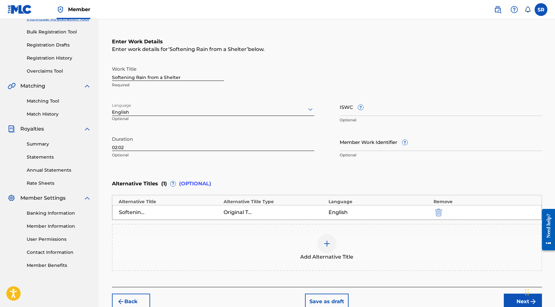
click at [348, 230] on div "Add Alternative Title" at bounding box center [327, 247] width 430 height 47
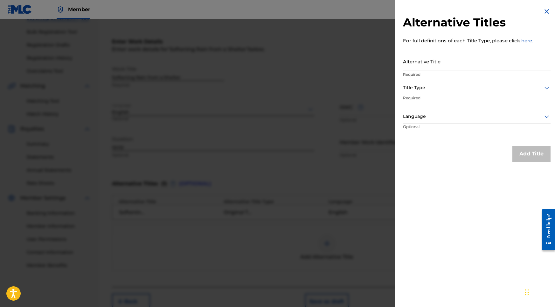
click at [546, 11] on img at bounding box center [547, 12] width 8 height 8
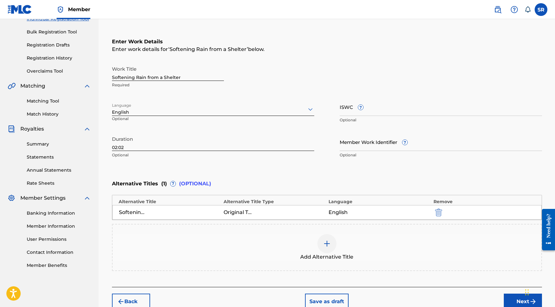
click at [511, 297] on button "Next" at bounding box center [523, 301] width 38 height 16
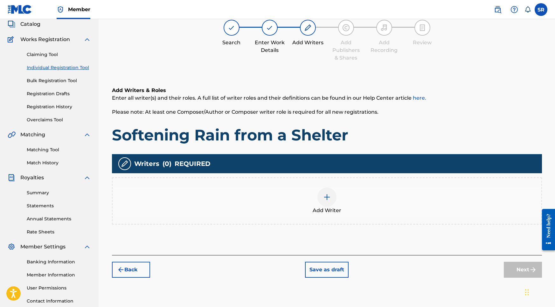
scroll to position [29, 0]
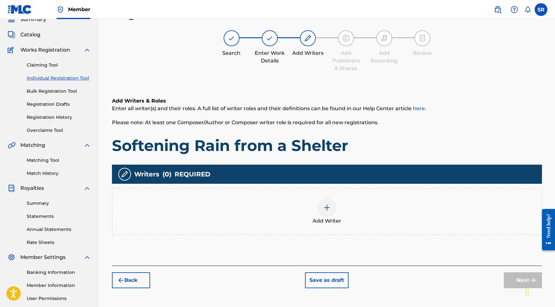
click at [343, 198] on div "Add Writer" at bounding box center [327, 211] width 430 height 47
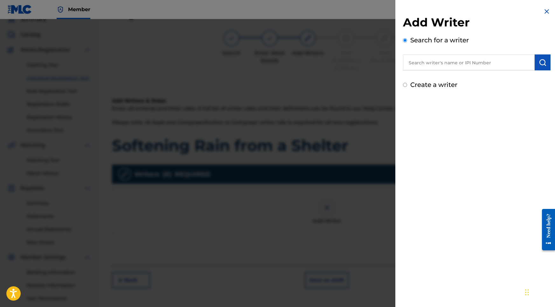
click at [509, 66] on input "text" at bounding box center [469, 62] width 132 height 16
paste input "[PERSON_NAME]"
type input "[PERSON_NAME]"
click at [552, 61] on div "Add Writer Search for a writer SYDNEY ROMAIN sydney romain Create a writer" at bounding box center [476, 48] width 163 height 97
click at [544, 61] on button "submit" at bounding box center [543, 62] width 16 height 16
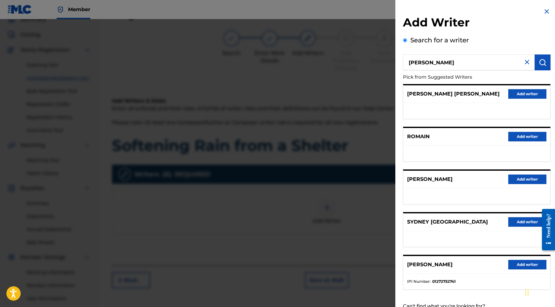
click at [515, 267] on button "Add writer" at bounding box center [527, 265] width 38 height 10
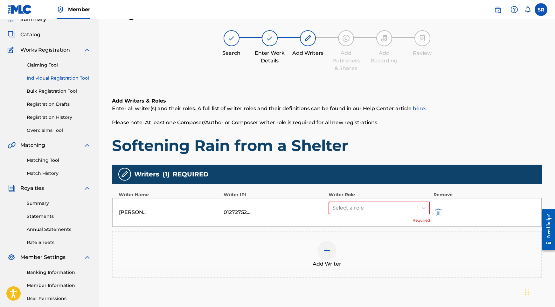
click at [354, 214] on div "Select a role Required" at bounding box center [380, 212] width 102 height 22
click at [353, 212] on div "Select a role" at bounding box center [373, 207] width 89 height 11
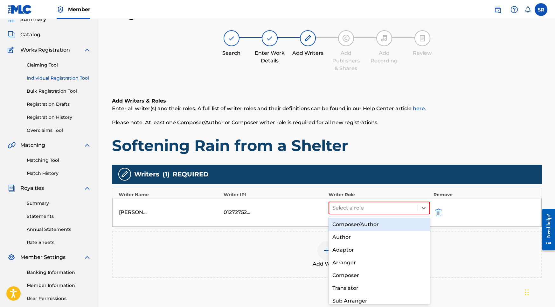
click at [350, 223] on div "Composer/Author" at bounding box center [380, 224] width 102 height 13
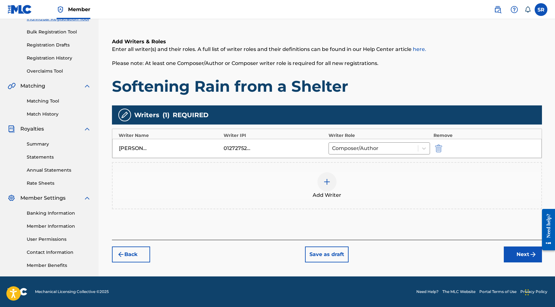
click at [517, 252] on button "Next" at bounding box center [523, 254] width 38 height 16
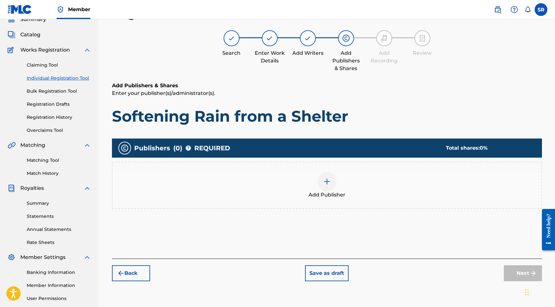
click at [310, 179] on div "Add Publisher" at bounding box center [327, 185] width 429 height 27
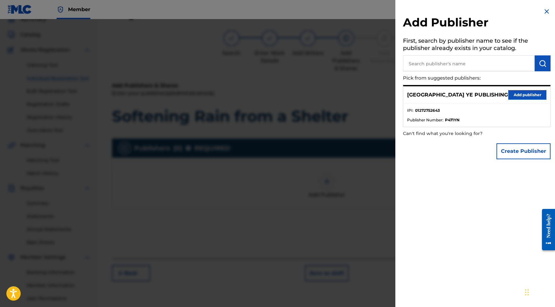
click at [527, 97] on button "Add publisher" at bounding box center [527, 95] width 38 height 10
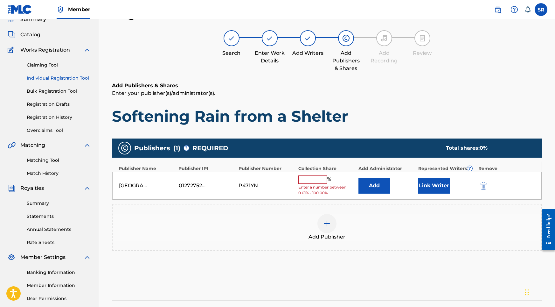
click at [315, 181] on input "text" at bounding box center [312, 179] width 29 height 8
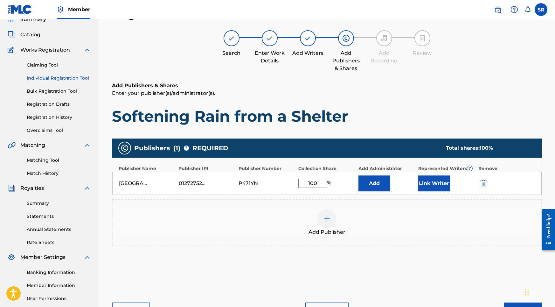
type input "100"
click at [426, 184] on button "Link Writer" at bounding box center [434, 183] width 32 height 16
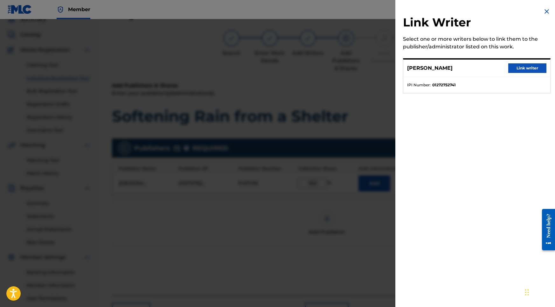
click at [540, 59] on div "SYDNEY ROMAIN Link writer IPI Number : 01272752741" at bounding box center [477, 75] width 148 height 35
click at [524, 67] on button "Link writer" at bounding box center [527, 68] width 38 height 10
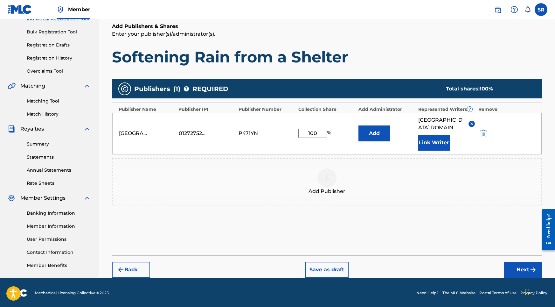
click at [513, 261] on button "Next" at bounding box center [523, 269] width 38 height 16
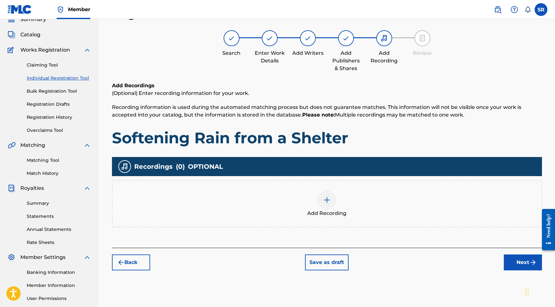
click at [330, 197] on img at bounding box center [327, 200] width 8 height 8
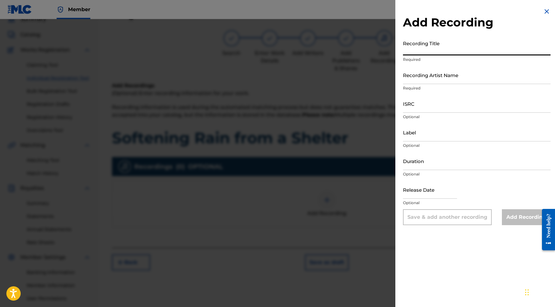
click at [459, 44] on input "Recording Title" at bounding box center [477, 46] width 148 height 18
paste input "Softening Rain from a Shelter"
type input "Softening Rain from a Shelter"
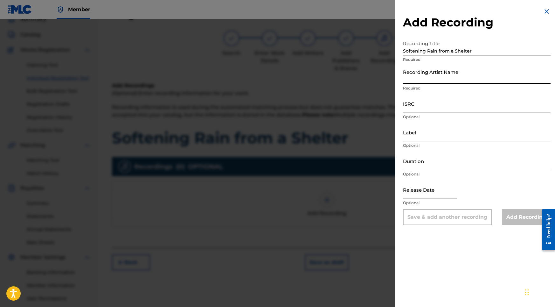
click at [434, 77] on input "Recording Artist Name" at bounding box center [477, 75] width 148 height 18
click at [425, 101] on input "ISRC" at bounding box center [477, 103] width 148 height 18
paste input "USY282316466"
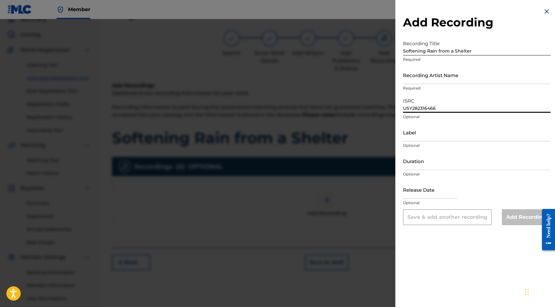
type input "USY282316466"
click at [416, 163] on input "Duration" at bounding box center [477, 161] width 148 height 18
type input "02:02"
click at [422, 201] on p "Optional" at bounding box center [477, 203] width 148 height 6
click at [422, 195] on input "text" at bounding box center [430, 189] width 54 height 18
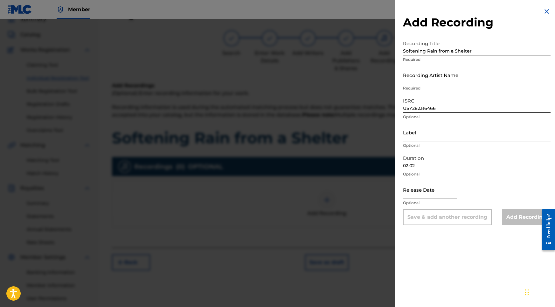
select select "8"
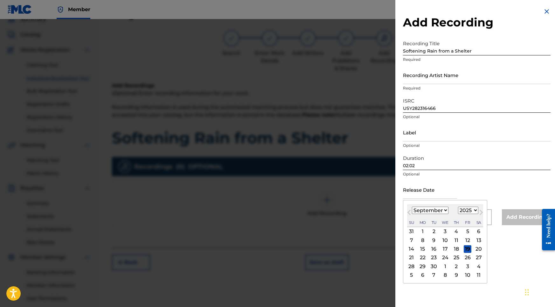
select select "2020"
select select "9"
click at [433, 266] on div "27" at bounding box center [434, 266] width 8 height 8
type input "October 27 2020"
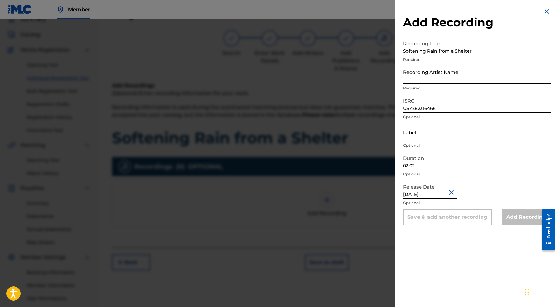
click at [425, 75] on input "Recording Artist Name" at bounding box center [477, 75] width 148 height 18
paste input "Into the Earth"
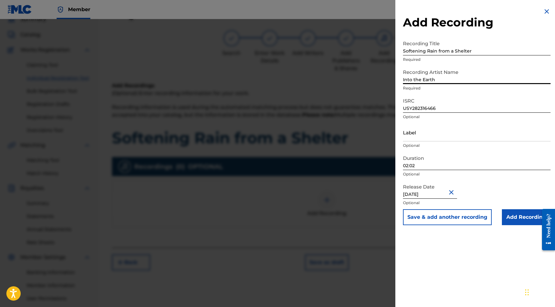
type input "Into the Earth"
click at [512, 217] on input "Add Recording" at bounding box center [526, 217] width 49 height 16
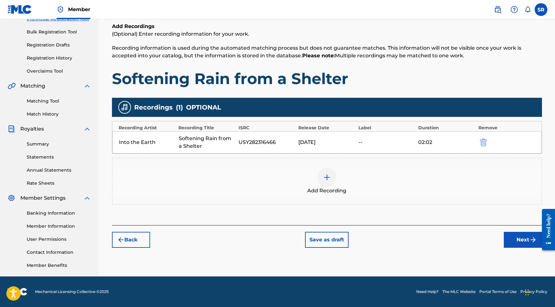
click at [521, 246] on button "Next" at bounding box center [523, 240] width 38 height 16
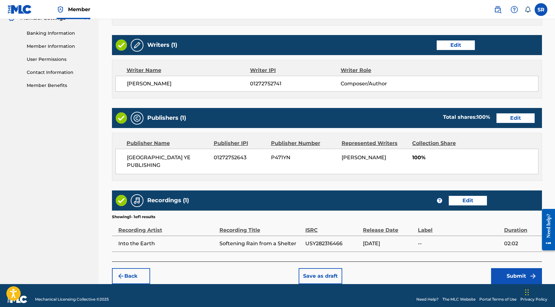
click at [509, 284] on footer "Mechanical Licensing Collective © 2025 Need Help? The MLC Website Portal Terms …" at bounding box center [277, 299] width 555 height 31
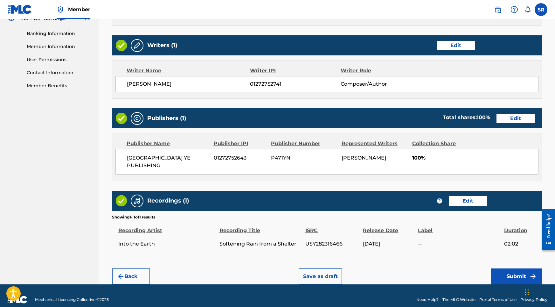
click at [507, 268] on button "Submit" at bounding box center [516, 276] width 51 height 16
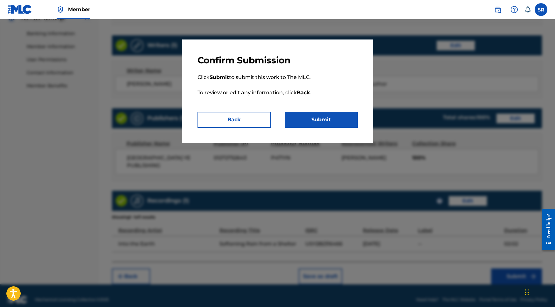
click at [320, 127] on button "Submit" at bounding box center [321, 120] width 73 height 16
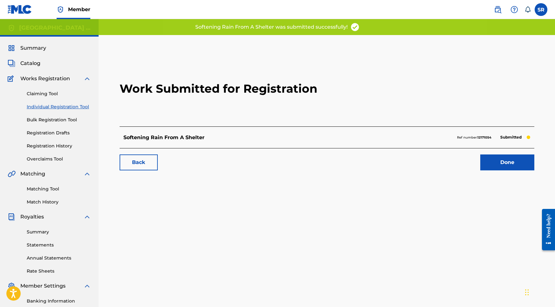
click at [512, 162] on link "Done" at bounding box center [507, 162] width 54 height 16
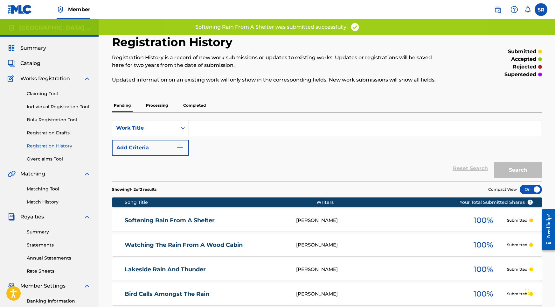
click at [73, 105] on link "Individual Registration Tool" at bounding box center [59, 106] width 64 height 7
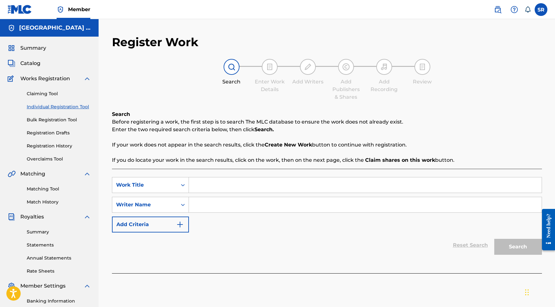
click at [286, 174] on div "SearchWithCriteria6fb738d9-3633-4126-89bd-002c55f1b7f6 Work Title SearchWithCri…" at bounding box center [327, 221] width 430 height 104
click at [276, 182] on input "Search Form" at bounding box center [365, 184] width 353 height 15
paste input "Long Rolling Thunder in the Rain"
type input "Long Rolling Thunder in the Rain"
click at [270, 205] on input "Search Form" at bounding box center [365, 204] width 353 height 15
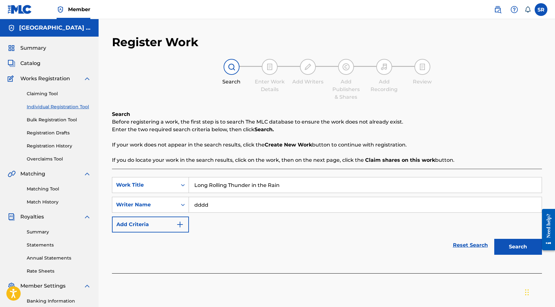
type input "dddd"
click at [521, 247] on button "Search" at bounding box center [518, 247] width 48 height 16
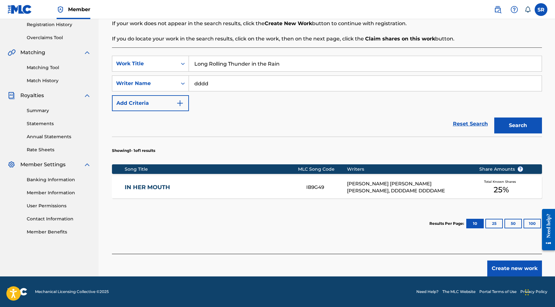
click at [506, 269] on button "Create new work" at bounding box center [514, 268] width 55 height 16
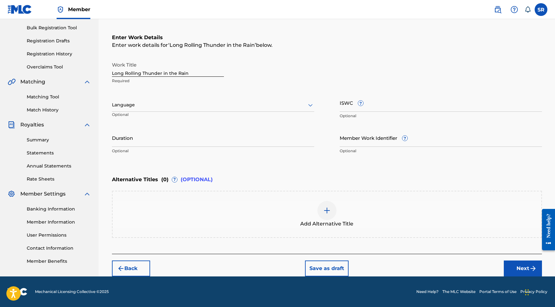
click at [234, 104] on div at bounding box center [213, 105] width 202 height 8
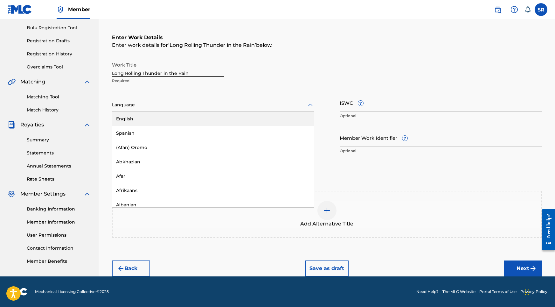
click at [180, 124] on div "English" at bounding box center [213, 119] width 202 height 14
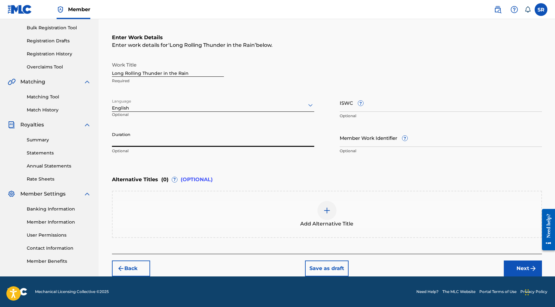
click at [231, 138] on input "Duration" at bounding box center [213, 137] width 202 height 18
click at [228, 179] on div "Alternative Titles ( 0 ) ? (OPTIONAL)" at bounding box center [327, 179] width 430 height 14
click at [327, 211] on img at bounding box center [327, 210] width 8 height 8
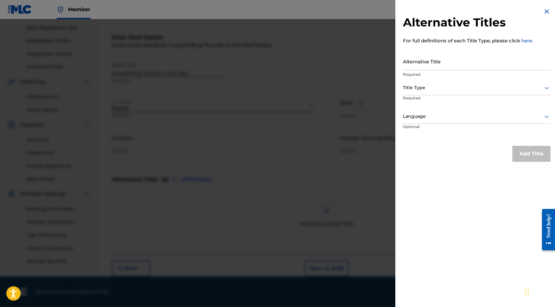
click at [446, 66] on input "Alternative Title" at bounding box center [477, 61] width 148 height 18
paste input "Long Rolling Thunder in the Rain"
type input "Long Rolling Thunder in the Rain"
click at [458, 84] on div at bounding box center [477, 88] width 148 height 8
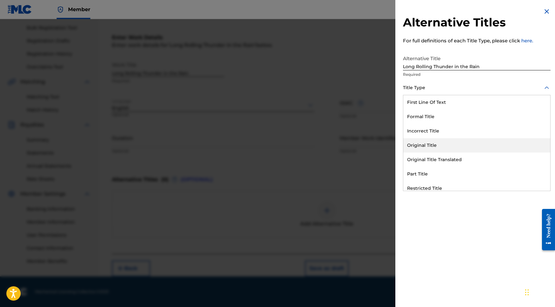
click at [469, 148] on div "Original Title" at bounding box center [476, 145] width 147 height 14
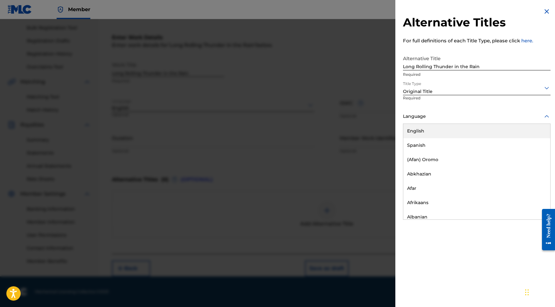
click at [502, 121] on div "Language" at bounding box center [477, 116] width 148 height 14
click at [471, 131] on div "English" at bounding box center [476, 131] width 147 height 14
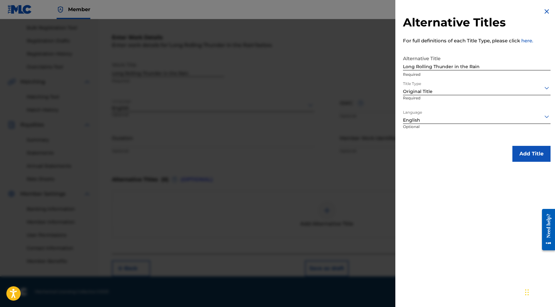
click at [530, 149] on button "Add Title" at bounding box center [531, 154] width 38 height 16
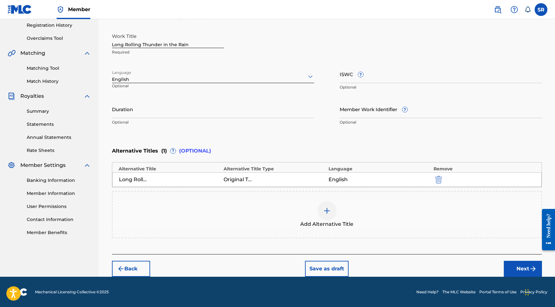
click at [523, 266] on button "Next" at bounding box center [523, 268] width 38 height 16
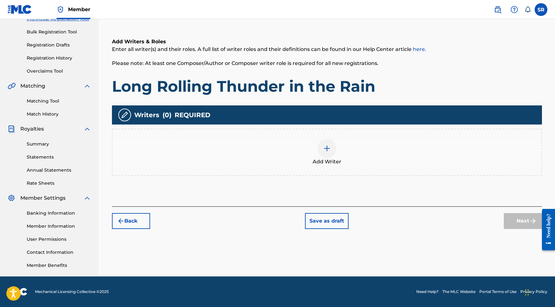
scroll to position [88, 0]
click at [344, 149] on div "Add Writer" at bounding box center [327, 152] width 429 height 27
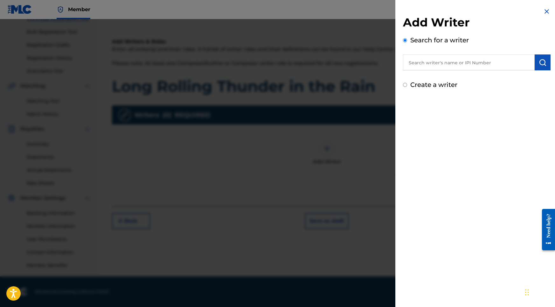
click at [487, 65] on input "text" at bounding box center [469, 62] width 132 height 16
click at [449, 62] on input "text" at bounding box center [469, 62] width 132 height 16
click at [517, 62] on input "text" at bounding box center [469, 62] width 132 height 16
paste input "[PERSON_NAME]"
type input "[PERSON_NAME]"
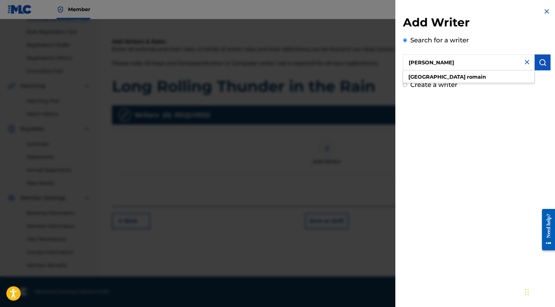
click at [542, 62] on img "submit" at bounding box center [543, 63] width 8 height 8
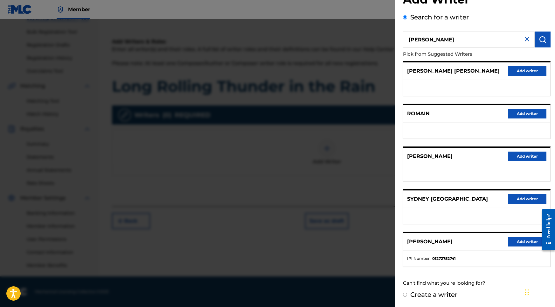
scroll to position [28, 0]
click at [512, 243] on button "Add writer" at bounding box center [527, 242] width 38 height 10
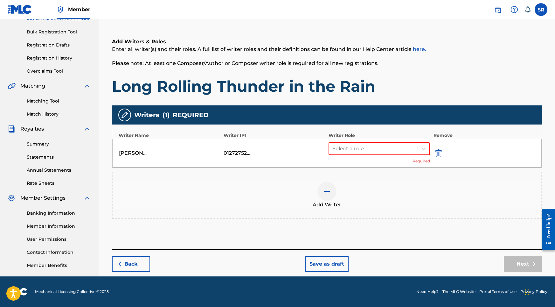
click at [359, 160] on div "Select a role Required" at bounding box center [380, 153] width 102 height 22
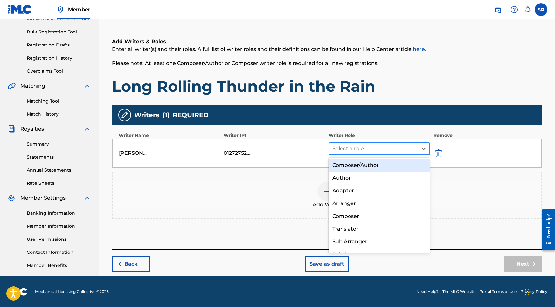
click at [360, 150] on div at bounding box center [373, 148] width 82 height 9
click at [356, 165] on div "Composer/Author" at bounding box center [380, 165] width 102 height 13
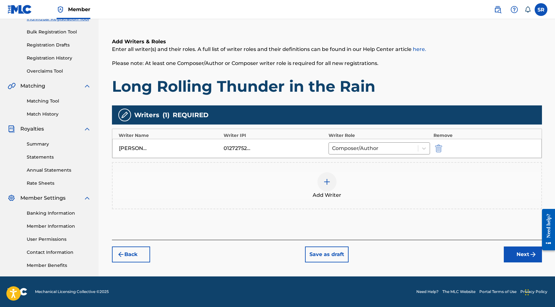
click at [515, 254] on button "Next" at bounding box center [523, 254] width 38 height 16
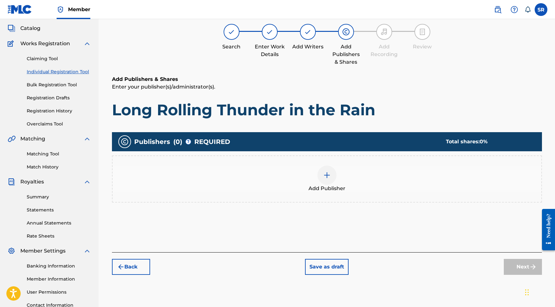
scroll to position [29, 0]
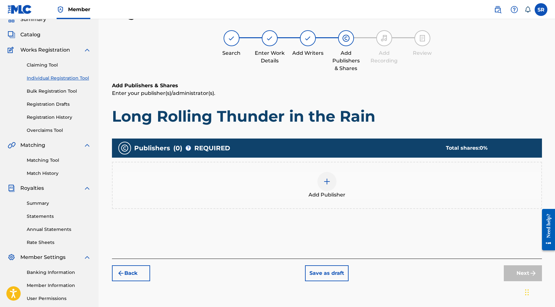
click at [324, 184] on img at bounding box center [327, 181] width 8 height 8
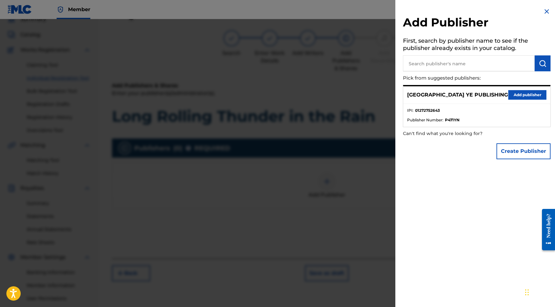
click at [522, 99] on div "SYDNEY YE PUBLISHING Add publisher" at bounding box center [476, 94] width 147 height 17
click at [521, 96] on button "Add publisher" at bounding box center [527, 95] width 38 height 10
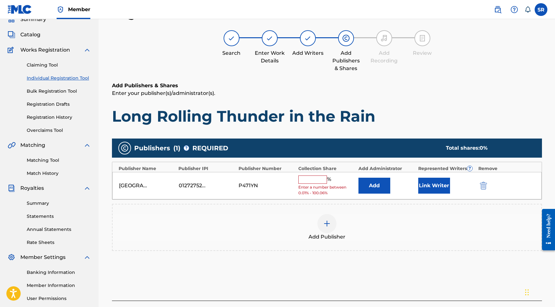
click at [324, 182] on div "%" at bounding box center [315, 179] width 34 height 8
click at [322, 180] on input "text" at bounding box center [312, 179] width 29 height 8
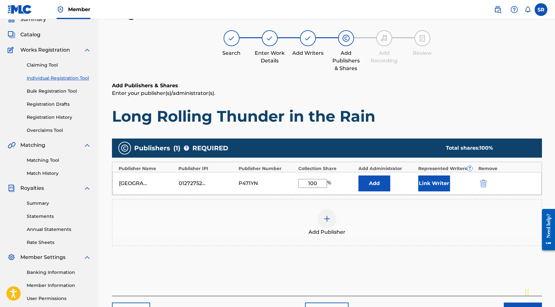
type input "100"
click at [433, 183] on button "Link Writer" at bounding box center [434, 183] width 32 height 16
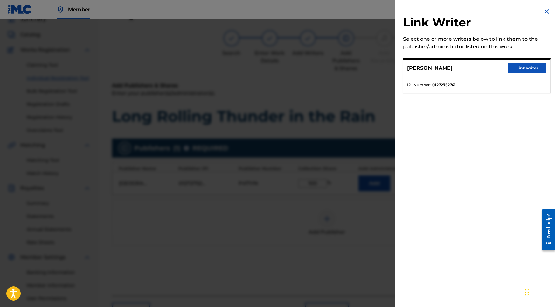
click at [523, 69] on button "Link writer" at bounding box center [527, 68] width 38 height 10
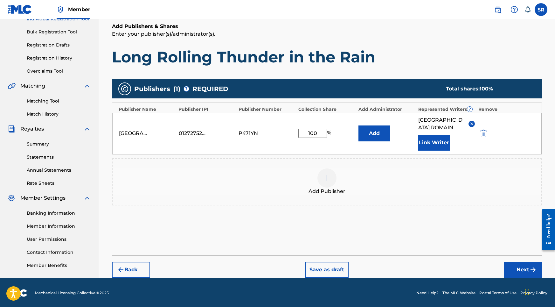
click at [523, 267] on button "Next" at bounding box center [523, 269] width 38 height 16
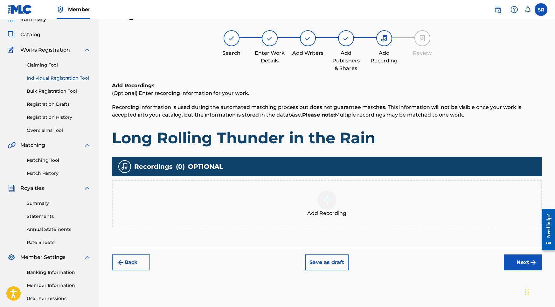
click at [344, 199] on div "Add Recording" at bounding box center [327, 203] width 429 height 27
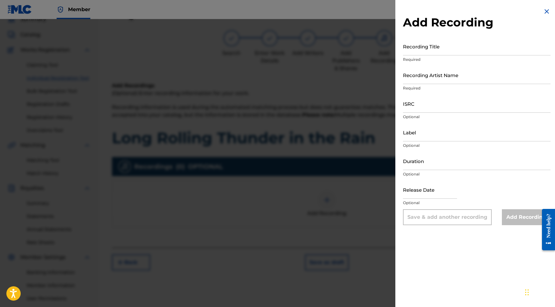
click at [462, 46] on input "Recording Title" at bounding box center [477, 46] width 148 height 18
paste input "Long Rolling Thunder in the Rain"
type input "Long Rolling Thunder in the Rain"
click at [415, 103] on input "ISRC" at bounding box center [477, 103] width 148 height 18
paste input "USY282316467"
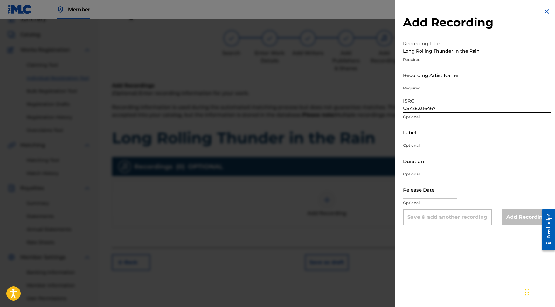
type input "USY282316467"
click at [422, 156] on input "Duration" at bounding box center [477, 161] width 148 height 18
type input "02:02"
click at [422, 190] on input "text" at bounding box center [430, 189] width 54 height 18
select select "8"
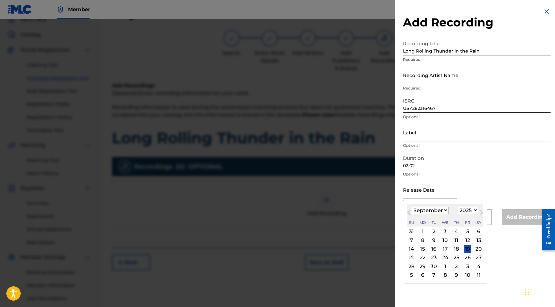
select select "2020"
select select "9"
click at [435, 266] on div "27" at bounding box center [434, 266] width 8 height 8
type input "October 27 2020"
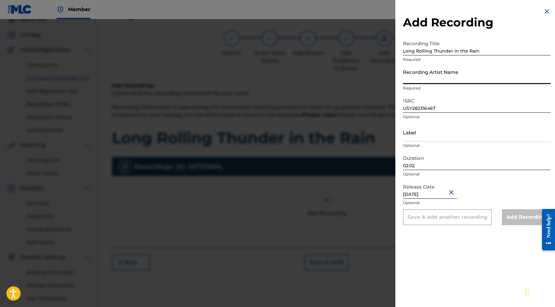
click at [418, 77] on input "Recording Artist Name" at bounding box center [477, 75] width 148 height 18
paste input "Into the Earth"
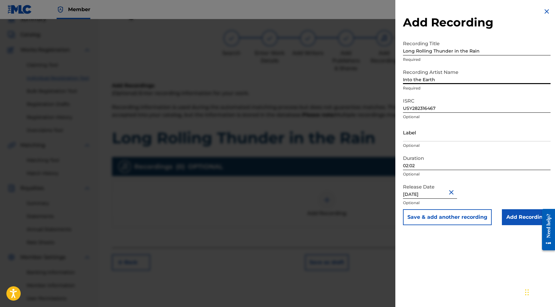
type input "Into the Earth"
click at [514, 218] on input "Add Recording" at bounding box center [526, 217] width 49 height 16
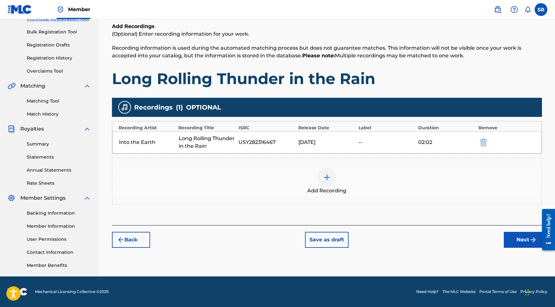
click at [520, 239] on button "Next" at bounding box center [523, 240] width 38 height 16
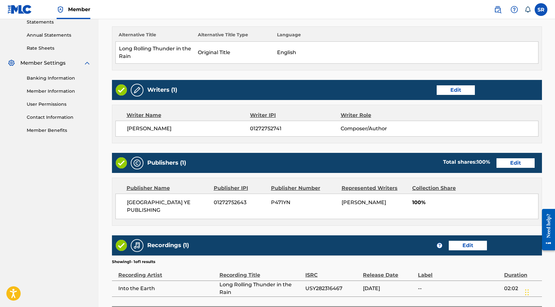
scroll to position [245, 0]
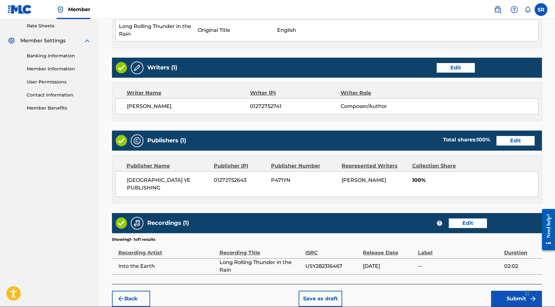
click at [509, 290] on button "Submit" at bounding box center [516, 298] width 51 height 16
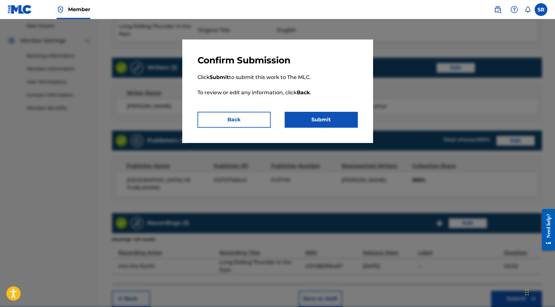
click at [334, 114] on button "Submit" at bounding box center [321, 120] width 73 height 16
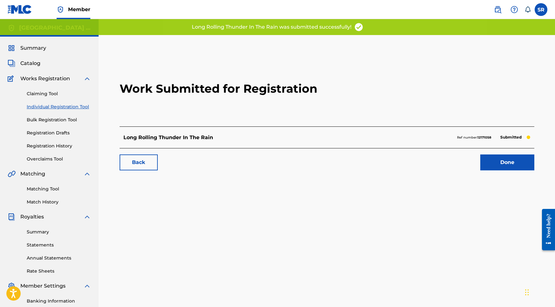
click at [511, 167] on link "Done" at bounding box center [507, 162] width 54 height 16
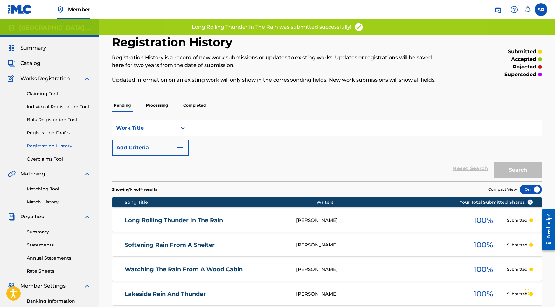
click at [50, 108] on link "Individual Registration Tool" at bounding box center [59, 106] width 64 height 7
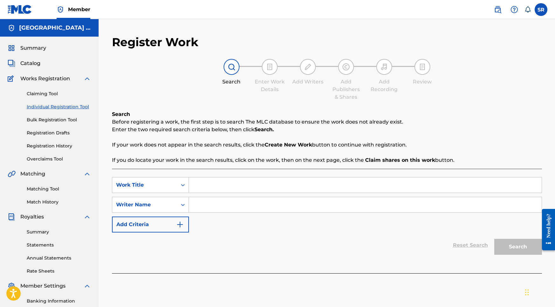
click at [284, 187] on input "Search Form" at bounding box center [365, 184] width 353 height 15
paste input "Pouring Rain, Distant Thunder"
type input "Pouring Rain, Distant Thunder"
click at [277, 212] on div "SearchWithCriteria6fb738d9-3633-4126-89bd-002c55f1b7f6 Work Title Pouring Rain,…" at bounding box center [327, 204] width 430 height 55
click at [289, 206] on input "Search Form" at bounding box center [365, 204] width 353 height 15
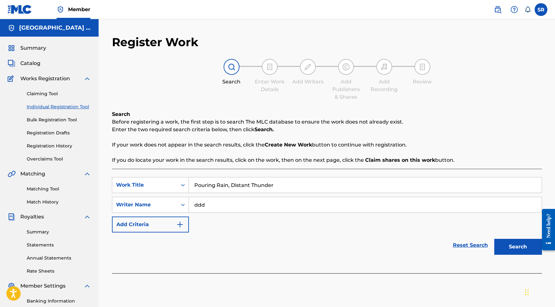
type input "ddd"
click at [504, 247] on button "Search" at bounding box center [518, 247] width 48 height 16
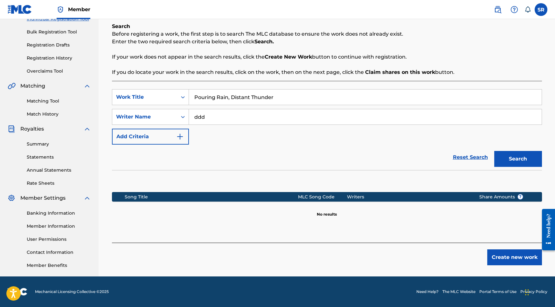
click at [517, 262] on button "Create new work" at bounding box center [514, 257] width 55 height 16
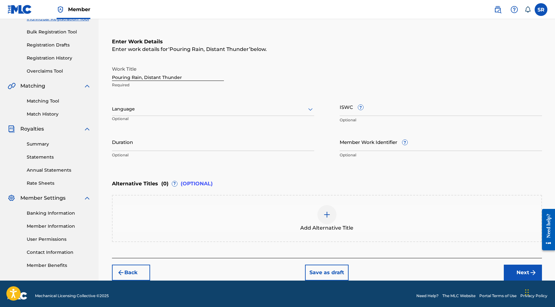
click at [245, 114] on div "Language" at bounding box center [213, 108] width 202 height 13
click at [212, 118] on div "English" at bounding box center [213, 123] width 202 height 14
click at [224, 139] on input "Duration" at bounding box center [213, 142] width 202 height 18
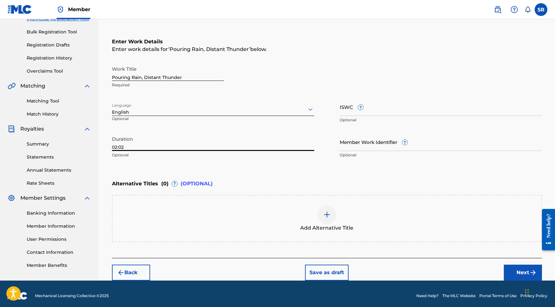
type input "02:02"
click at [324, 208] on div at bounding box center [326, 214] width 19 height 19
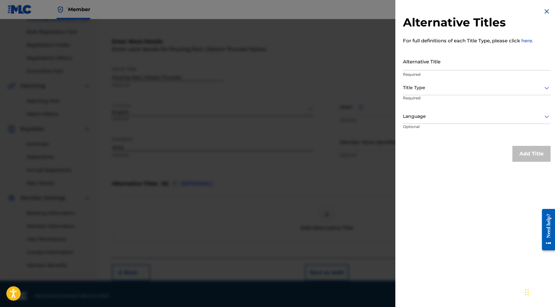
click at [433, 73] on p "Required" at bounding box center [477, 75] width 148 height 6
click at [433, 69] on input "Alternative Title" at bounding box center [477, 61] width 148 height 18
paste input "Pouring Rain, Distant Thunder"
type input "Pouring Rain, Distant Thunder"
click at [434, 88] on div at bounding box center [477, 88] width 148 height 8
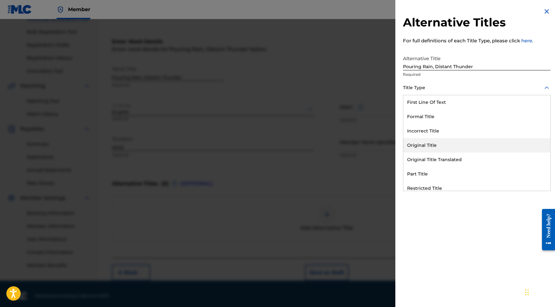
click at [427, 143] on div "Original Title" at bounding box center [476, 145] width 147 height 14
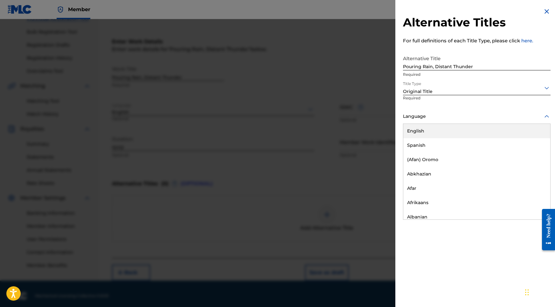
click at [443, 117] on div at bounding box center [477, 116] width 148 height 8
click at [434, 131] on div "English" at bounding box center [476, 131] width 147 height 14
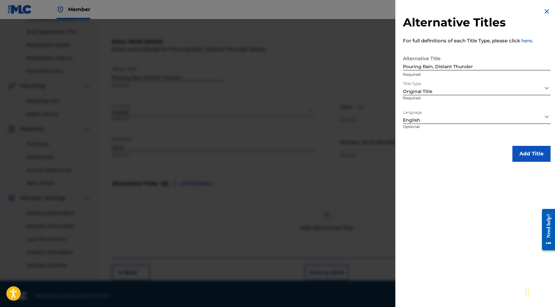
click at [522, 147] on button "Add Title" at bounding box center [531, 154] width 38 height 16
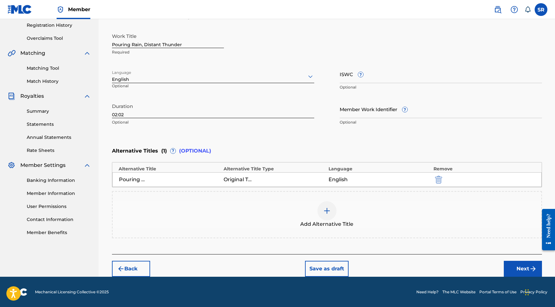
click at [523, 263] on button "Next" at bounding box center [523, 268] width 38 height 16
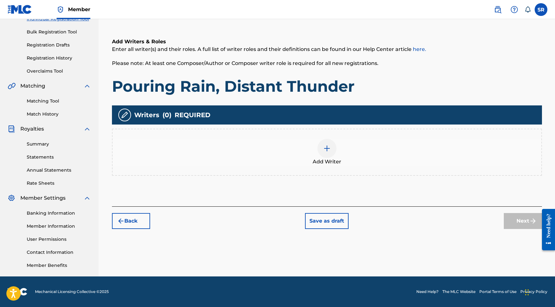
click at [333, 149] on div at bounding box center [326, 148] width 19 height 19
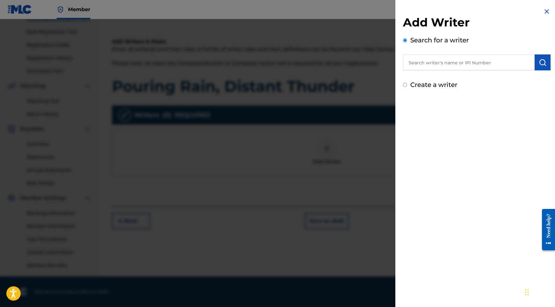
click at [491, 62] on input "text" at bounding box center [469, 62] width 132 height 16
paste input "[PERSON_NAME]"
type input "[PERSON_NAME]"
click at [539, 62] on img "submit" at bounding box center [543, 63] width 8 height 8
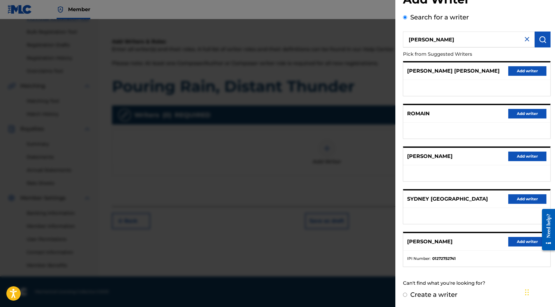
scroll to position [28, 0]
click at [514, 241] on button "Add writer" at bounding box center [527, 242] width 38 height 10
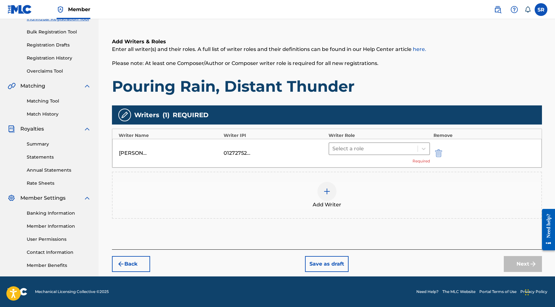
click at [355, 148] on div at bounding box center [373, 148] width 82 height 9
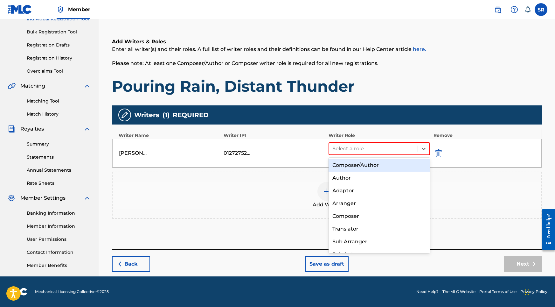
click at [348, 170] on div "Composer/Author" at bounding box center [380, 165] width 102 height 13
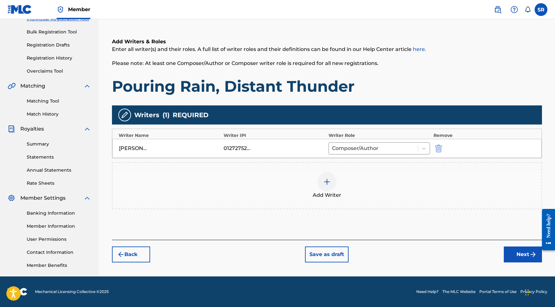
click at [521, 261] on button "Next" at bounding box center [523, 254] width 38 height 16
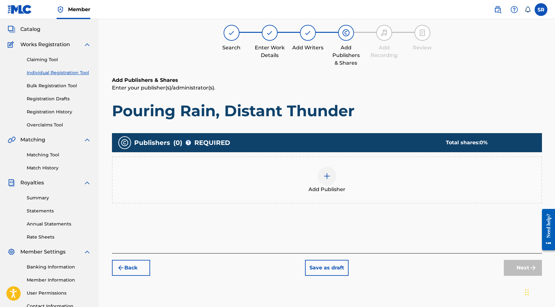
scroll to position [29, 0]
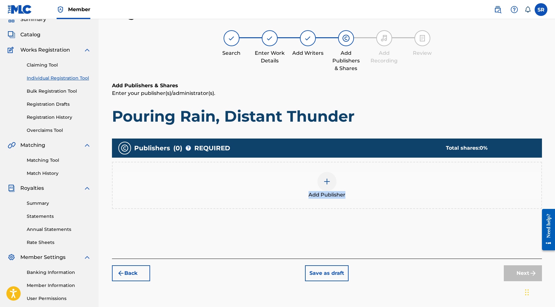
click at [345, 191] on div "Add Publisher" at bounding box center [327, 185] width 429 height 27
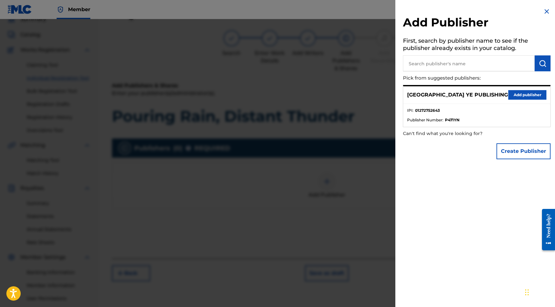
click at [515, 99] on div "SYDNEY YE PUBLISHING Add publisher" at bounding box center [476, 94] width 147 height 17
click at [515, 96] on button "Add publisher" at bounding box center [527, 95] width 38 height 10
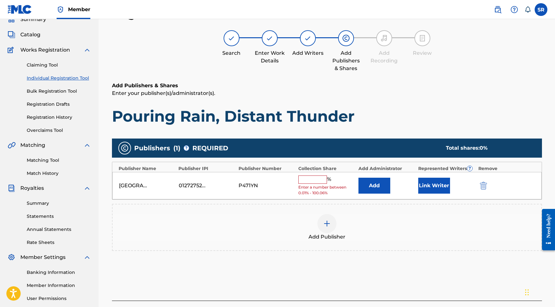
click at [320, 175] on input "text" at bounding box center [312, 179] width 29 height 8
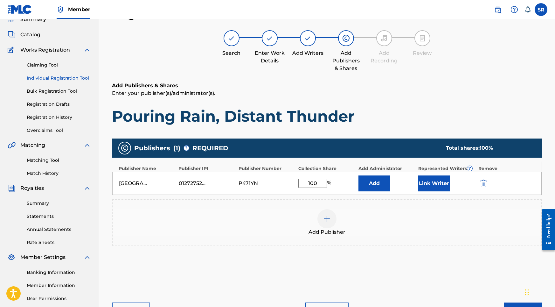
type input "100"
click at [439, 179] on button "Link Writer" at bounding box center [434, 183] width 32 height 16
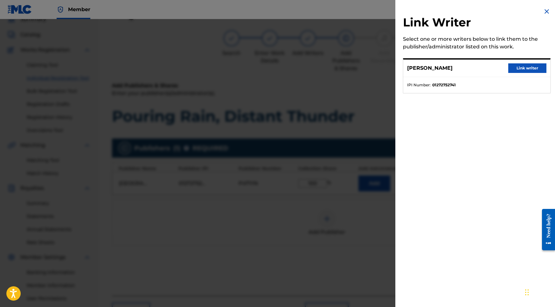
click at [519, 73] on div "SYDNEY ROMAIN Link writer" at bounding box center [476, 67] width 147 height 17
click at [518, 70] on button "Link writer" at bounding box center [527, 68] width 38 height 10
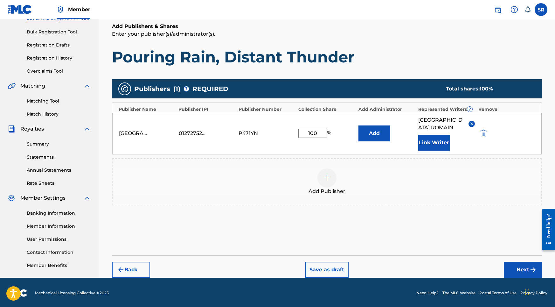
click at [507, 261] on button "Next" at bounding box center [523, 269] width 38 height 16
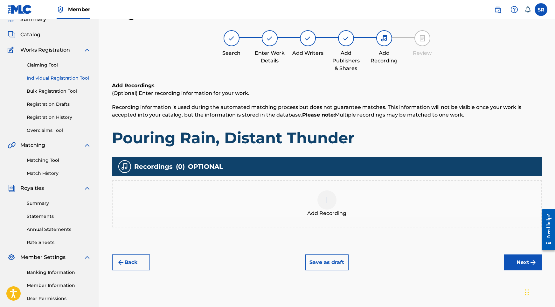
click at [324, 201] on img at bounding box center [327, 200] width 8 height 8
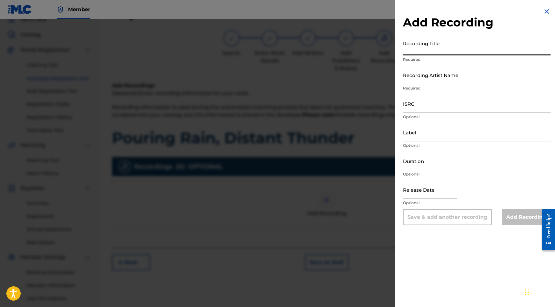
click at [427, 48] on input "Recording Title" at bounding box center [477, 46] width 148 height 18
paste input "Pouring Rain, Distant Thunder"
type input "Pouring Rain, Distant Thunder"
click at [429, 102] on input "ISRC" at bounding box center [477, 103] width 148 height 18
paste input "USY282316468"
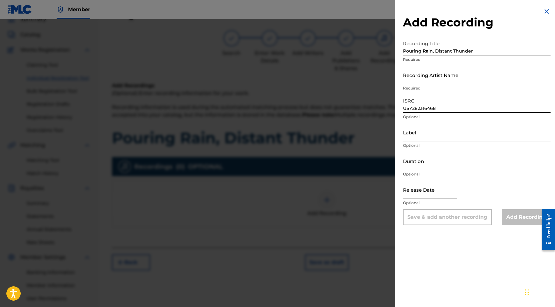
type input "USY282316468"
click at [431, 164] on input "Duration" at bounding box center [477, 161] width 148 height 18
type input "02:02"
click at [430, 189] on input "text" at bounding box center [430, 189] width 54 height 18
select select "8"
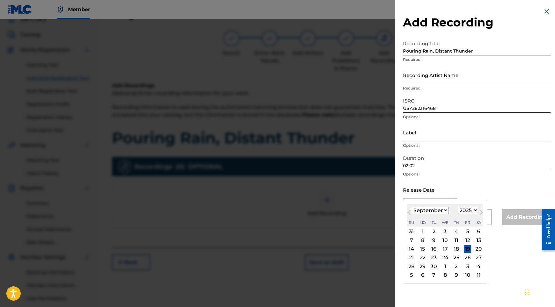
select select "2020"
select select "9"
click at [433, 267] on div "27" at bounding box center [434, 266] width 8 height 8
type input "October 27 2020"
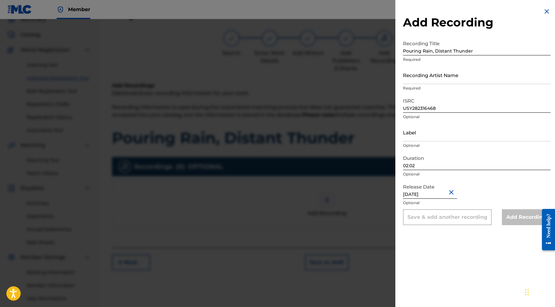
click at [435, 77] on input "Recording Artist Name" at bounding box center [477, 75] width 148 height 18
paste input "Into the Earth"
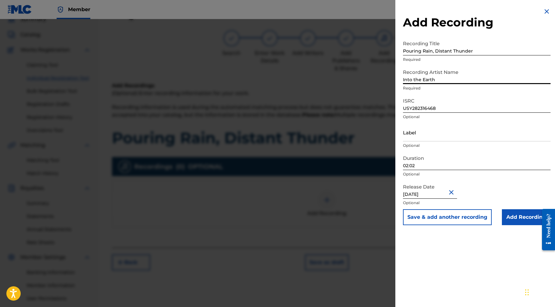
type input "Into the Earth"
click at [513, 211] on input "Add Recording" at bounding box center [526, 217] width 49 height 16
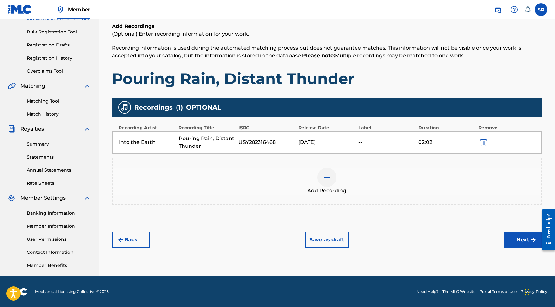
click at [523, 246] on button "Next" at bounding box center [523, 240] width 38 height 16
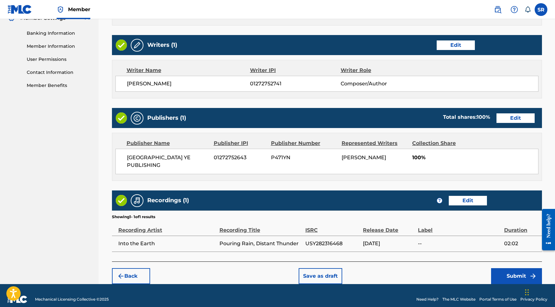
scroll to position [267, 0]
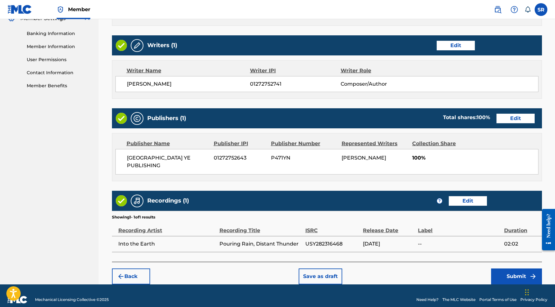
click at [524, 274] on button "Submit" at bounding box center [516, 276] width 51 height 16
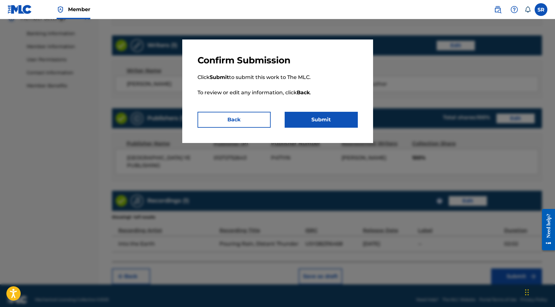
click at [323, 126] on button "Submit" at bounding box center [321, 120] width 73 height 16
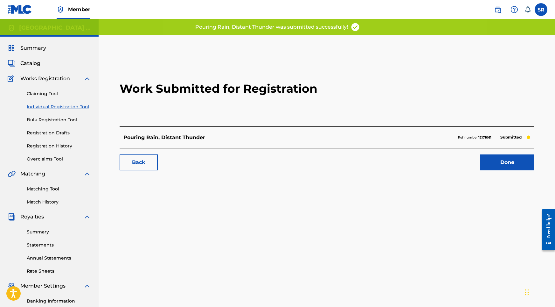
click at [492, 168] on link "Done" at bounding box center [507, 162] width 54 height 16
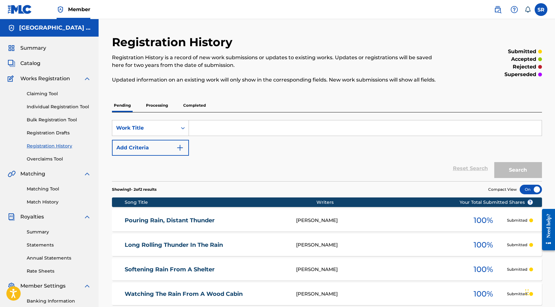
click at [50, 104] on link "Individual Registration Tool" at bounding box center [59, 106] width 64 height 7
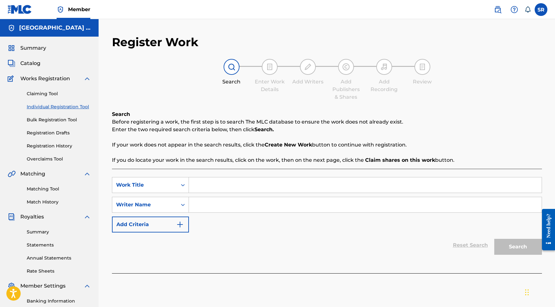
click at [265, 189] on input "Search Form" at bounding box center [365, 184] width 353 height 15
paste input "Deep Thunder and a Rain Shower"
type input "Deep Thunder and a Rain Shower"
click at [231, 214] on div "SearchWithCriteria6fb738d9-3633-4126-89bd-002c55f1b7f6 Work Title Deep Thunder …" at bounding box center [327, 204] width 430 height 55
click at [231, 206] on input "Search Form" at bounding box center [365, 204] width 353 height 15
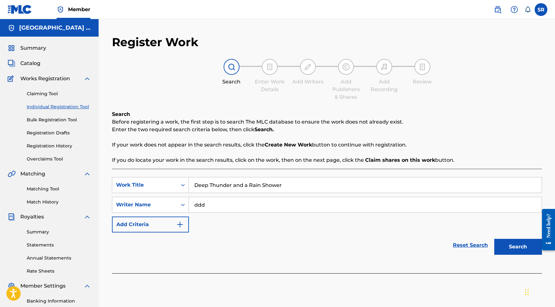
type input "ddd"
drag, startPoint x: 296, startPoint y: 187, endPoint x: 194, endPoint y: 184, distance: 101.8
click at [194, 184] on input "Deep Thunder and a Rain Shower" at bounding box center [365, 184] width 353 height 15
click at [506, 254] on div "Search" at bounding box center [516, 244] width 51 height 25
click at [506, 253] on button "Search" at bounding box center [518, 247] width 48 height 16
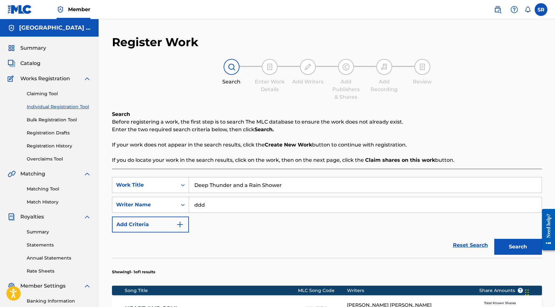
click at [510, 245] on button "Search" at bounding box center [518, 247] width 48 height 16
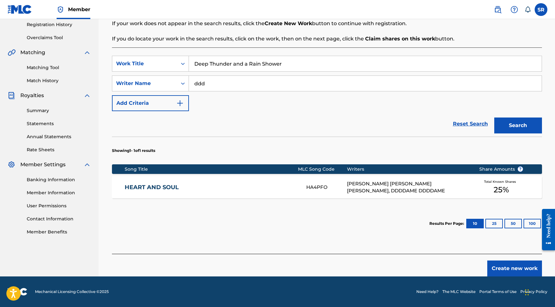
click at [507, 262] on button "Create new work" at bounding box center [514, 268] width 55 height 16
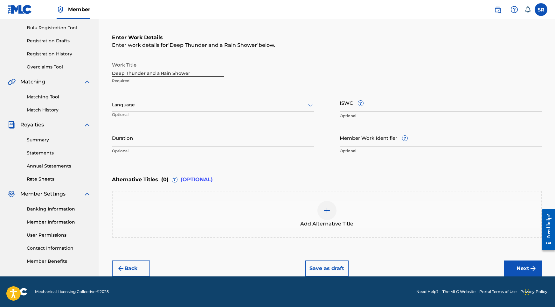
scroll to position [92, 0]
click at [246, 95] on div "Language Optional" at bounding box center [213, 108] width 202 height 29
click at [240, 102] on div at bounding box center [213, 105] width 202 height 8
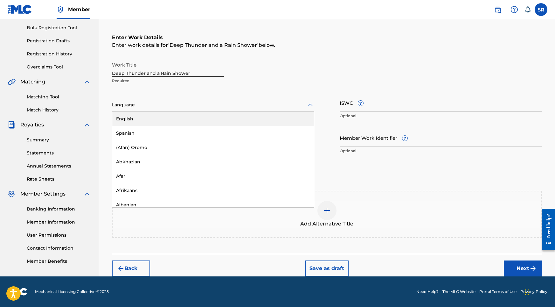
click at [218, 116] on div "English" at bounding box center [213, 119] width 202 height 14
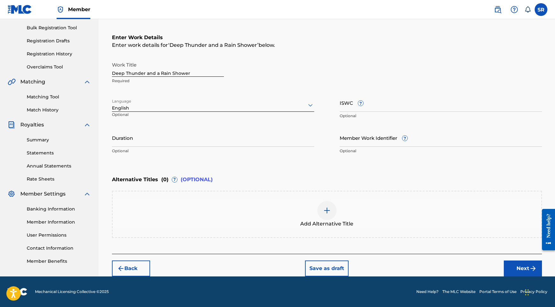
click at [209, 149] on p "Optional" at bounding box center [213, 151] width 202 height 6
click at [208, 144] on input "Duration" at bounding box center [213, 137] width 202 height 18
type input "02:04"
click at [332, 211] on div at bounding box center [326, 210] width 19 height 19
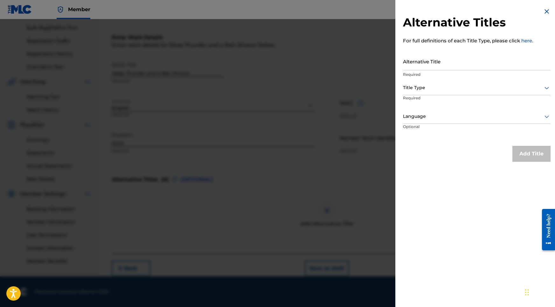
click at [451, 60] on input "Alternative Title" at bounding box center [477, 61] width 148 height 18
paste input "Deep Thunder and a Rain Shower"
type input "Deep Thunder and a Rain Shower"
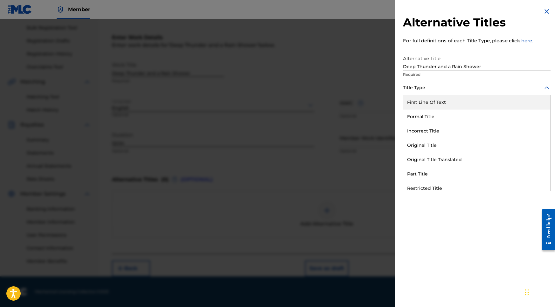
click at [451, 89] on div at bounding box center [477, 88] width 148 height 8
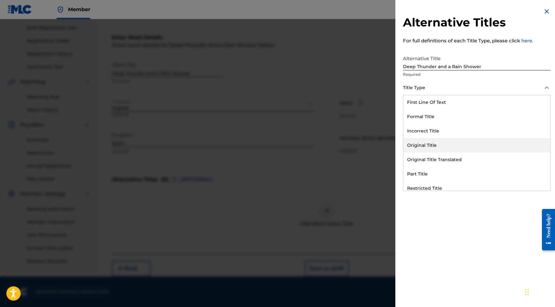
click at [428, 139] on div "Original Title" at bounding box center [476, 145] width 147 height 14
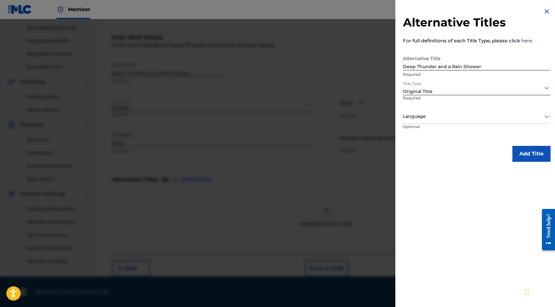
click at [442, 120] on div at bounding box center [477, 116] width 148 height 8
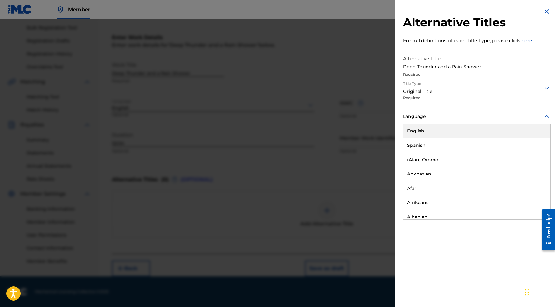
click at [436, 129] on div "English" at bounding box center [476, 131] width 147 height 14
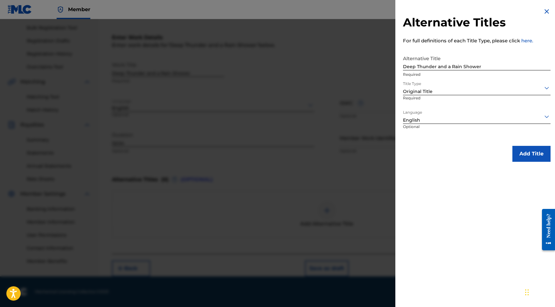
click at [531, 147] on button "Add Title" at bounding box center [531, 154] width 38 height 16
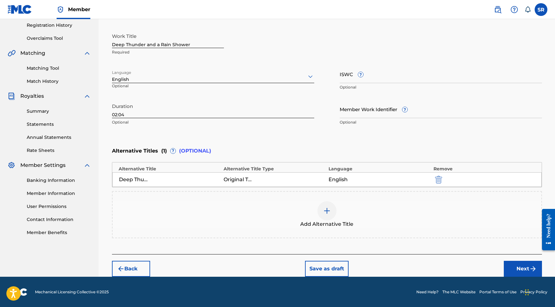
click at [517, 262] on button "Next" at bounding box center [523, 268] width 38 height 16
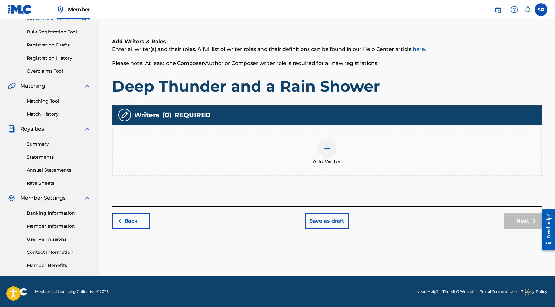
scroll to position [88, 0]
click at [325, 163] on span "Add Writer" at bounding box center [327, 162] width 29 height 8
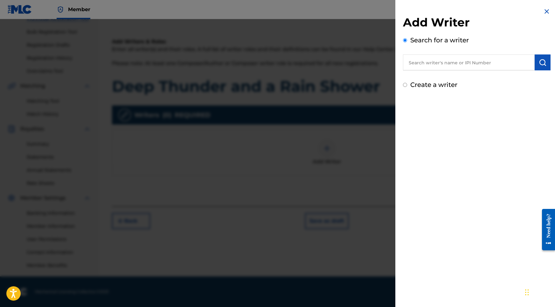
click at [499, 64] on input "text" at bounding box center [469, 62] width 132 height 16
paste input "[PERSON_NAME]"
type input "[PERSON_NAME]"
click at [543, 61] on img "submit" at bounding box center [543, 63] width 8 height 8
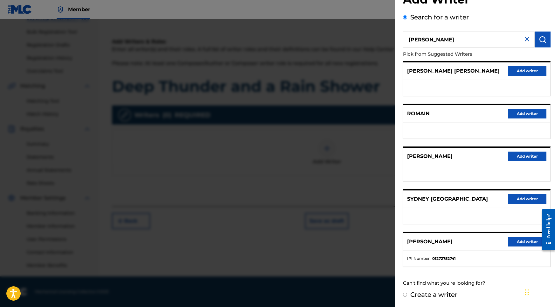
scroll to position [28, 0]
click at [518, 242] on button "Add writer" at bounding box center [527, 242] width 38 height 10
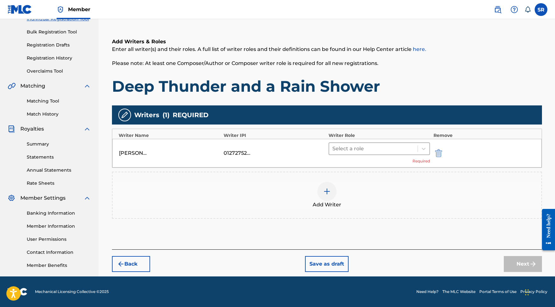
click at [392, 145] on div at bounding box center [373, 148] width 82 height 9
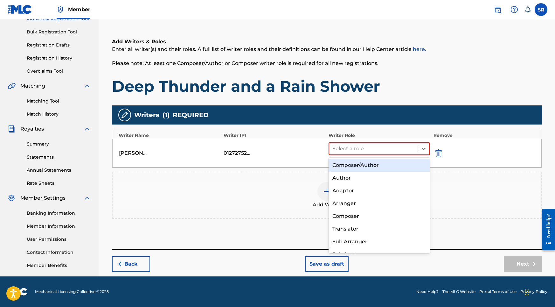
click at [370, 163] on div "Composer/Author" at bounding box center [380, 165] width 102 height 13
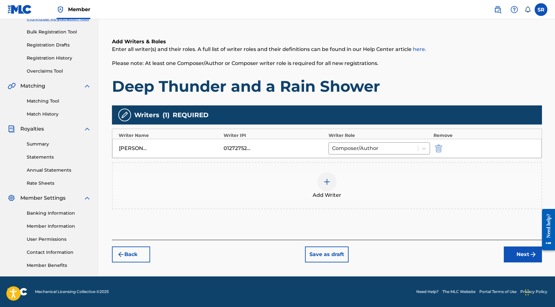
click at [511, 248] on button "Next" at bounding box center [523, 254] width 38 height 16
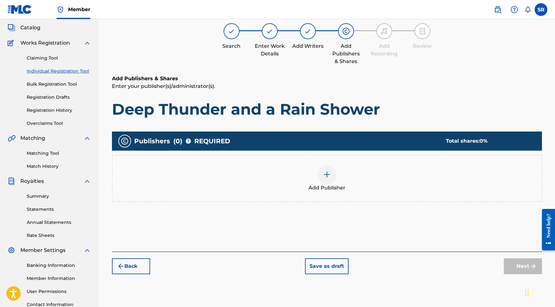
scroll to position [29, 0]
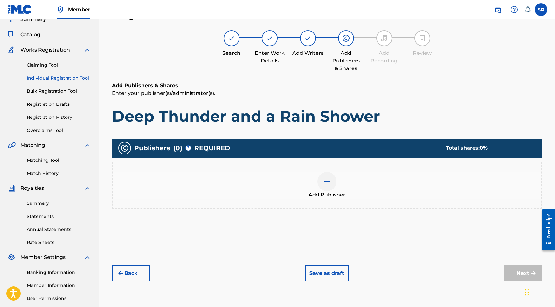
click at [358, 172] on div "Add Publisher" at bounding box center [327, 185] width 429 height 27
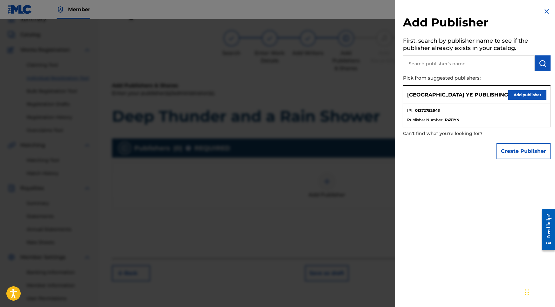
click at [534, 106] on ul "IPI : 01272752643 Publisher Number : P471YN" at bounding box center [476, 115] width 147 height 23
click at [523, 92] on button "Add publisher" at bounding box center [527, 95] width 38 height 10
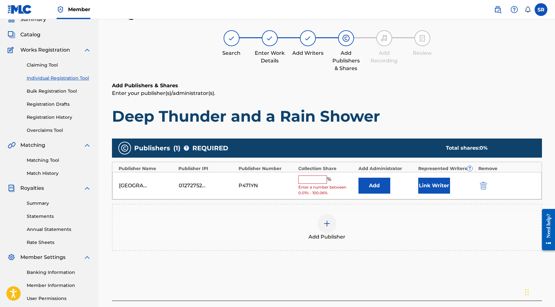
click at [321, 181] on input "text" at bounding box center [312, 179] width 29 height 8
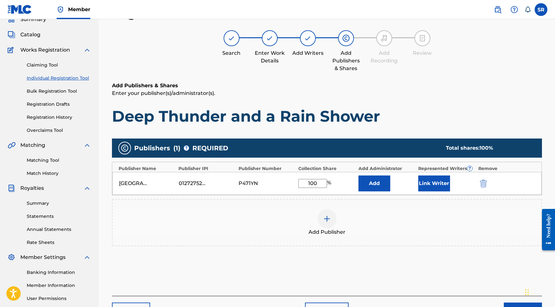
type input "100"
click at [441, 187] on button "Link Writer" at bounding box center [434, 183] width 32 height 16
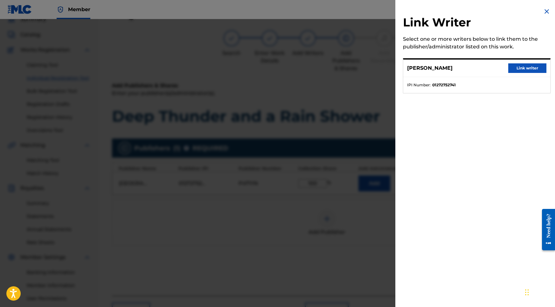
click at [524, 64] on button "Link writer" at bounding box center [527, 68] width 38 height 10
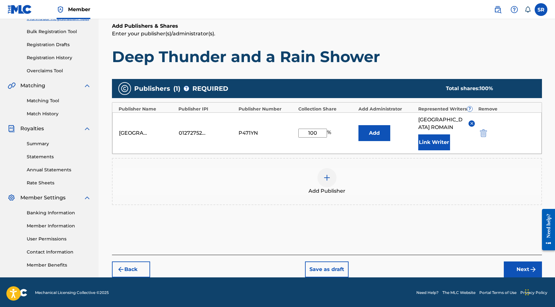
click at [509, 261] on button "Next" at bounding box center [523, 269] width 38 height 16
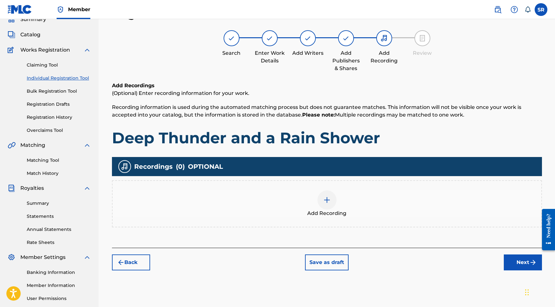
click at [344, 198] on div "Add Recording" at bounding box center [327, 203] width 429 height 27
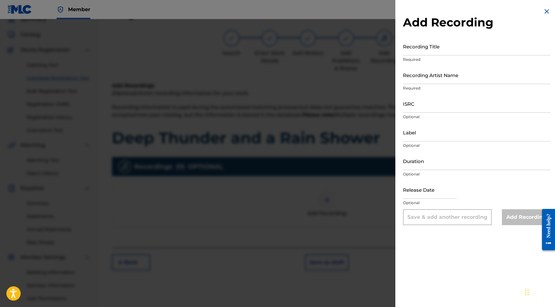
click at [460, 43] on input "Recording Title" at bounding box center [477, 46] width 148 height 18
click at [436, 74] on input "Recording Artist Name" at bounding box center [477, 75] width 148 height 18
paste input "Into the Earth"
type input "Into the Earth"
click at [410, 54] on input "Recording Title" at bounding box center [477, 46] width 148 height 18
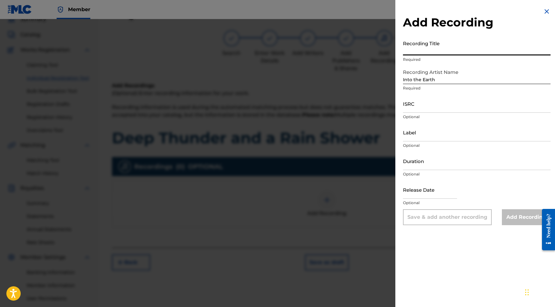
paste input "Deep Thunder and a Rain Shower"
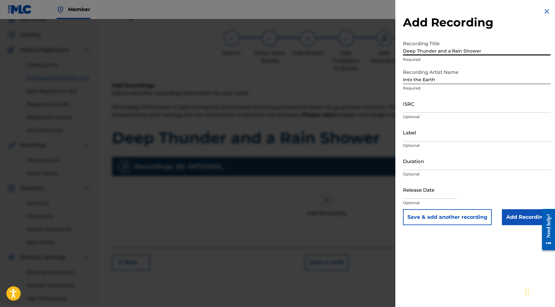
type input "Deep Thunder and a Rain Shower"
click at [461, 0] on div "Add Recording Recording Title Deep Thunder and a Rain Shower Required Recording…" at bounding box center [476, 116] width 163 height 232
click at [435, 105] on input "ISRC" at bounding box center [477, 103] width 148 height 18
paste input "USY282316469"
type input "USY282316469"
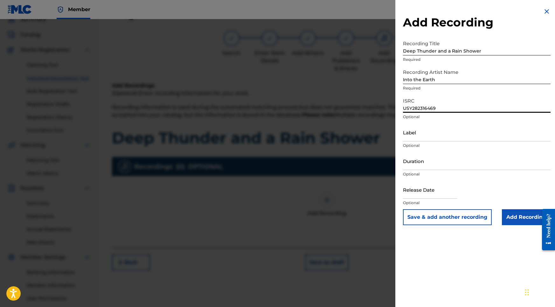
click at [427, 158] on input "Duration" at bounding box center [477, 161] width 148 height 18
type input "02:04"
click at [437, 187] on input "text" at bounding box center [430, 189] width 54 height 18
select select "8"
select select "2025"
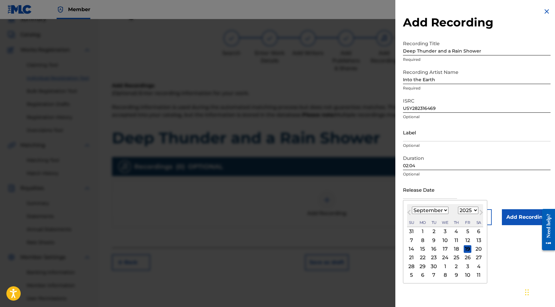
click at [476, 209] on button "Next Month" at bounding box center [481, 213] width 10 height 10
select select "9"
select select "2020"
click at [430, 264] on div "27" at bounding box center [434, 266] width 8 height 8
type input "October 27 2020"
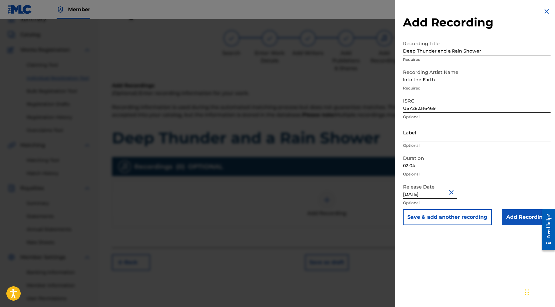
click at [504, 211] on input "Add Recording" at bounding box center [526, 217] width 49 height 16
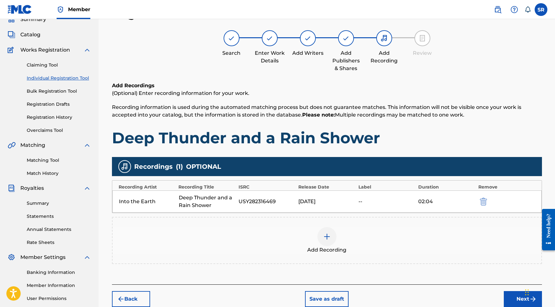
click at [510, 297] on button "Next" at bounding box center [523, 299] width 38 height 16
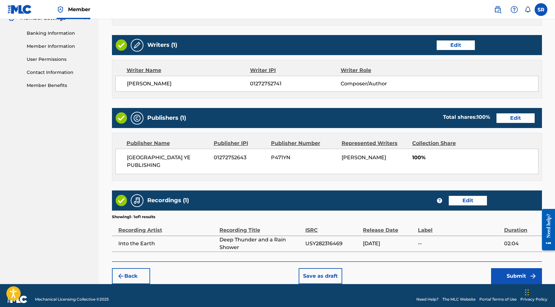
scroll to position [267, 0]
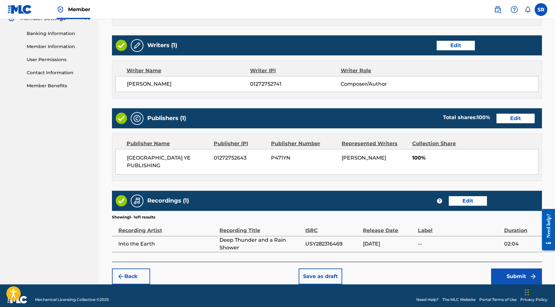
click at [496, 268] on button "Submit" at bounding box center [516, 276] width 51 height 16
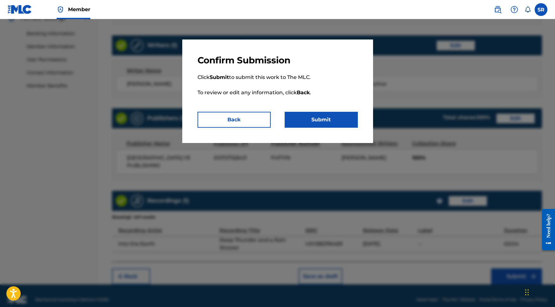
click at [354, 122] on button "Submit" at bounding box center [321, 120] width 73 height 16
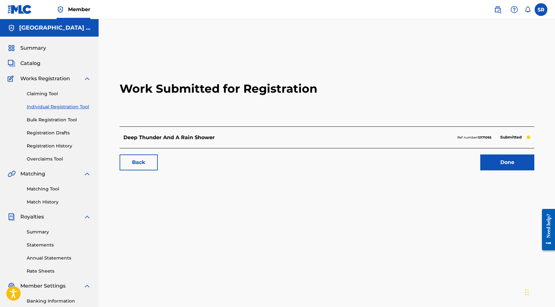
click at [503, 160] on link "Done" at bounding box center [507, 162] width 54 height 16
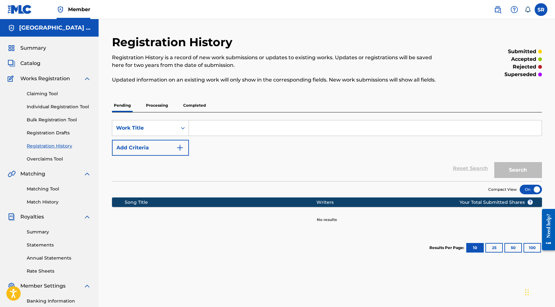
click at [70, 112] on div "Claiming Tool Individual Registration Tool Bulk Registration Tool Registration …" at bounding box center [49, 122] width 83 height 80
click at [67, 107] on link "Individual Registration Tool" at bounding box center [59, 106] width 64 height 7
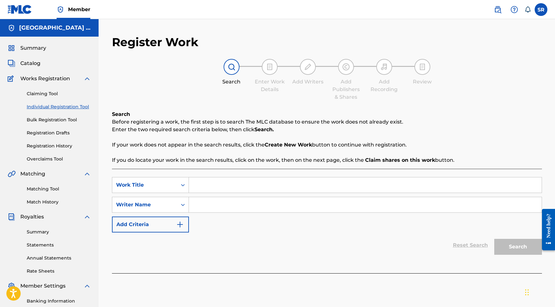
click at [239, 176] on div "SearchWithCriteria6fb738d9-3633-4126-89bd-002c55f1b7f6 Work Title SearchWithCri…" at bounding box center [327, 221] width 430 height 104
click at [239, 178] on input "Search Form" at bounding box center [365, 184] width 353 height 15
paste input "Downpour Getting Softer"
type input "Downpour Getting Softer"
click at [278, 203] on input "Search Form" at bounding box center [365, 204] width 353 height 15
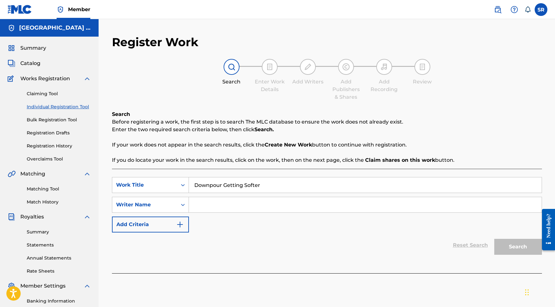
paste input "Into the Earth"
type input "Into the Earth"
click at [268, 181] on input "Downpour Getting Softer" at bounding box center [365, 184] width 353 height 15
drag, startPoint x: 265, startPoint y: 187, endPoint x: 185, endPoint y: 183, distance: 80.0
click at [185, 183] on div "SearchWithCriteria6fb738d9-3633-4126-89bd-002c55f1b7f6 Work Title Downpour Gett…" at bounding box center [327, 185] width 430 height 16
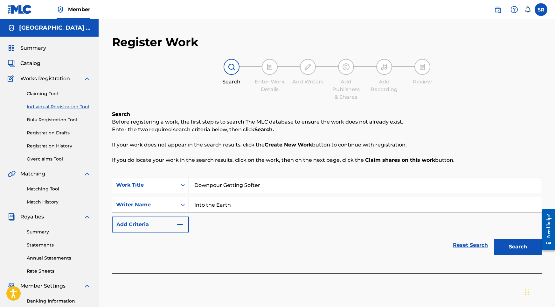
click at [512, 239] on button "Search" at bounding box center [518, 247] width 48 height 16
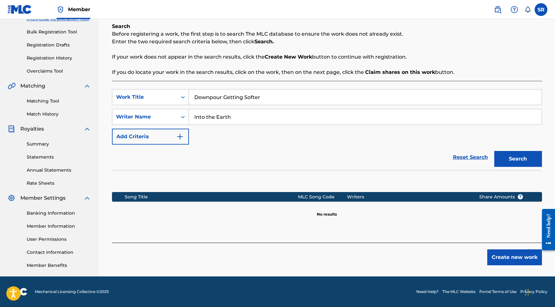
click at [514, 251] on button "Create new work" at bounding box center [514, 257] width 55 height 16
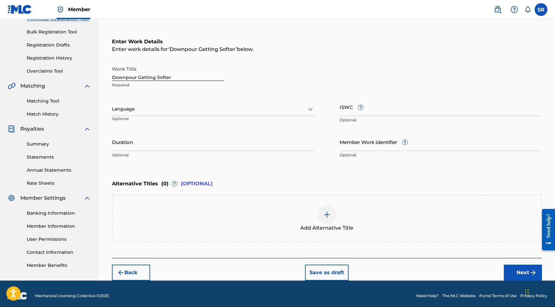
click at [274, 118] on div "Language Optional" at bounding box center [213, 112] width 202 height 29
click at [274, 111] on div at bounding box center [213, 109] width 202 height 8
click at [217, 127] on div "English" at bounding box center [213, 123] width 202 height 14
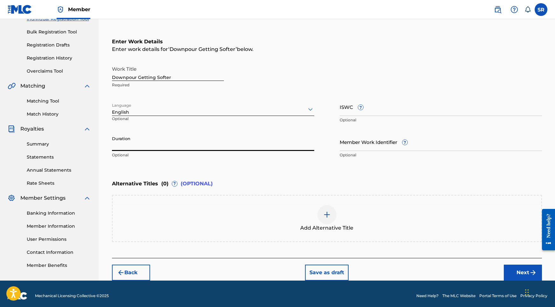
click at [221, 133] on input "Duration" at bounding box center [213, 142] width 202 height 18
type input "02:02"
click at [332, 206] on div "Add Alternative Title" at bounding box center [327, 218] width 429 height 27
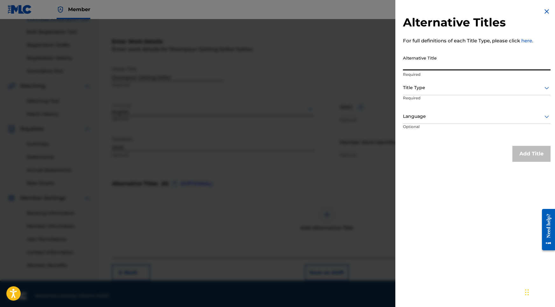
click at [468, 65] on input "Alternative Title" at bounding box center [477, 61] width 148 height 18
paste input "Downpour Getting Softer"
type input "Downpour Getting Softer"
click at [454, 86] on div at bounding box center [477, 88] width 148 height 8
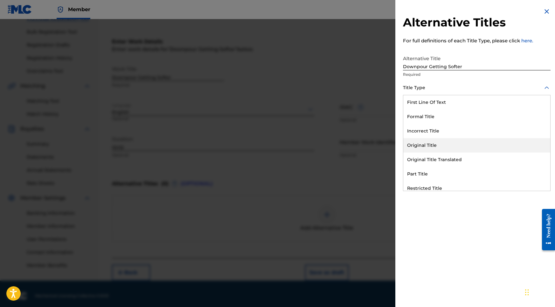
click at [433, 143] on div "Original Title" at bounding box center [476, 145] width 147 height 14
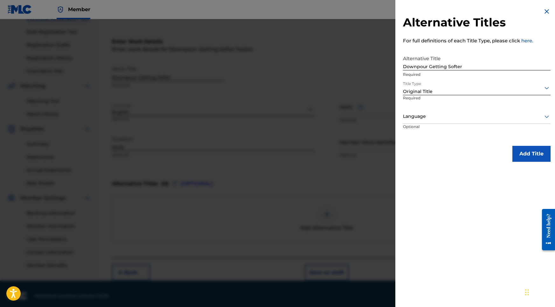
click at [437, 120] on div at bounding box center [477, 116] width 148 height 8
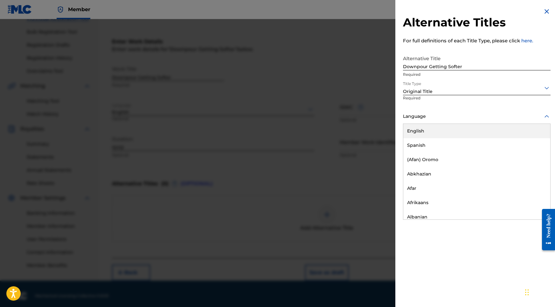
click at [432, 131] on div "English" at bounding box center [476, 131] width 147 height 14
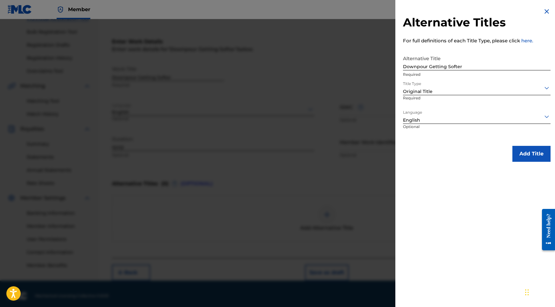
click at [511, 141] on div "Alternative Titles For full definitions of each Title Type, please click here. …" at bounding box center [476, 84] width 163 height 169
click at [517, 149] on button "Add Title" at bounding box center [531, 154] width 38 height 16
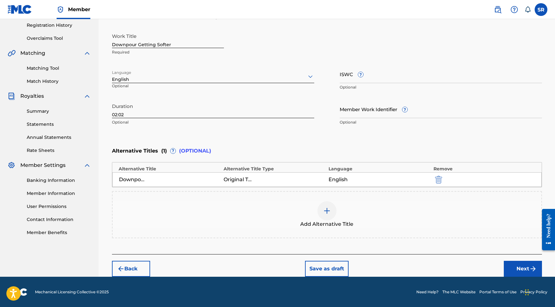
click at [520, 271] on button "Next" at bounding box center [523, 268] width 38 height 16
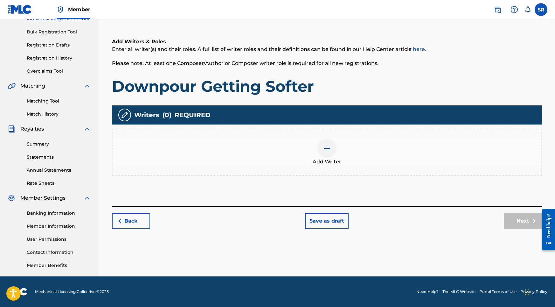
click at [327, 151] on img at bounding box center [327, 148] width 8 height 8
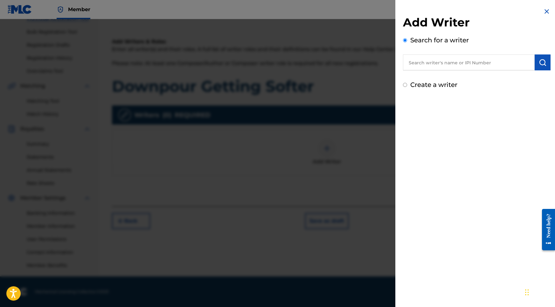
click at [500, 64] on input "text" at bounding box center [469, 62] width 132 height 16
paste input "[PERSON_NAME]"
type input "[PERSON_NAME]"
click at [541, 63] on img "submit" at bounding box center [543, 63] width 8 height 8
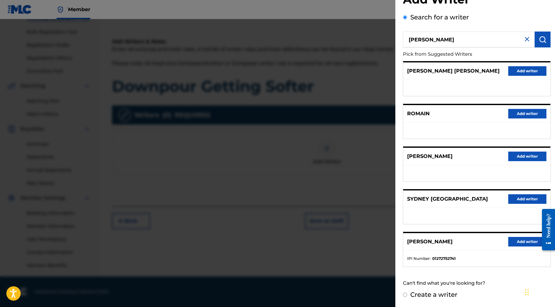
scroll to position [28, 0]
click at [522, 245] on button "Add writer" at bounding box center [527, 242] width 38 height 10
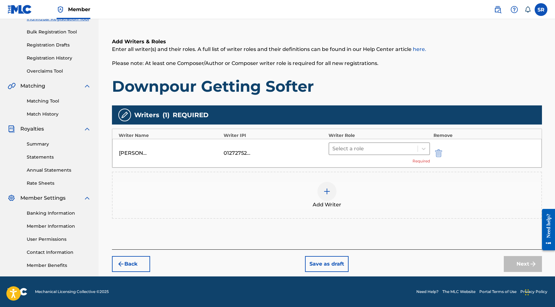
click at [385, 148] on div at bounding box center [373, 148] width 82 height 9
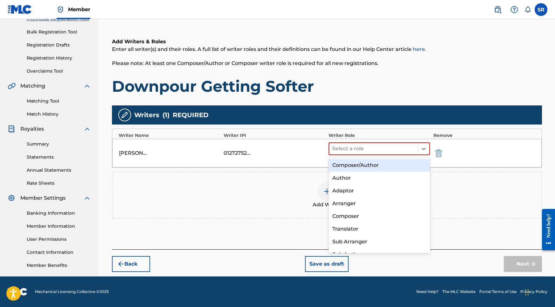
click at [357, 168] on div "Composer/Author" at bounding box center [380, 165] width 102 height 13
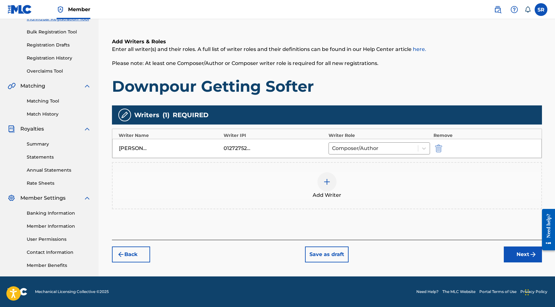
click at [518, 260] on button "Next" at bounding box center [523, 254] width 38 height 16
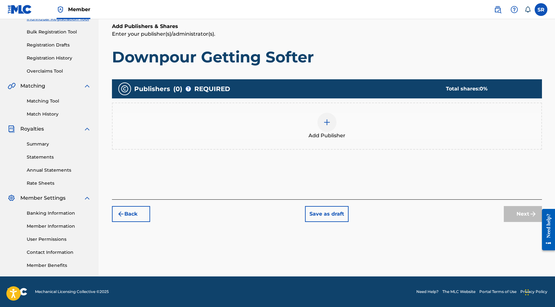
scroll to position [29, 0]
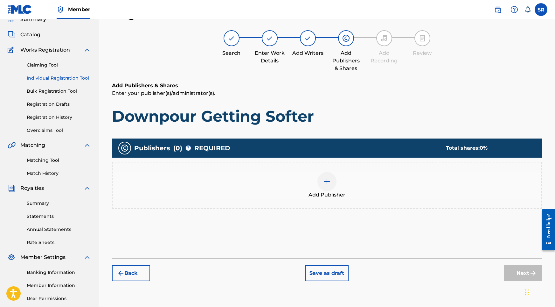
click at [329, 185] on div at bounding box center [326, 181] width 19 height 19
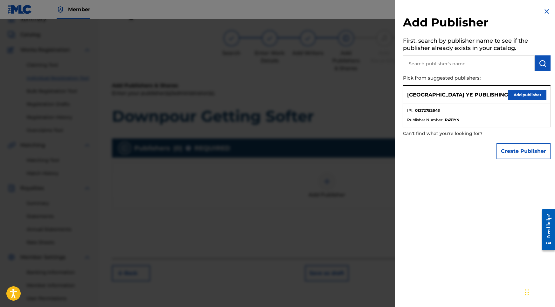
click at [524, 104] on ul "IPI : 01272752643 Publisher Number : P471YN" at bounding box center [476, 115] width 147 height 23
click at [524, 95] on button "Add publisher" at bounding box center [527, 95] width 38 height 10
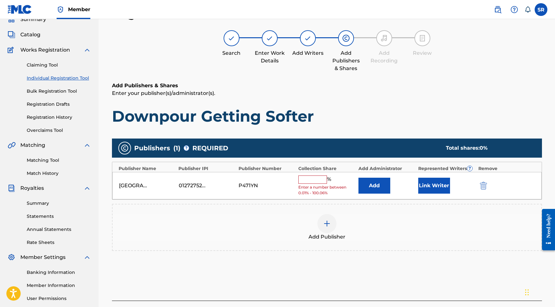
click at [331, 174] on div "SYDNEY YE PUBLISHING 01272752643 P471YN % Enter a number between 0.01% - 100.06…" at bounding box center [326, 186] width 429 height 28
click at [322, 179] on input "text" at bounding box center [312, 179] width 29 height 8
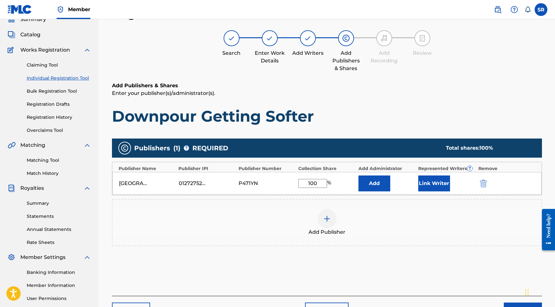
type input "100"
click at [436, 184] on button "Link Writer" at bounding box center [434, 183] width 32 height 16
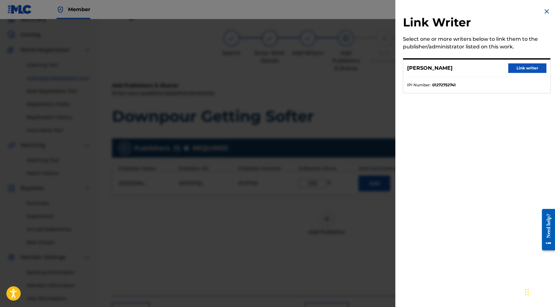
click at [523, 64] on button "Link writer" at bounding box center [527, 68] width 38 height 10
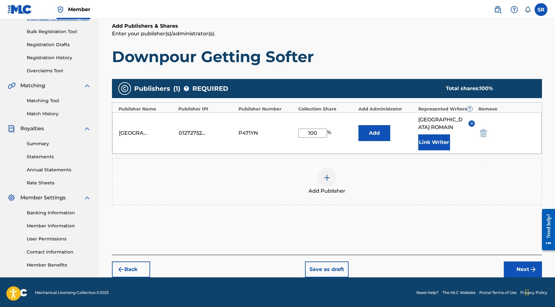
click at [521, 263] on button "Next" at bounding box center [523, 269] width 38 height 16
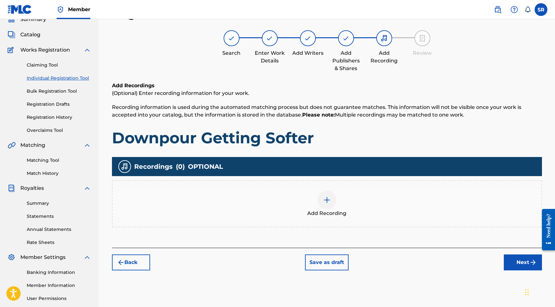
click at [309, 197] on div "Add Recording" at bounding box center [327, 203] width 429 height 27
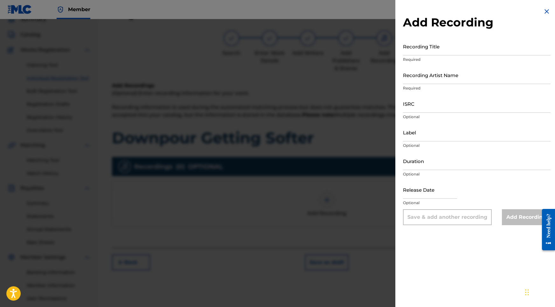
click at [440, 60] on p "Required" at bounding box center [477, 60] width 148 height 6
click at [439, 55] on div "Recording Title Required" at bounding box center [477, 51] width 148 height 29
click at [440, 43] on input "Recording Title" at bounding box center [477, 46] width 148 height 18
paste input "Downpour Getting Softer"
type input "Downpour Getting Softer"
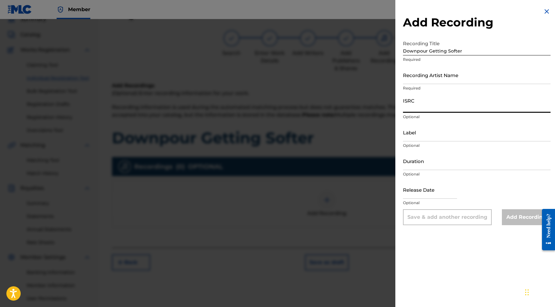
click at [416, 105] on input "ISRC" at bounding box center [477, 103] width 148 height 18
paste input "USY282316470"
type input "USY282316470"
click at [423, 156] on input "Duration" at bounding box center [477, 161] width 148 height 18
type input "02:02"
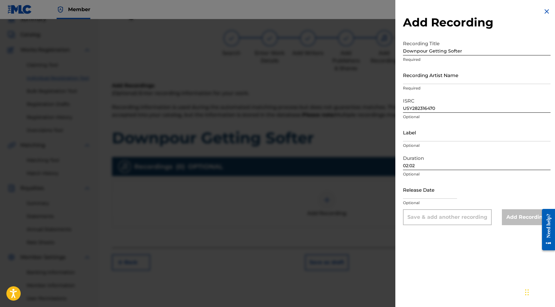
click at [421, 181] on input "text" at bounding box center [430, 189] width 54 height 18
select select "8"
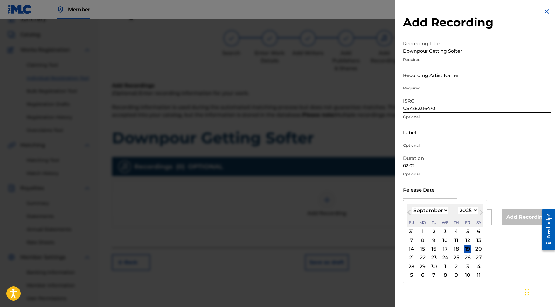
click at [462, 206] on div "September 2025 January February March April May June July August September Octo…" at bounding box center [445, 215] width 76 height 23
select select "2020"
select select "9"
click at [430, 267] on div "27" at bounding box center [434, 266] width 8 height 8
type input "October 27 2020"
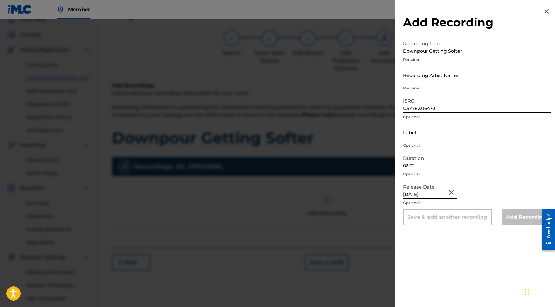
click at [243, 0] on nav "Member SR SR Sydney Romain roachlifemusic03@gmail.com Notification Preferences …" at bounding box center [277, 9] width 555 height 19
click at [439, 74] on input "Recording Artist Name" at bounding box center [477, 75] width 148 height 18
paste input "Into the Earth"
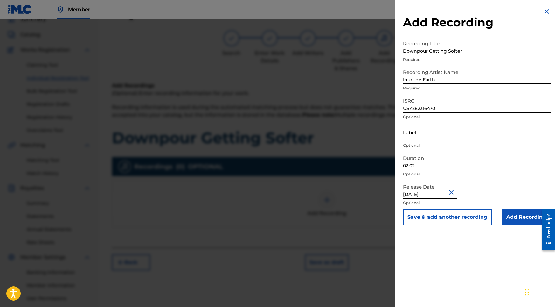
type input "Into the Earth"
click at [518, 211] on input "Add Recording" at bounding box center [526, 217] width 49 height 16
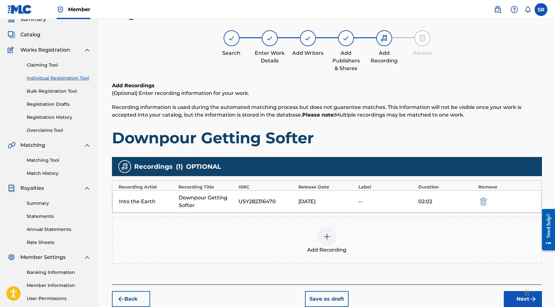
scroll to position [71, 0]
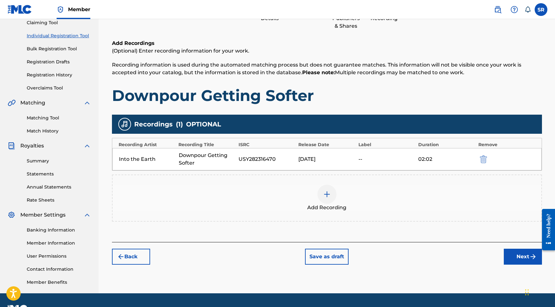
click at [532, 265] on div "Register Work Search Enter Work Details Add Writers Add Publishers & Shares Add…" at bounding box center [326, 128] width 445 height 329
click at [523, 256] on button "Next" at bounding box center [523, 256] width 38 height 16
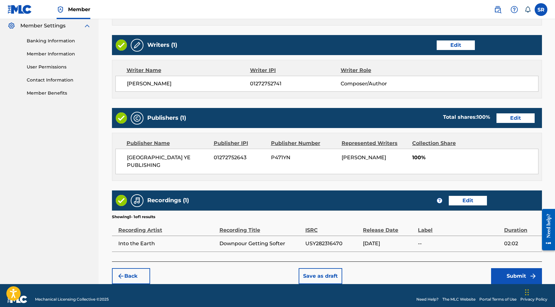
scroll to position [260, 0]
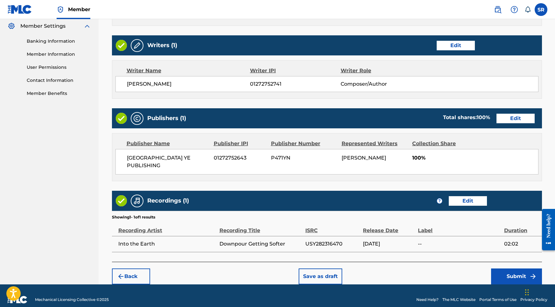
click at [510, 269] on button "Submit" at bounding box center [516, 276] width 51 height 16
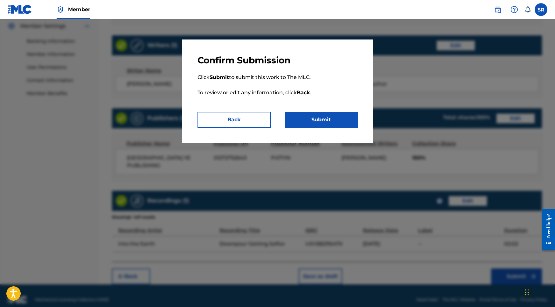
click at [332, 119] on button "Submit" at bounding box center [321, 120] width 73 height 16
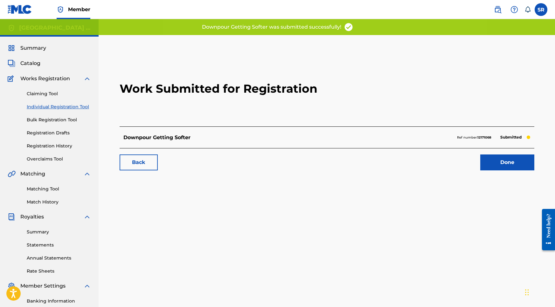
click at [498, 166] on link "Done" at bounding box center [507, 162] width 54 height 16
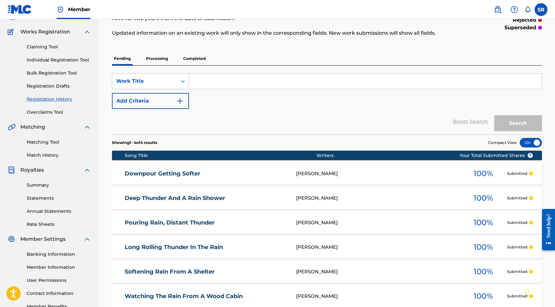
scroll to position [48, 0]
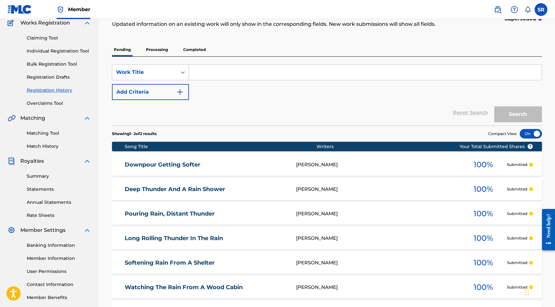
scroll to position [57, 0]
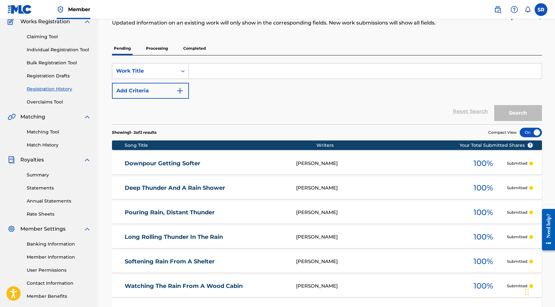
click at [154, 48] on p "Processing" at bounding box center [157, 48] width 26 height 13
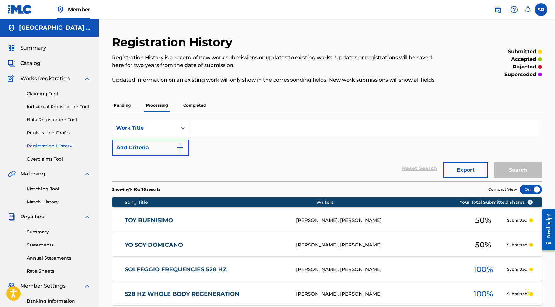
click at [128, 107] on p "Pending" at bounding box center [122, 105] width 21 height 13
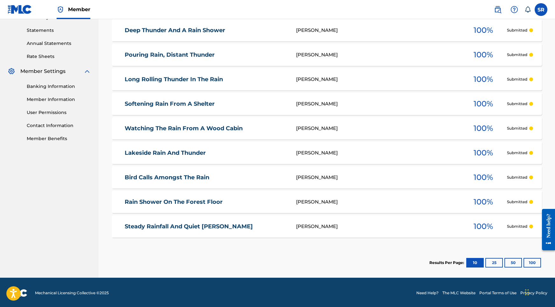
scroll to position [216, 0]
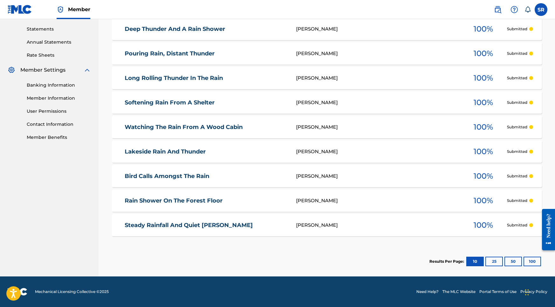
click at [496, 264] on button "25" at bounding box center [493, 261] width 17 height 10
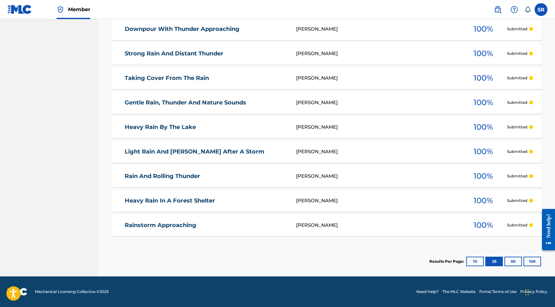
click at [510, 262] on button "50" at bounding box center [512, 261] width 17 height 10
click at [535, 260] on button "100" at bounding box center [531, 261] width 17 height 10
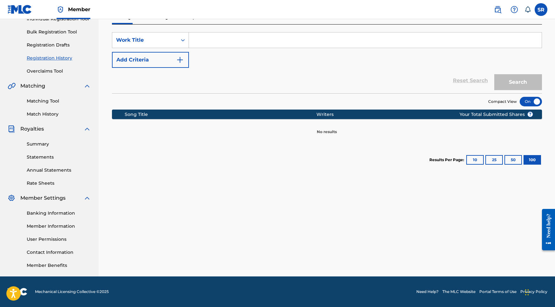
scroll to position [88, 0]
click at [510, 162] on button "50" at bounding box center [512, 160] width 17 height 10
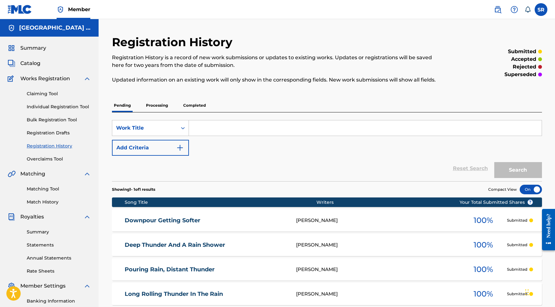
scroll to position [0, 0]
